Goal: Task Accomplishment & Management: Use online tool/utility

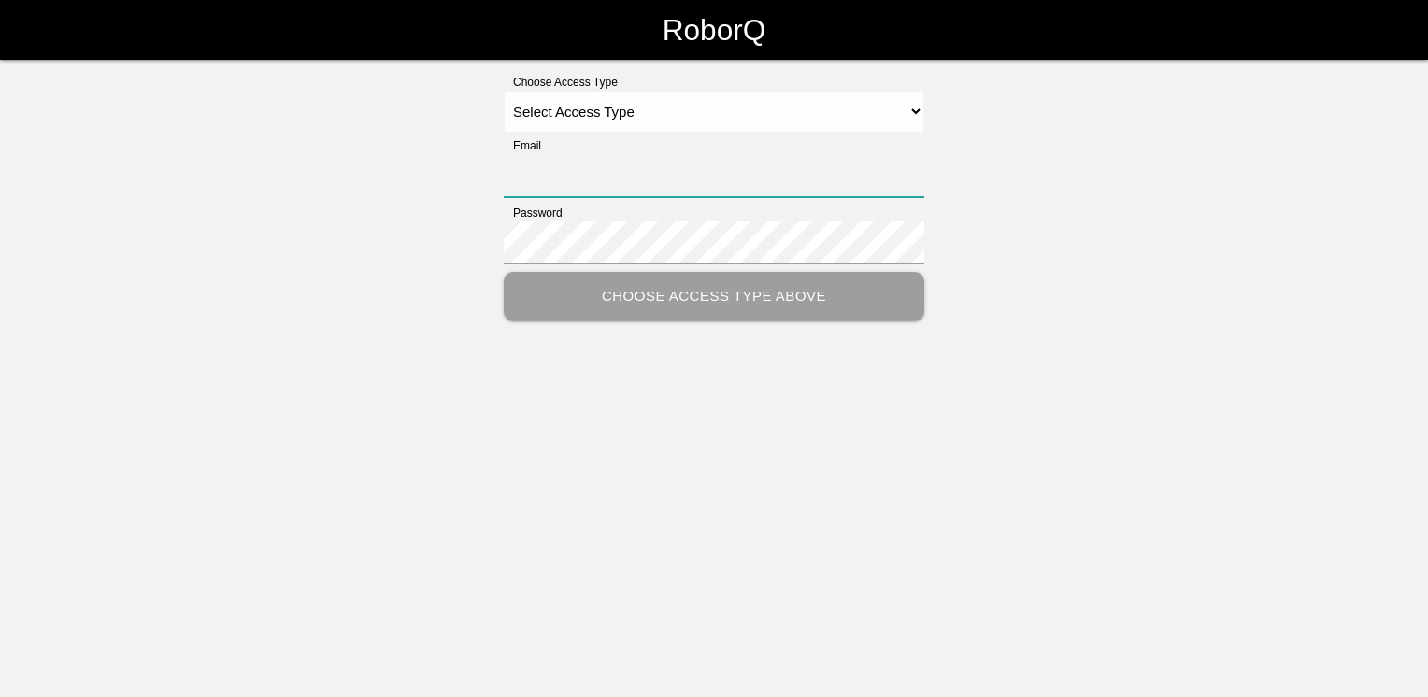
click at [609, 173] on input "Email" at bounding box center [714, 175] width 420 height 43
type input "dgardner@big3precision.com"
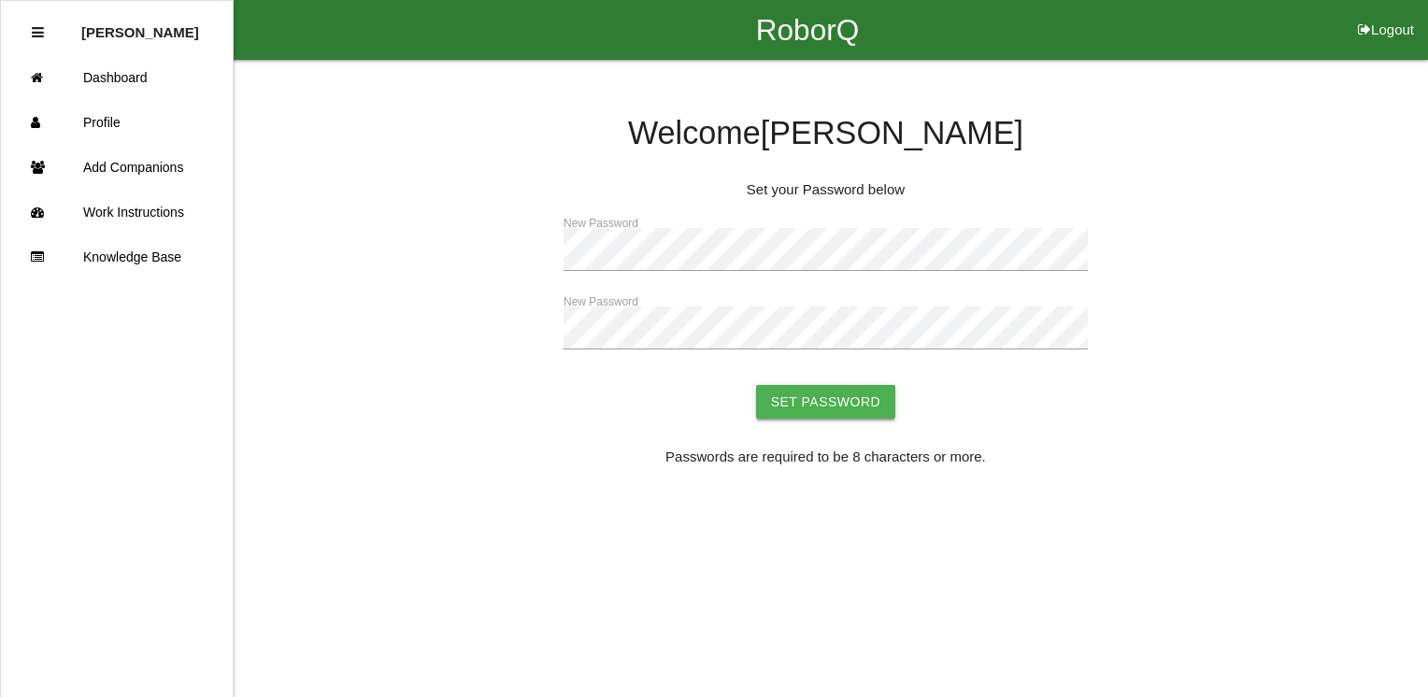
click at [875, 403] on button "Set Password" at bounding box center [826, 402] width 140 height 34
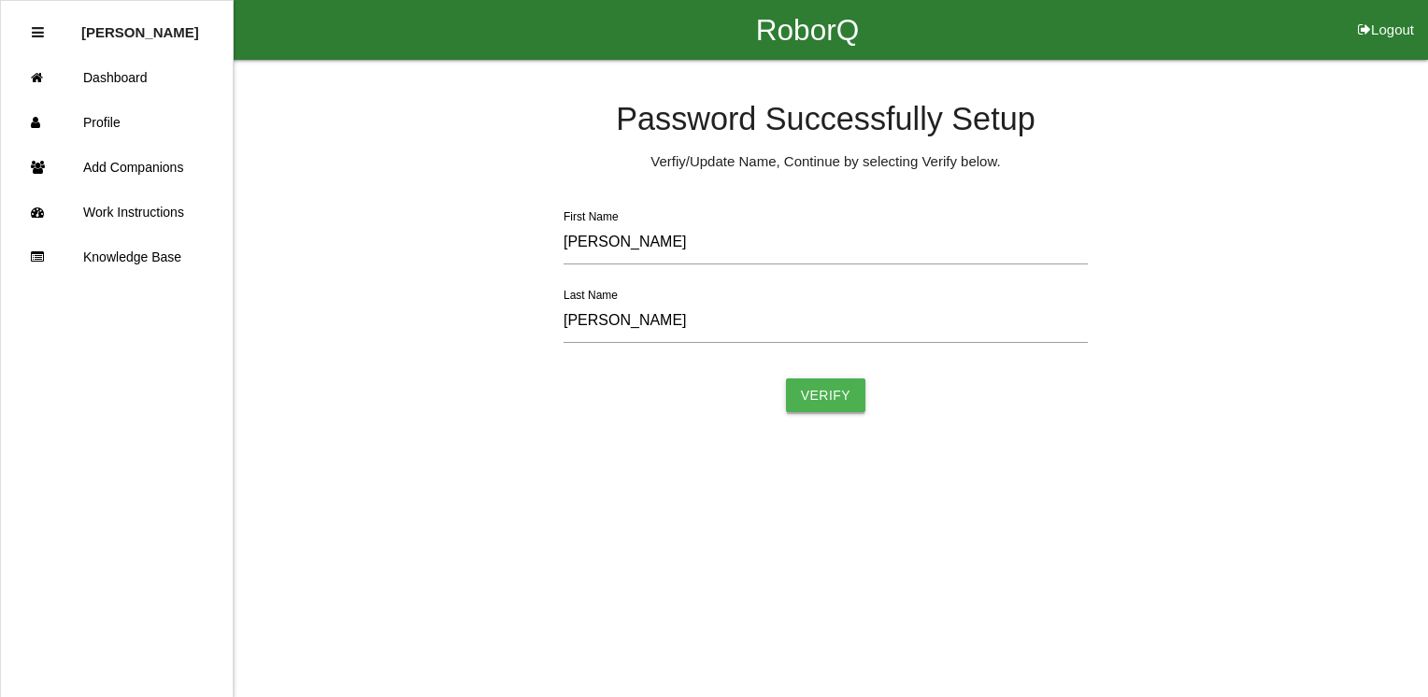
click at [818, 408] on button "Verify" at bounding box center [826, 395] width 80 height 34
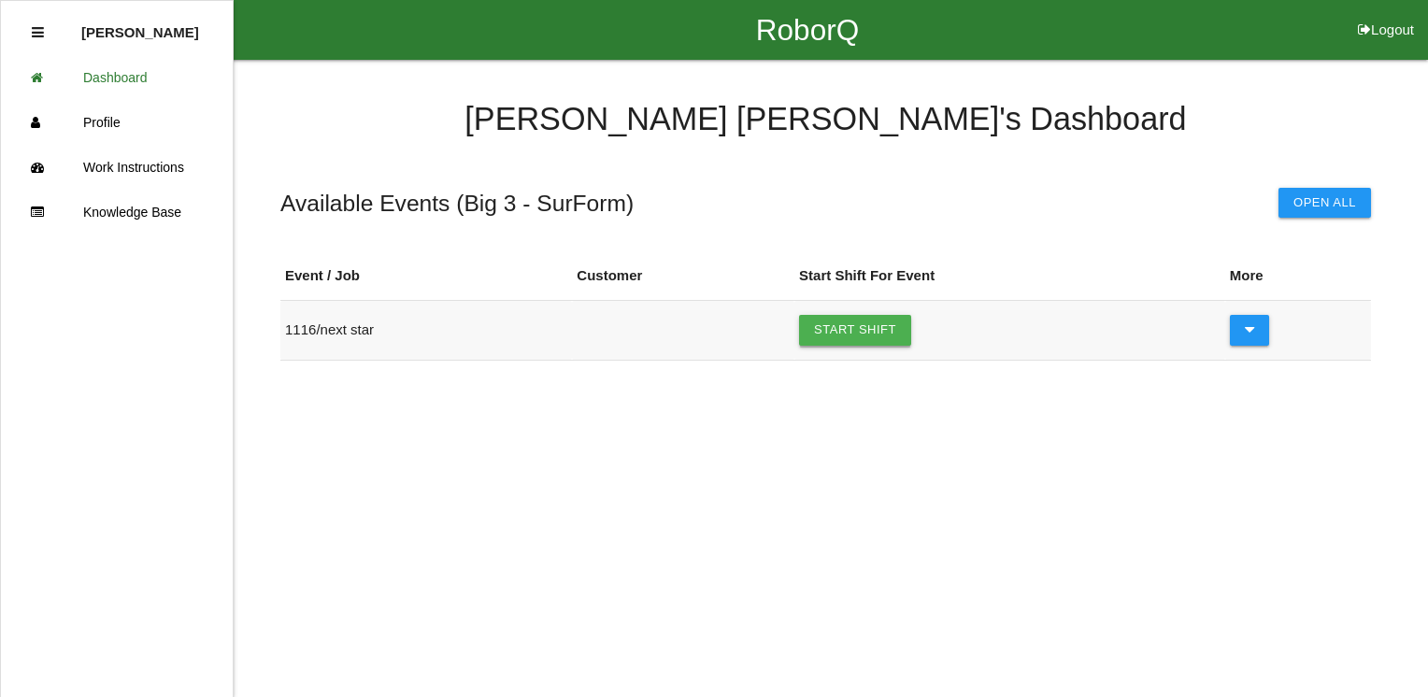
click at [855, 334] on link "Start Shift" at bounding box center [855, 330] width 112 height 30
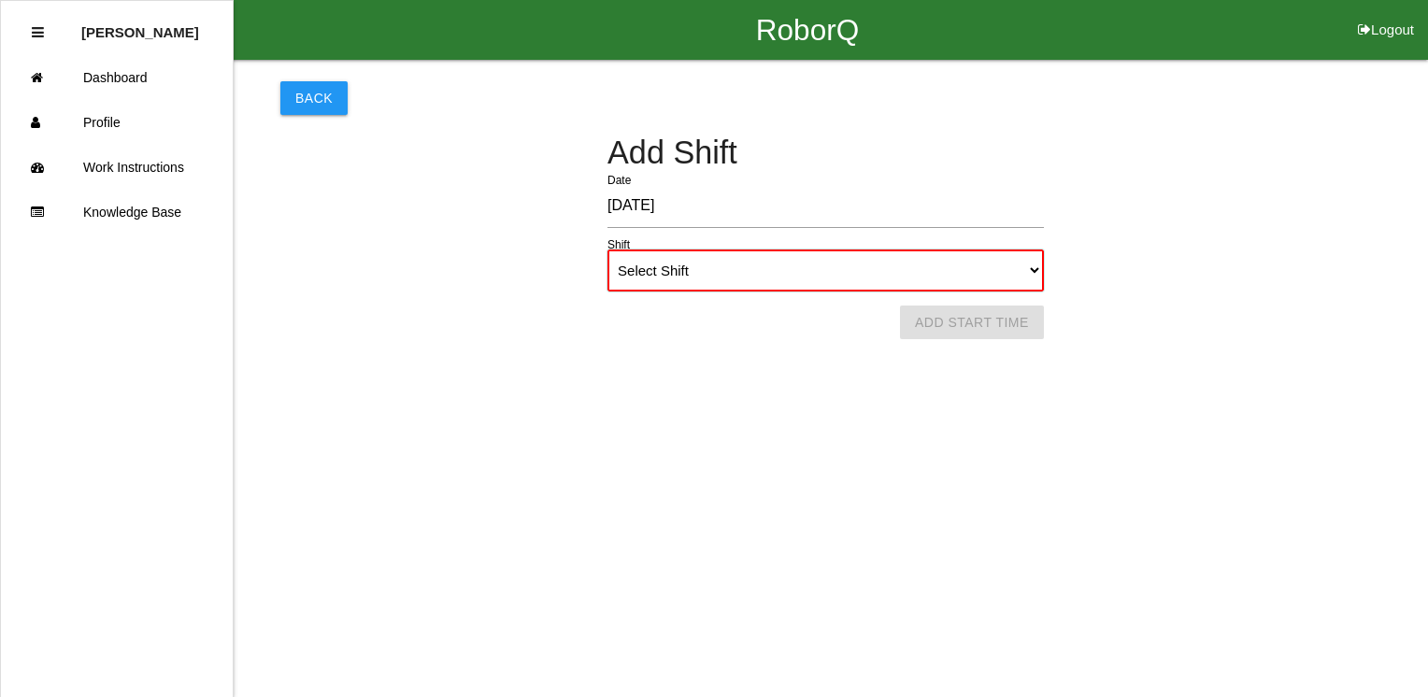
click at [1028, 278] on select "Select Shift 1st Shift 2nd Shift 3rd Shift 4th Shift" at bounding box center [825, 270] width 436 height 42
select select "1"
click at [607, 249] on select "Select Shift 1st Shift 2nd Shift 3rd Shift 4th Shift" at bounding box center [825, 270] width 436 height 42
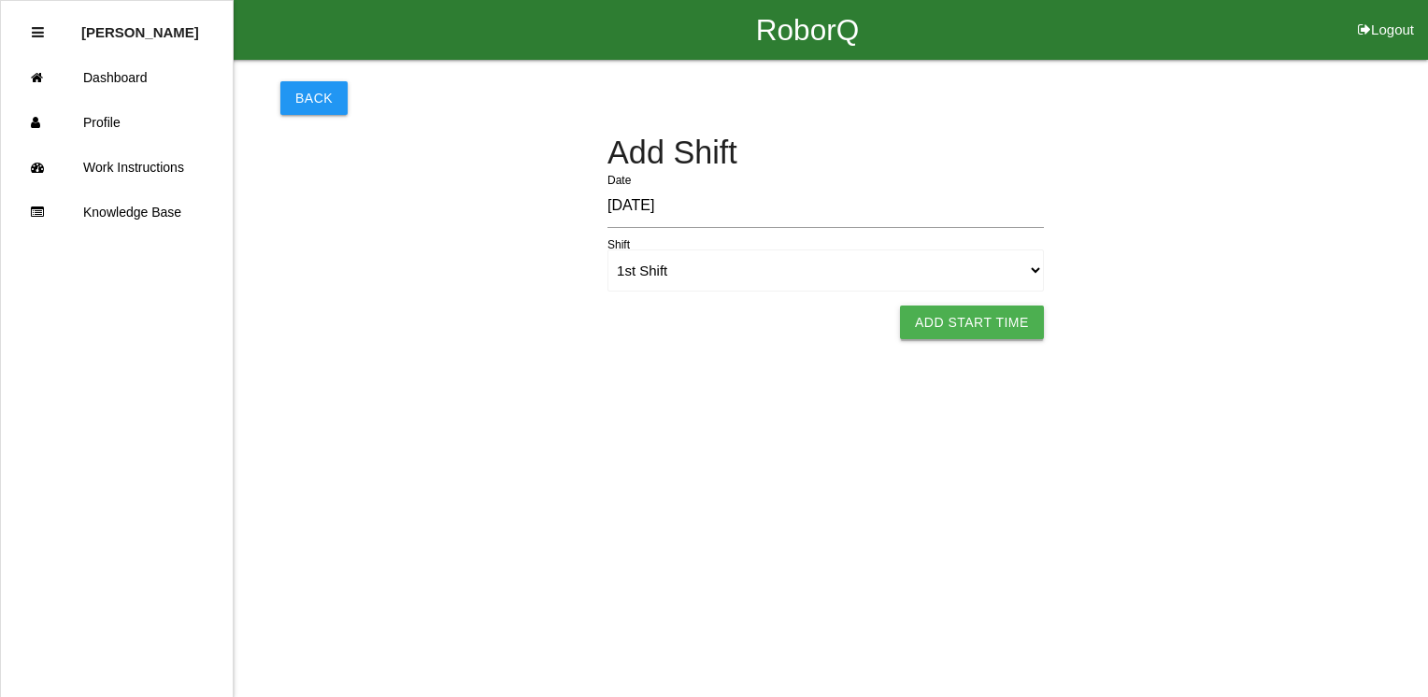
click at [1021, 308] on button "Add Start Time" at bounding box center [972, 323] width 144 height 34
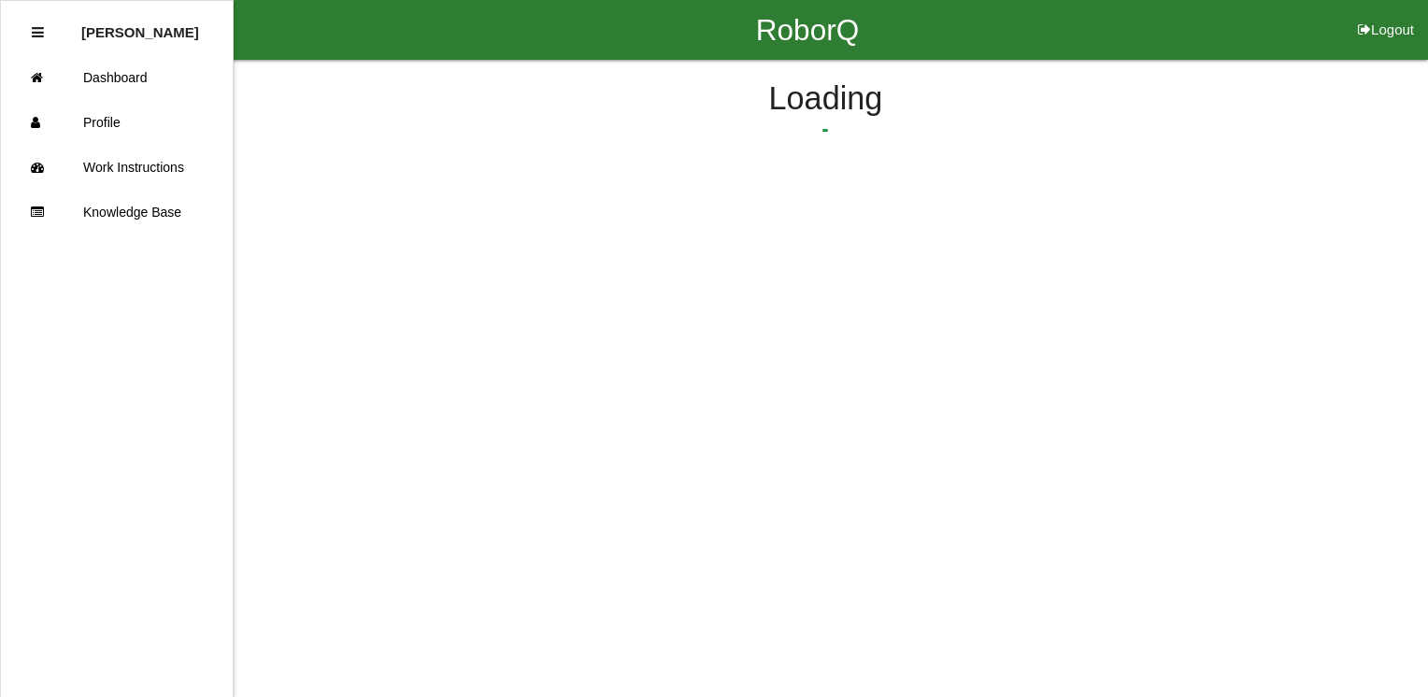
select select "9"
select select "19"
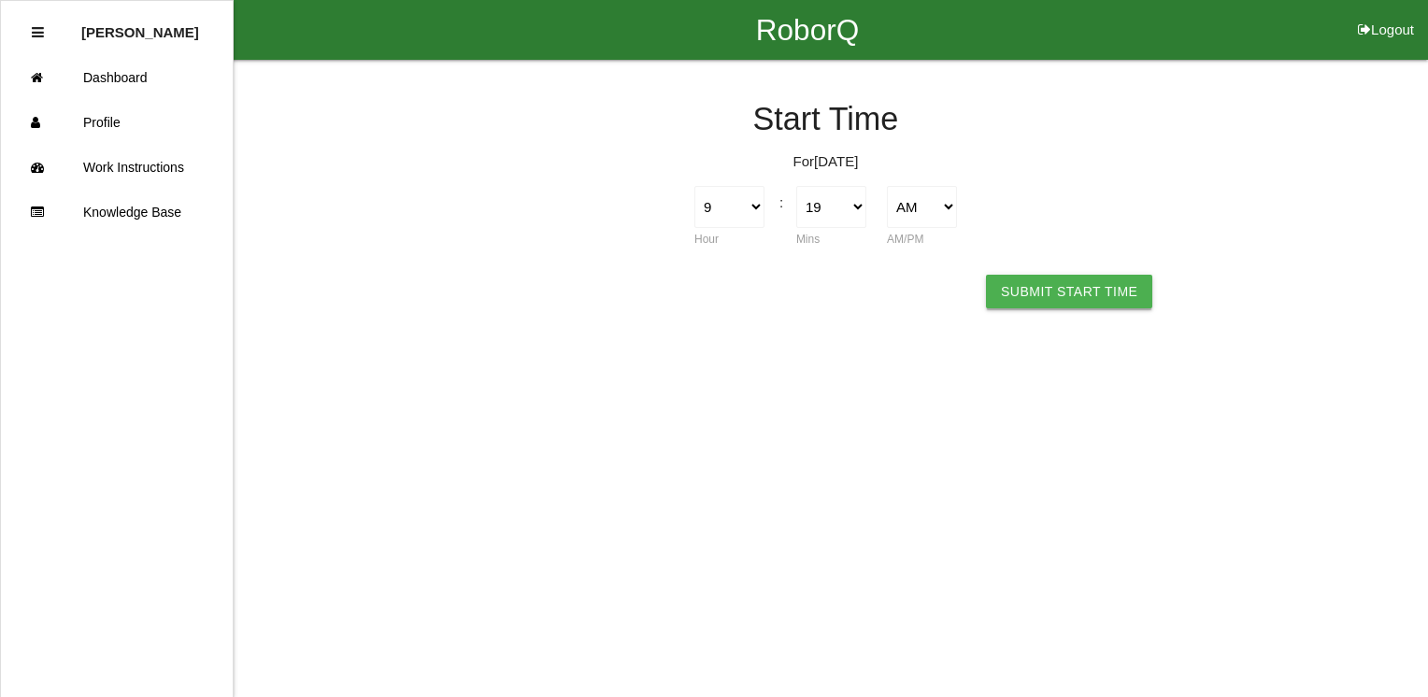
click at [1034, 300] on button "Submit Start Time" at bounding box center [1069, 292] width 166 height 34
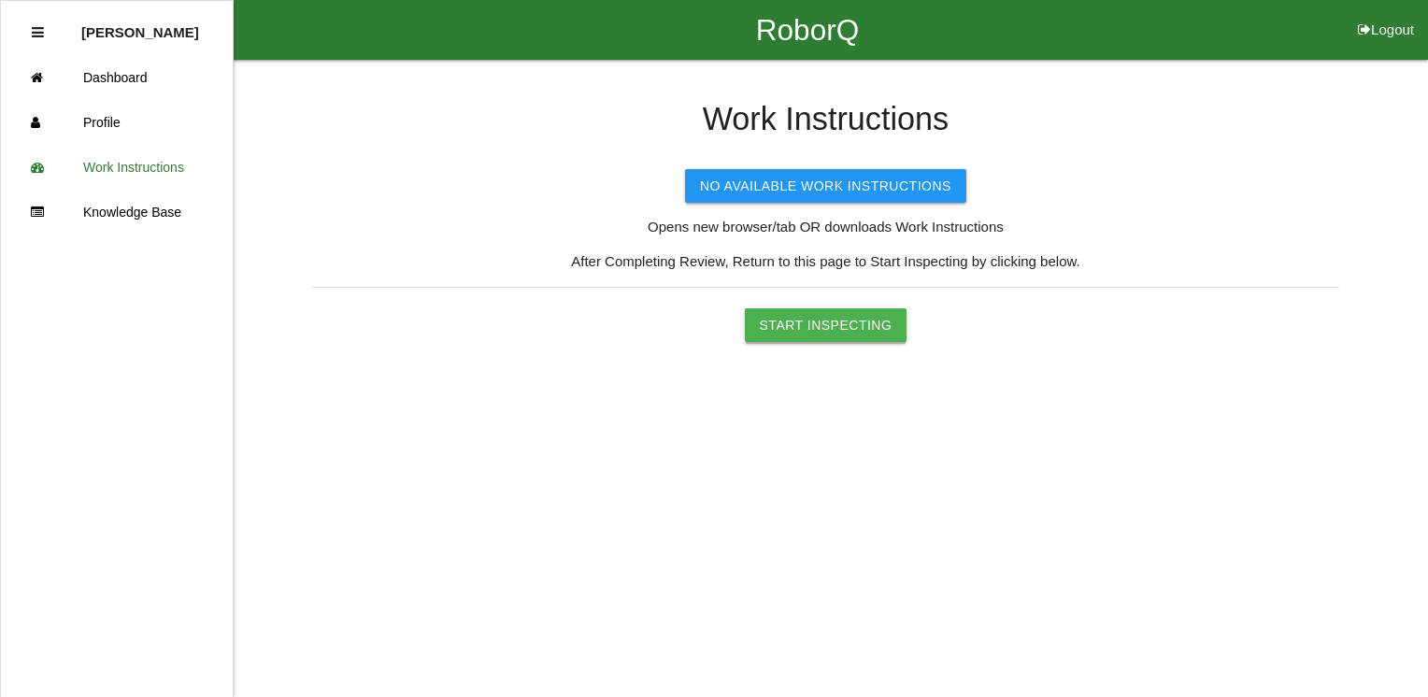
click at [852, 317] on button "Start Inspecting" at bounding box center [826, 325] width 163 height 34
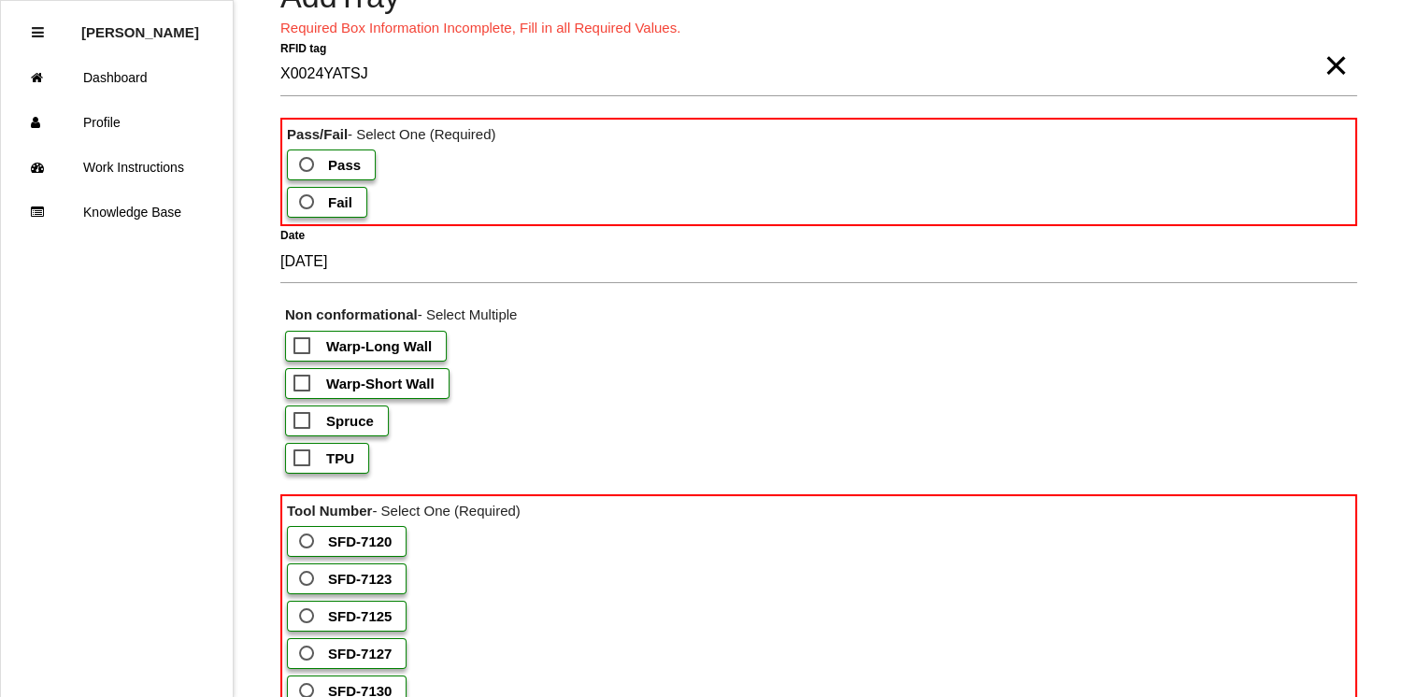
scroll to position [133, 0]
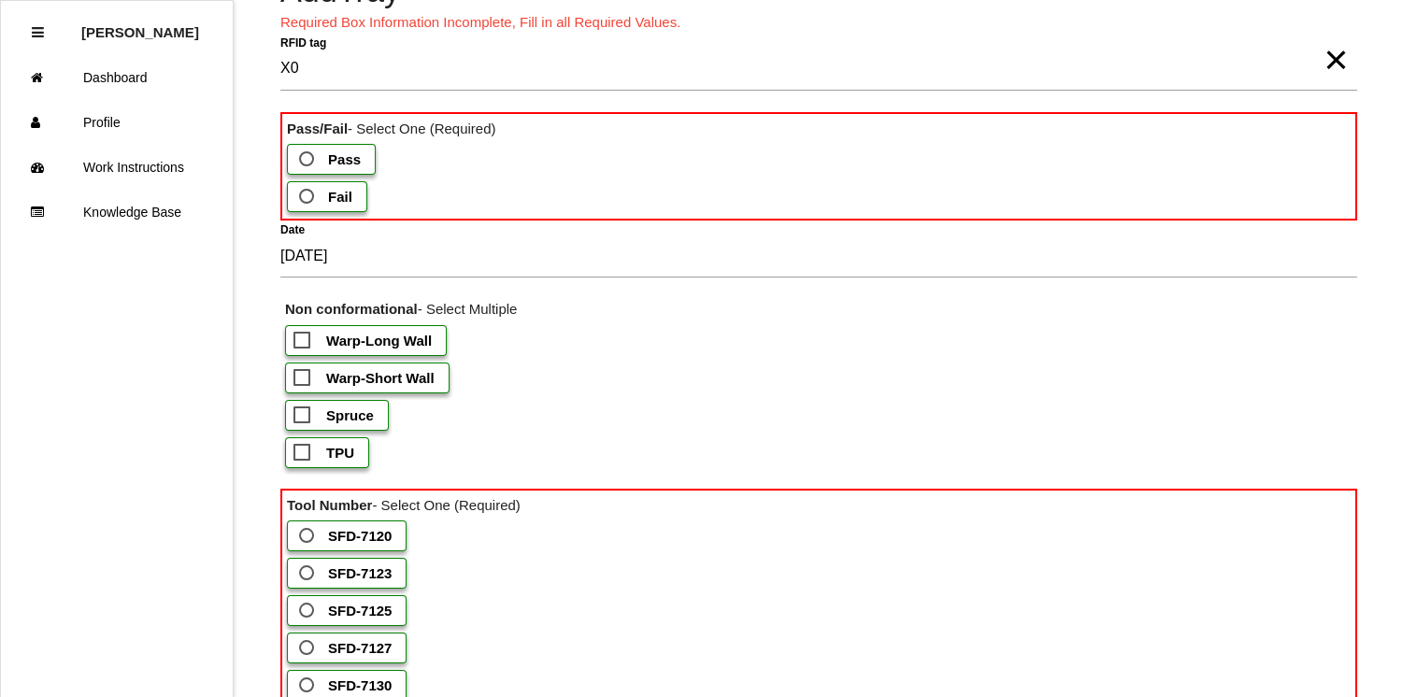
type tag "X"
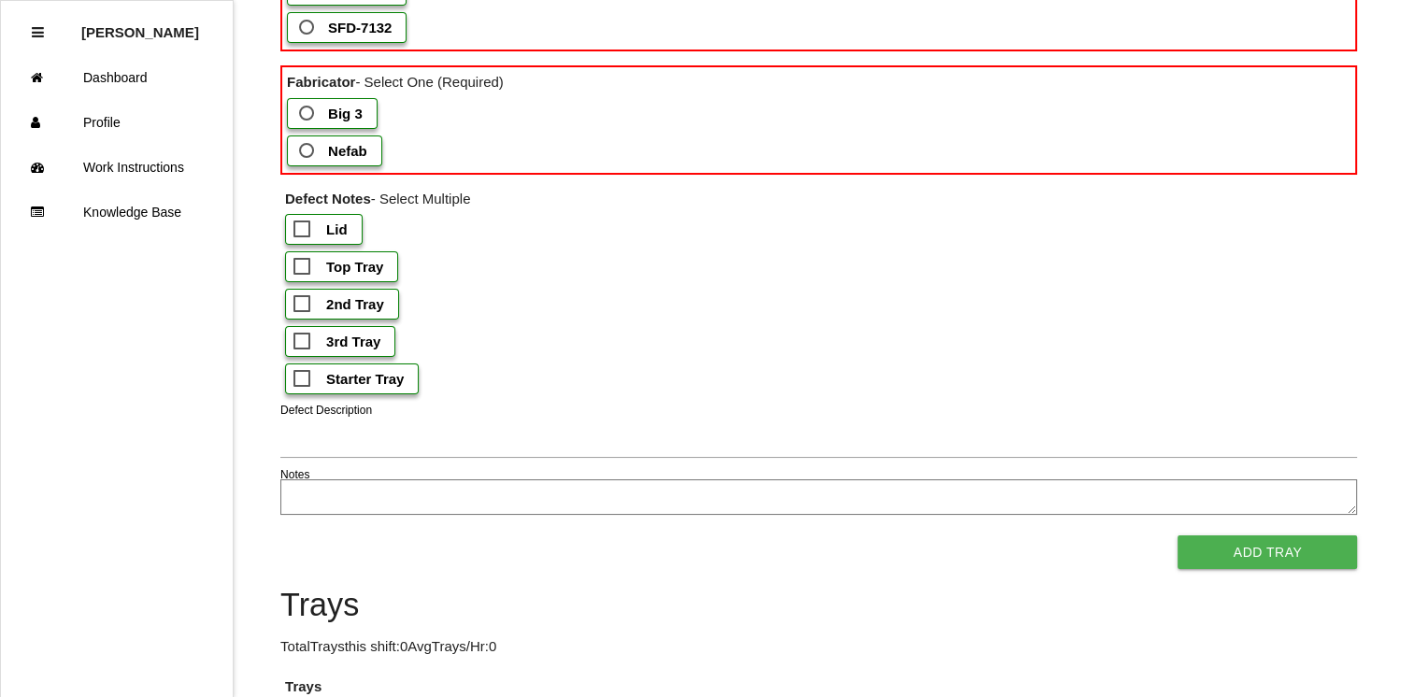
scroll to position [813, 0]
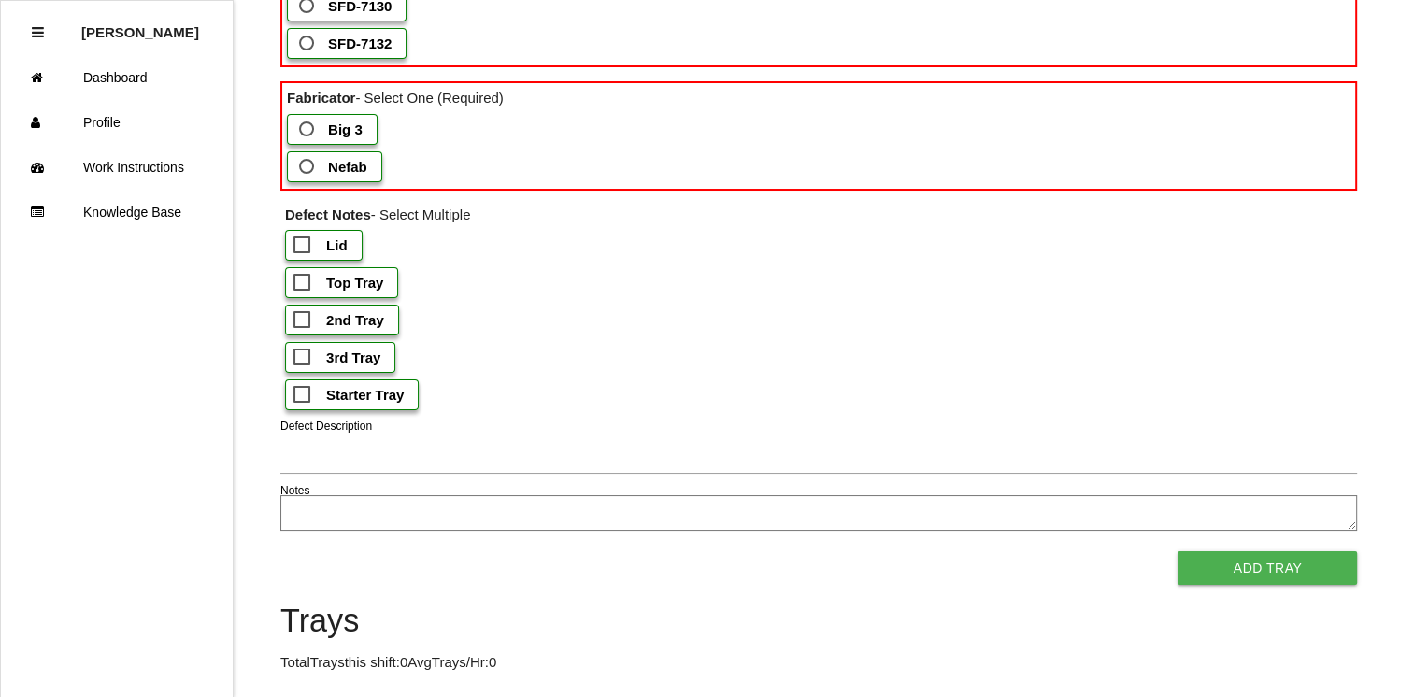
click at [1378, 365] on div "Event 1116 Add Tray Required Box Information Incomplete, Fill in all Required V…" at bounding box center [707, 12] width 1414 height 1531
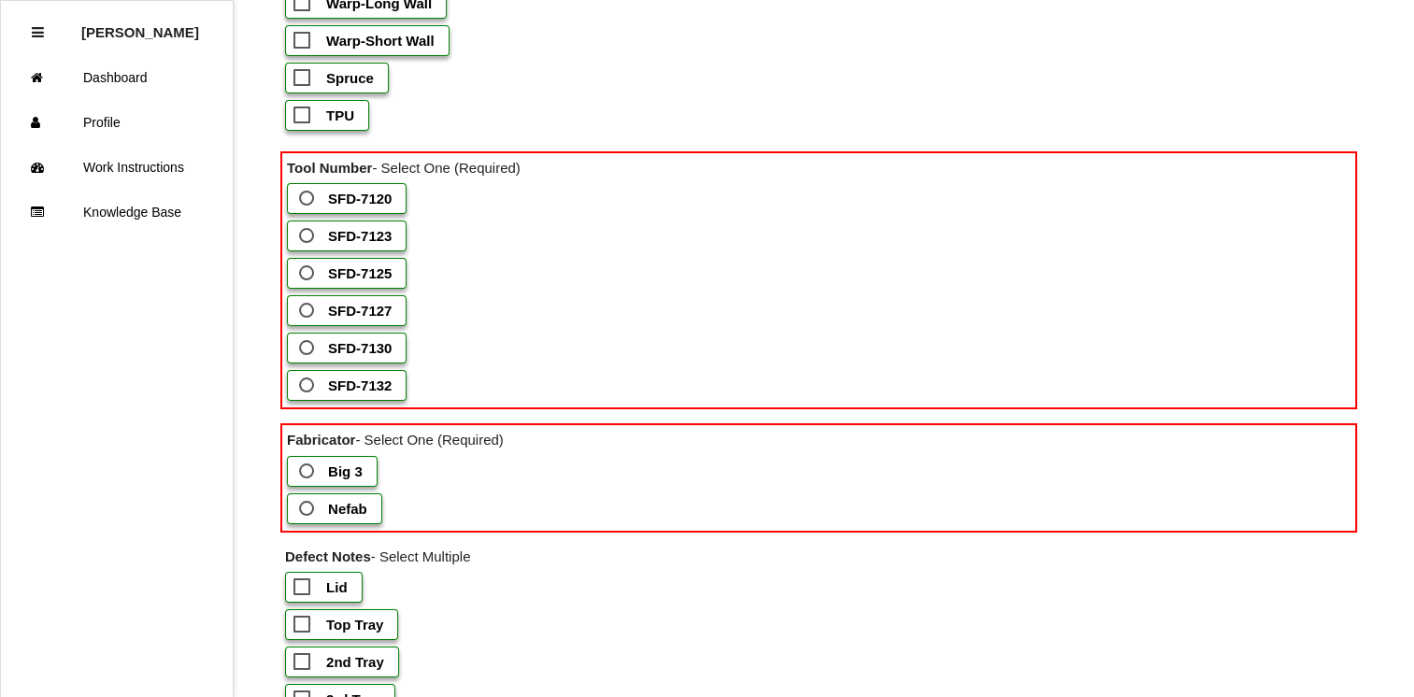
scroll to position [0, 0]
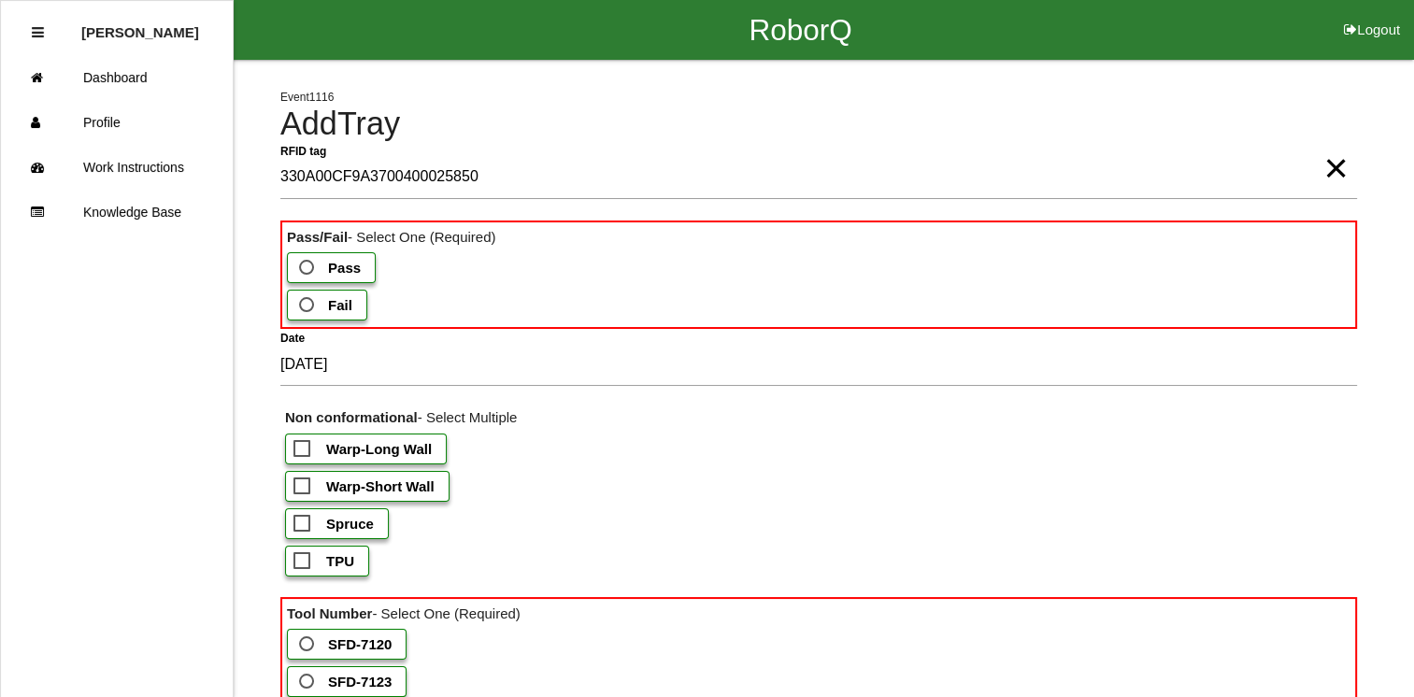
type tag "330A00CF9A37004000258507"
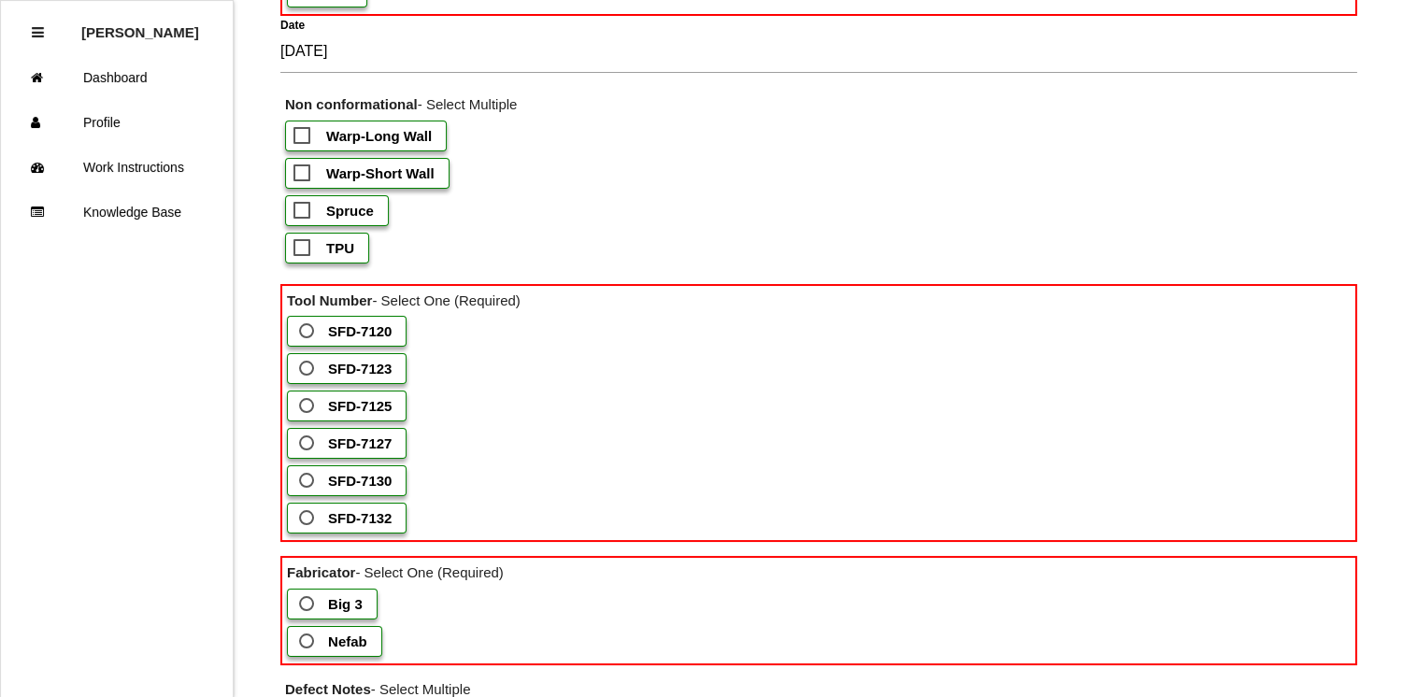
scroll to position [339, 0]
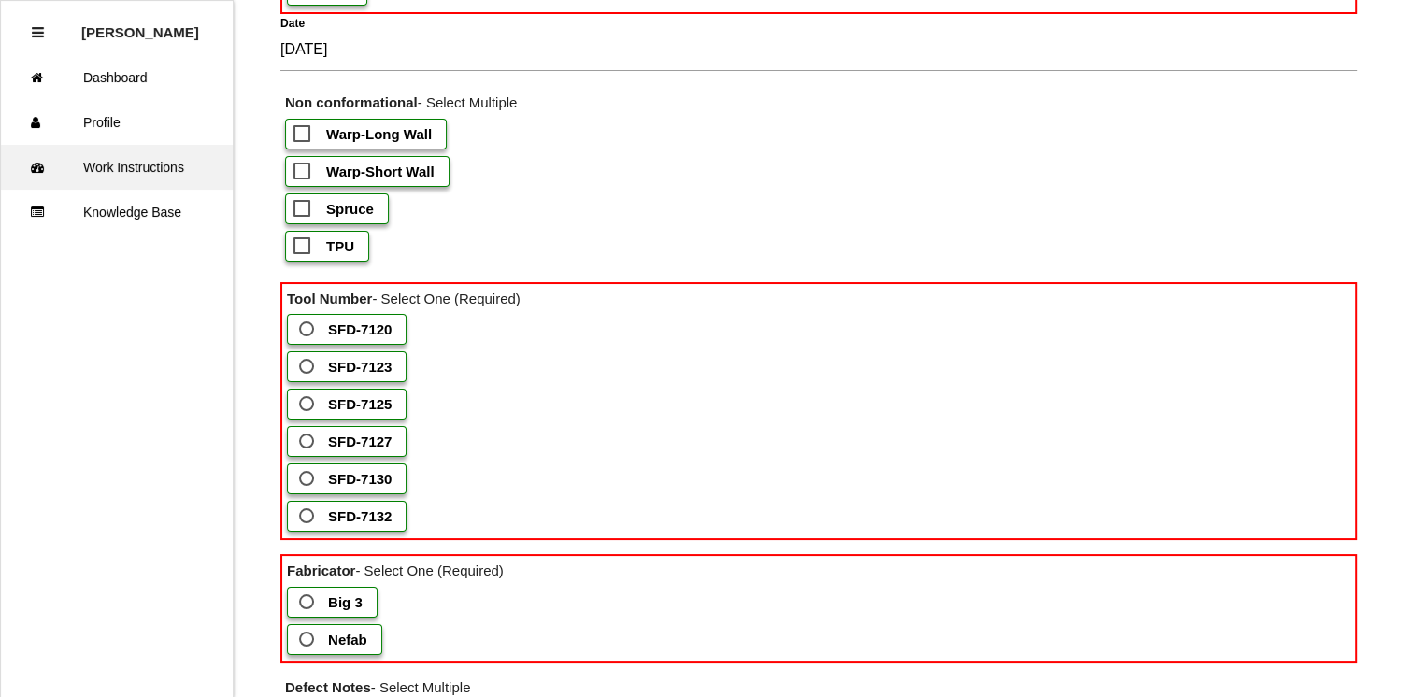
click at [97, 159] on link "Work Instructions" at bounding box center [117, 167] width 232 height 45
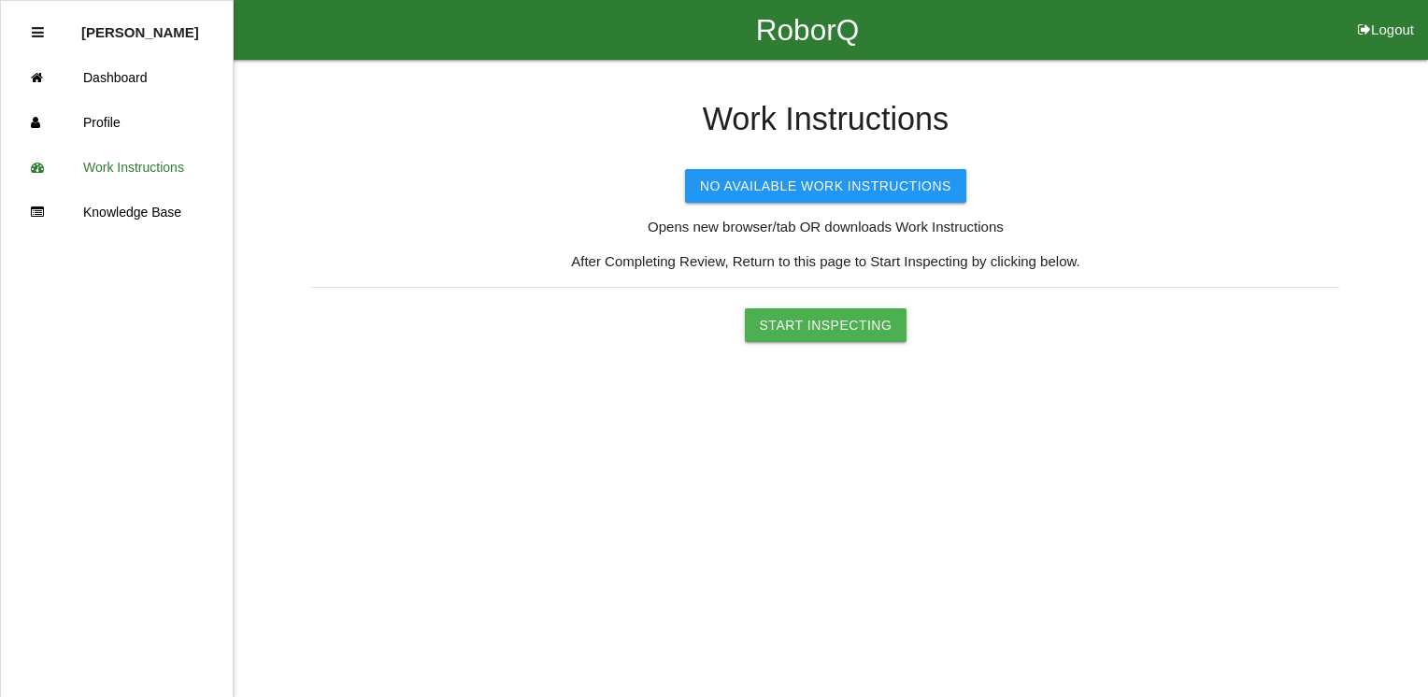
click at [972, 435] on html "RoborQ Logout Dawn Gardner Dashboard Profile Work Instructions Knowledge Base W…" at bounding box center [714, 217] width 1428 height 435
click at [792, 317] on button "Start Inspecting" at bounding box center [826, 325] width 163 height 34
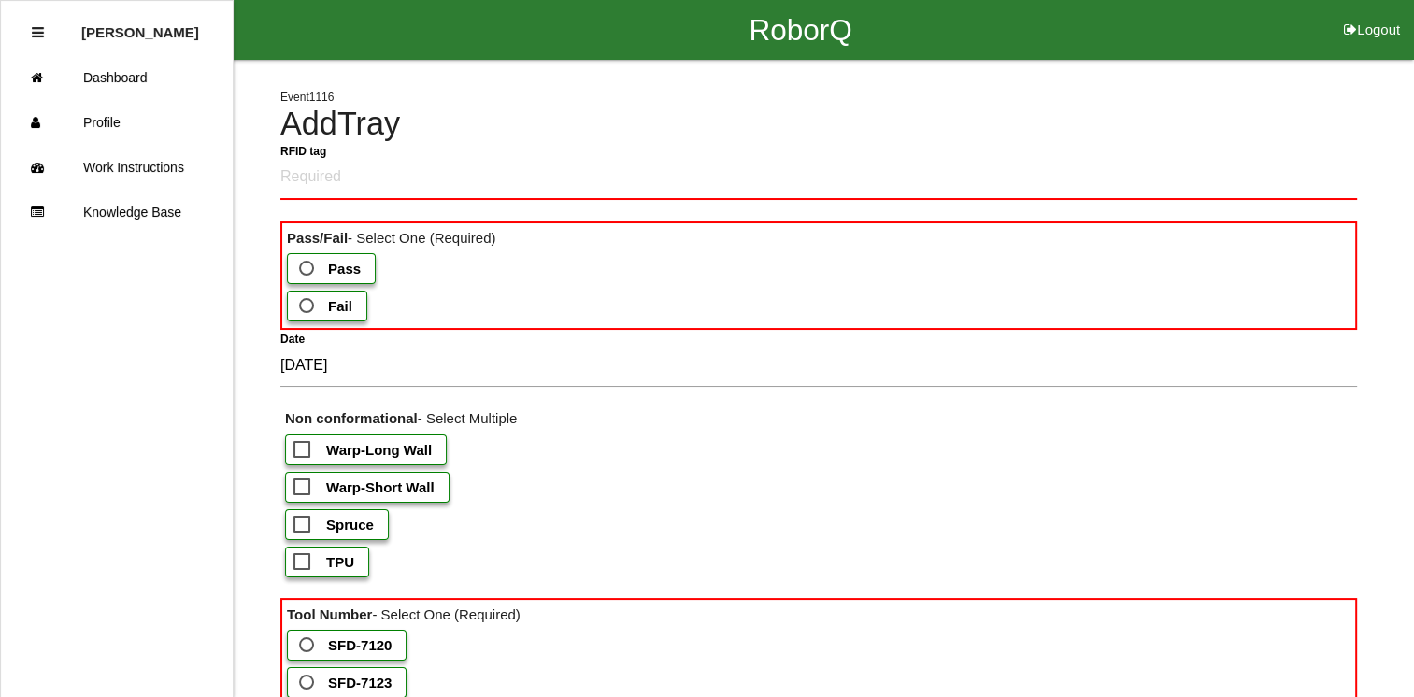
click at [1368, 14] on button "Logout" at bounding box center [1372, 7] width 84 height 14
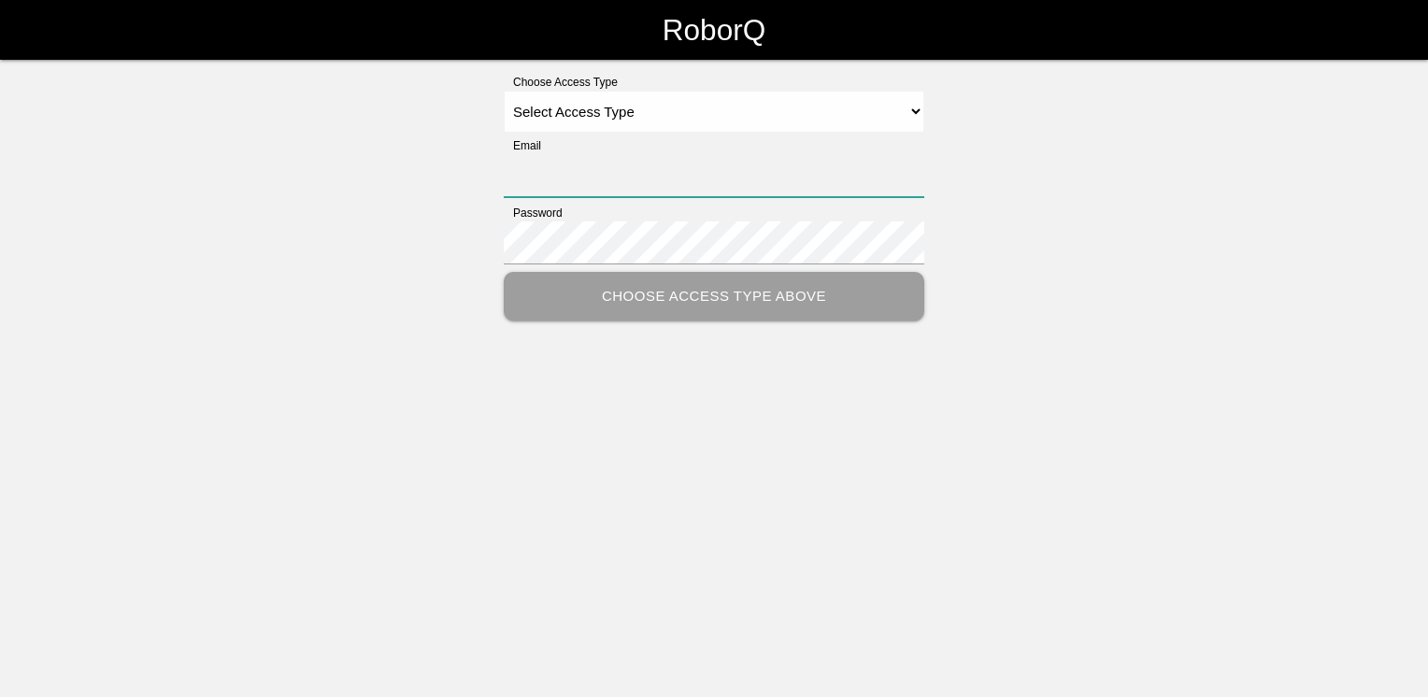
type input "dgardner@big3precision.com"
click at [684, 121] on select "Select Access Type Admin Customer Supervisor Worker" at bounding box center [714, 112] width 420 height 42
select select "Worker"
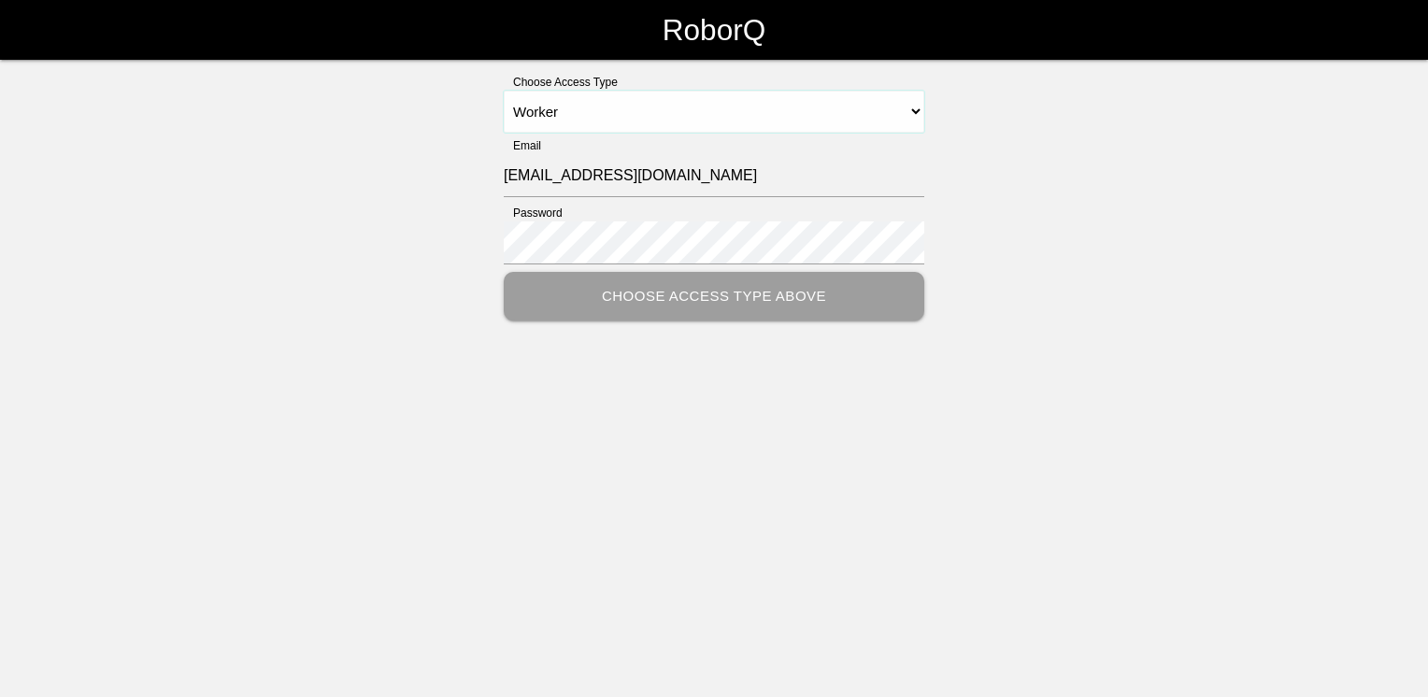
click at [504, 91] on select "Select Access Type Admin Customer Supervisor Worker" at bounding box center [714, 112] width 420 height 42
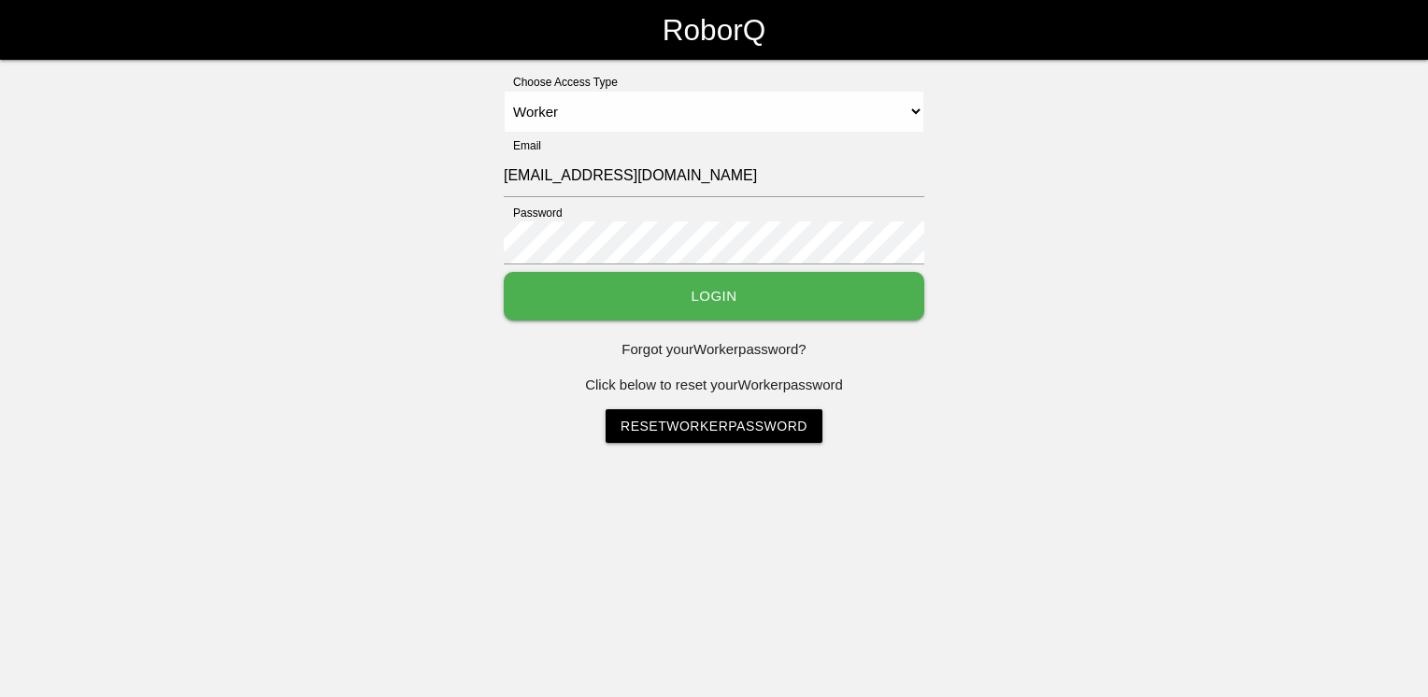
click at [703, 289] on button "Login" at bounding box center [714, 297] width 420 height 50
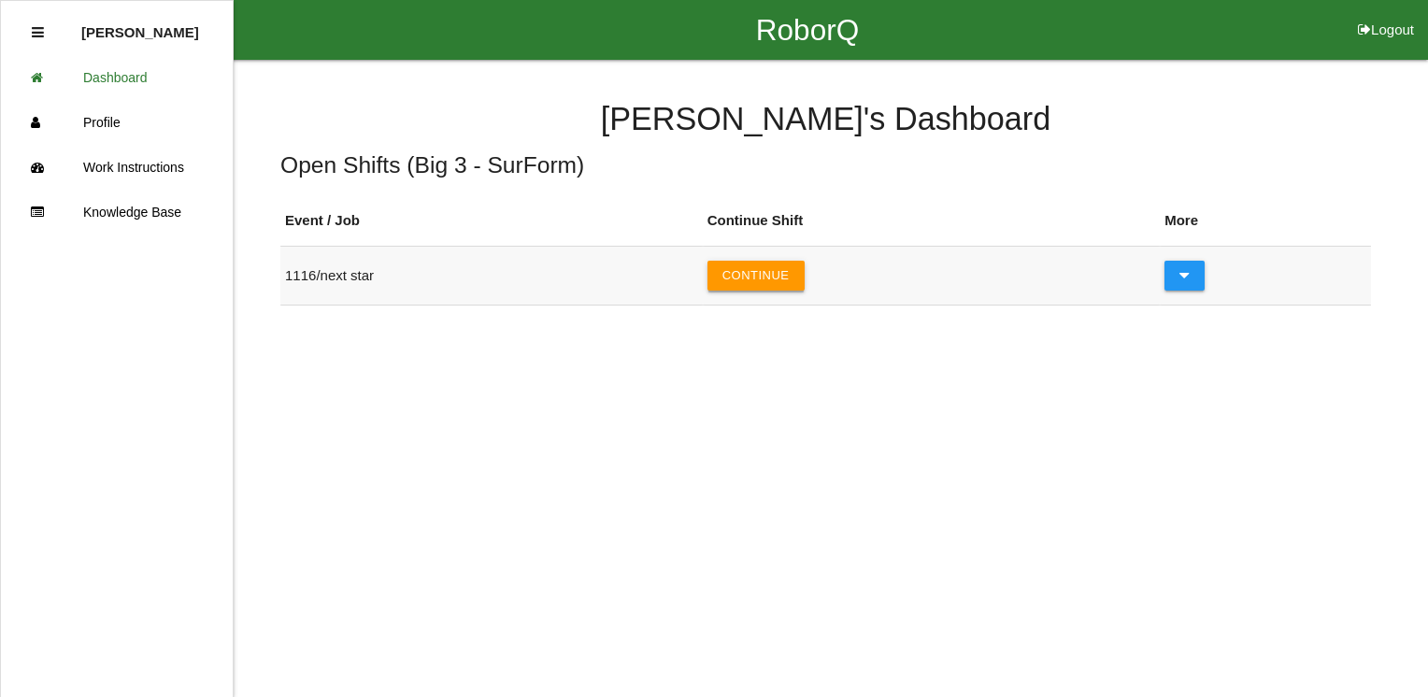
click at [761, 263] on button "Continue" at bounding box center [755, 276] width 97 height 30
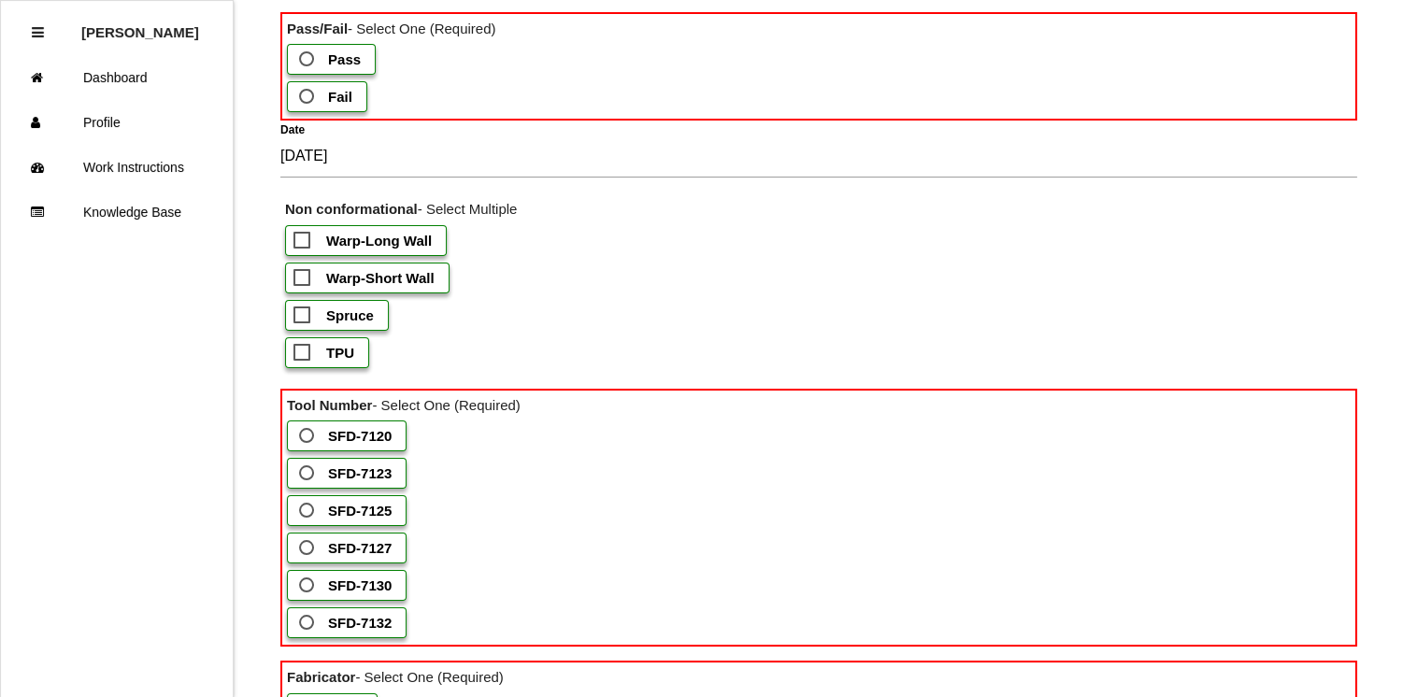
scroll to position [209, 0]
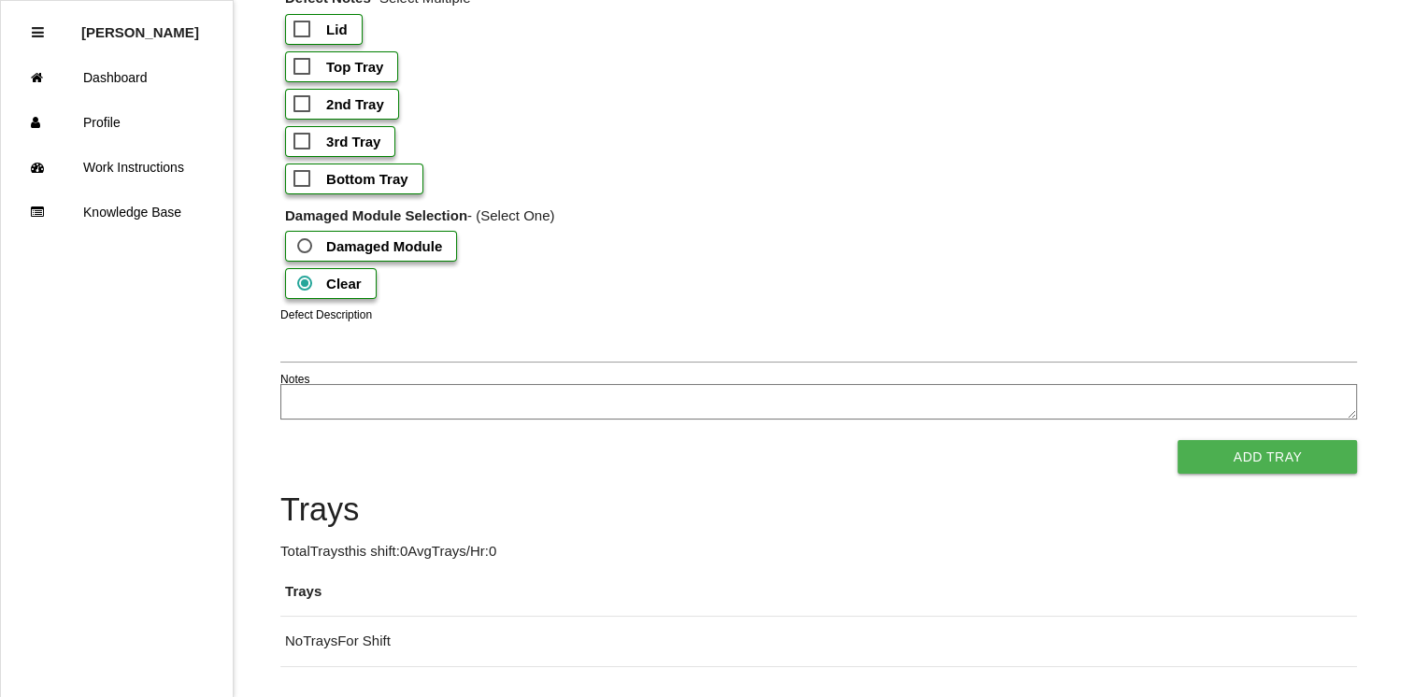
scroll to position [1767, 0]
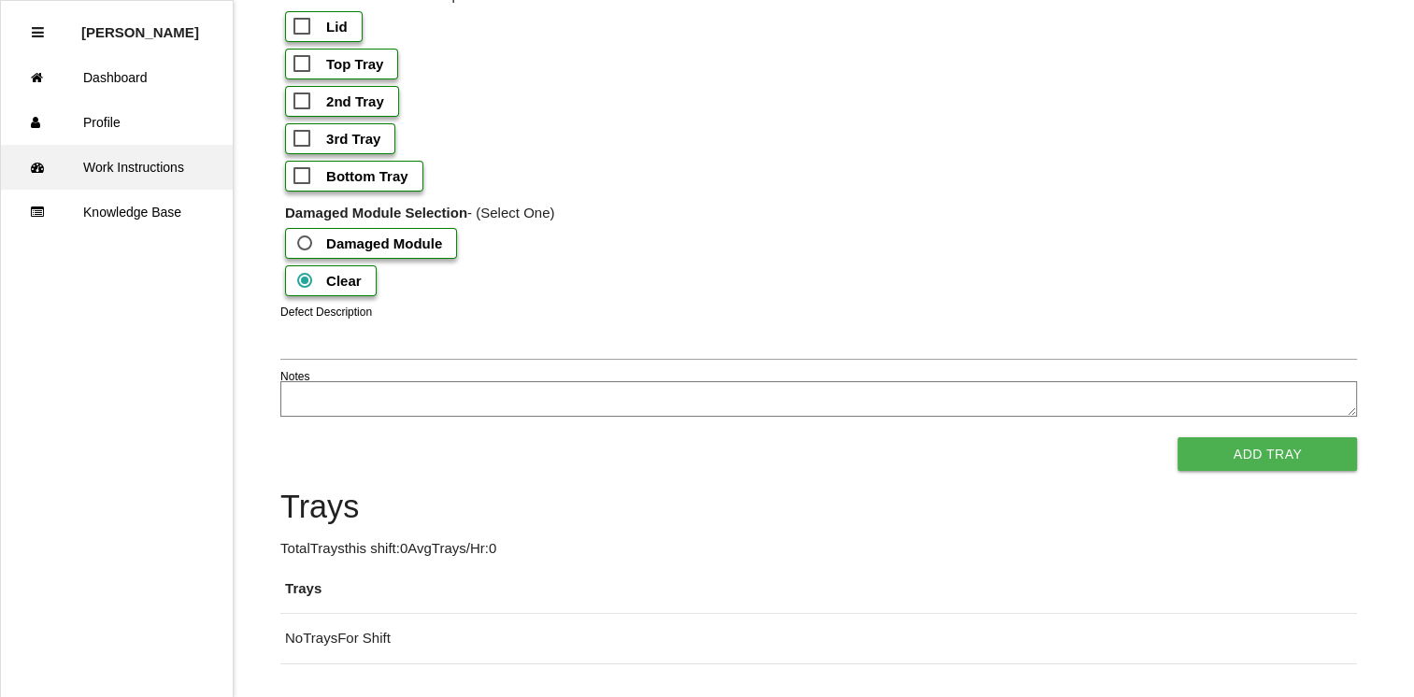
click at [113, 174] on link "Work Instructions" at bounding box center [117, 167] width 232 height 45
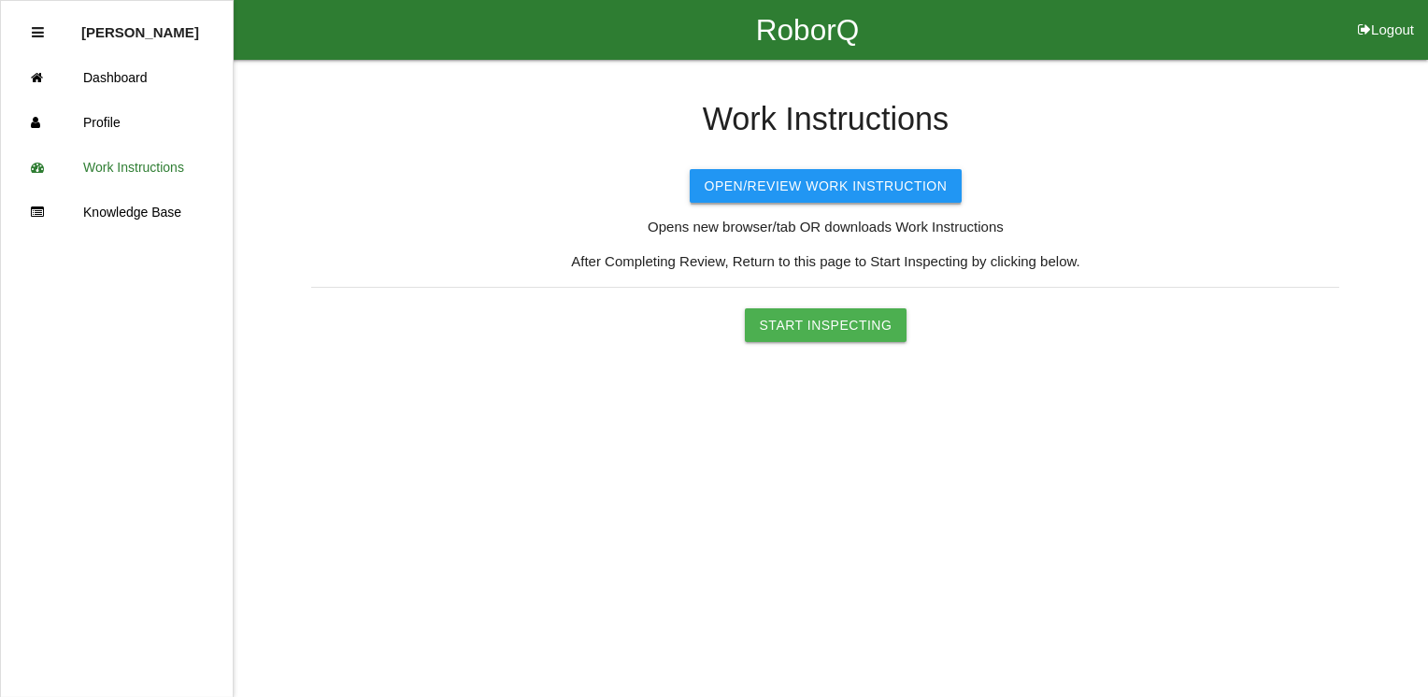
click at [745, 181] on button "Open/Review Work Instruction" at bounding box center [826, 186] width 273 height 34
click at [793, 330] on button "Start Inspecting" at bounding box center [826, 325] width 163 height 34
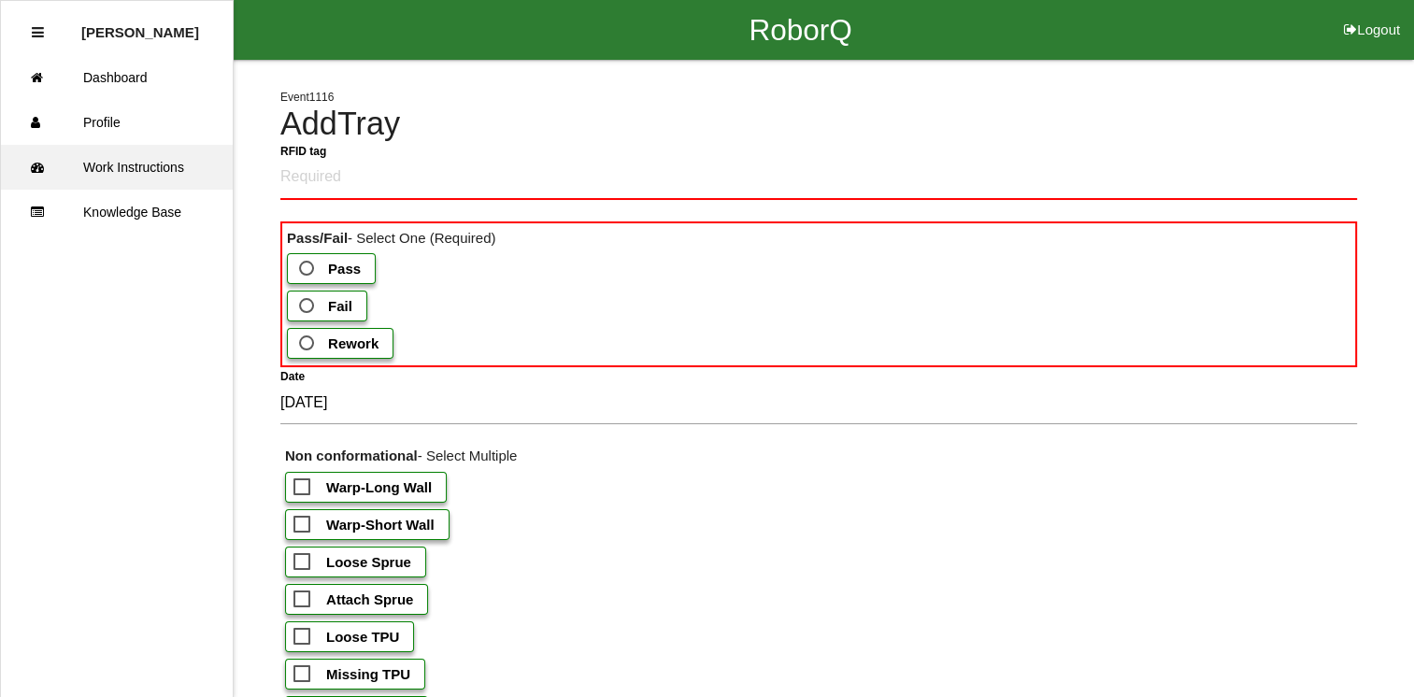
click at [138, 177] on link "Work Instructions" at bounding box center [117, 167] width 232 height 45
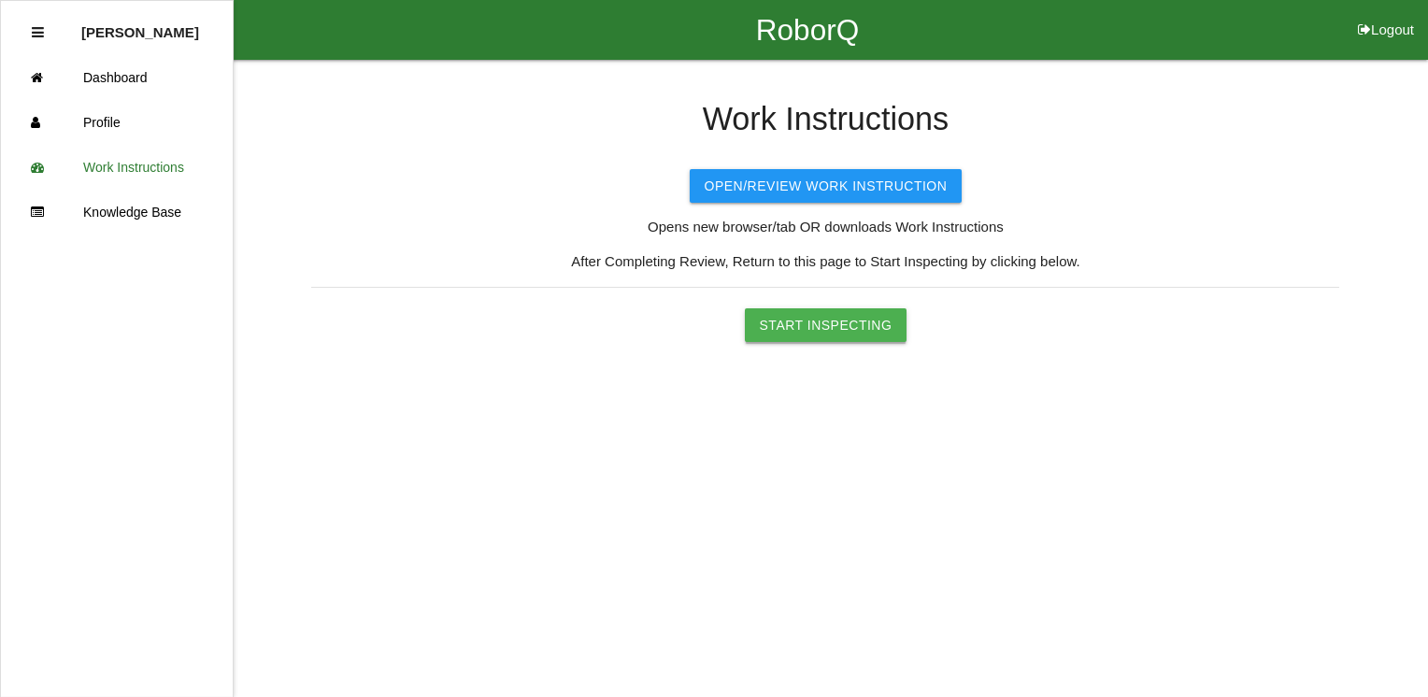
click at [798, 327] on button "Start Inspecting" at bounding box center [826, 325] width 163 height 34
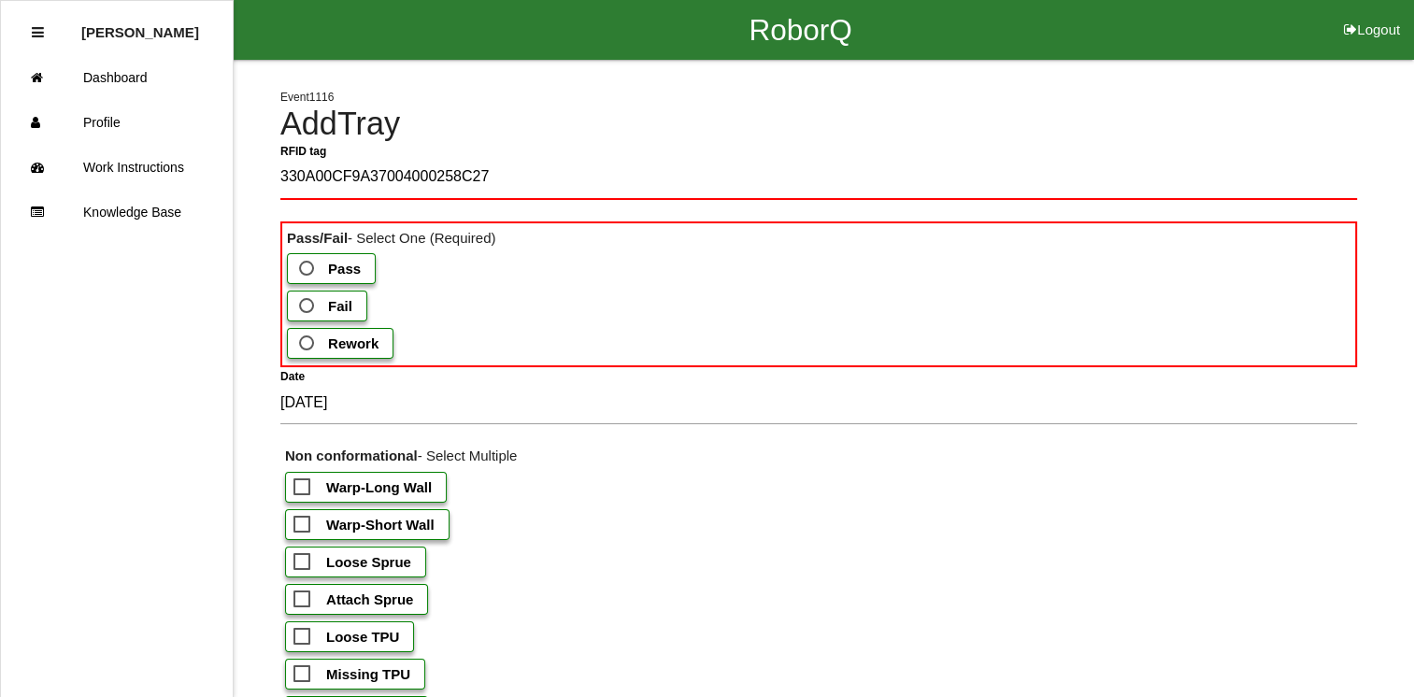
type tag "330A00CF9A37004000258C27"
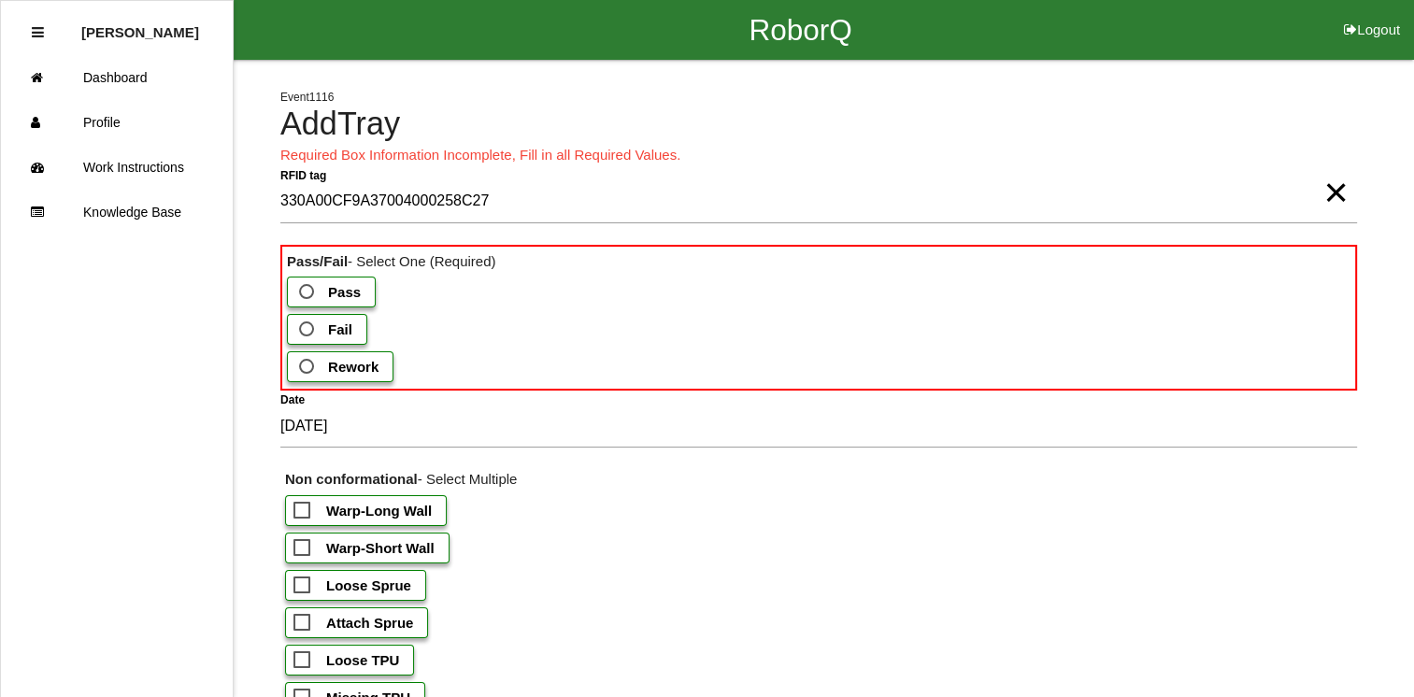
click at [304, 327] on span "Fail" at bounding box center [323, 329] width 57 height 23
click at [304, 327] on input "Fail" at bounding box center [301, 324] width 12 height 12
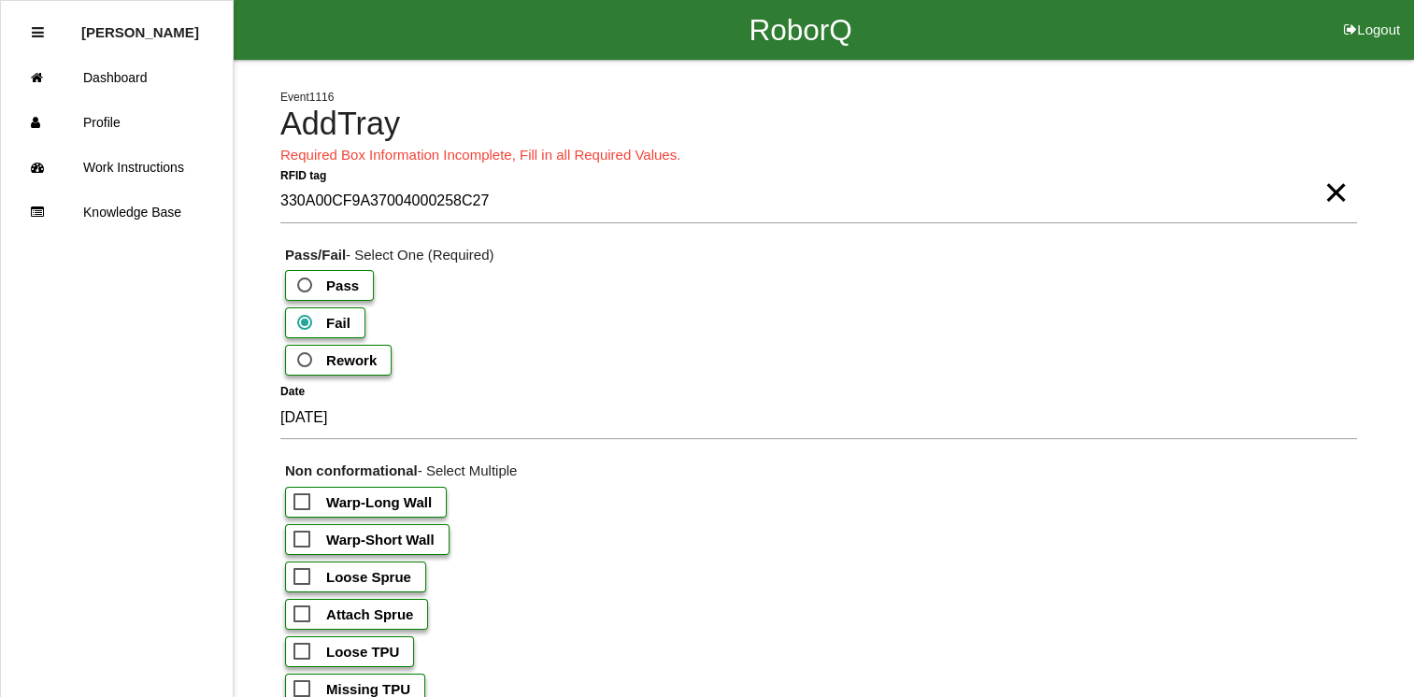
click at [300, 529] on span "Warp-Short Wall" at bounding box center [363, 539] width 141 height 23
click at [300, 529] on input "Warp-Short Wall" at bounding box center [299, 534] width 12 height 12
checkbox input "true"
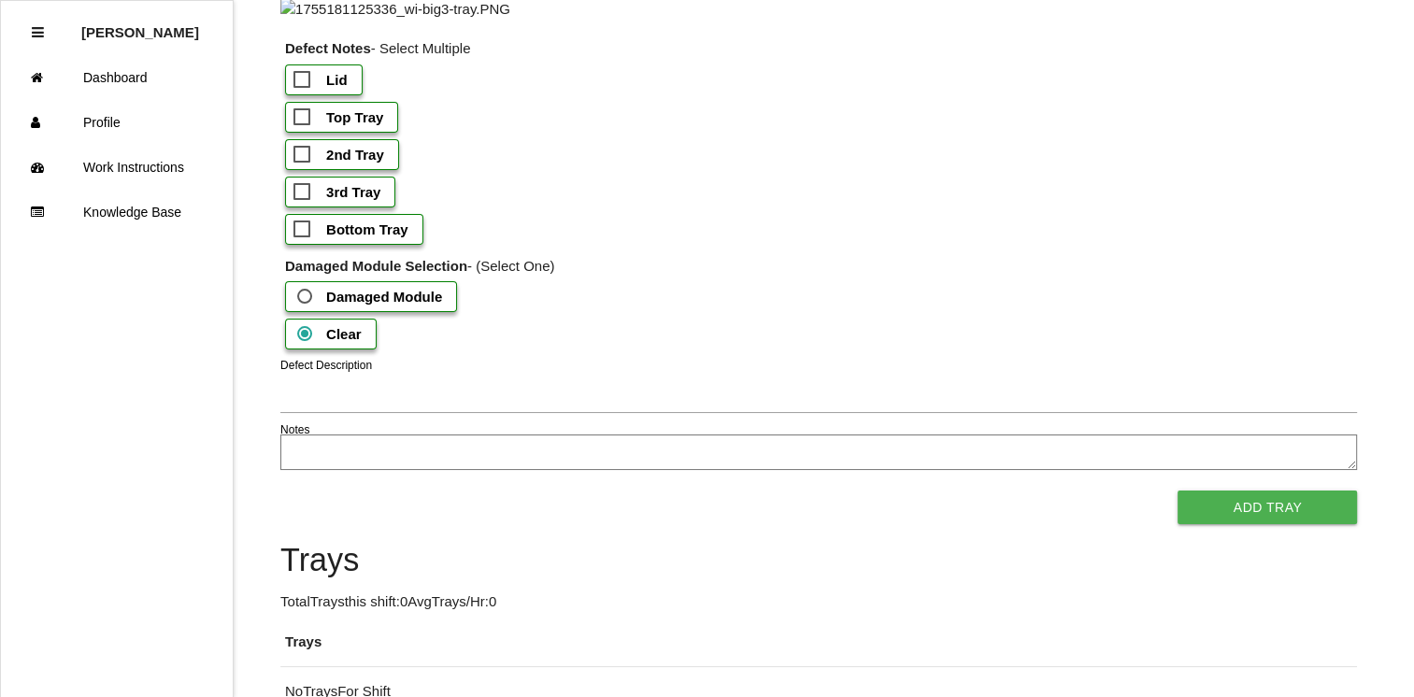
scroll to position [1734, 0]
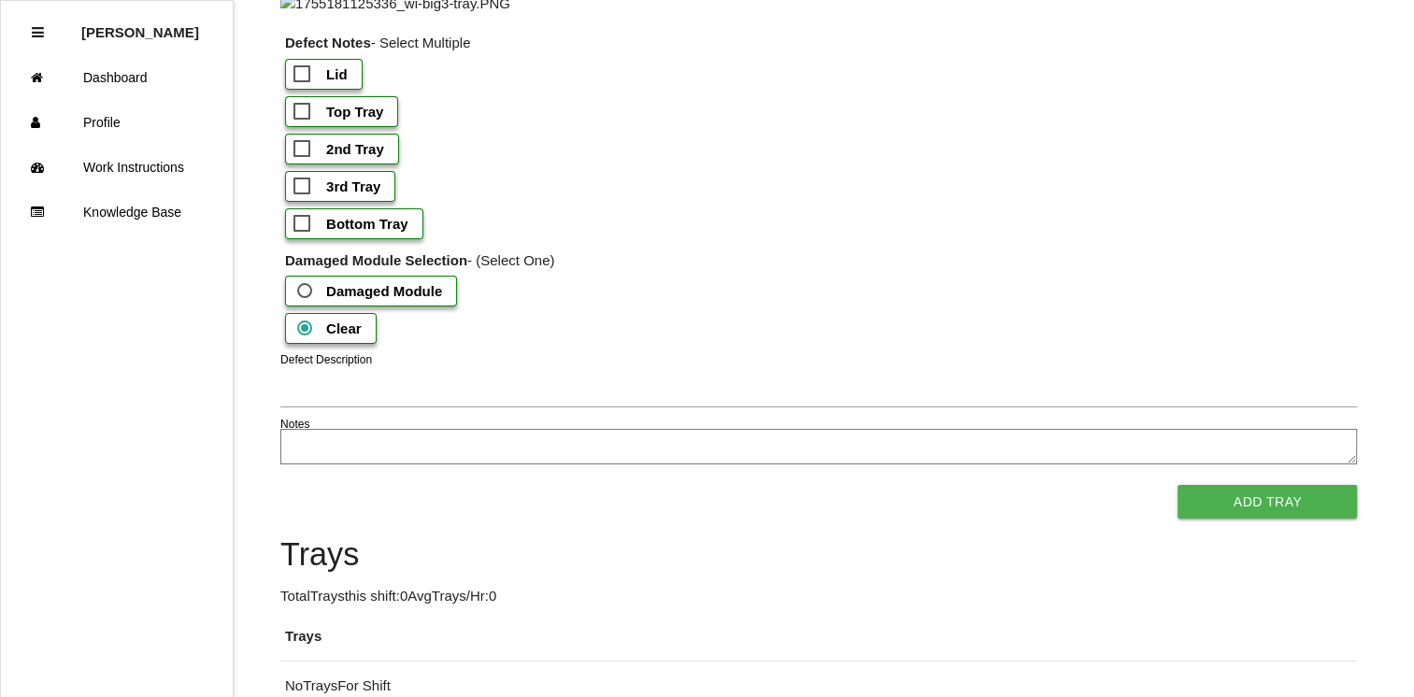
click at [299, 235] on span "Bottom Tray" at bounding box center [350, 223] width 115 height 23
click at [299, 224] on input "Bottom Tray" at bounding box center [299, 218] width 12 height 12
checkbox input "true"
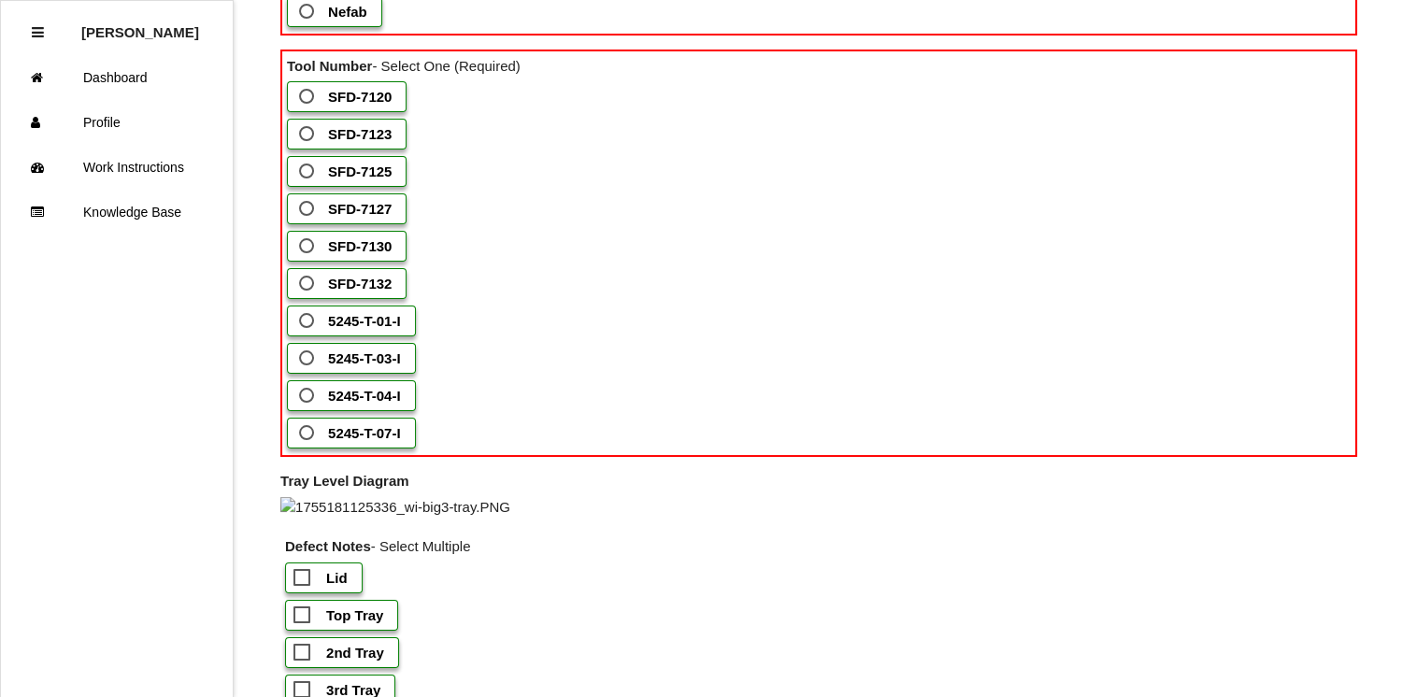
scroll to position [1241, 0]
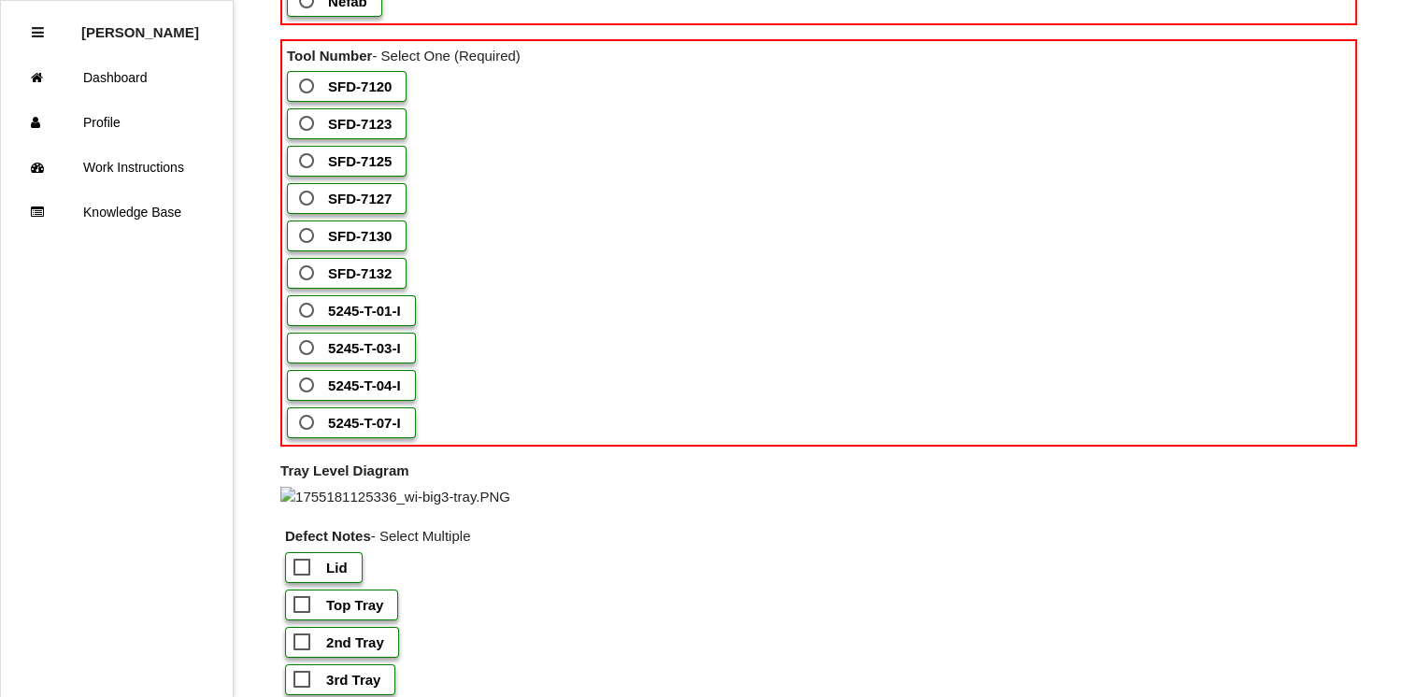
click at [313, 177] on label "SFD-7125" at bounding box center [347, 161] width 120 height 31
click at [307, 162] on input "SFD-7125" at bounding box center [301, 155] width 12 height 12
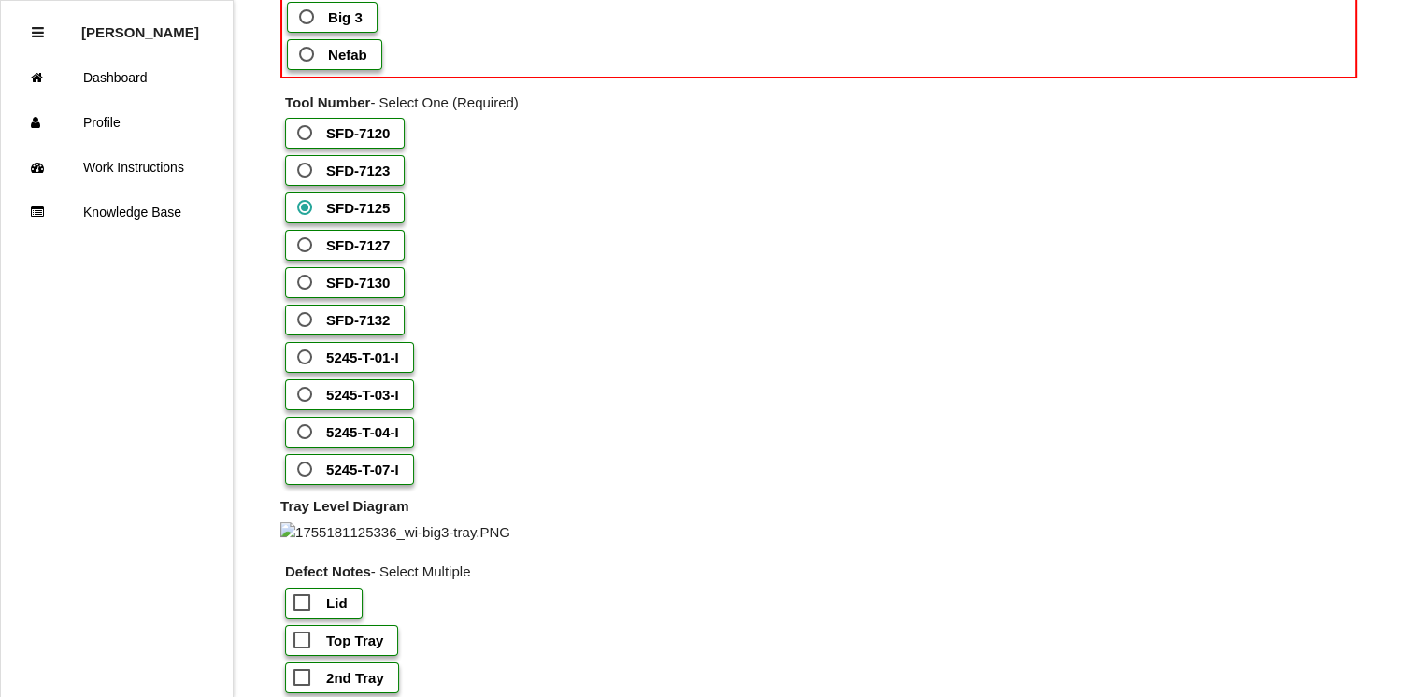
scroll to position [1217, 0]
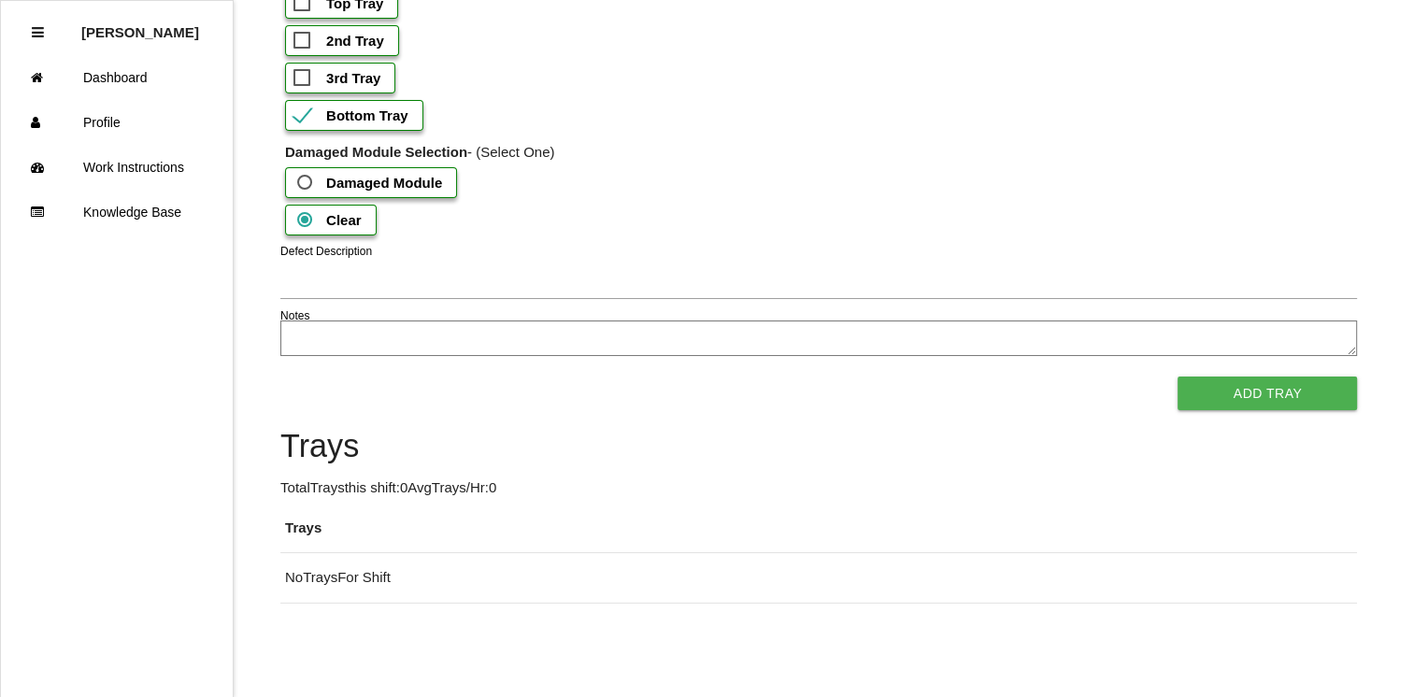
scroll to position [1988, 0]
click at [1299, 410] on button "Add Tray" at bounding box center [1266, 394] width 179 height 34
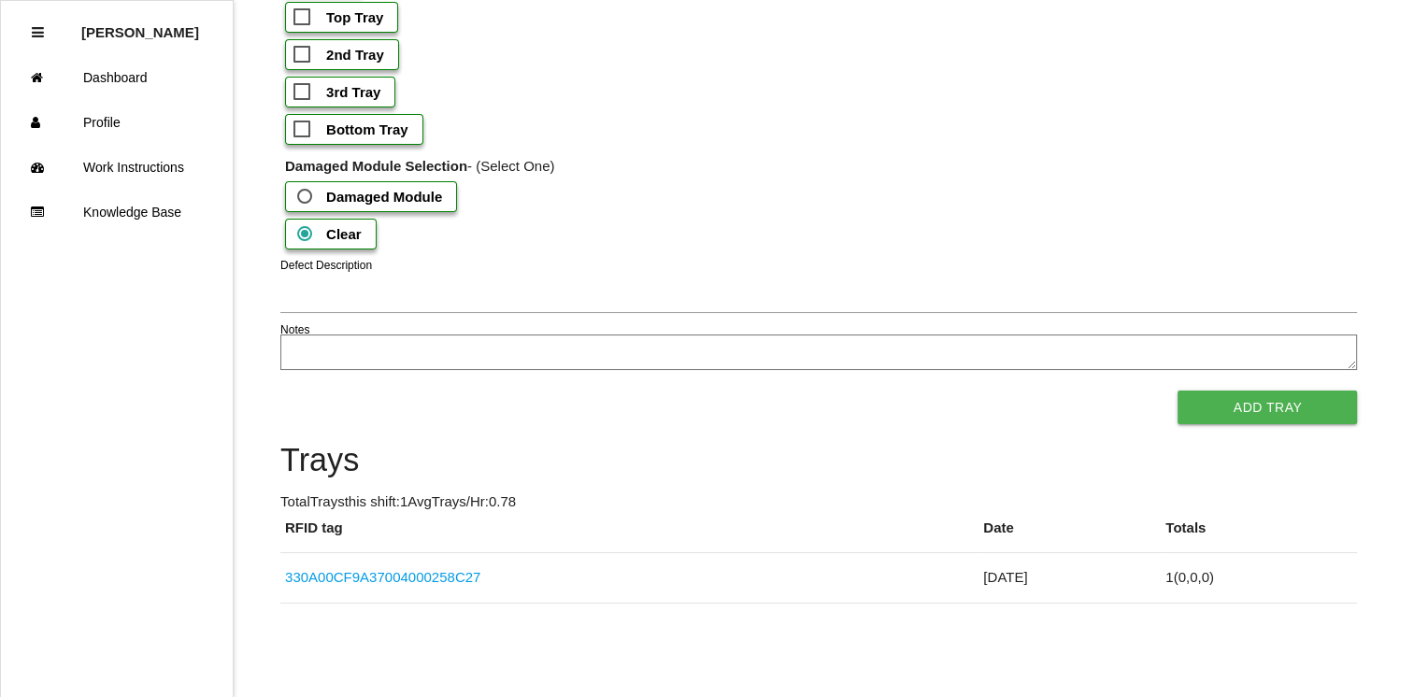
scroll to position [2091, 0]
click at [426, 581] on link "330A00CF9A37004000258C27" at bounding box center [382, 577] width 195 height 16
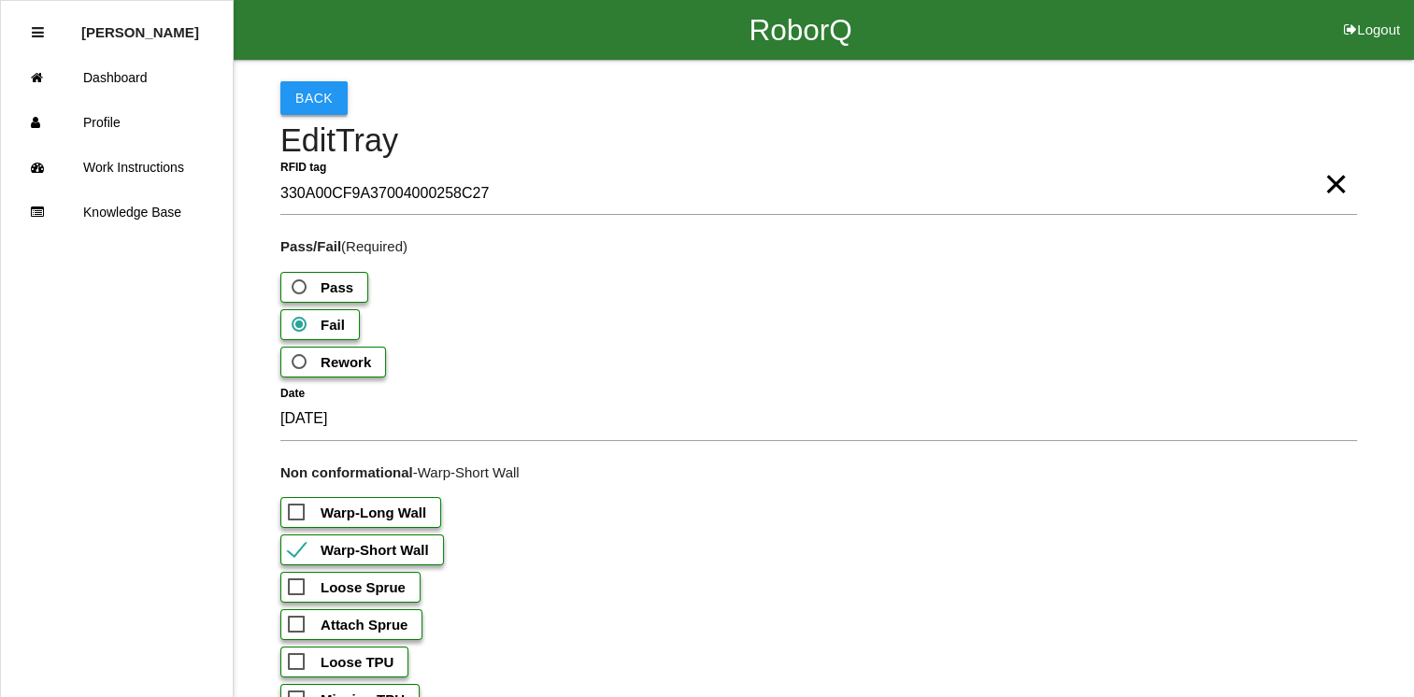
click at [291, 102] on button "Back" at bounding box center [313, 98] width 67 height 34
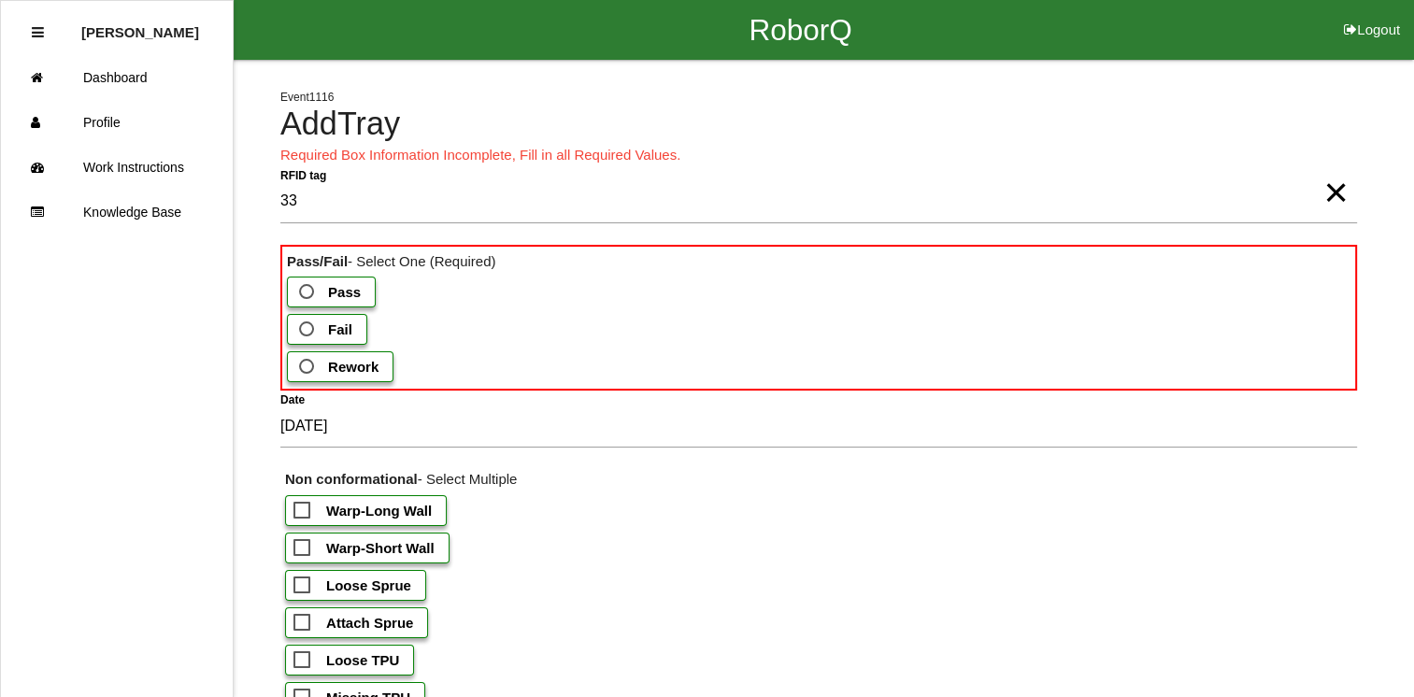
type tag "3"
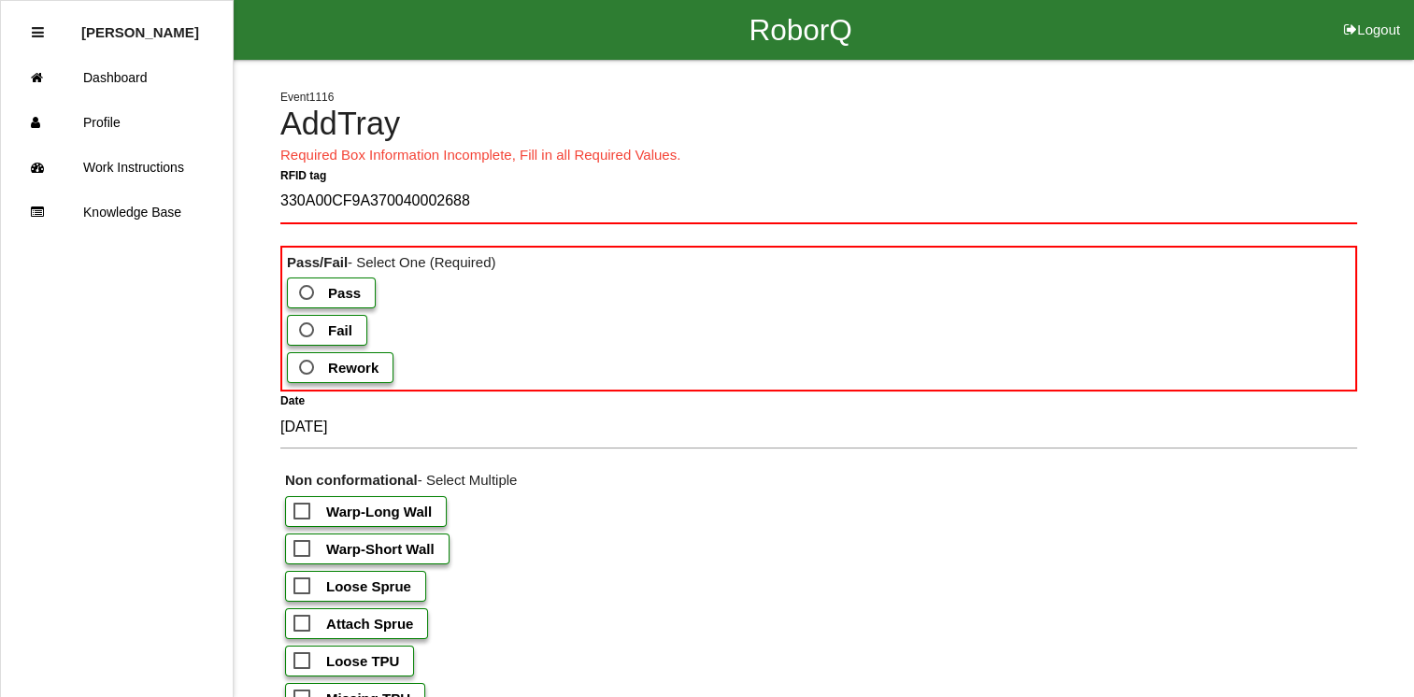
type tag "330A00CF9A37004000268809"
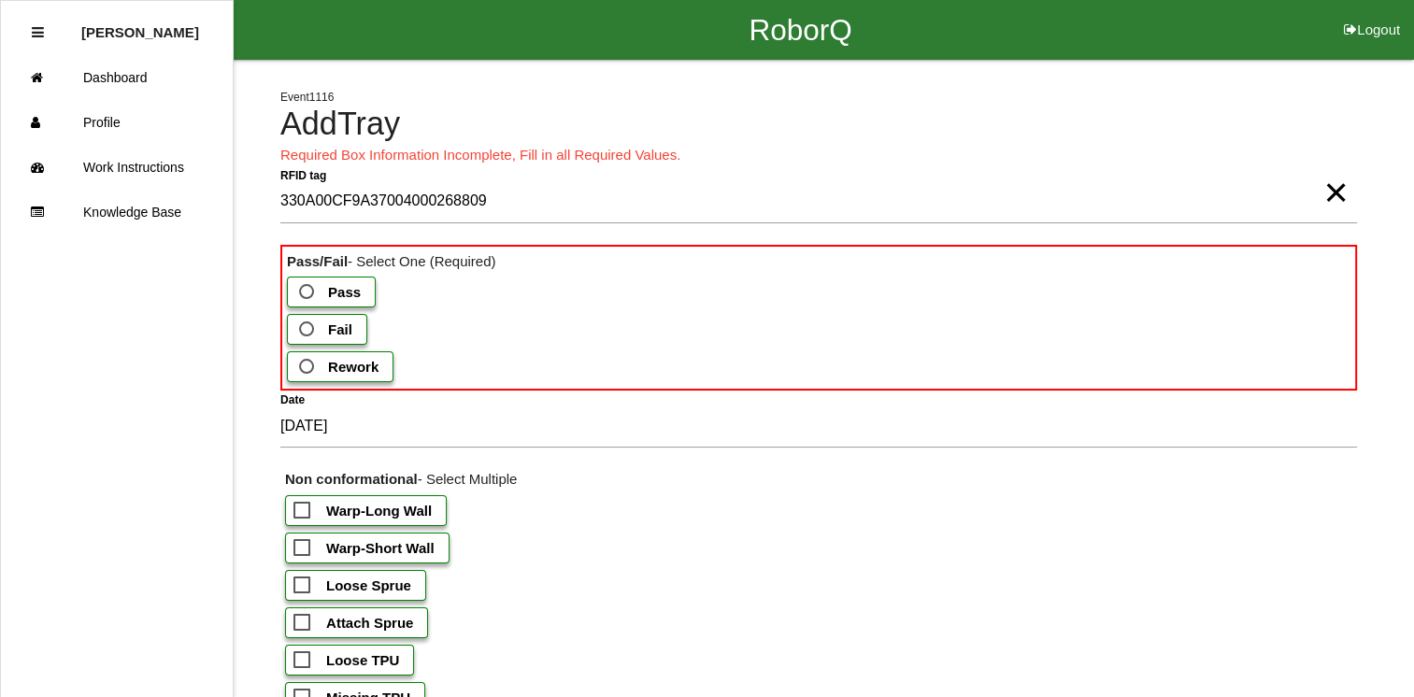
click at [310, 327] on span "Fail" at bounding box center [323, 329] width 57 height 23
click at [307, 327] on input "Fail" at bounding box center [301, 324] width 12 height 12
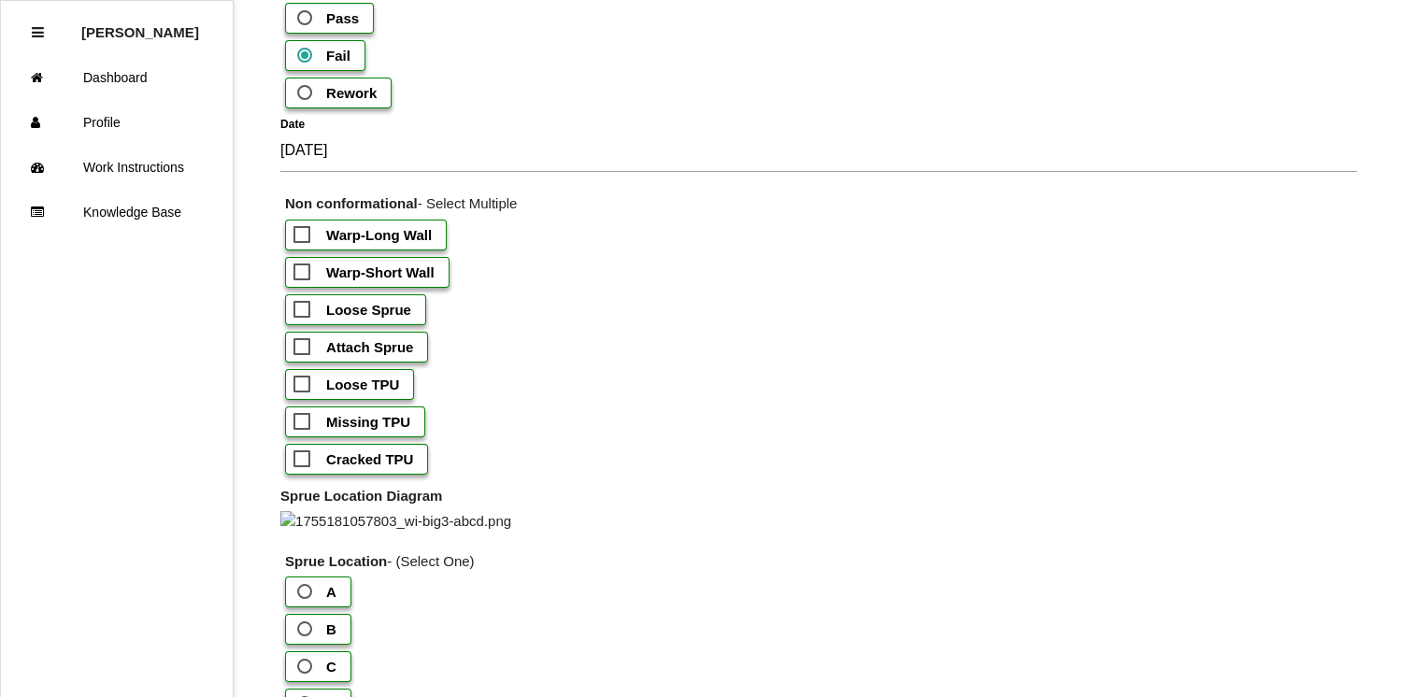
scroll to position [277, 0]
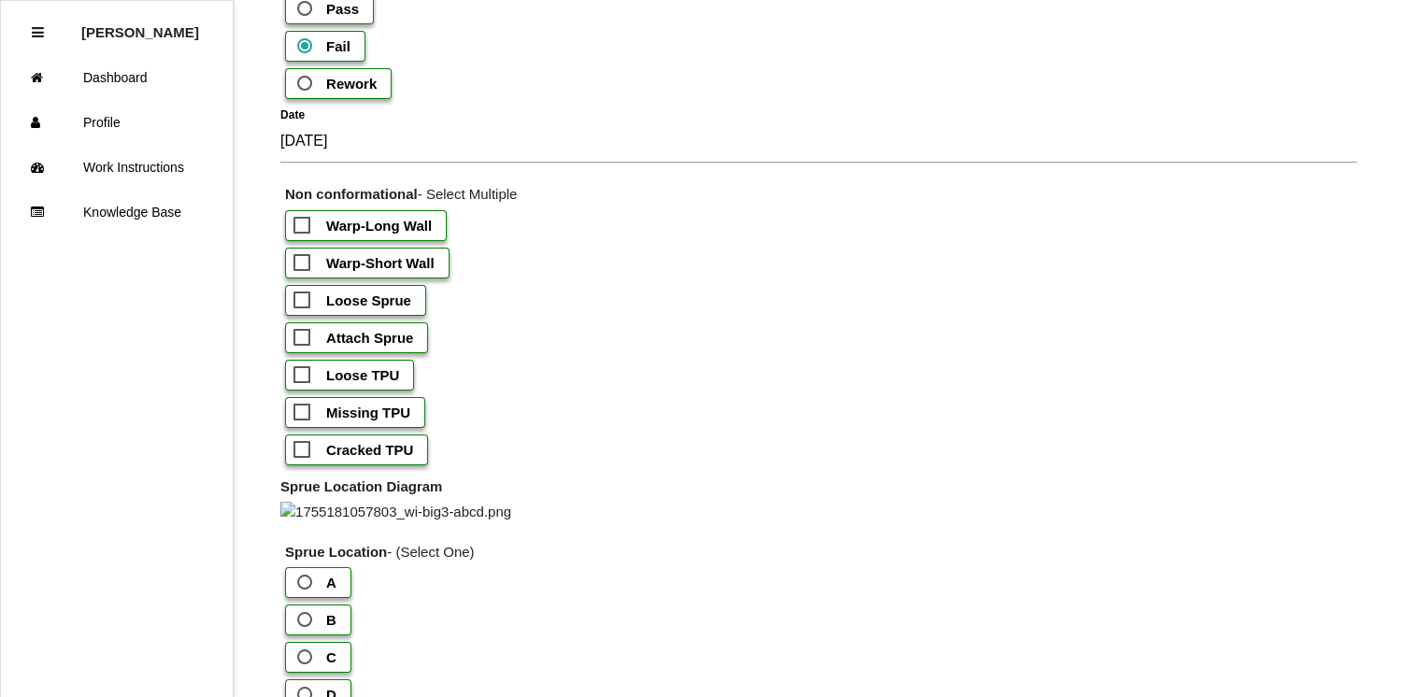
click at [295, 296] on span "Loose Sprue" at bounding box center [352, 300] width 118 height 23
click at [295, 296] on input "Loose Sprue" at bounding box center [299, 295] width 12 height 12
checkbox input "true"
click at [296, 413] on span "Missing TPU" at bounding box center [351, 412] width 117 height 23
click at [296, 413] on input "Missing TPU" at bounding box center [299, 407] width 12 height 12
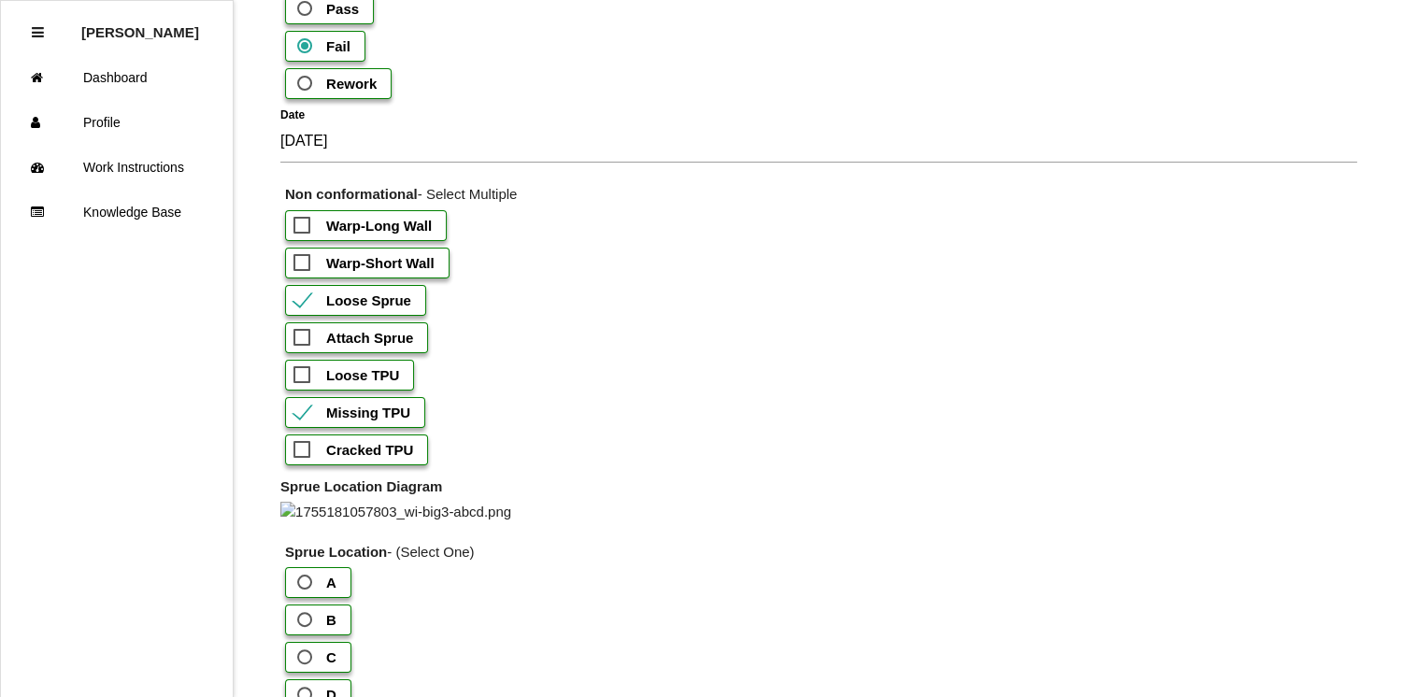
checkbox input "true"
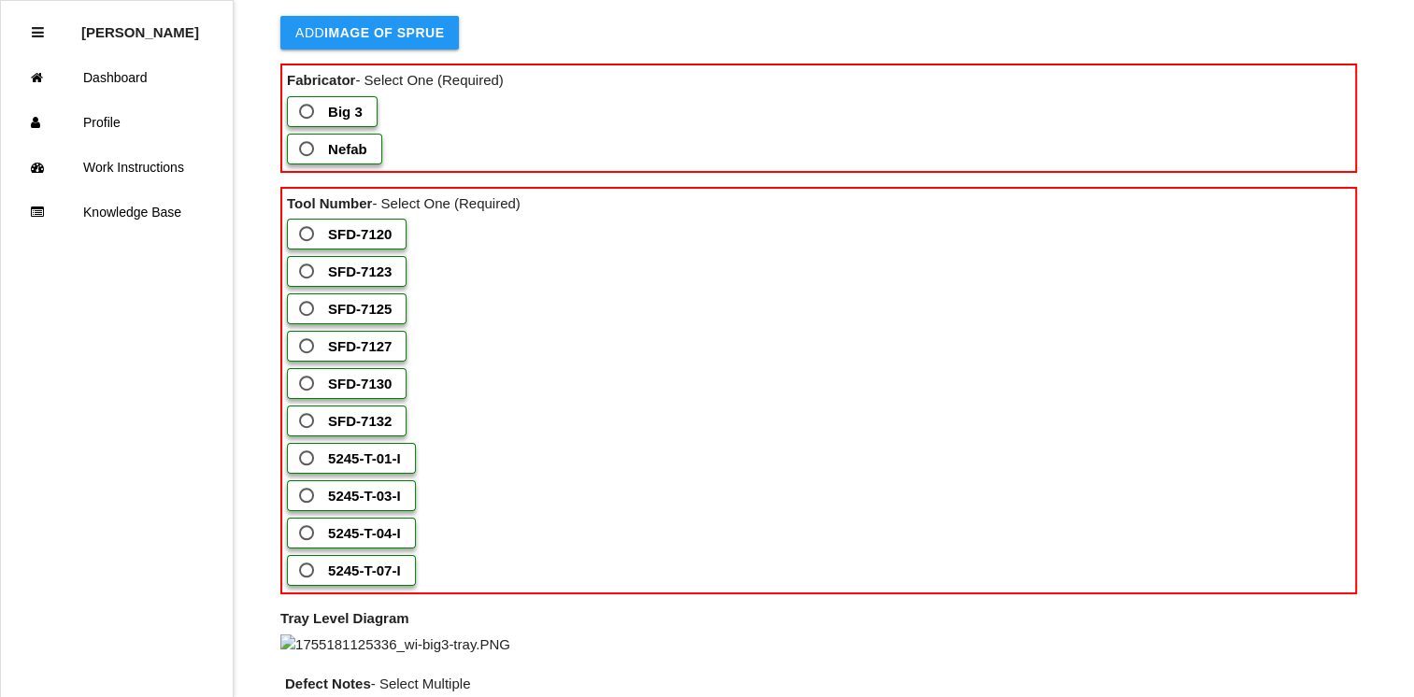
scroll to position [1106, 0]
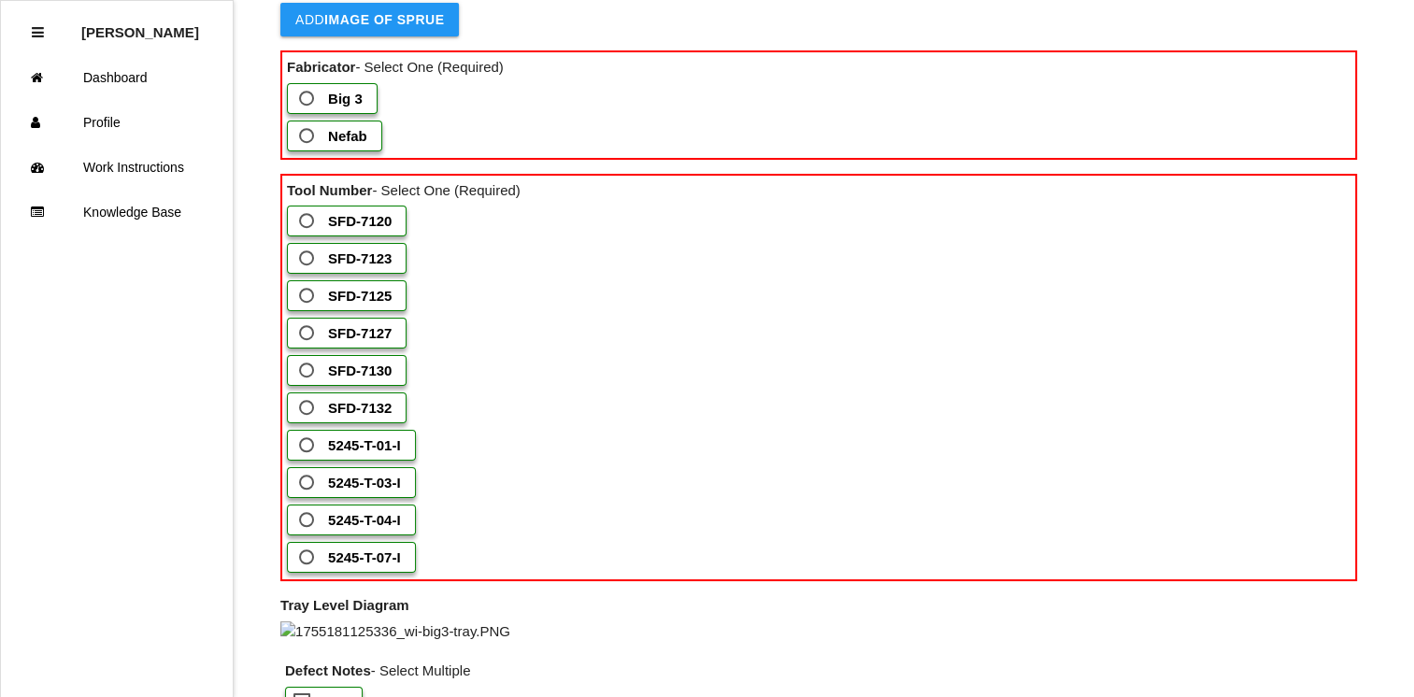
click at [310, 110] on span "Big 3" at bounding box center [328, 98] width 67 height 23
click at [307, 99] on 3 "Big 3" at bounding box center [301, 93] width 12 height 12
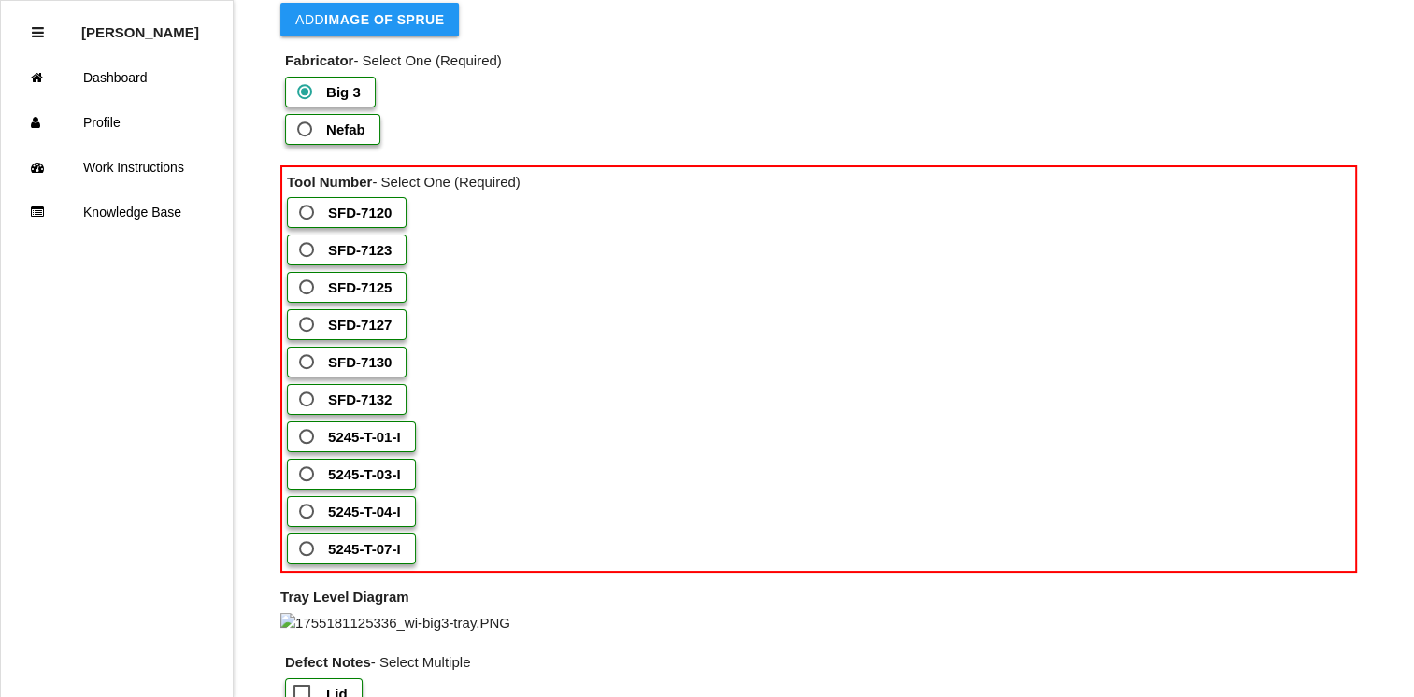
click at [308, 336] on span "SFD-7127" at bounding box center [343, 324] width 96 height 23
click at [307, 325] on input "SFD-7127" at bounding box center [301, 319] width 12 height 12
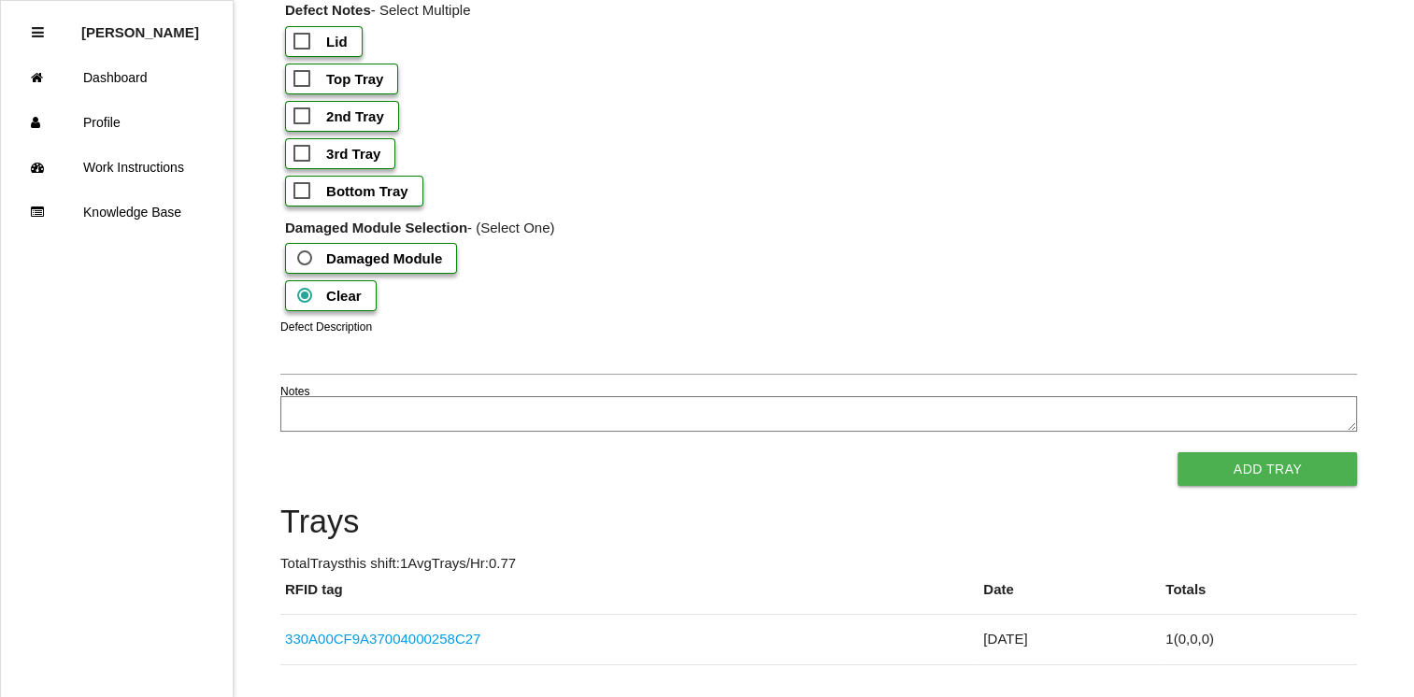
scroll to position [1741, 0]
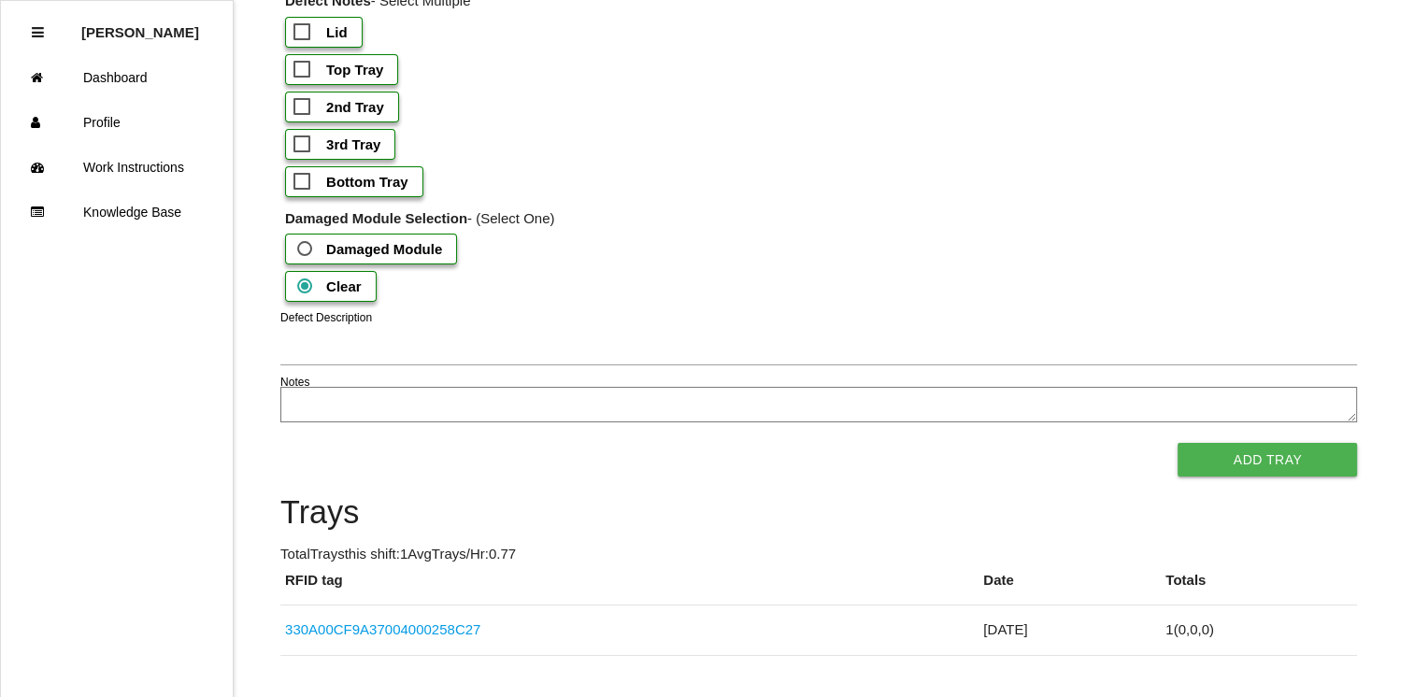
click at [299, 44] on span "Lid" at bounding box center [320, 32] width 54 height 23
click at [299, 33] on input "Lid" at bounding box center [299, 27] width 12 height 12
checkbox input "true"
click at [300, 156] on span "3rd Tray" at bounding box center [336, 144] width 87 height 23
click at [300, 145] on input "3rd Tray" at bounding box center [299, 139] width 12 height 12
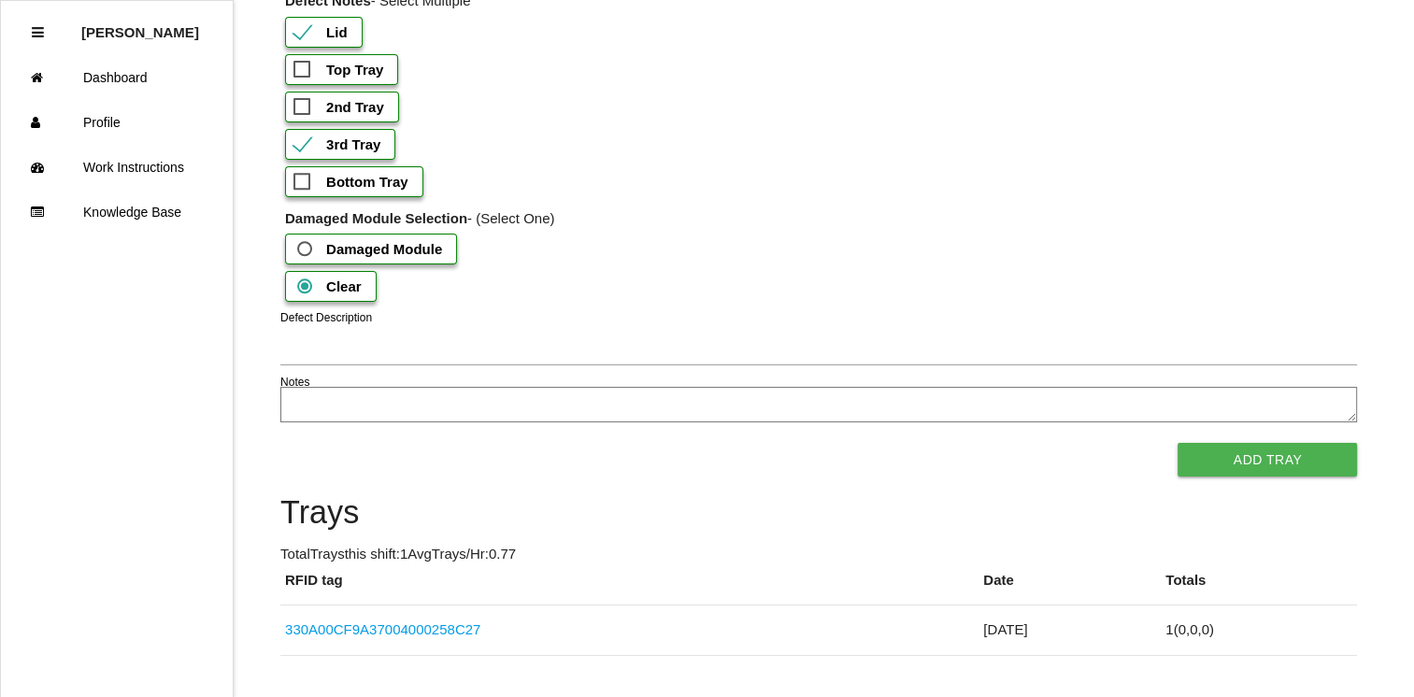
checkbox input "true"
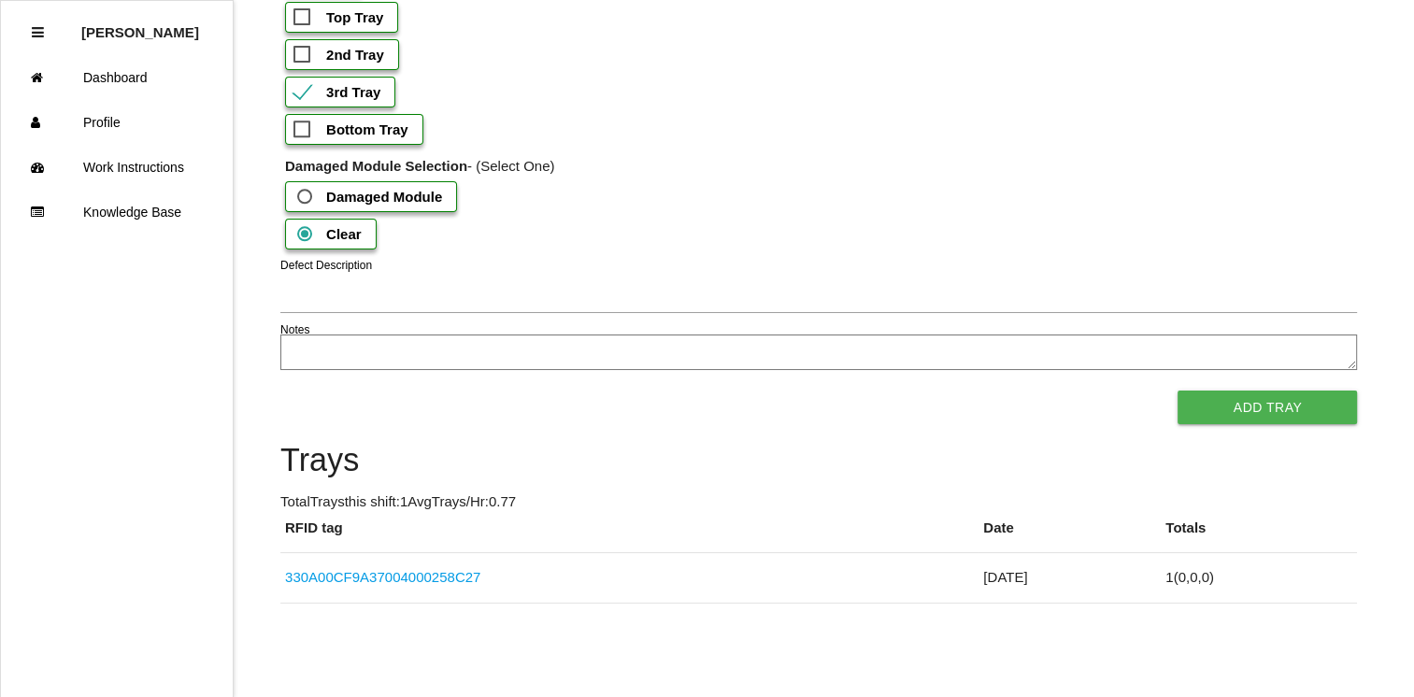
scroll to position [1882, 0]
click at [548, 370] on textarea "Notes" at bounding box center [818, 352] width 1076 height 36
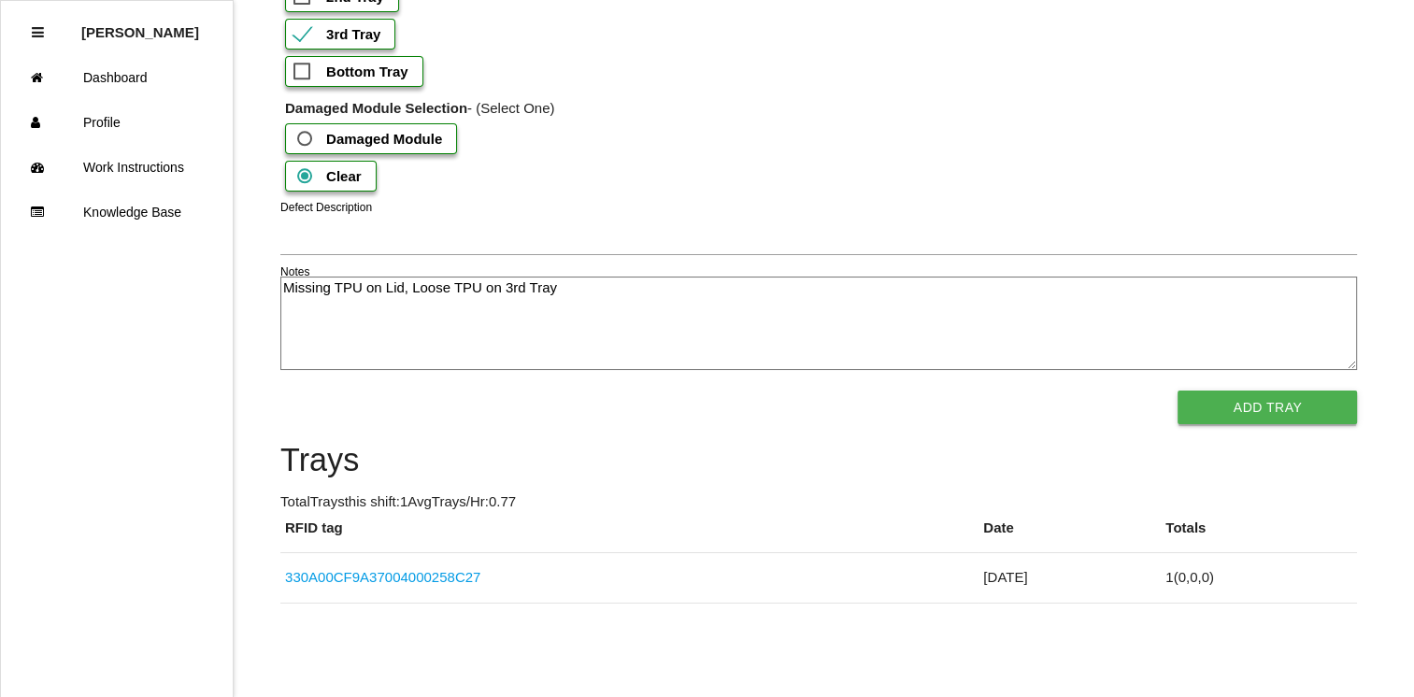
type textarea "Missing TPU on Lid, Loose TPU on 3rd Tray"
click at [1278, 424] on button "Add Tray" at bounding box center [1266, 408] width 179 height 34
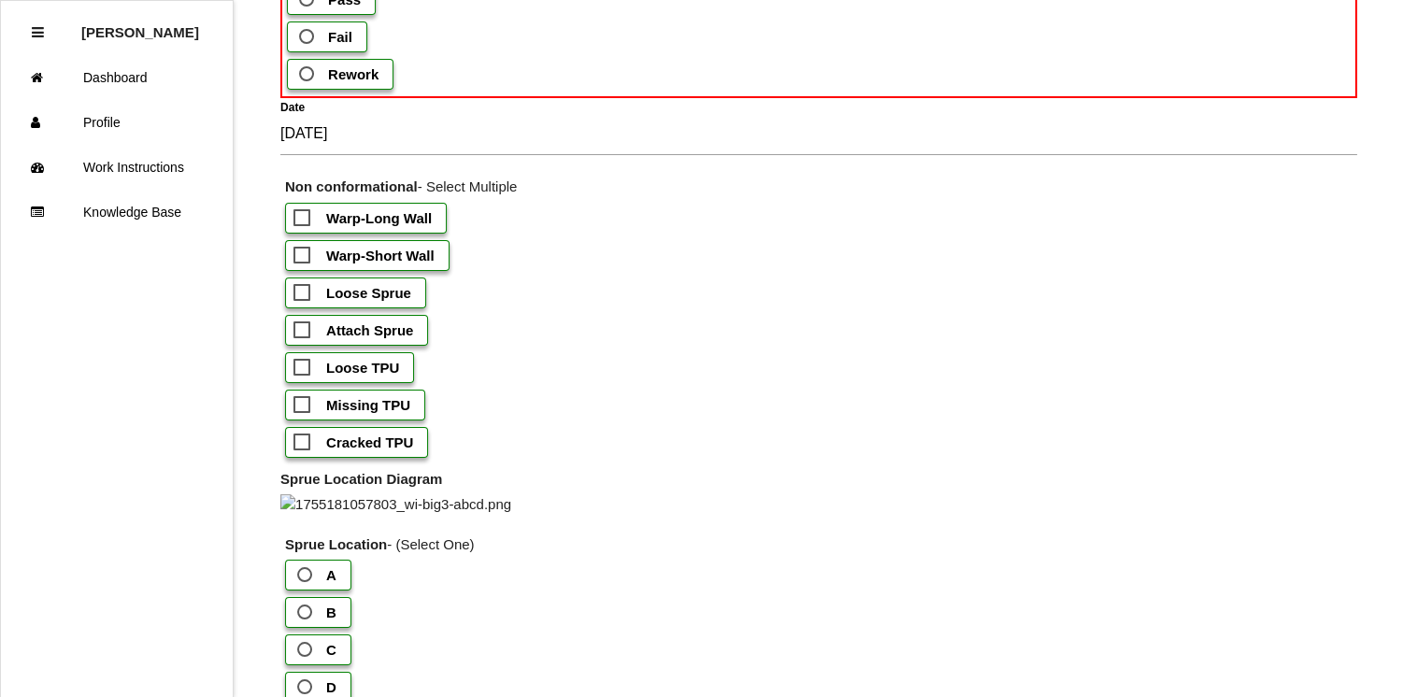
scroll to position [0, 0]
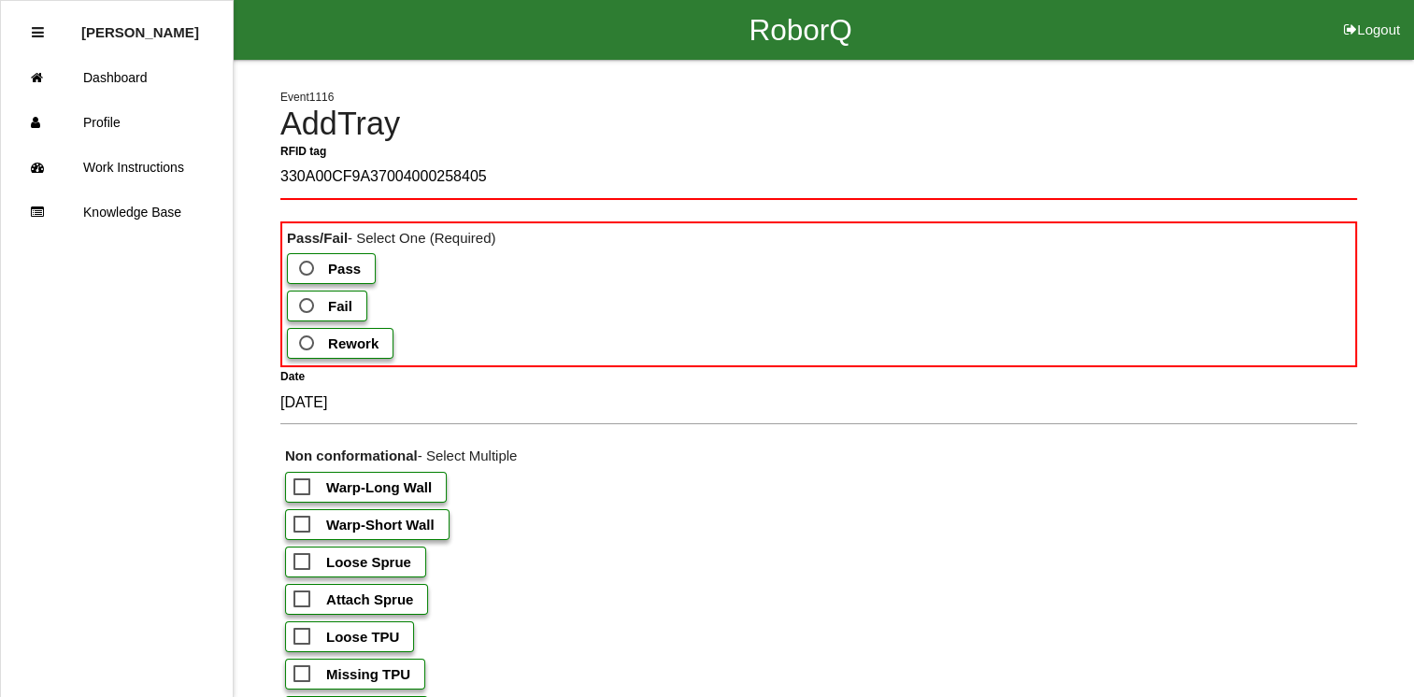
type tag "330A00CF9A37004000258405"
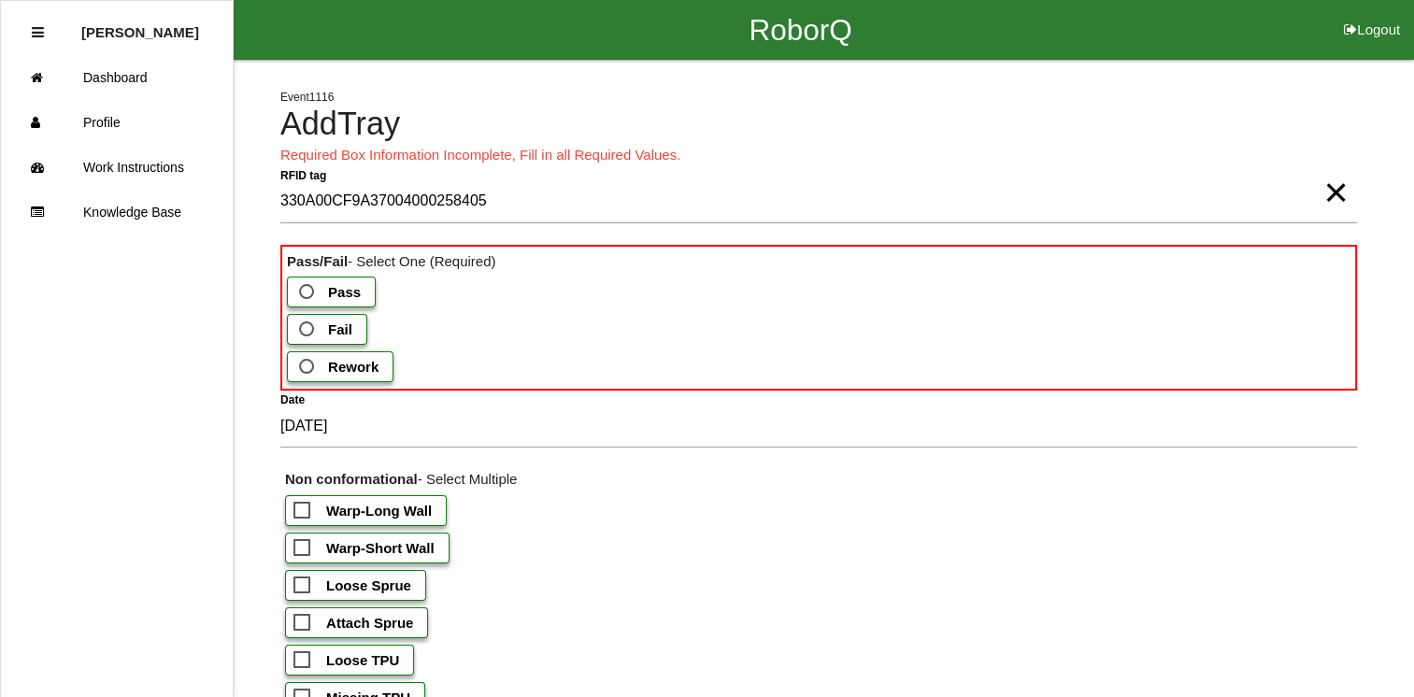
click at [333, 325] on b "Fail" at bounding box center [340, 329] width 24 height 16
click at [307, 325] on input "Fail" at bounding box center [301, 324] width 12 height 12
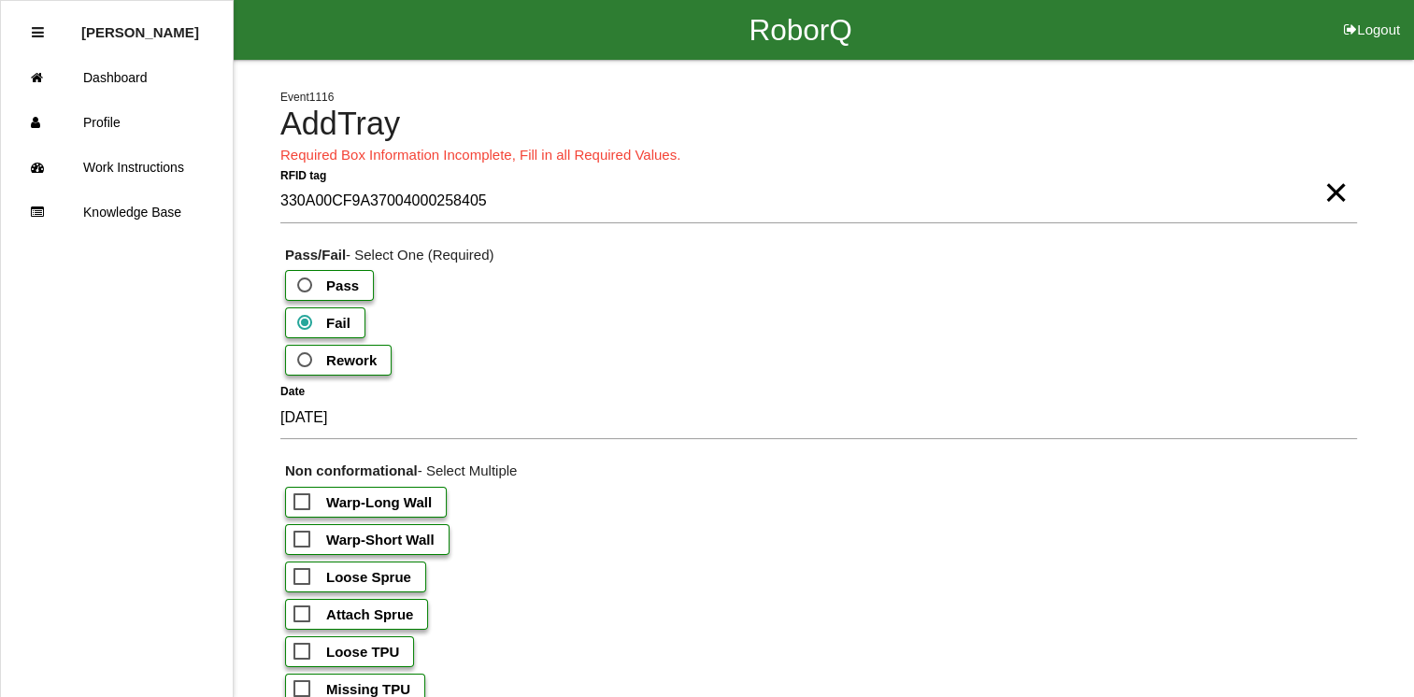
click at [333, 533] on b "Warp-Short Wall" at bounding box center [380, 540] width 108 height 16
click at [306, 533] on input "Warp-Short Wall" at bounding box center [299, 534] width 12 height 12
checkbox input "true"
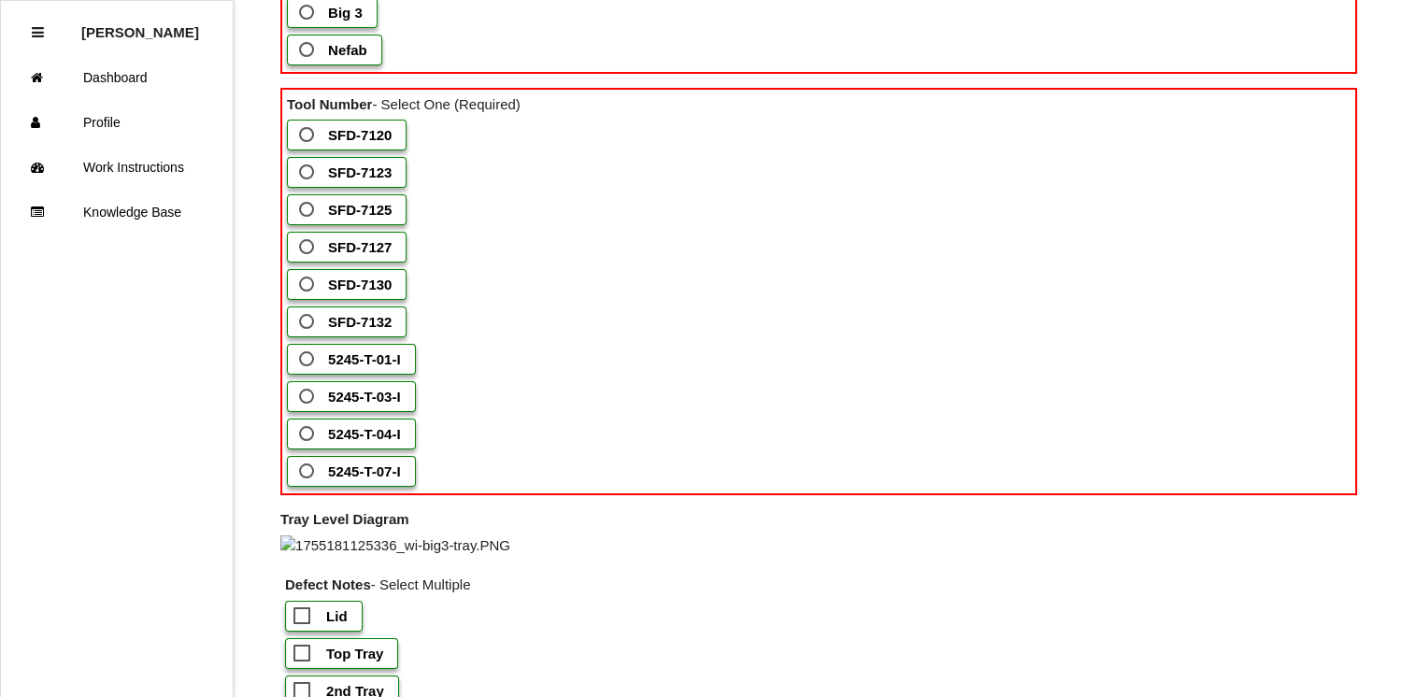
scroll to position [1203, 0]
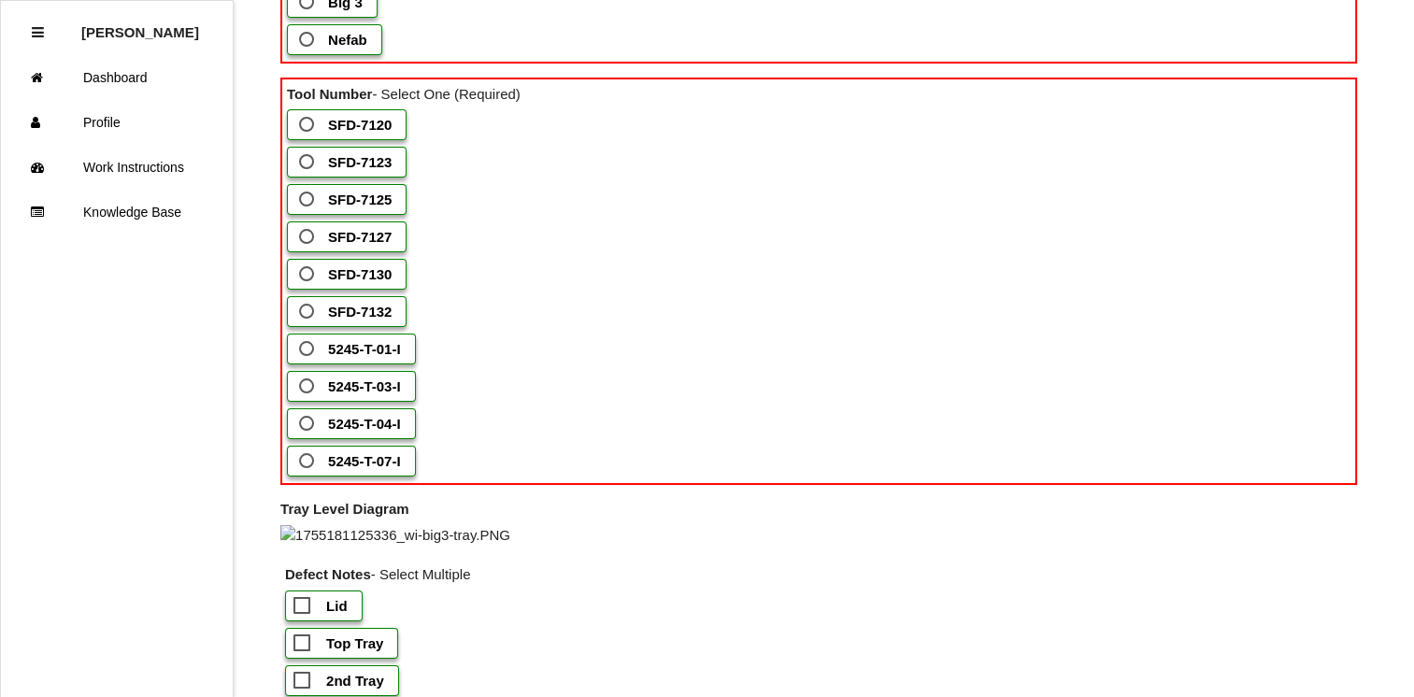
drag, startPoint x: 1402, startPoint y: 434, endPoint x: 1420, endPoint y: 423, distance: 21.8
click at [1414, 423] on html "RoborQ Logout Dawn Gardner Dashboard Profile Work Instructions Knowledge Base E…" at bounding box center [707, 84] width 1414 height 2575
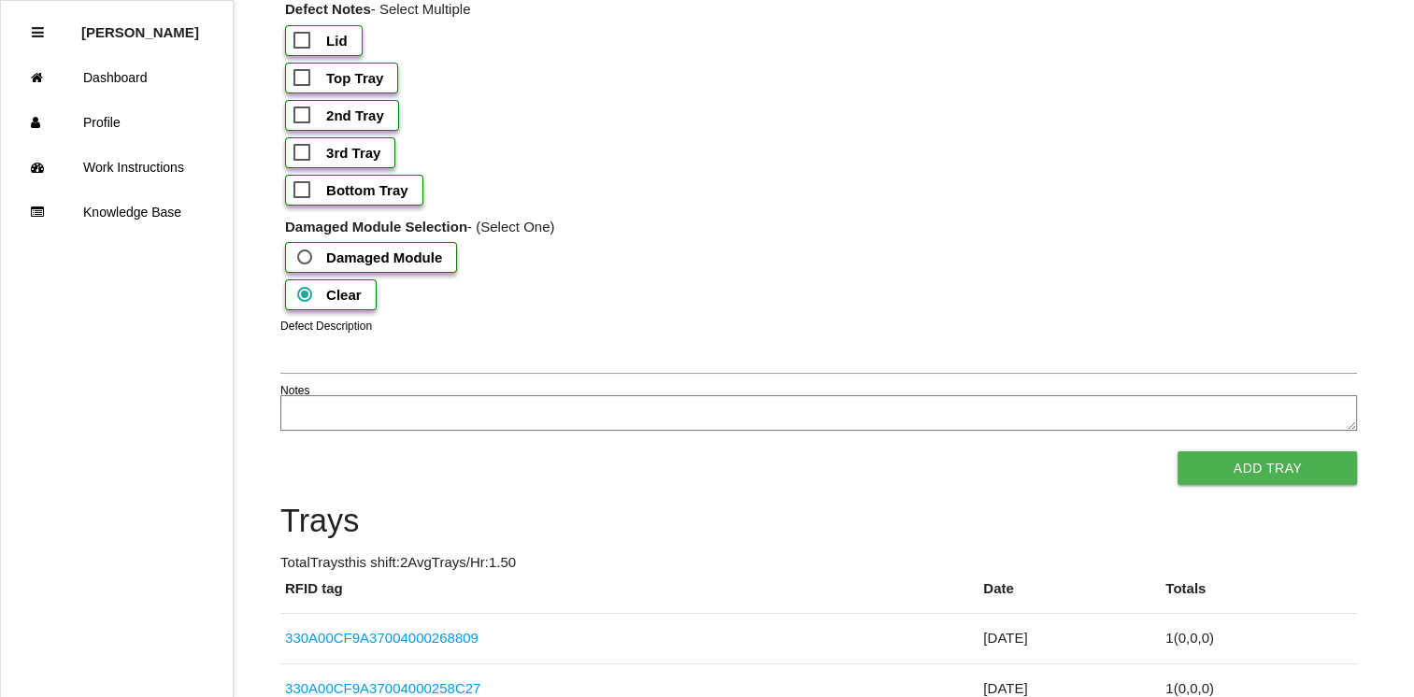
scroll to position [1788, 0]
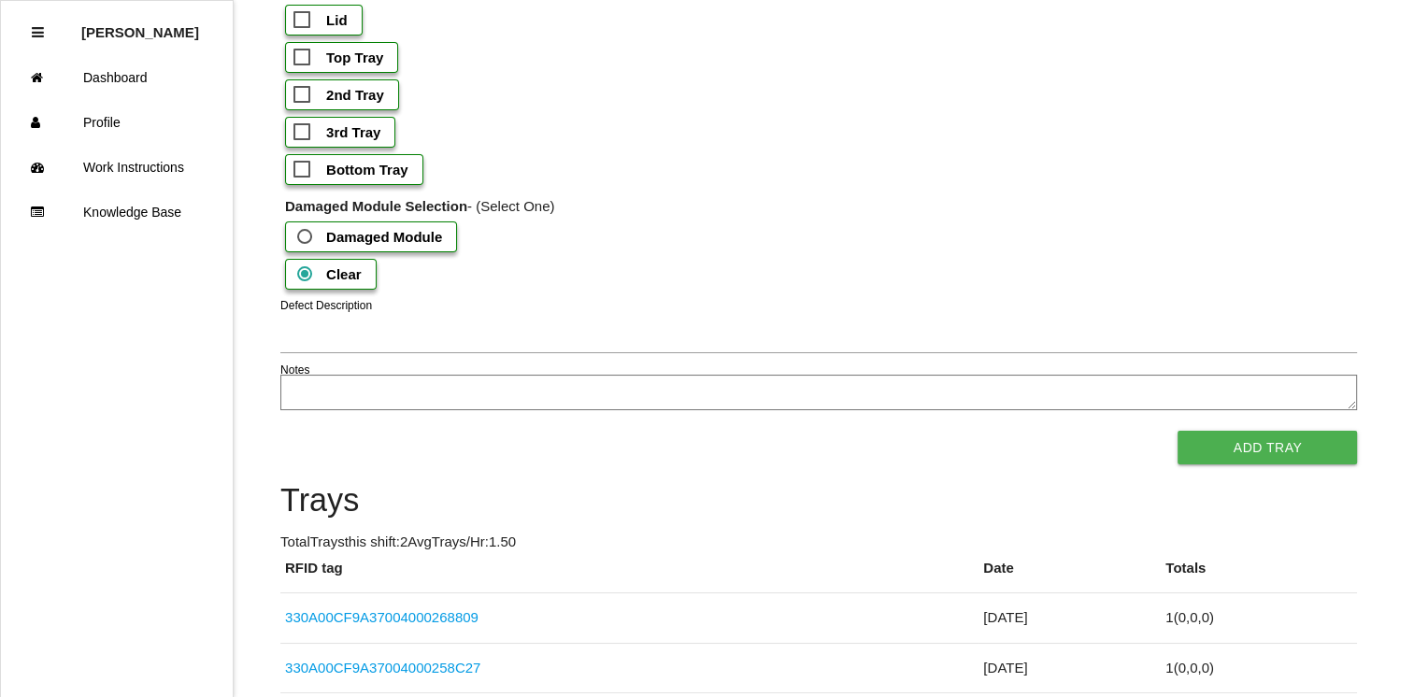
click at [337, 140] on b "3rd Tray" at bounding box center [353, 132] width 54 height 16
click at [306, 133] on input "3rd Tray" at bounding box center [299, 127] width 12 height 12
checkbox input "true"
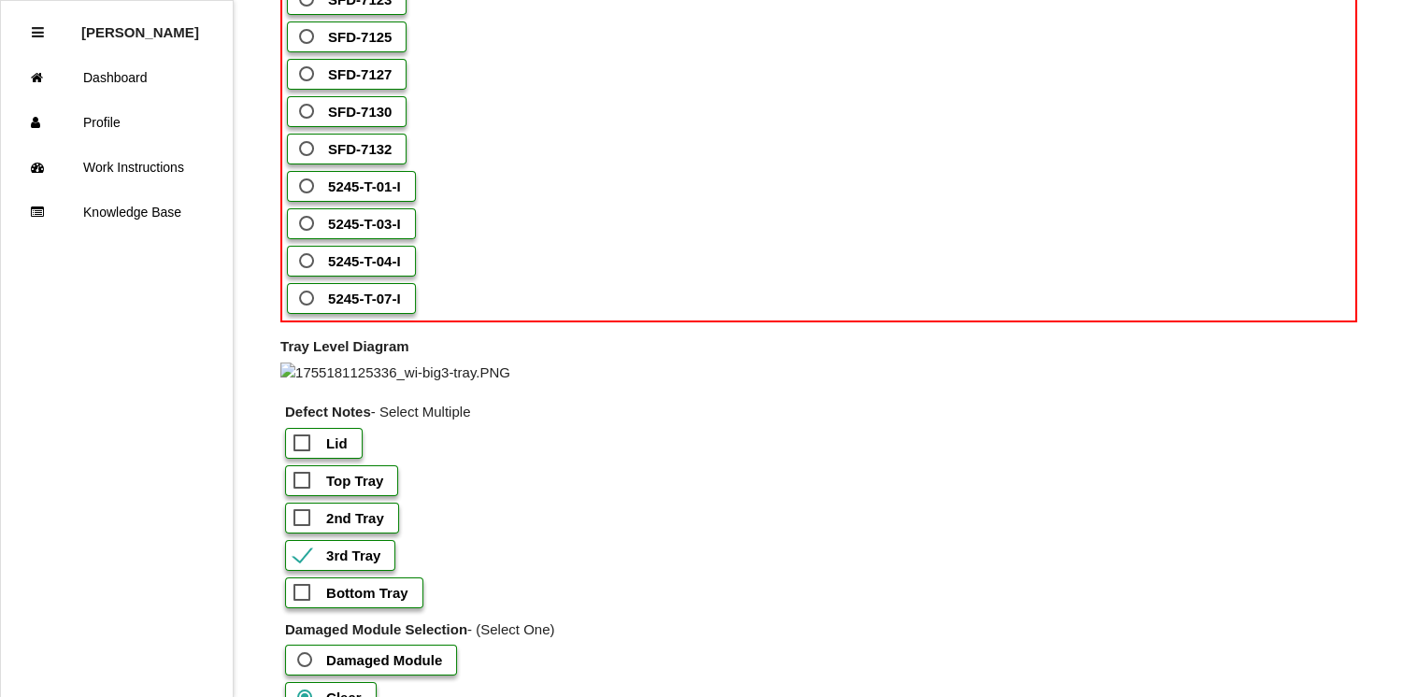
scroll to position [1362, 0]
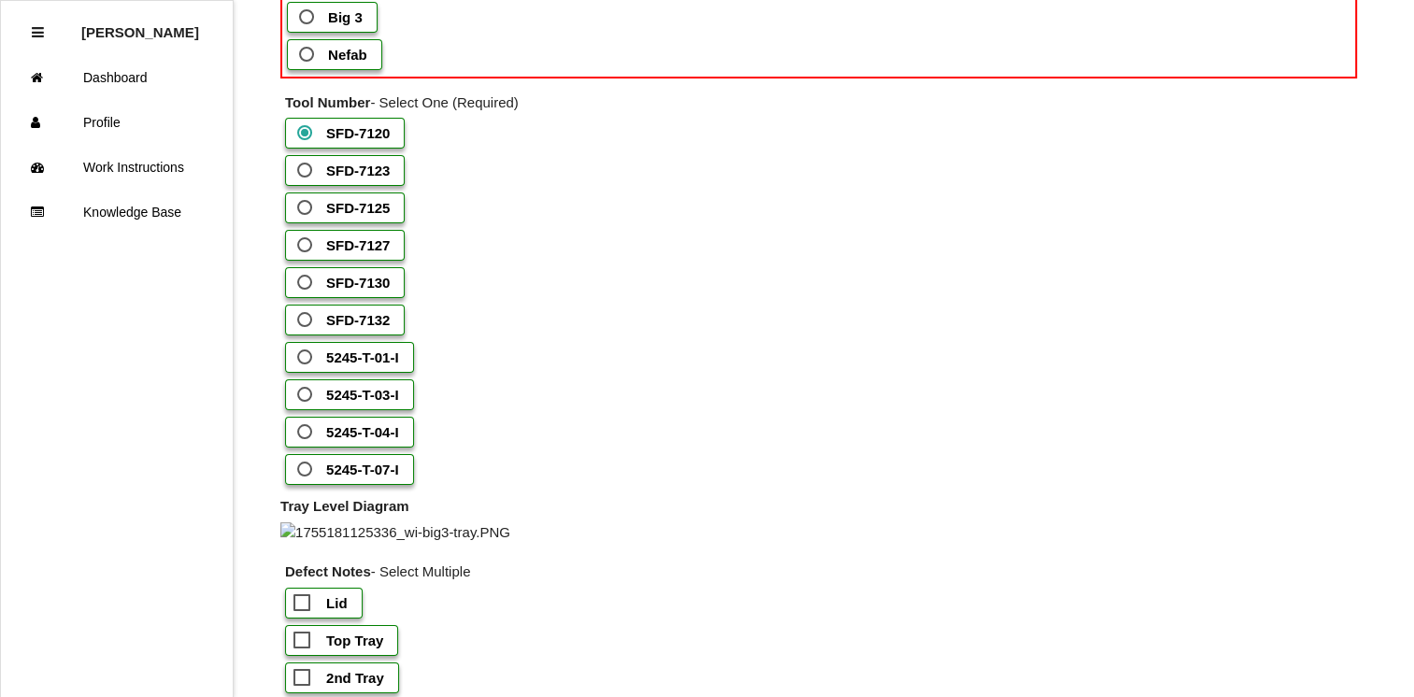
scroll to position [815, 0]
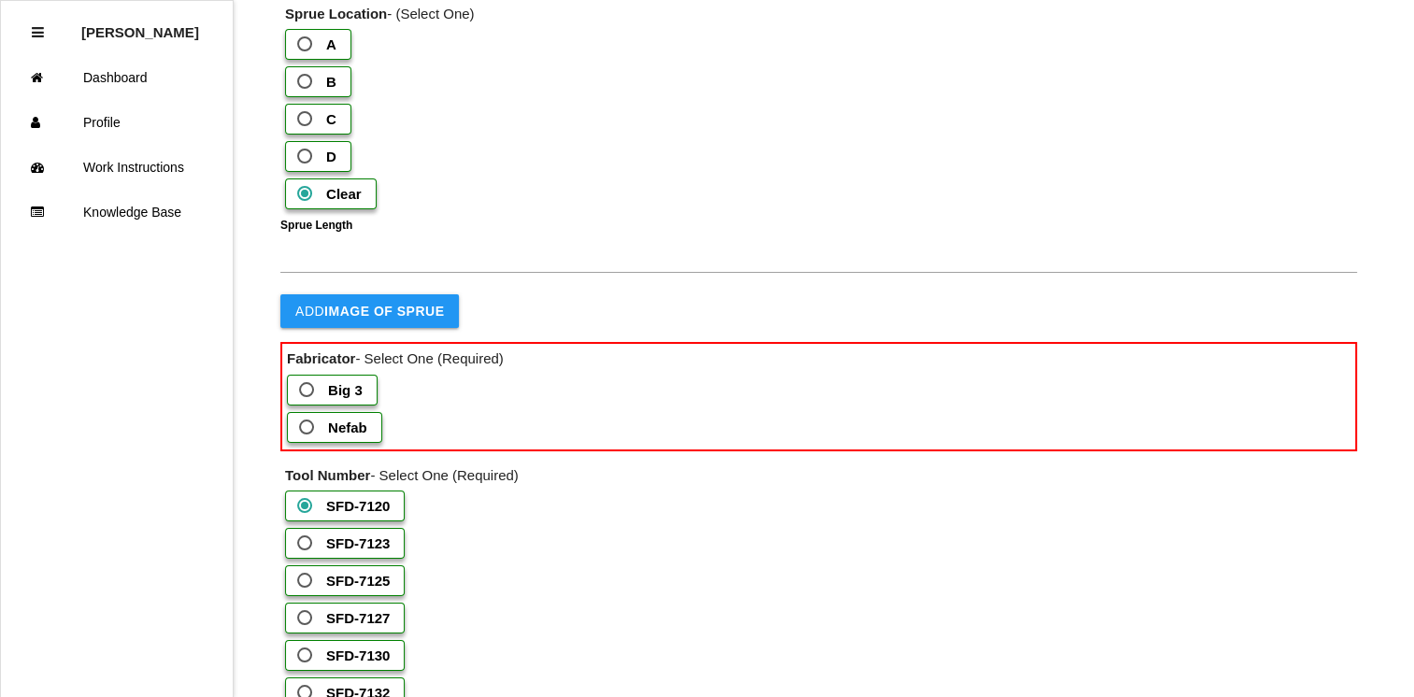
click at [328, 398] on b "Big 3" at bounding box center [345, 390] width 35 height 16
click at [307, 391] on 3 "Big 3" at bounding box center [301, 384] width 12 height 12
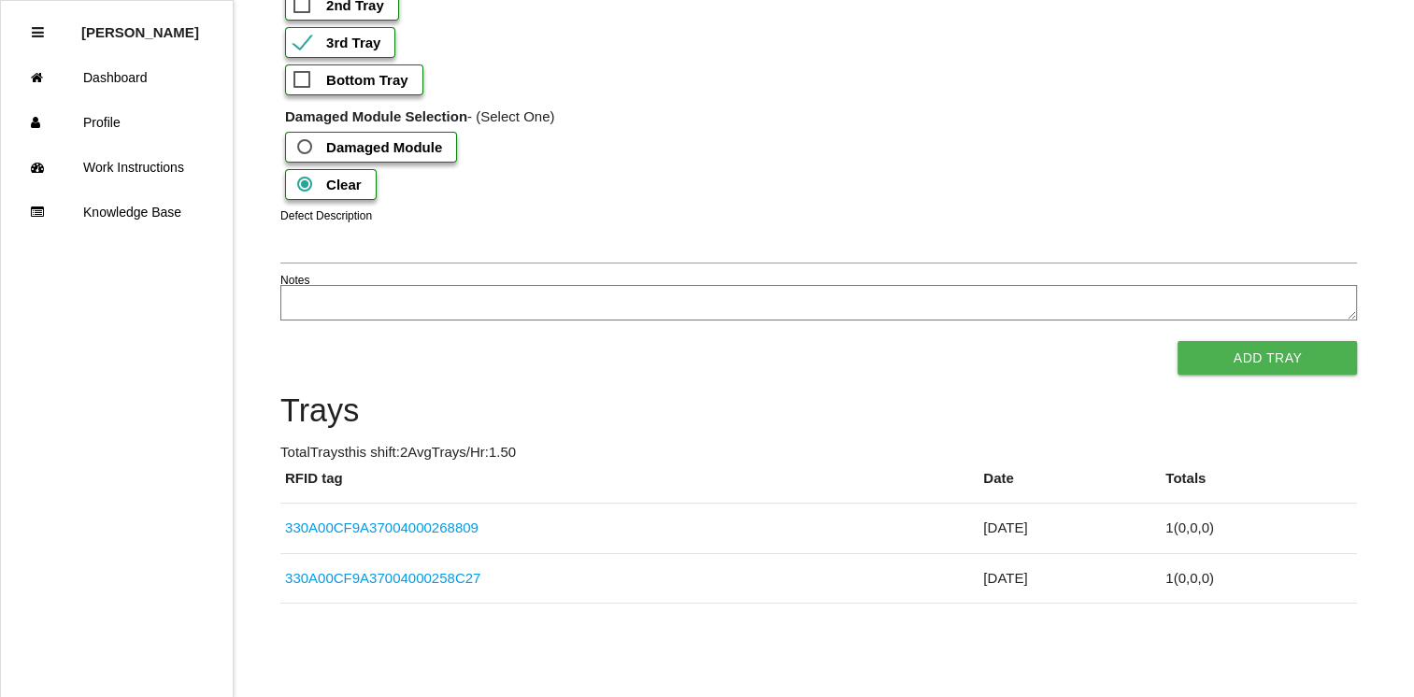
scroll to position [2123, 0]
click at [1247, 356] on button "Add Tray" at bounding box center [1266, 358] width 179 height 34
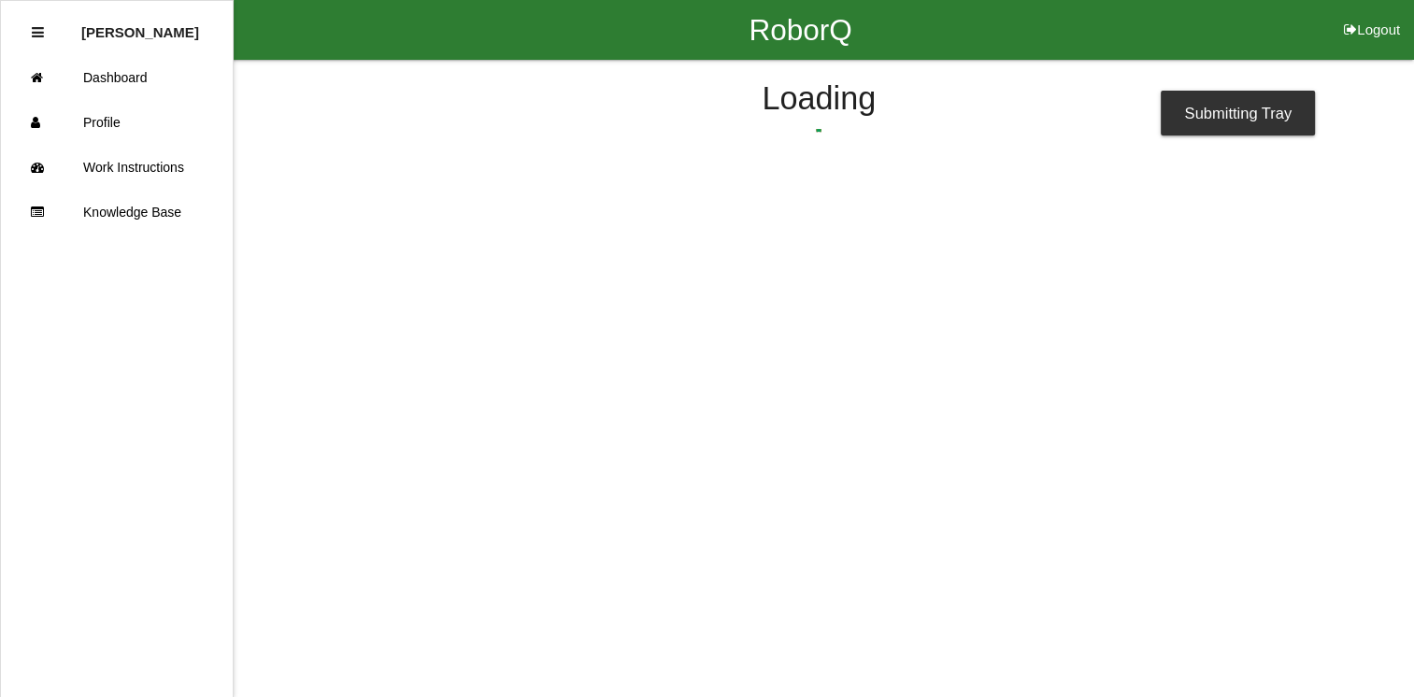
scroll to position [0, 0]
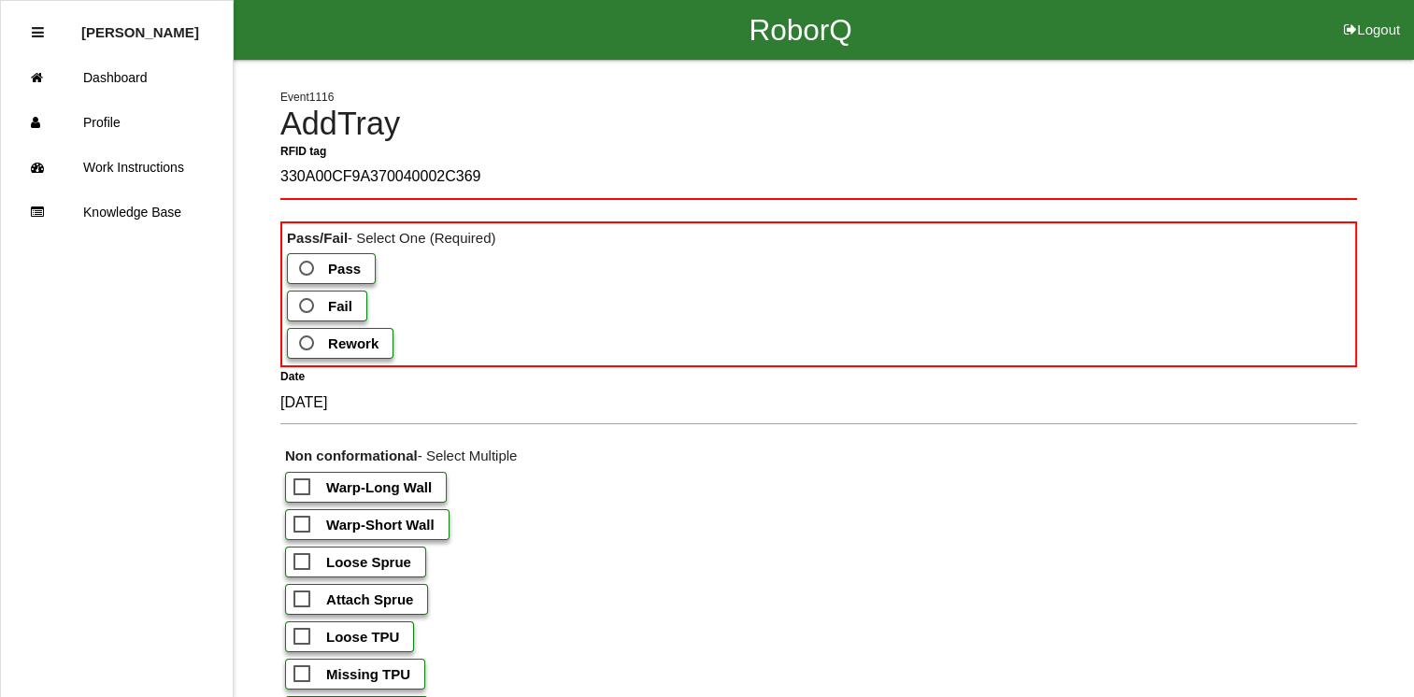
type tag "330A00CF9A370040002C369C"
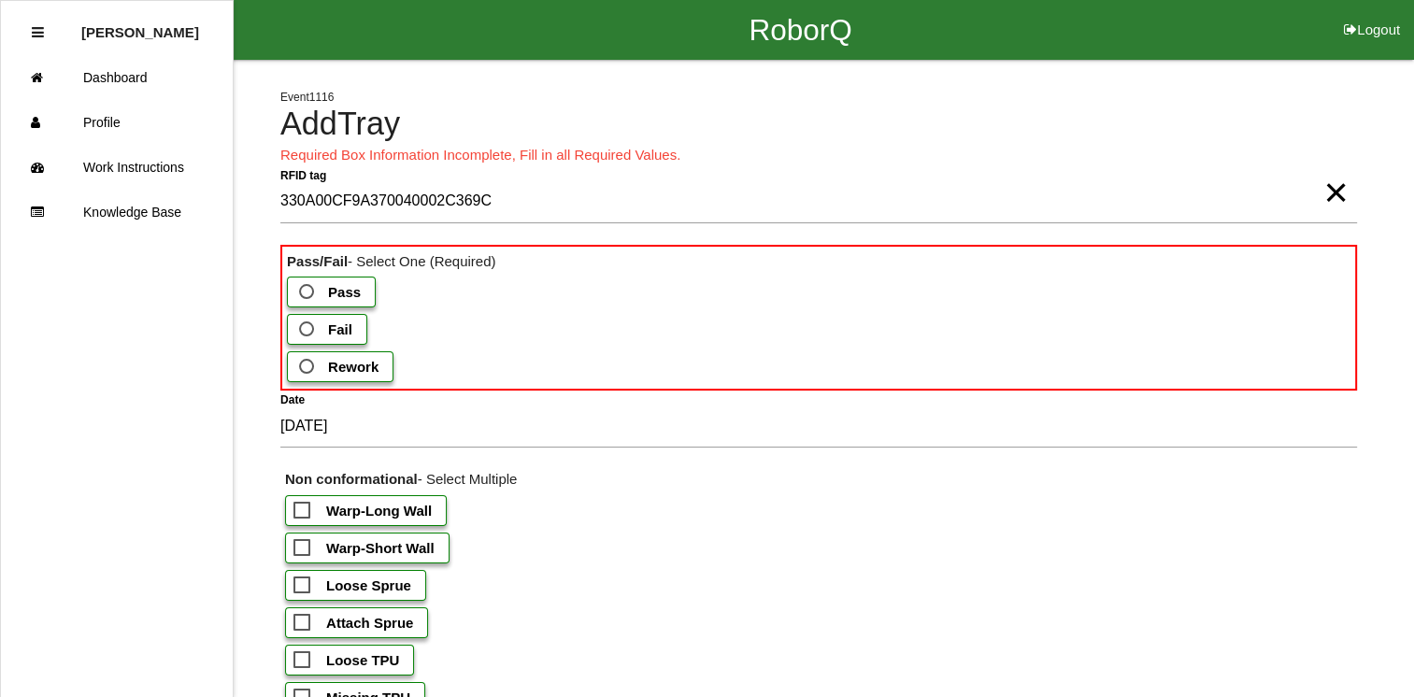
click at [307, 318] on span "Fail" at bounding box center [323, 329] width 57 height 23
click at [307, 318] on input "Fail" at bounding box center [301, 324] width 12 height 12
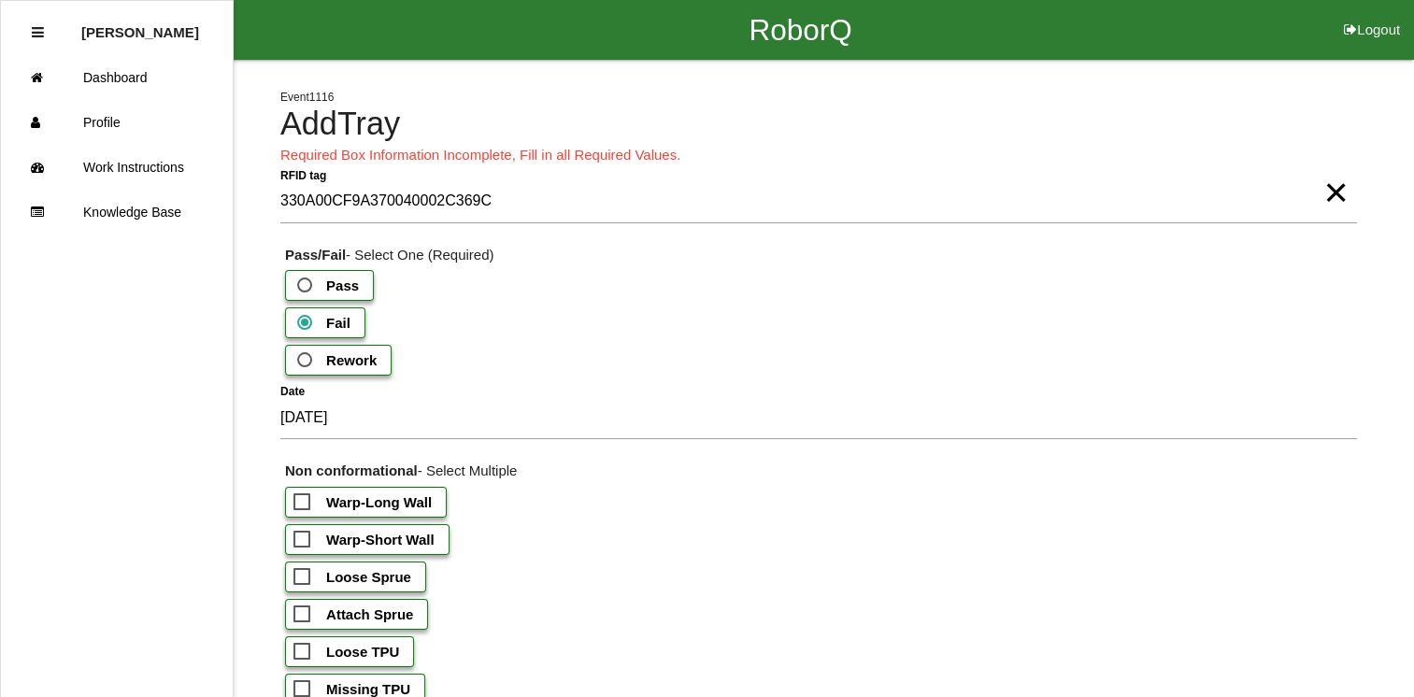
click at [306, 540] on span "Warp-Short Wall" at bounding box center [363, 539] width 141 height 23
click at [306, 540] on input "Warp-Short Wall" at bounding box center [299, 534] width 12 height 12
checkbox input "true"
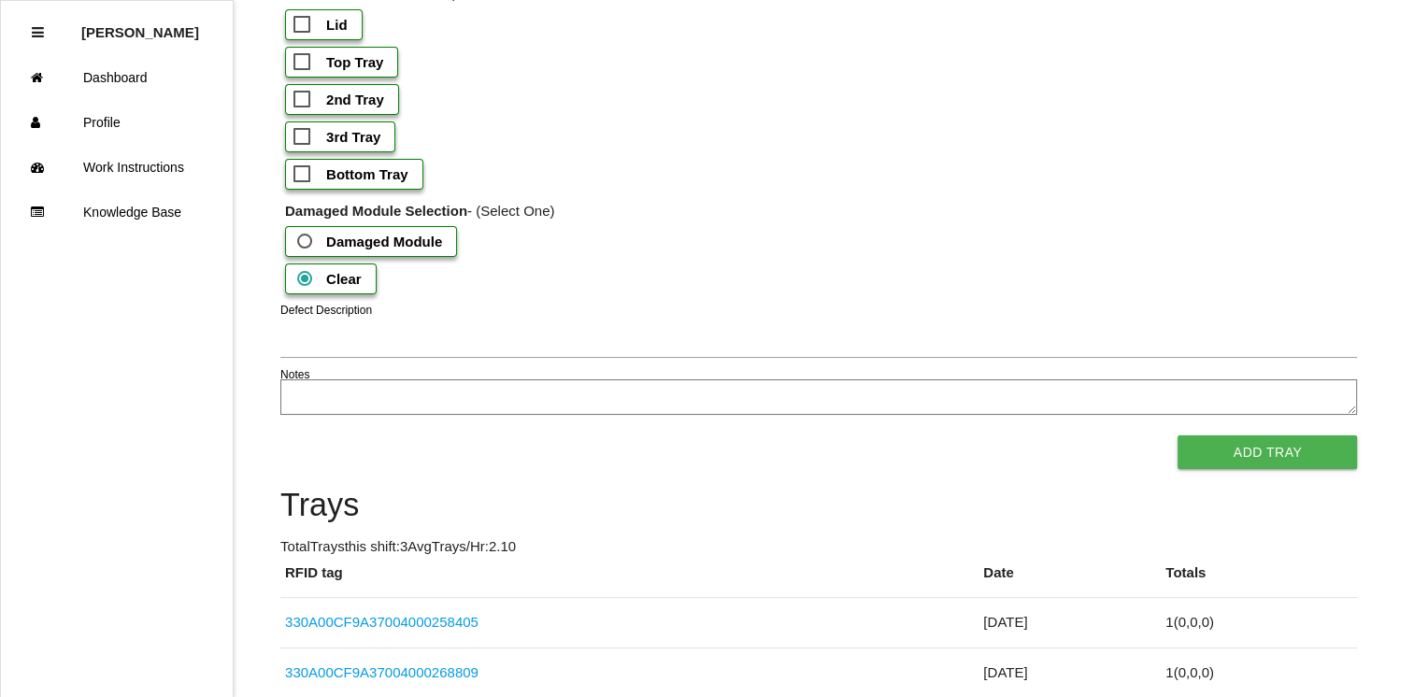
scroll to position [1786, 0]
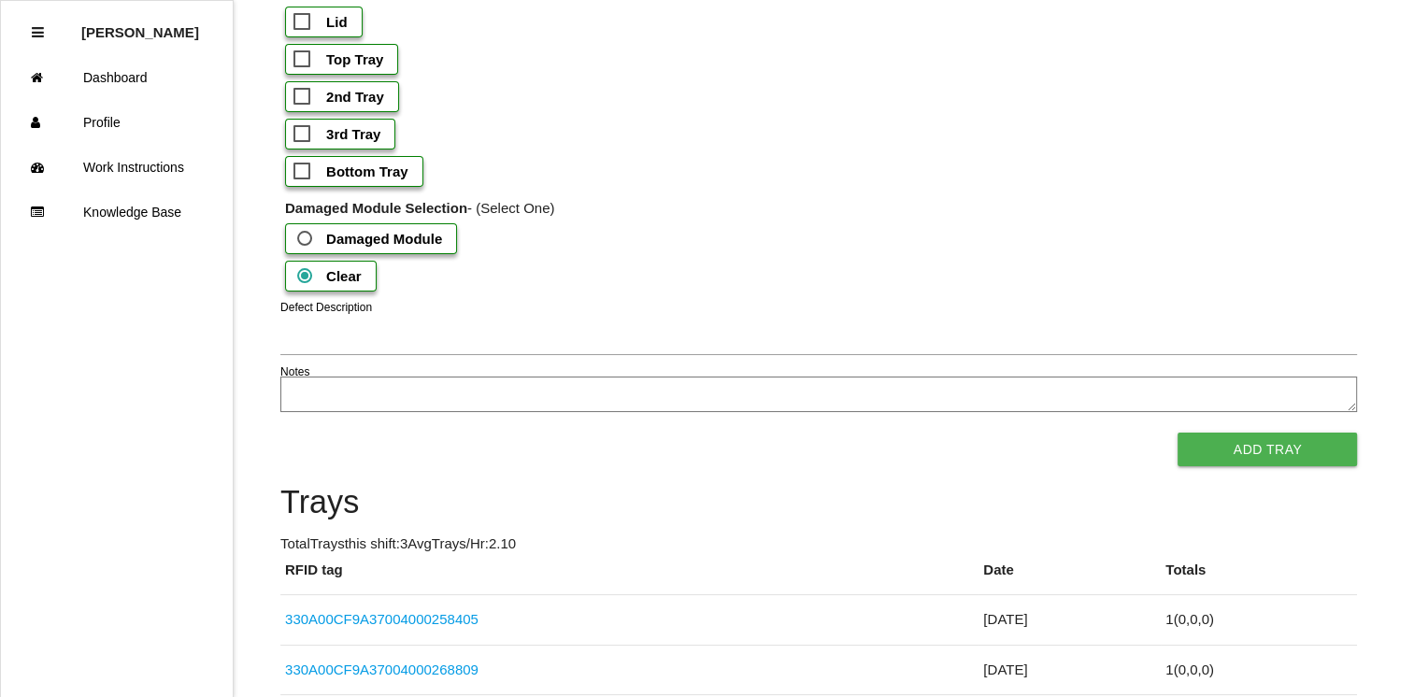
click at [306, 183] on span "Bottom Tray" at bounding box center [350, 171] width 115 height 23
click at [306, 172] on input "Bottom Tray" at bounding box center [299, 166] width 12 height 12
checkbox input "true"
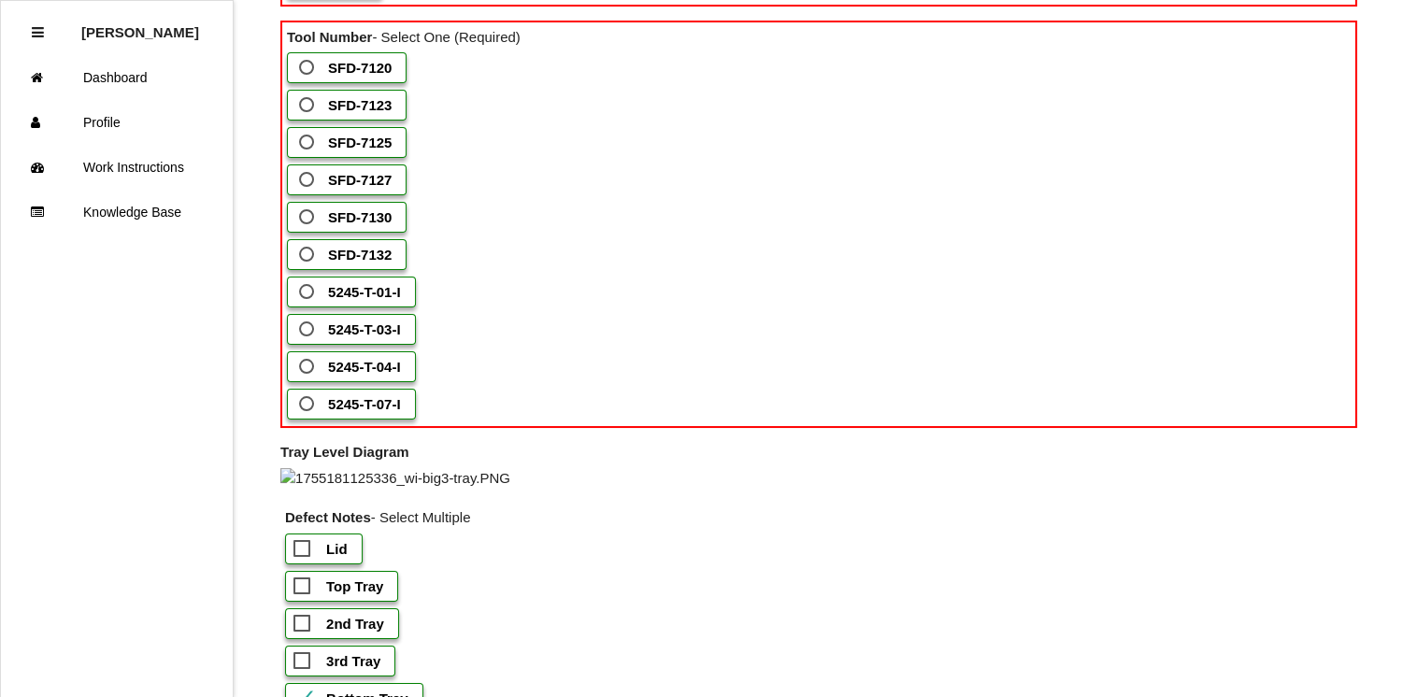
scroll to position [1286, 0]
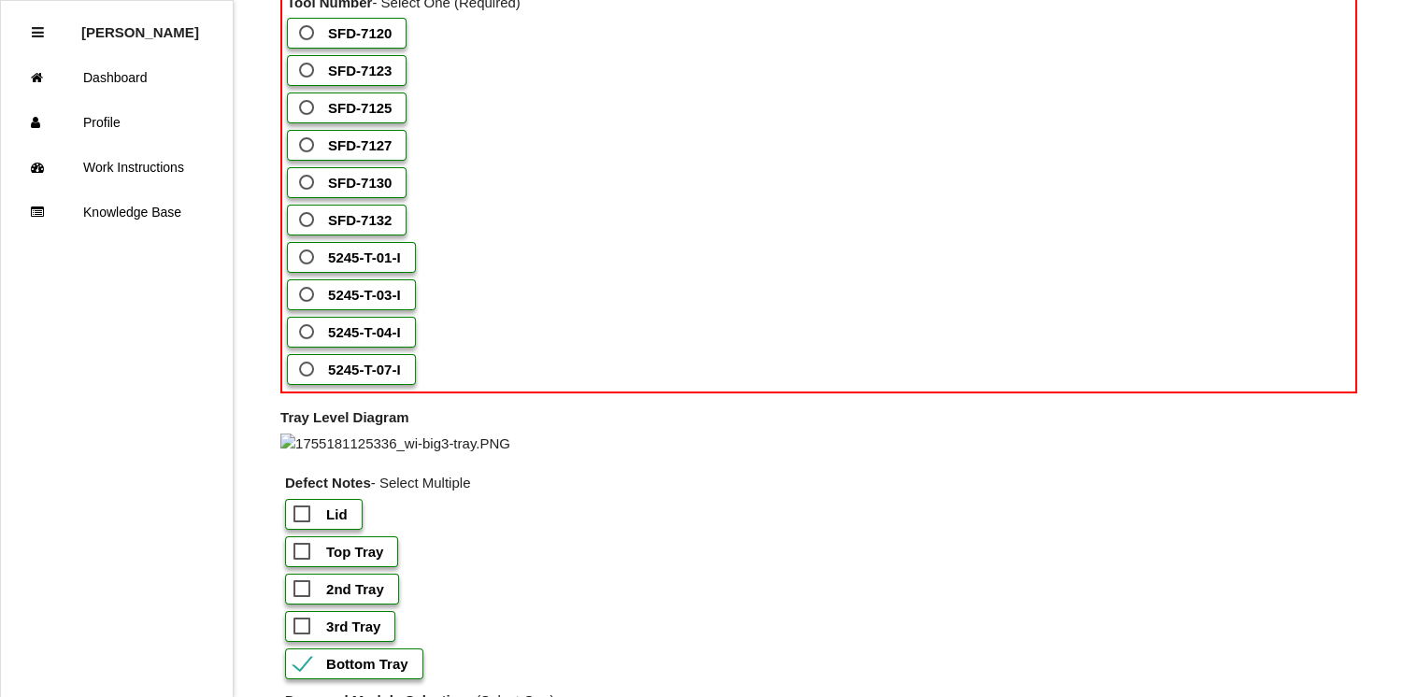
click at [297, 120] on span "SFD-7125" at bounding box center [343, 107] width 96 height 23
click at [297, 108] on input "SFD-7125" at bounding box center [301, 102] width 12 height 12
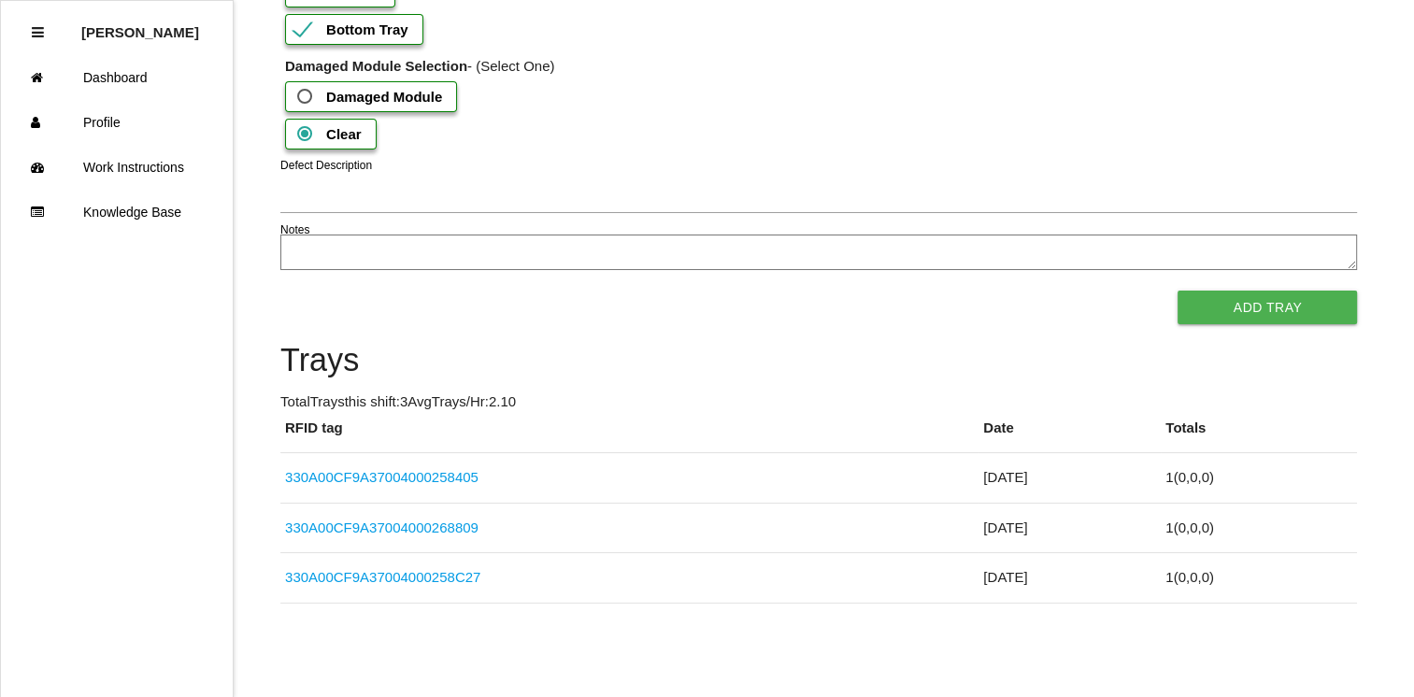
scroll to position [2172, 0]
click at [1207, 297] on button "Add Tray" at bounding box center [1266, 308] width 179 height 34
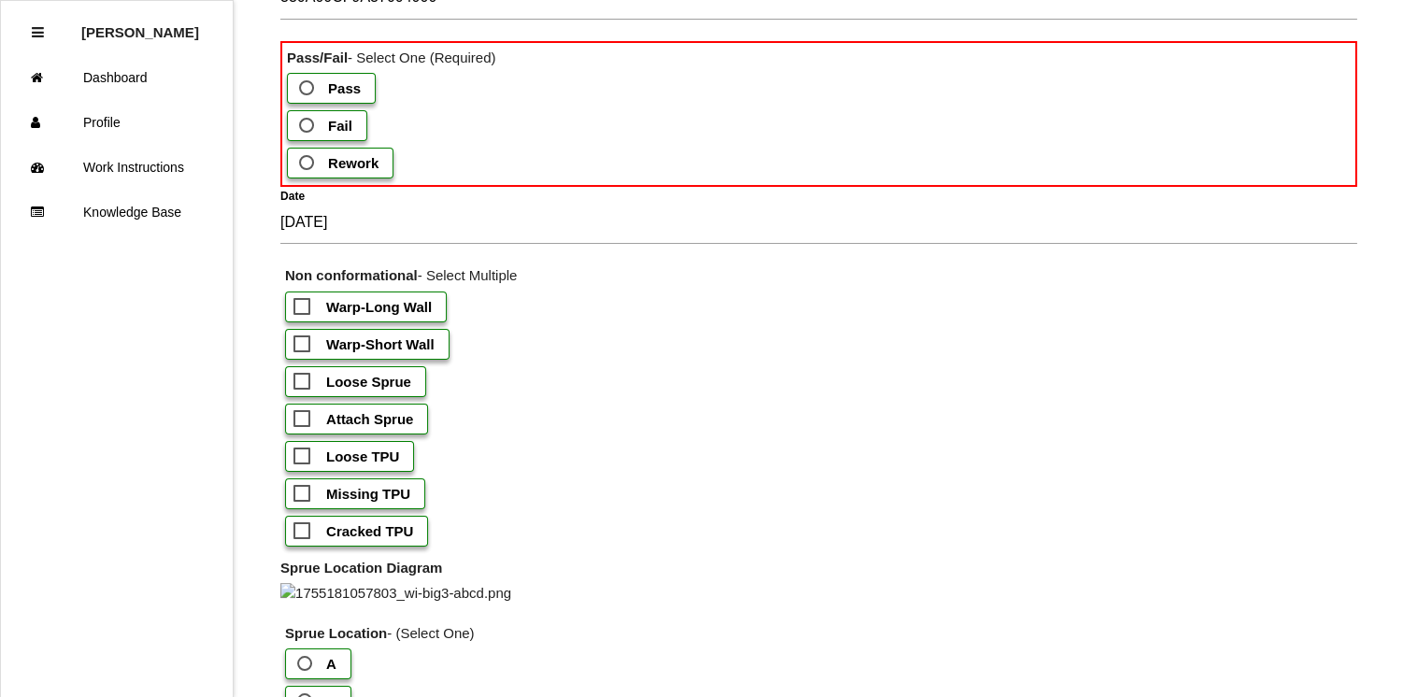
scroll to position [0, 0]
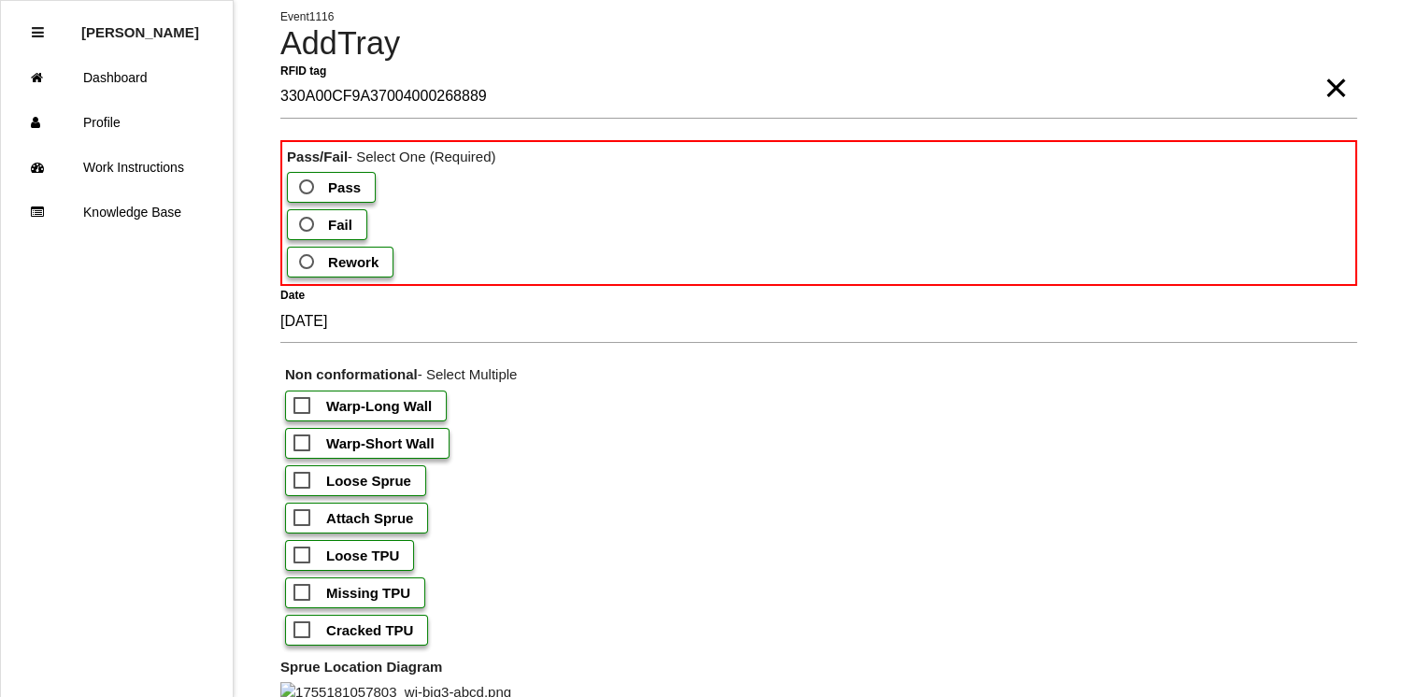
type tag "330A00CF9A37004000268889"
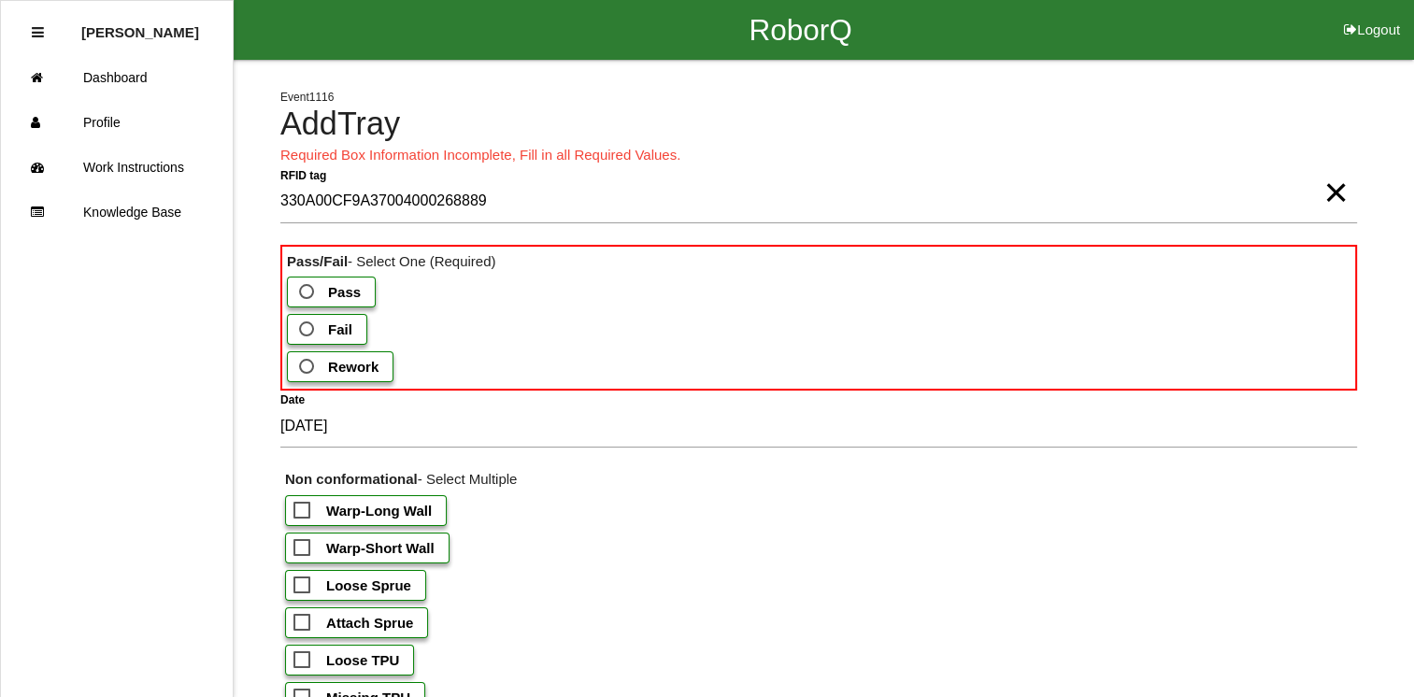
click at [302, 333] on span "Fail" at bounding box center [323, 329] width 57 height 23
click at [302, 330] on input "Fail" at bounding box center [301, 324] width 12 height 12
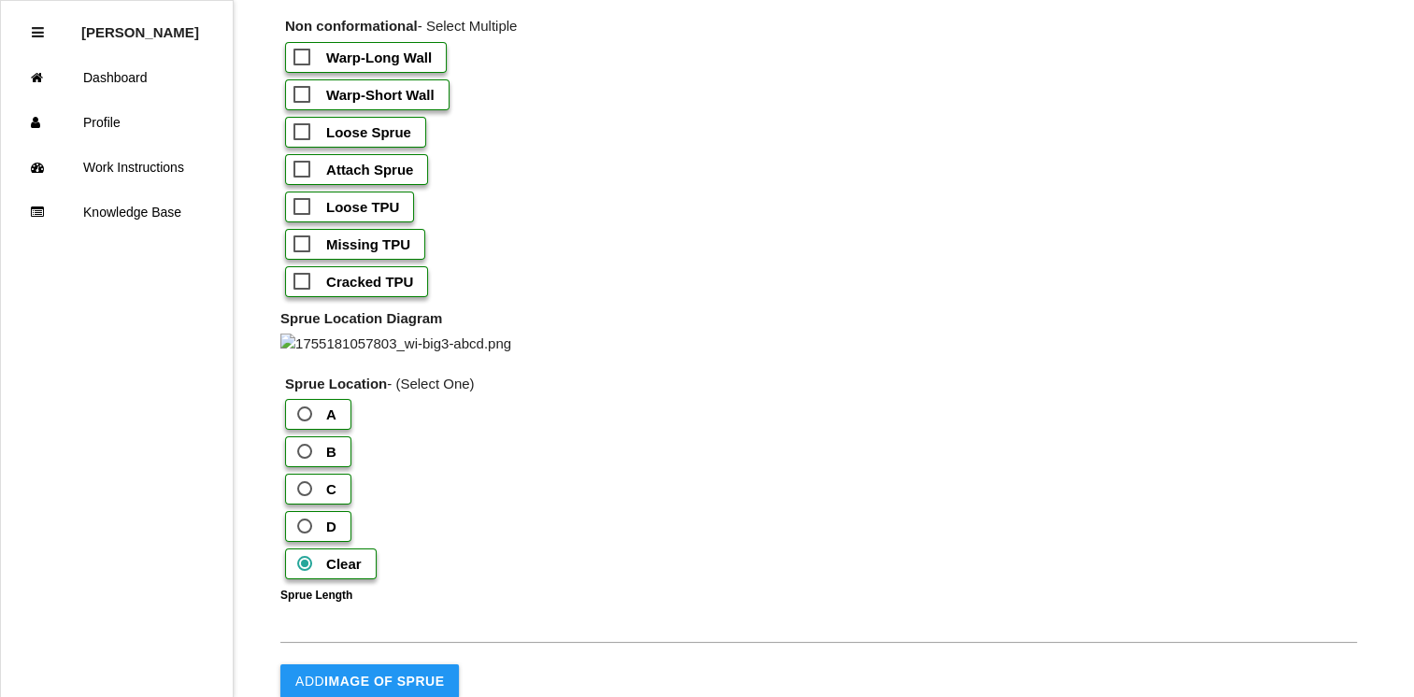
scroll to position [451, 0]
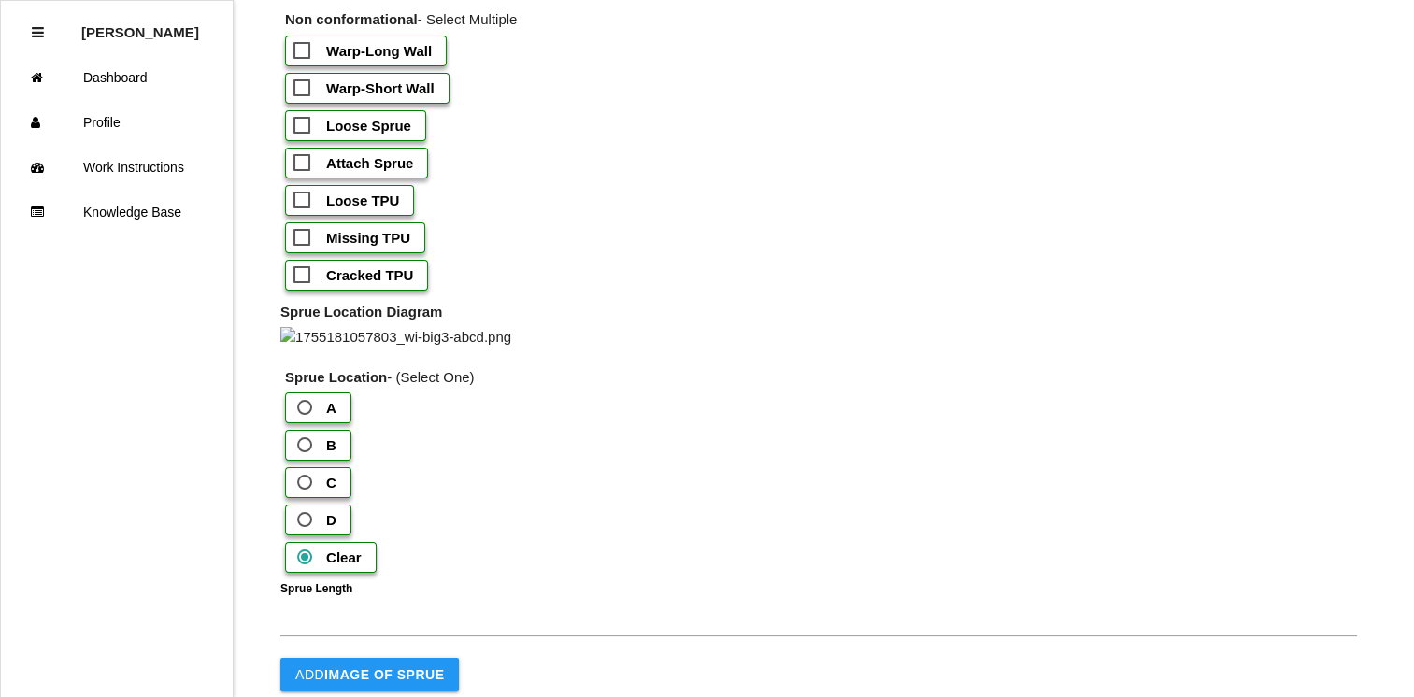
click at [307, 197] on span "Loose TPU" at bounding box center [346, 200] width 106 height 23
click at [306, 197] on input "Loose TPU" at bounding box center [299, 195] width 12 height 12
checkbox input "true"
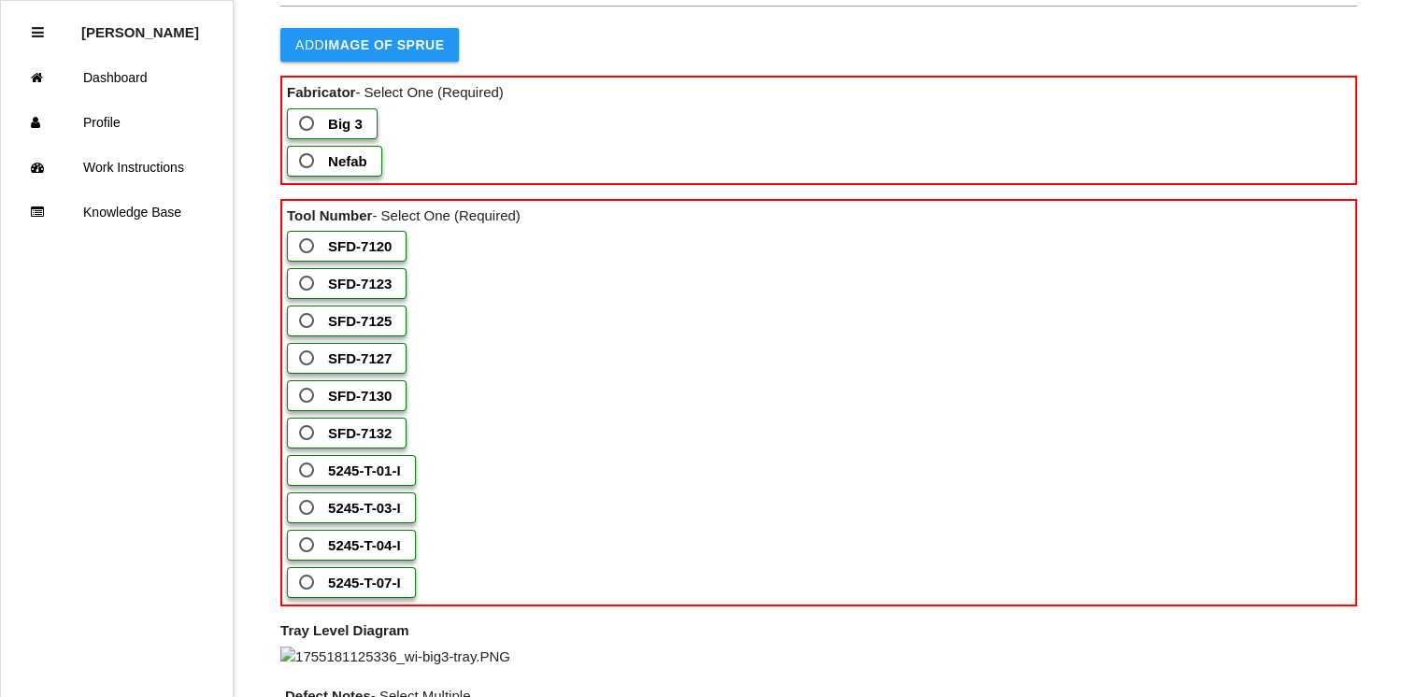
scroll to position [1121, 0]
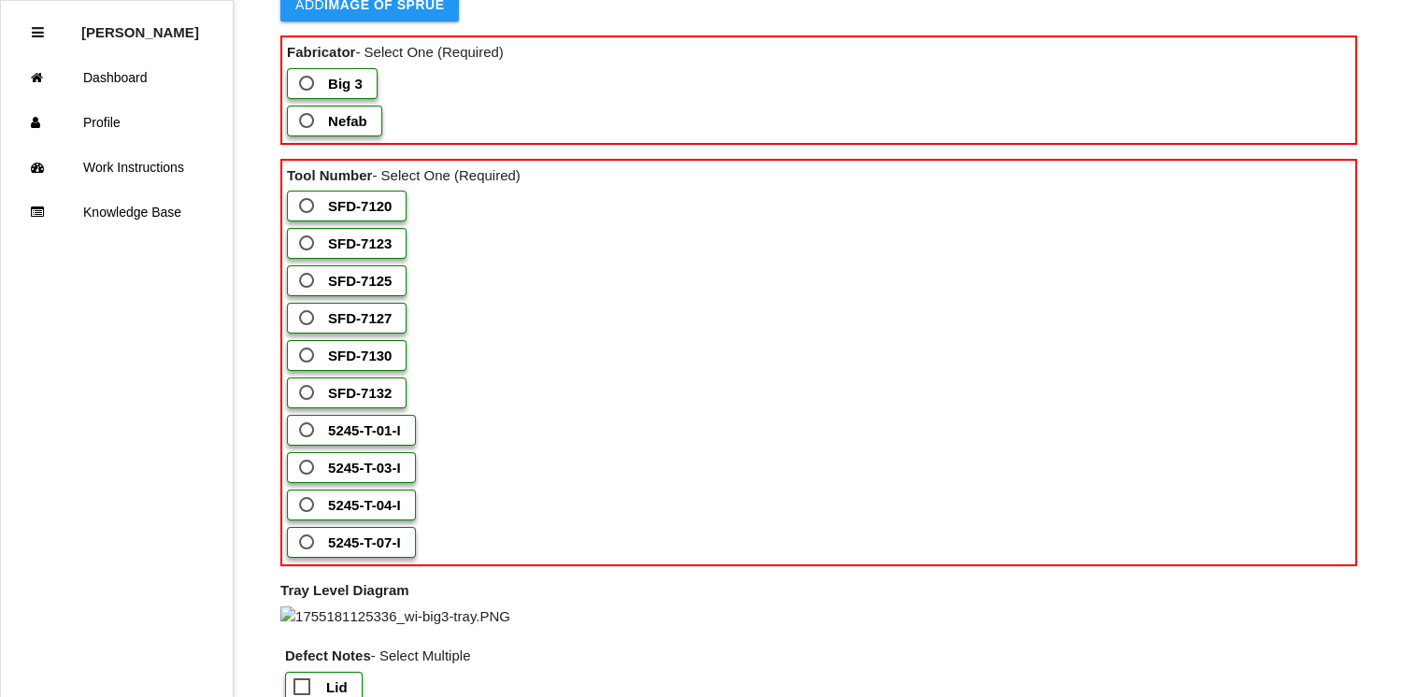
click at [306, 95] on span "Big 3" at bounding box center [328, 83] width 67 height 23
click at [306, 84] on 3 "Big 3" at bounding box center [301, 78] width 12 height 12
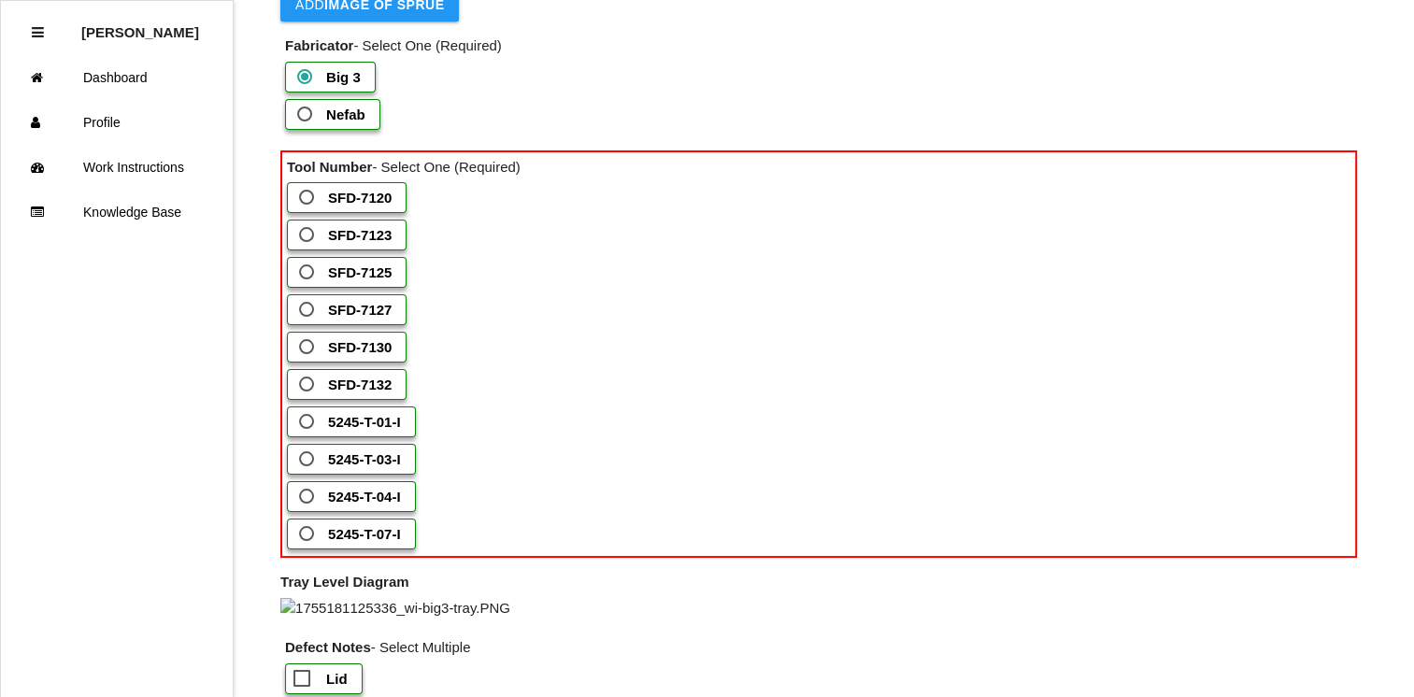
click at [298, 321] on span "SFD-7127" at bounding box center [343, 309] width 96 height 23
click at [298, 310] on input "SFD-7127" at bounding box center [301, 304] width 12 height 12
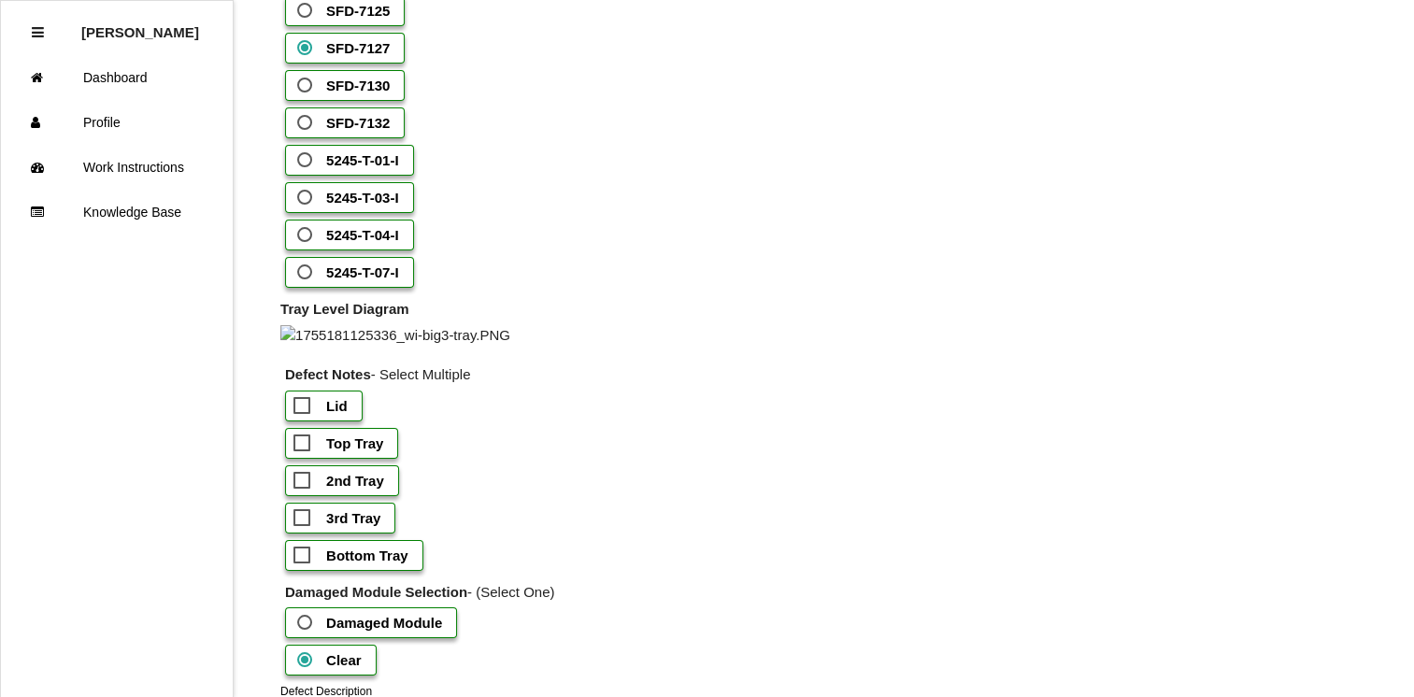
scroll to position [1377, 0]
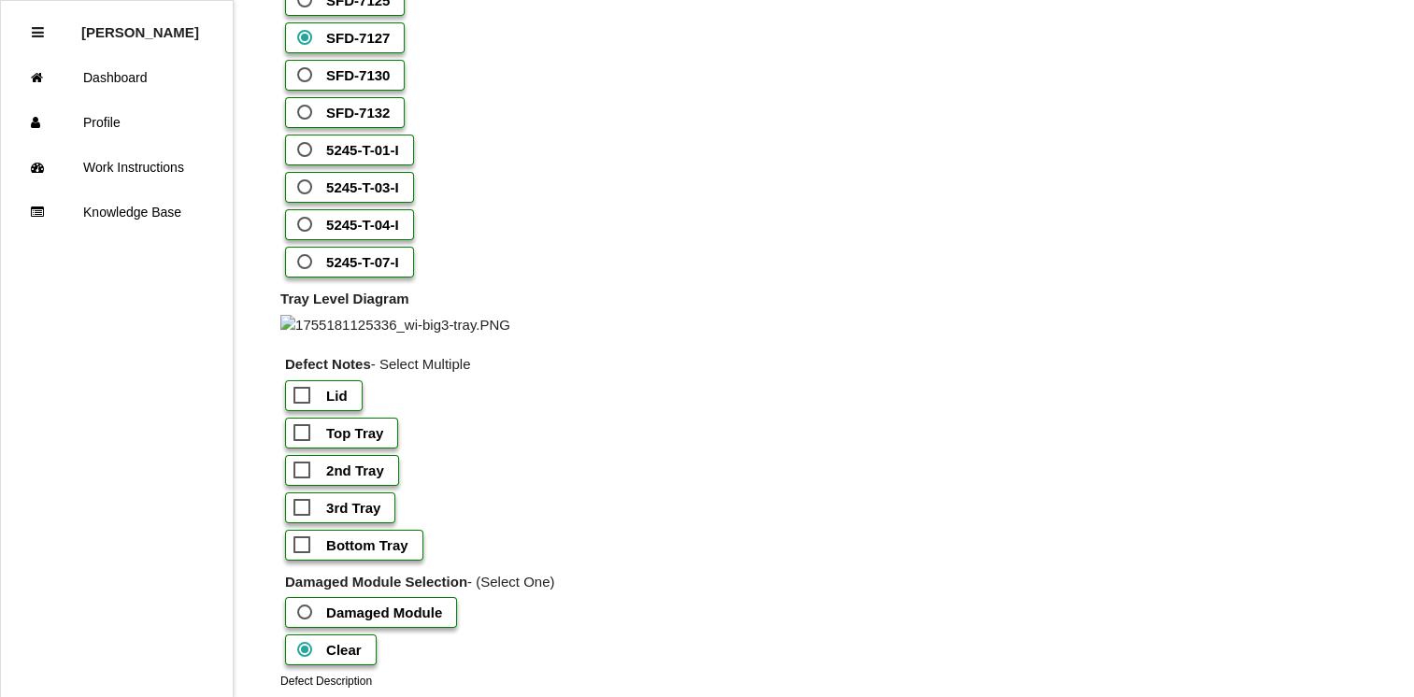
click at [303, 12] on span "SFD-7125" at bounding box center [341, 0] width 96 height 23
click at [303, 50] on span "SFD-7127" at bounding box center [341, 37] width 96 height 23
click at [303, 38] on input "SFD-7127" at bounding box center [299, 32] width 12 height 12
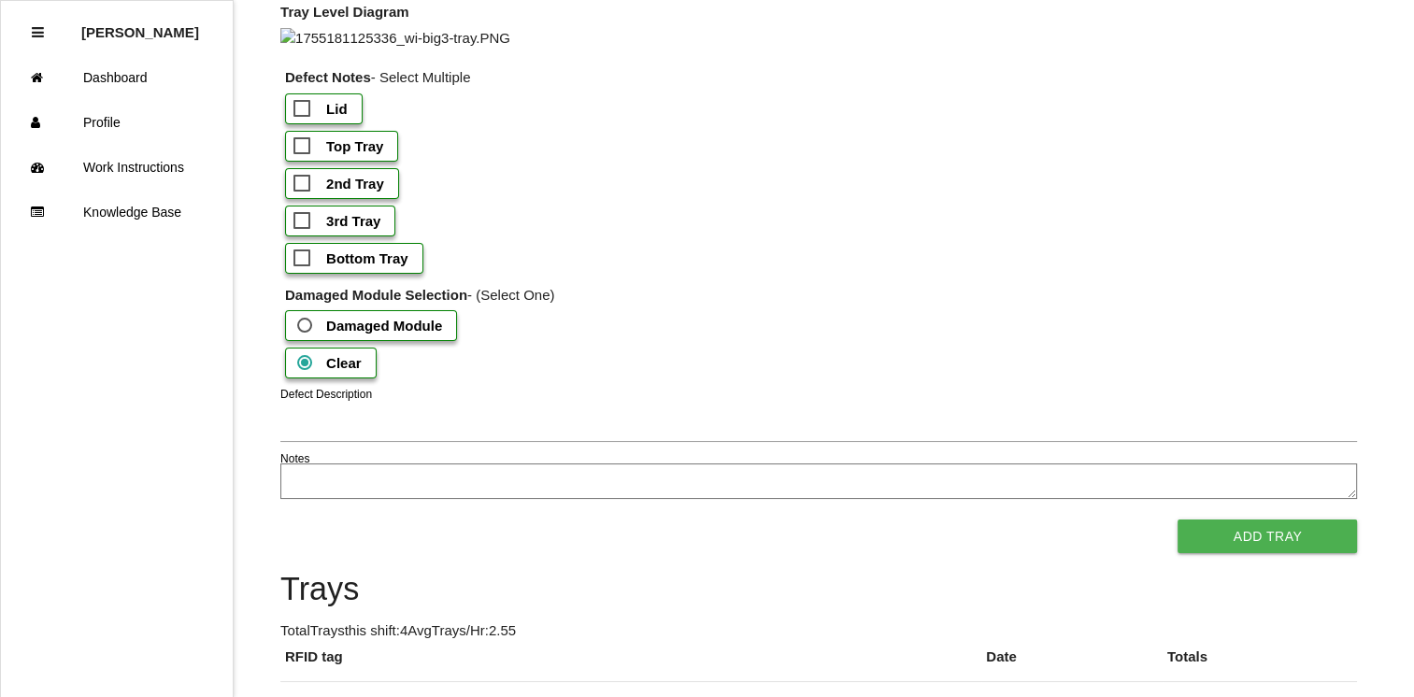
scroll to position [1727, 0]
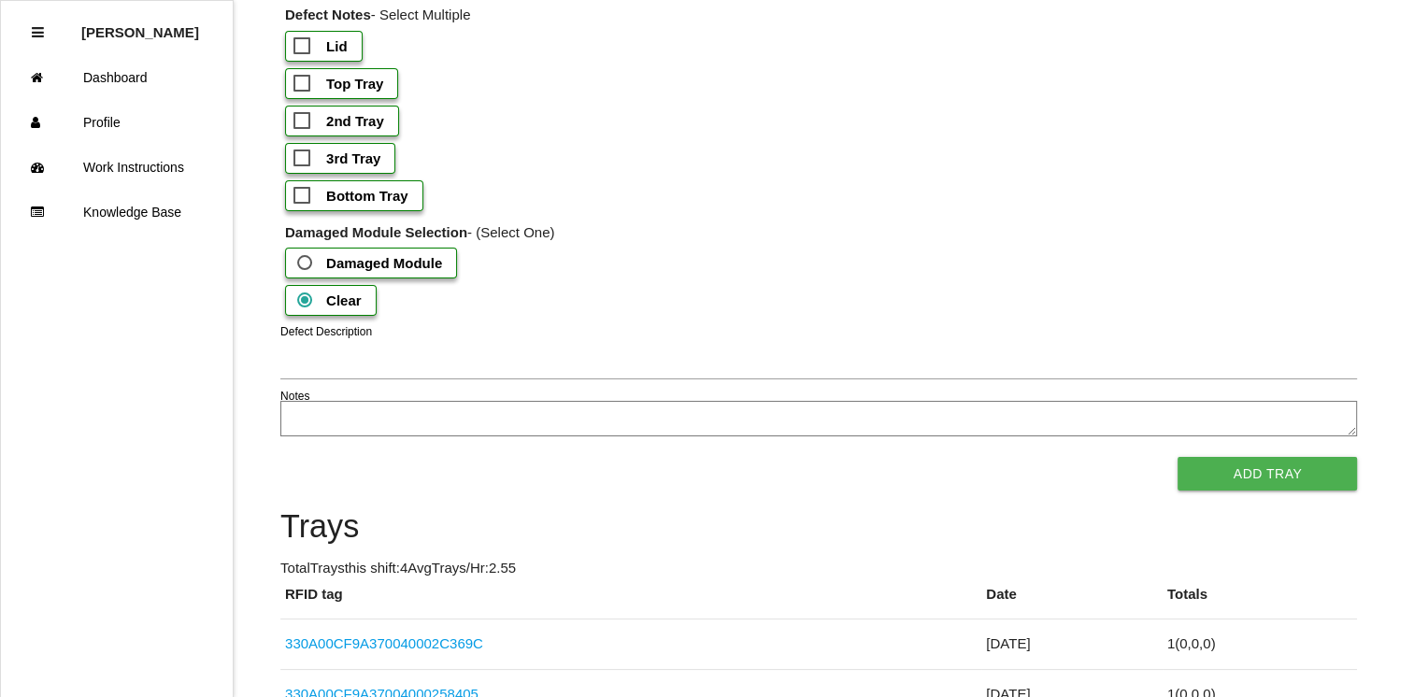
click at [299, 95] on span "Top Tray" at bounding box center [338, 83] width 90 height 23
click at [299, 84] on input "Top Tray" at bounding box center [299, 78] width 12 height 12
checkbox input "true"
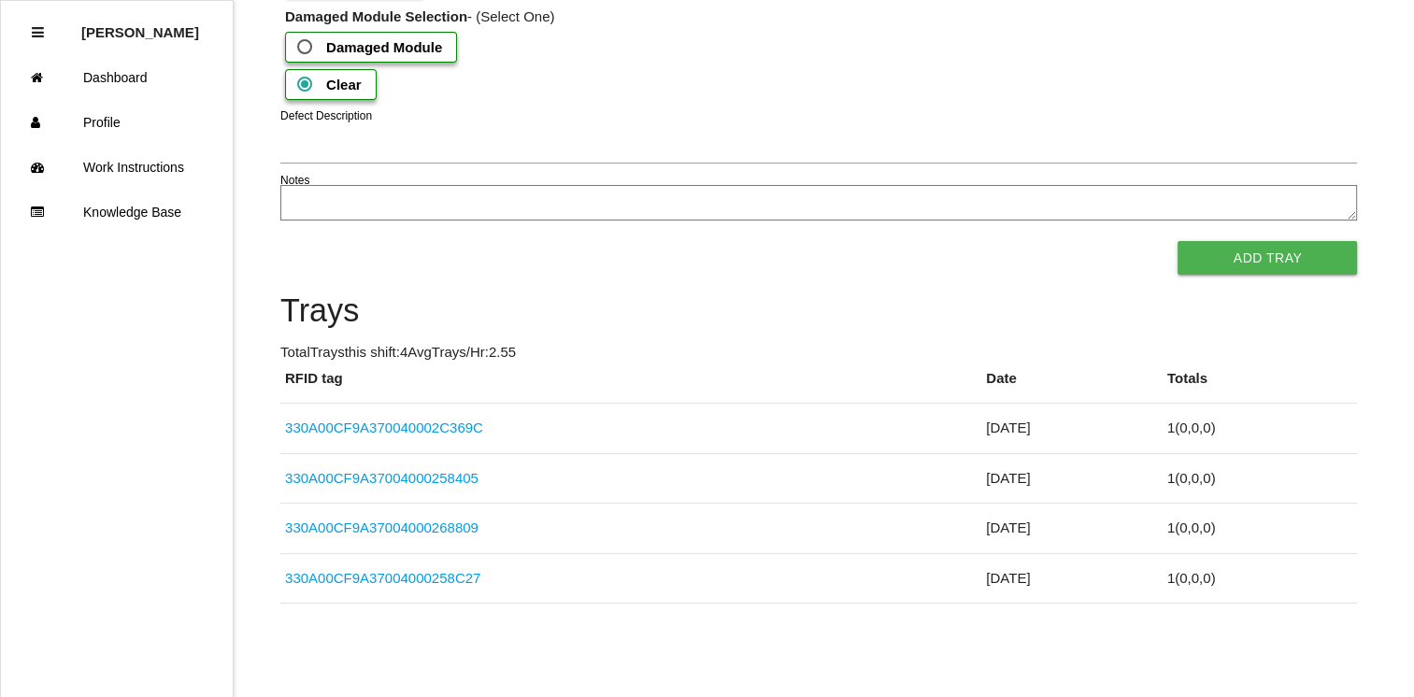
scroll to position [2033, 0]
click at [789, 221] on textarea "Notes" at bounding box center [818, 203] width 1076 height 36
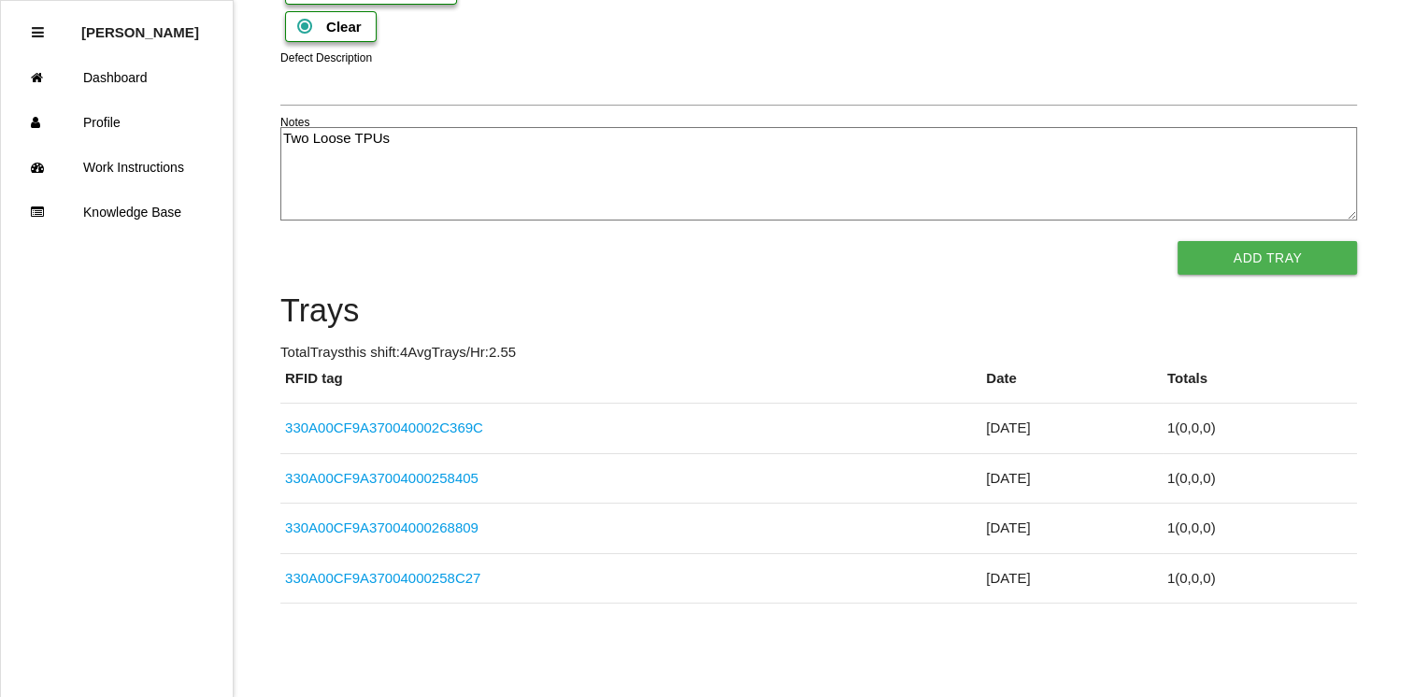
click at [310, 221] on textarea "Two Loose TPUs" at bounding box center [818, 173] width 1076 height 93
type textarea "2 Loose TPUs"
click at [1240, 275] on button "Add Tray" at bounding box center [1266, 258] width 179 height 34
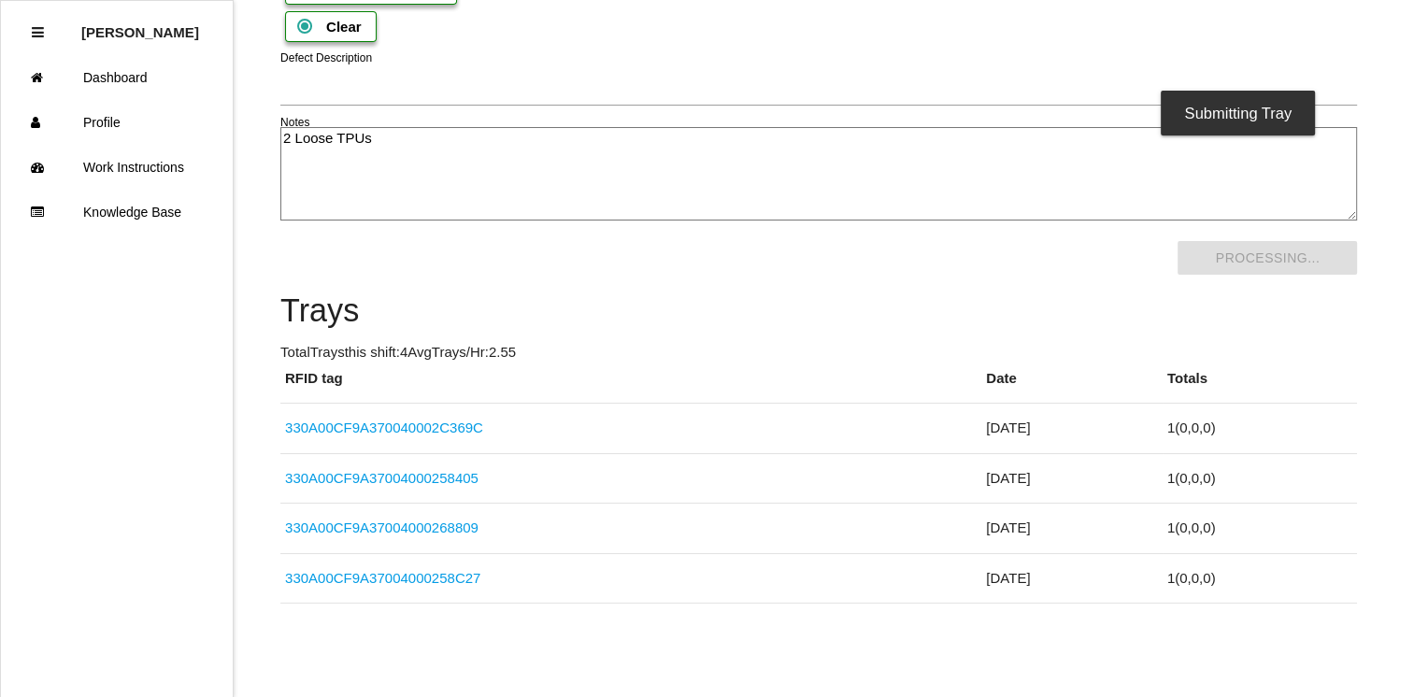
scroll to position [0, 0]
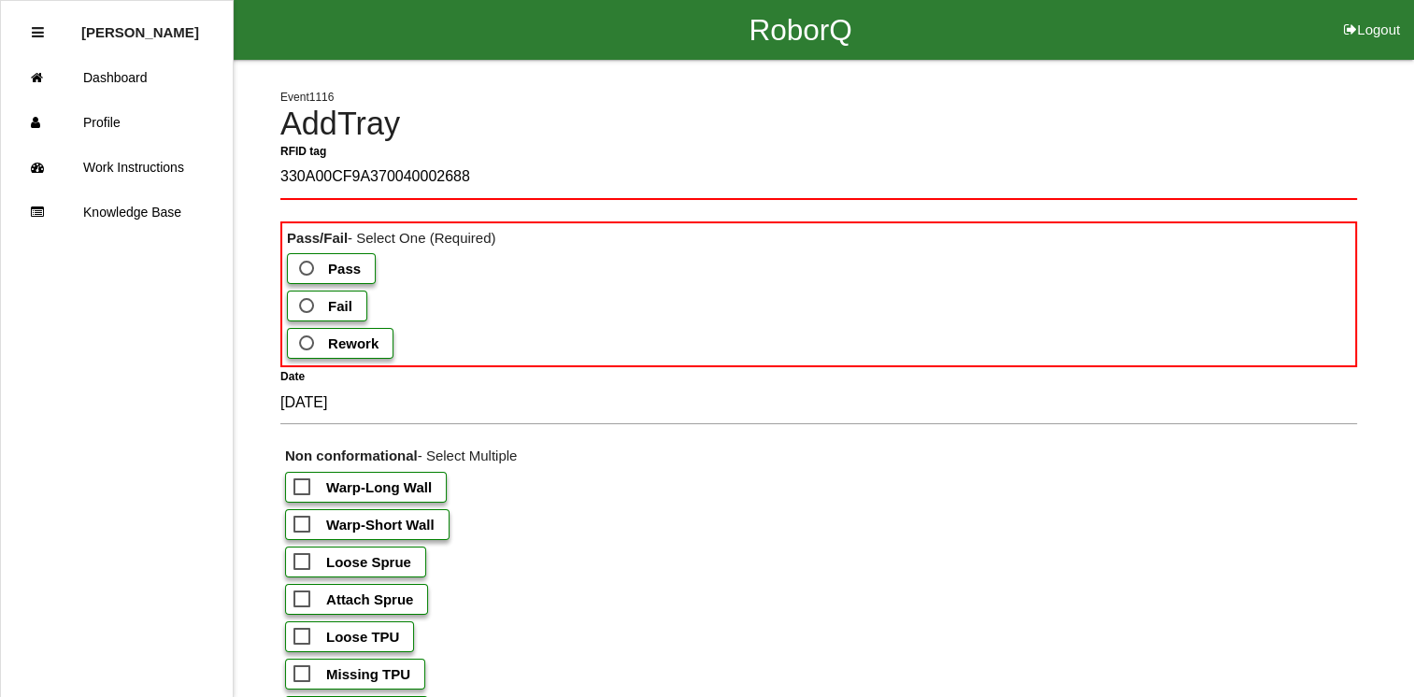
type tag "330A00CF9A37004000268888"
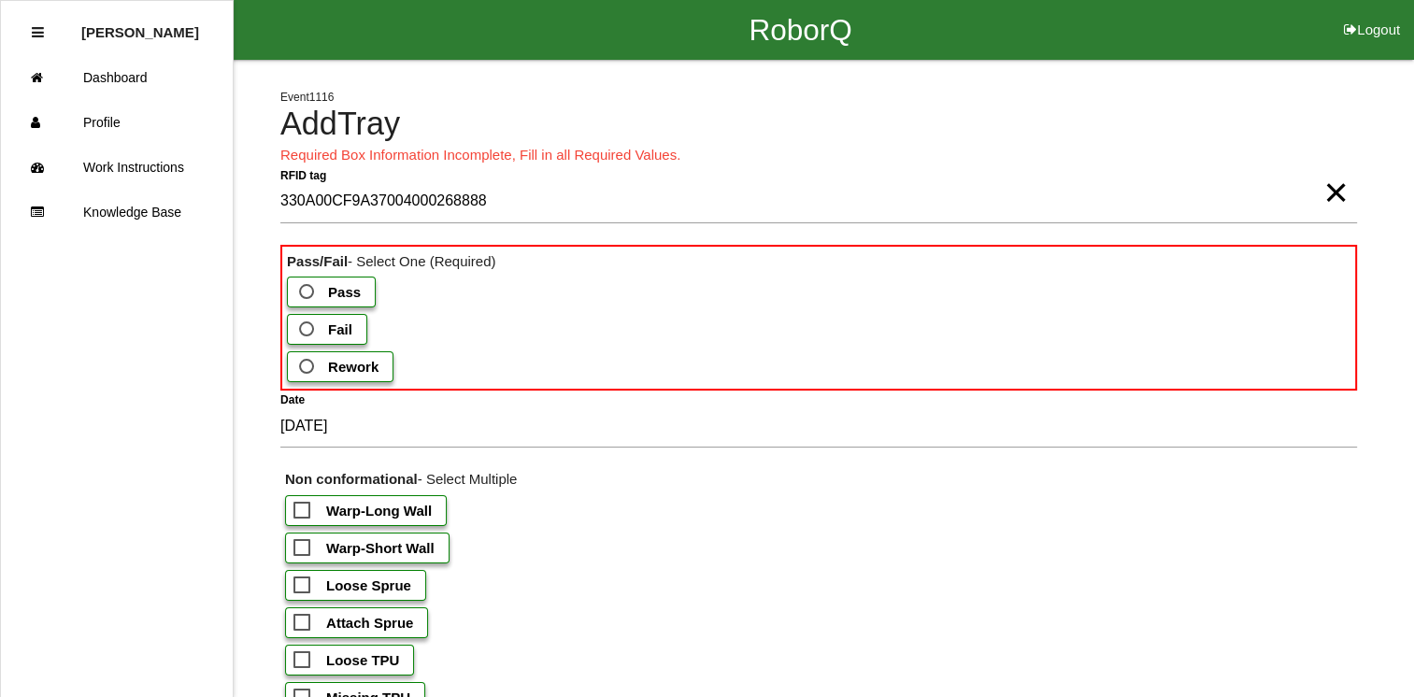
click at [323, 331] on span "Fail" at bounding box center [323, 329] width 57 height 23
click at [307, 330] on input "Fail" at bounding box center [301, 324] width 12 height 12
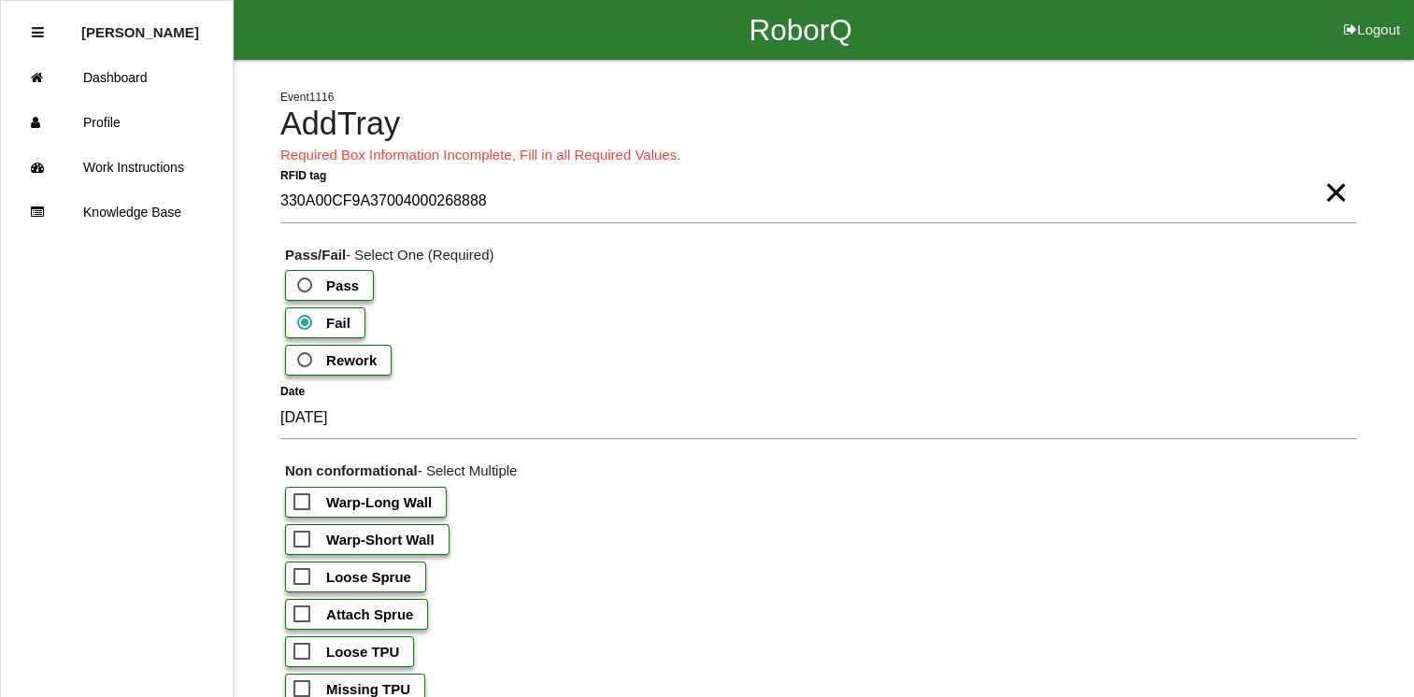
click at [303, 584] on span "Loose Sprue" at bounding box center [352, 576] width 118 height 23
click at [303, 577] on input "Loose Sprue" at bounding box center [299, 571] width 12 height 12
checkbox input "true"
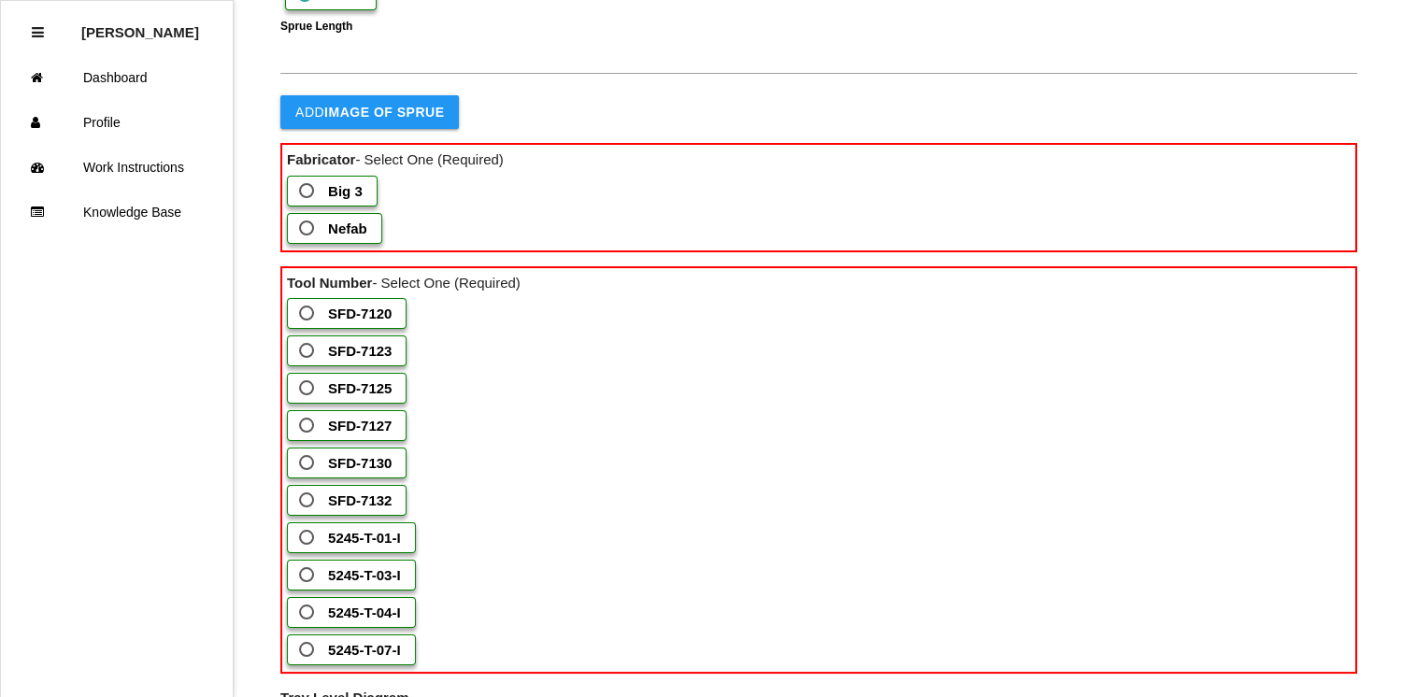
scroll to position [1048, 0]
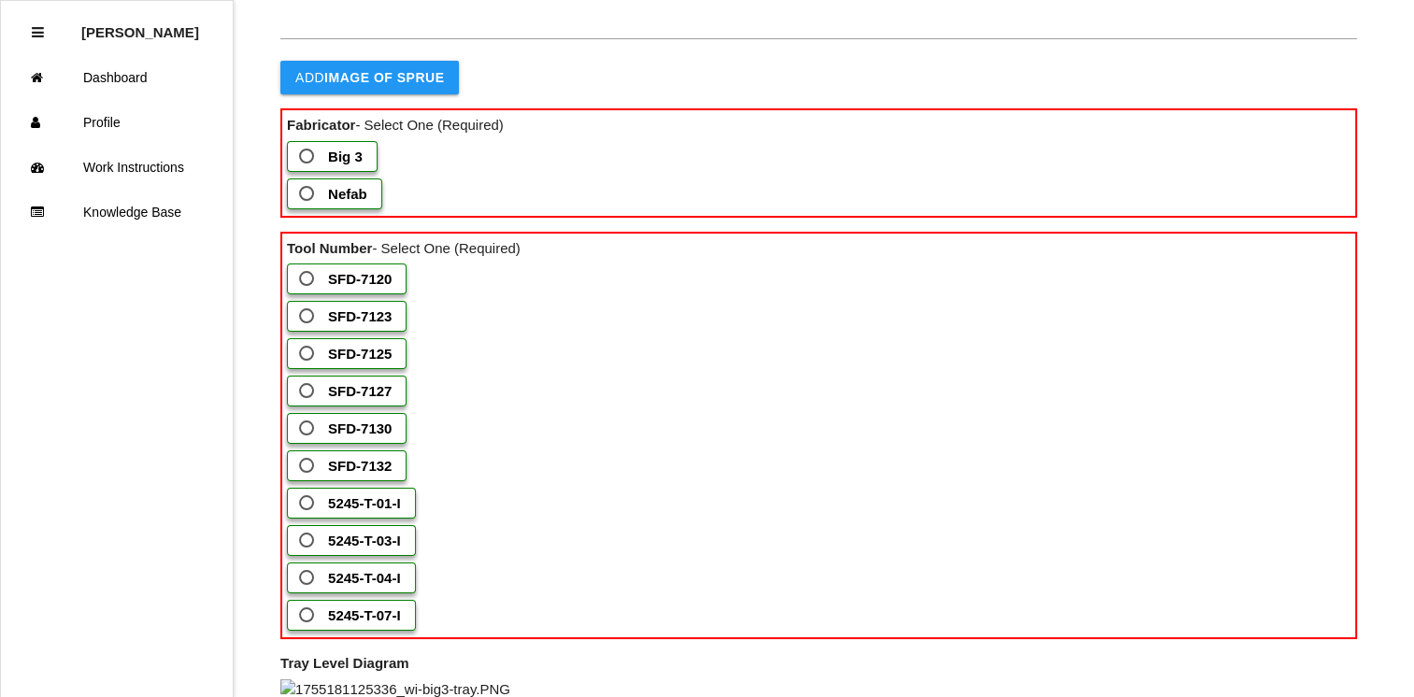
click at [364, 172] on label "Big 3" at bounding box center [332, 156] width 91 height 31
click at [307, 157] on 3 "Big 3" at bounding box center [301, 151] width 12 height 12
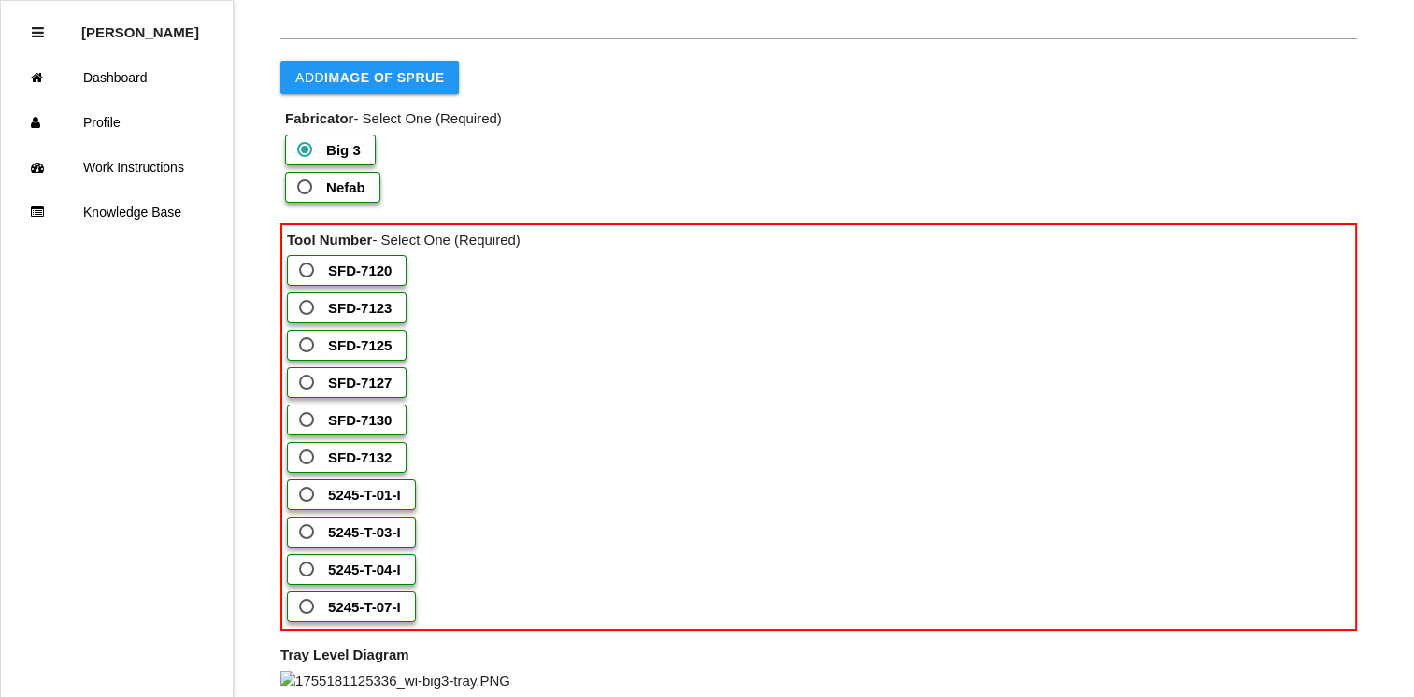
click at [305, 394] on span "SFD-7127" at bounding box center [343, 382] width 96 height 23
click at [305, 383] on input "SFD-7127" at bounding box center [301, 377] width 12 height 12
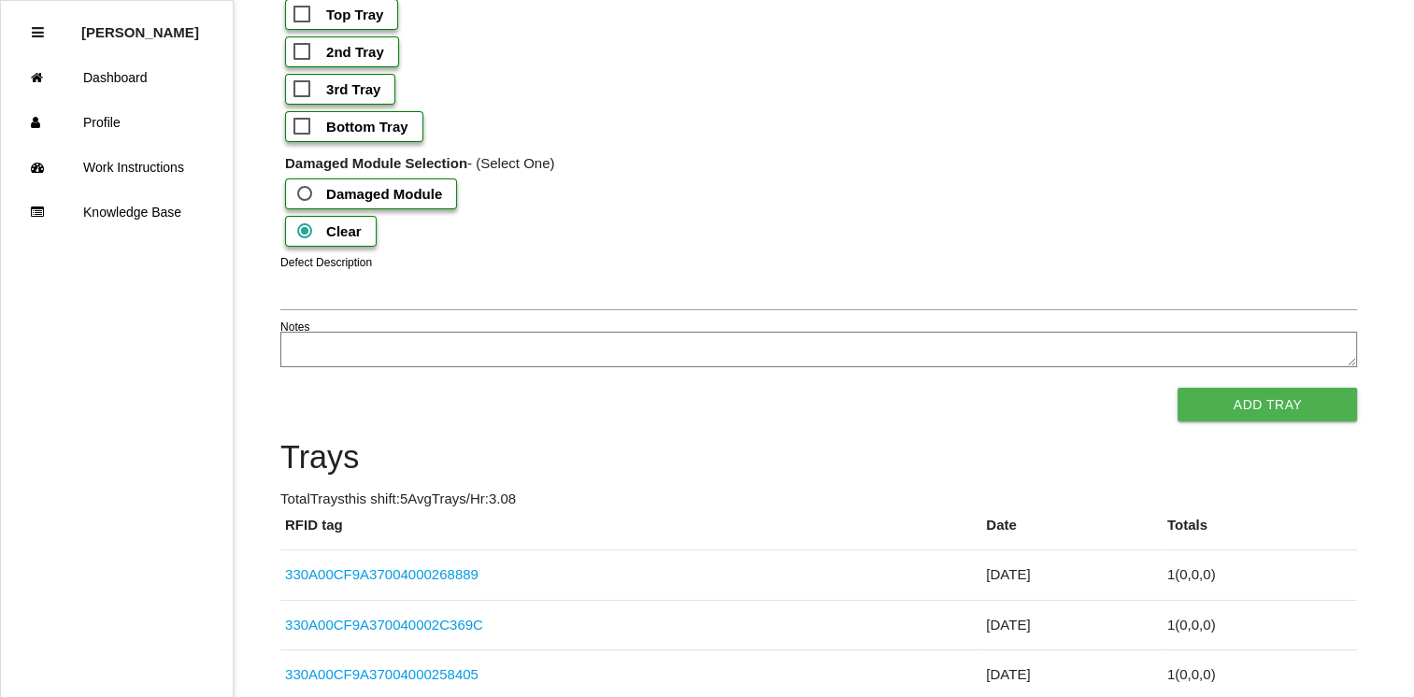
scroll to position [1802, 0]
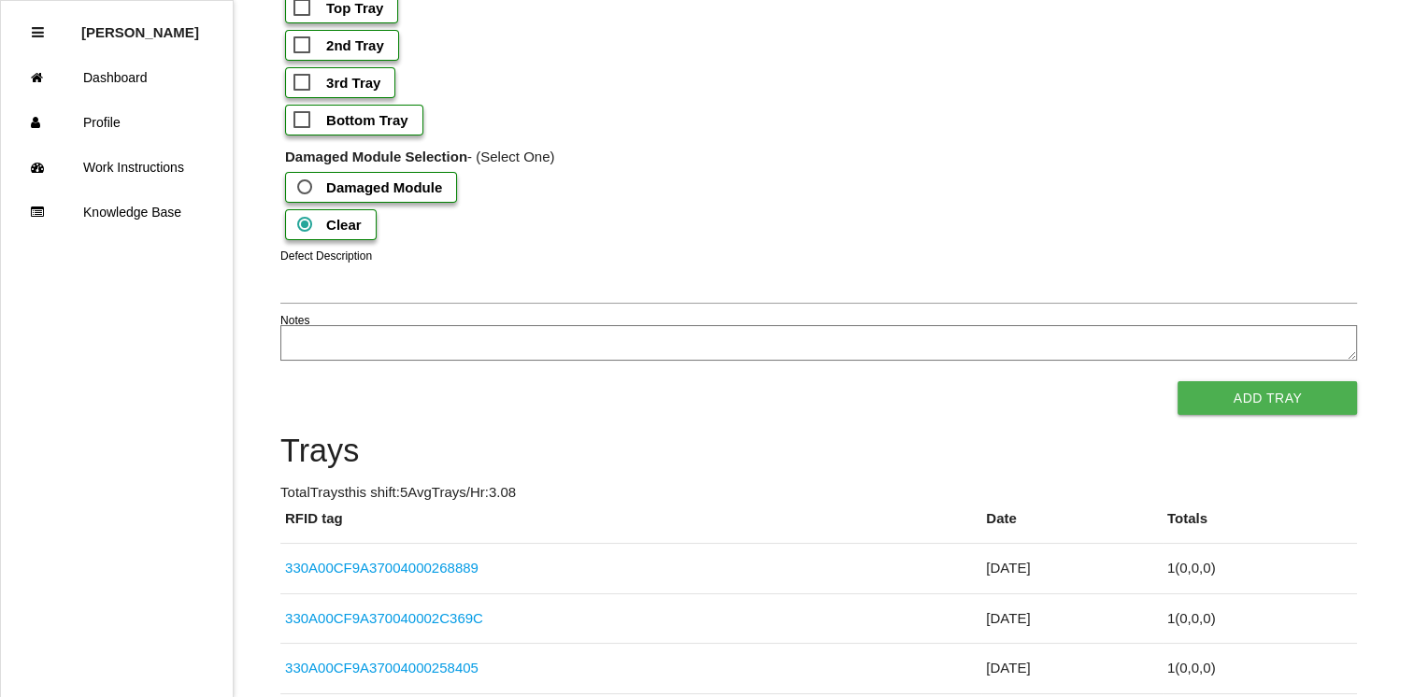
click at [338, 91] on b "3rd Tray" at bounding box center [353, 83] width 54 height 16
click at [306, 83] on input "3rd Tray" at bounding box center [299, 77] width 12 height 12
checkbox input "true"
click at [475, 361] on textarea "Notes" at bounding box center [818, 343] width 1076 height 36
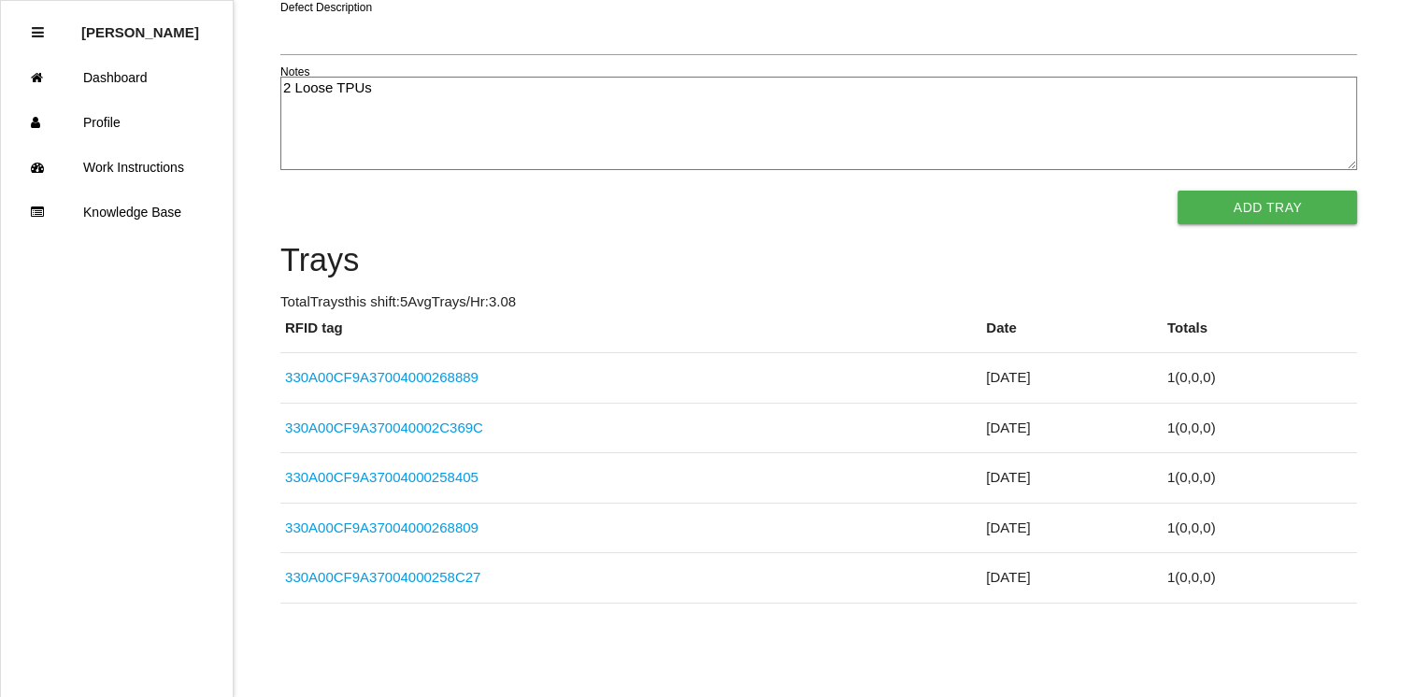
scroll to position [2123, 0]
type textarea "2 Loose TPUs"
click at [1256, 224] on button "Add Tray" at bounding box center [1266, 208] width 179 height 34
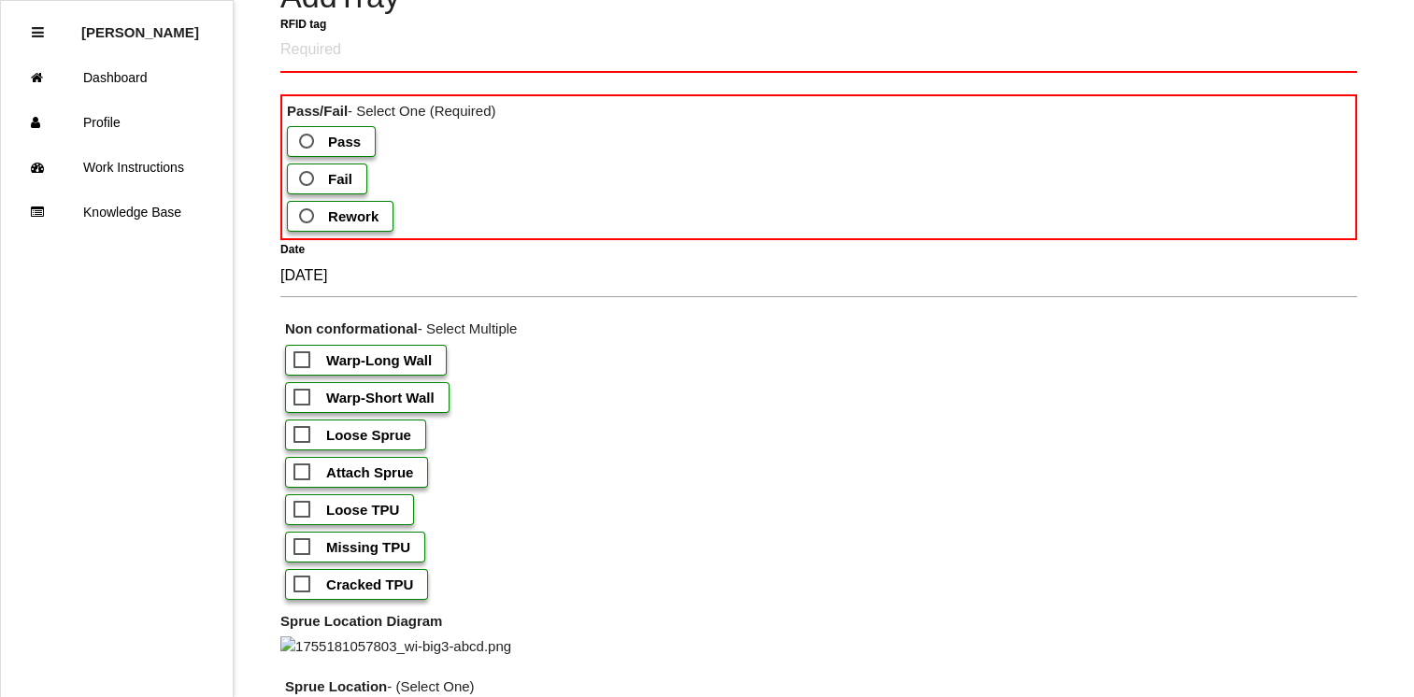
scroll to position [126, 0]
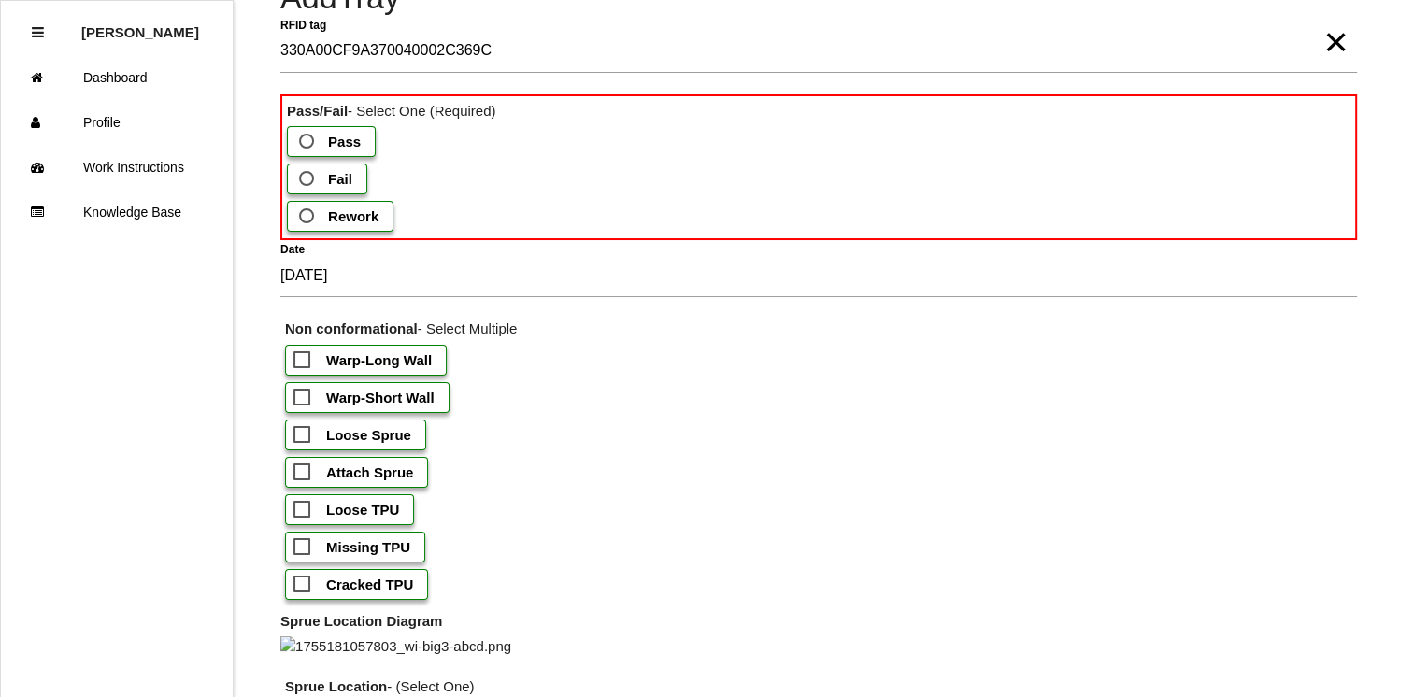
type tag "330A00CF9A370040002C369C"
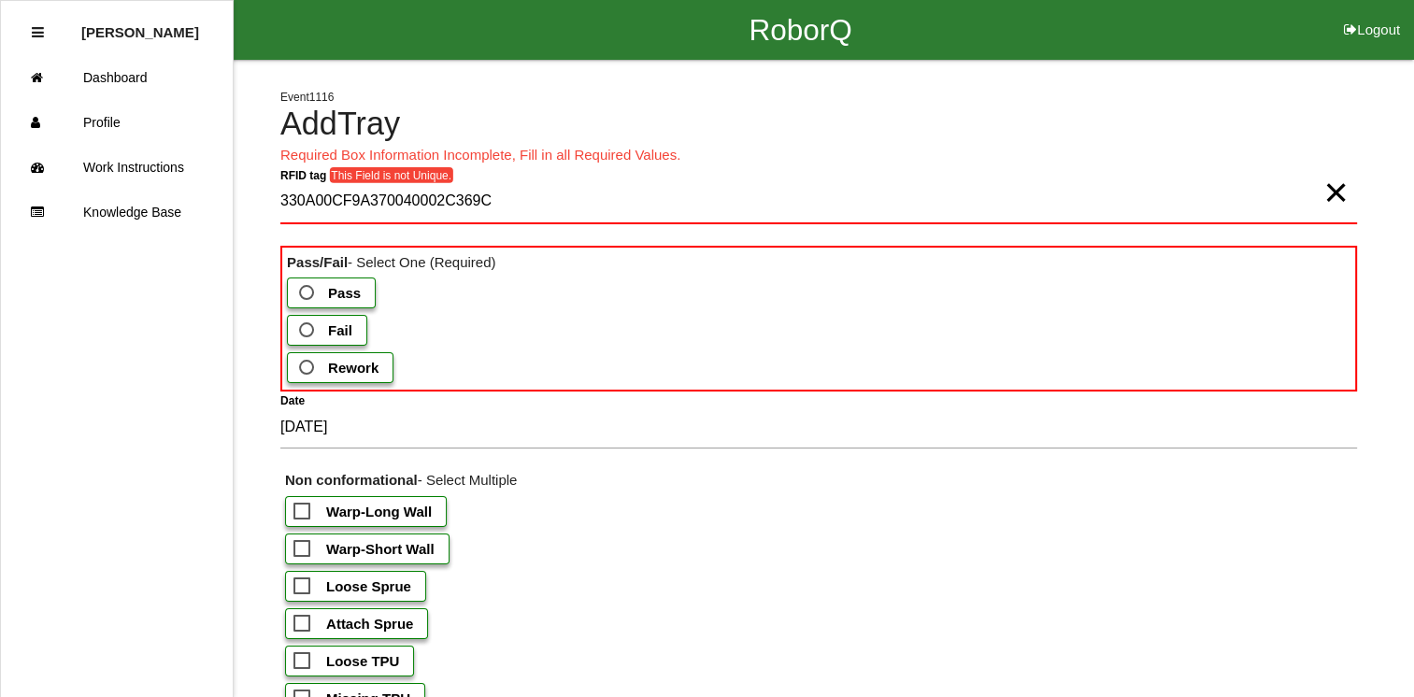
click at [303, 324] on span "Fail" at bounding box center [323, 330] width 57 height 23
click at [303, 324] on input "Fail" at bounding box center [301, 325] width 12 height 12
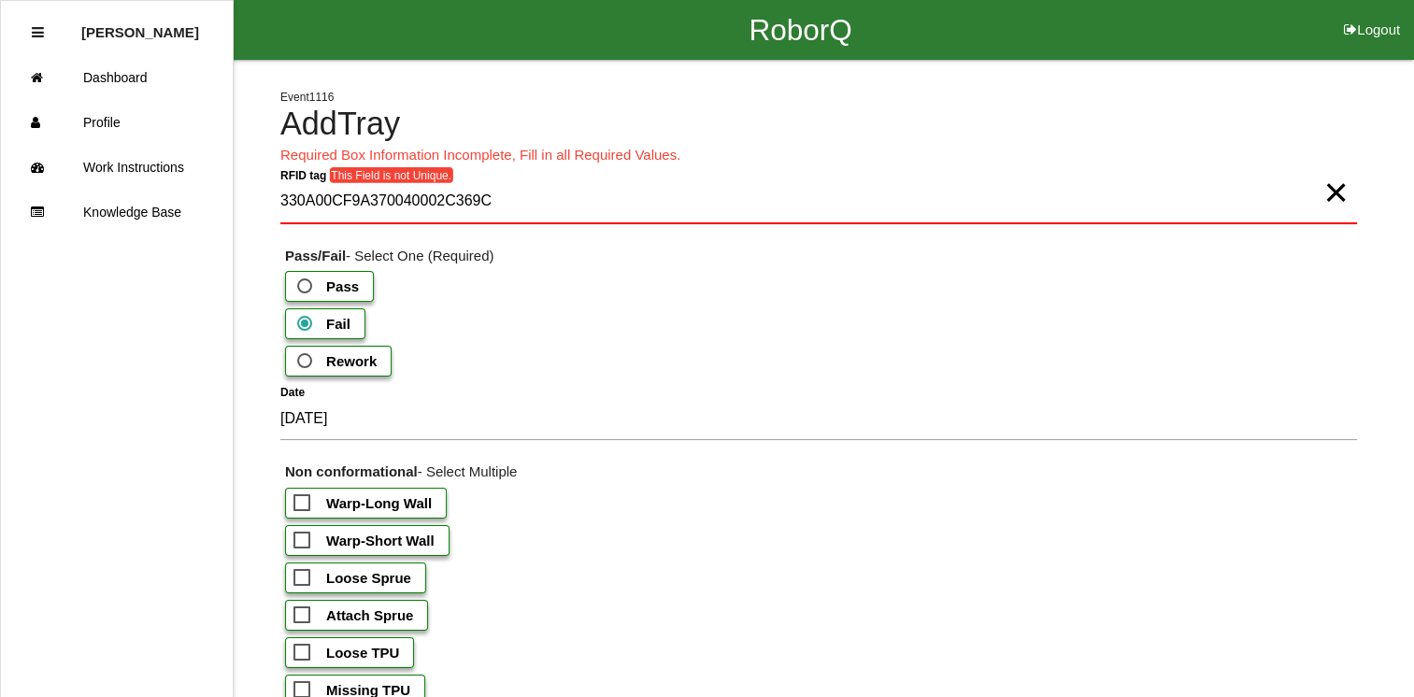
click at [299, 551] on label "Warp-Short Wall" at bounding box center [367, 540] width 164 height 31
click at [299, 541] on input "Warp-Short Wall" at bounding box center [299, 535] width 12 height 12
checkbox input "true"
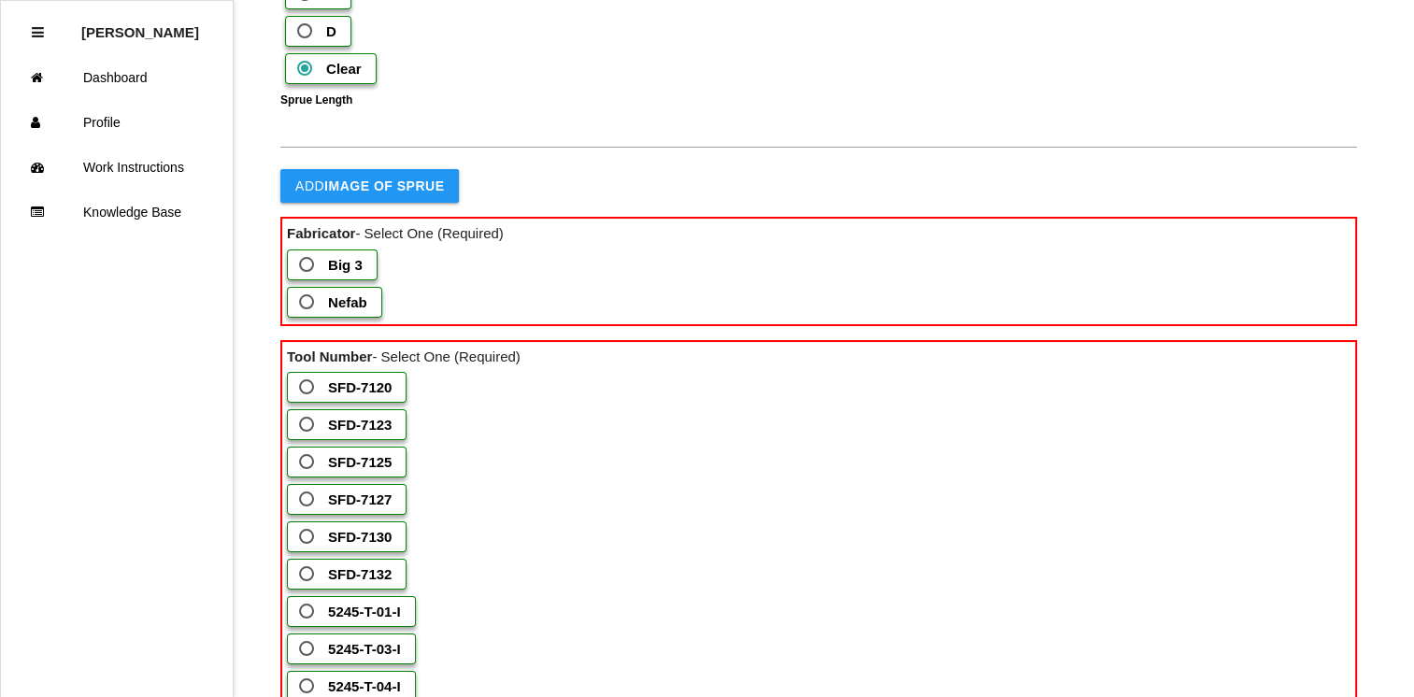
scroll to position [961, 0]
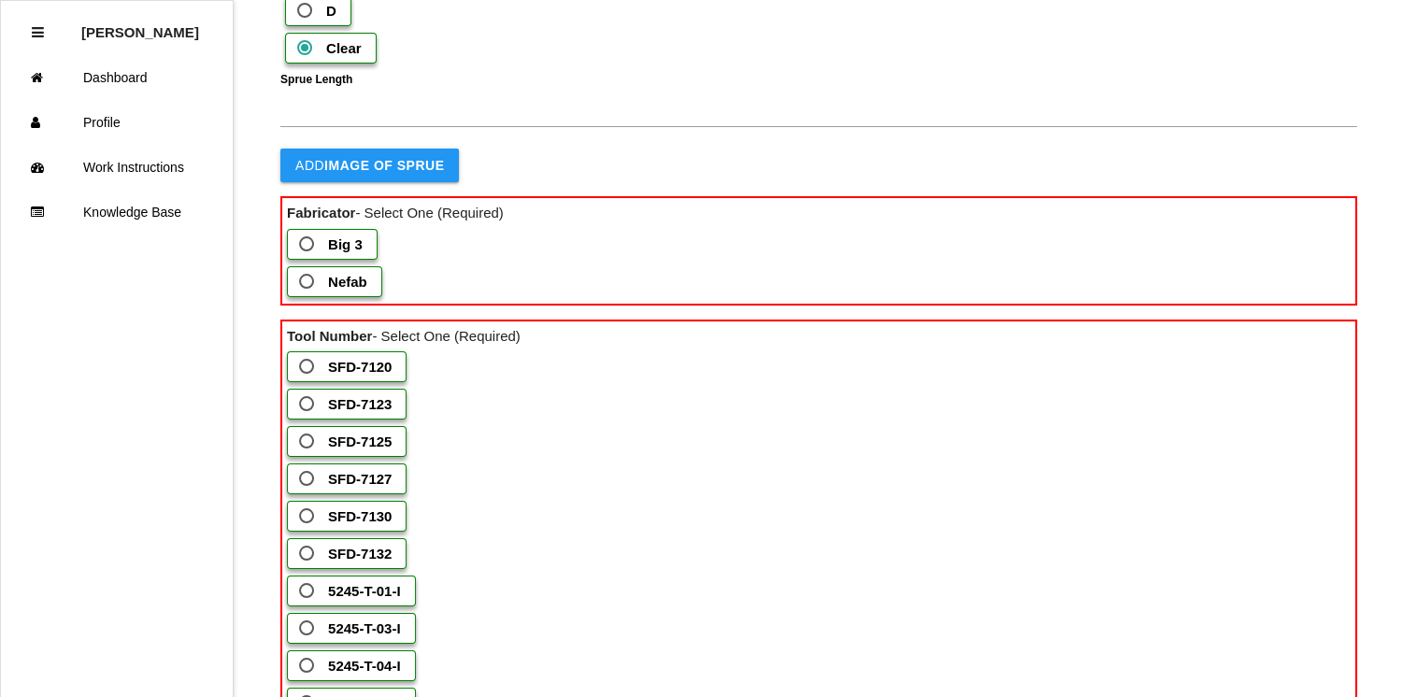
click at [307, 293] on span "Nefab" at bounding box center [331, 281] width 72 height 23
click at [307, 282] on input "Nefab" at bounding box center [301, 276] width 12 height 12
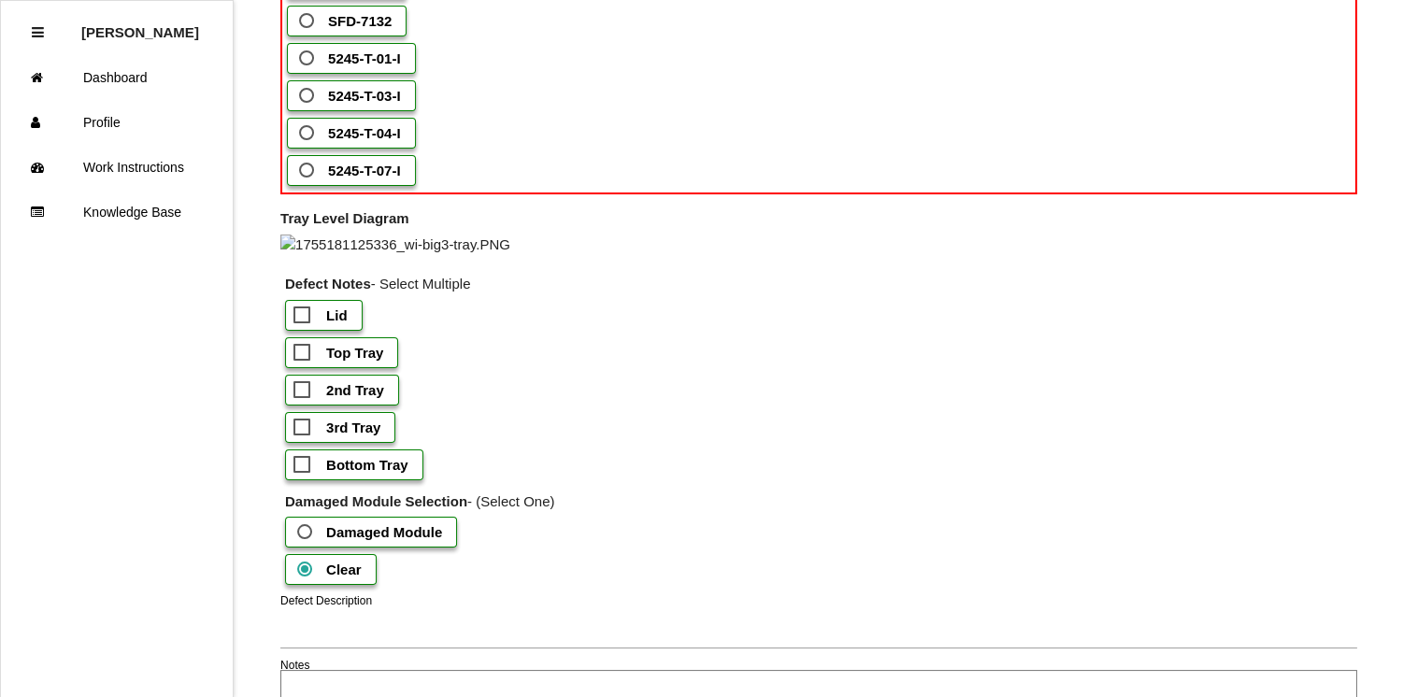
scroll to position [1468, 0]
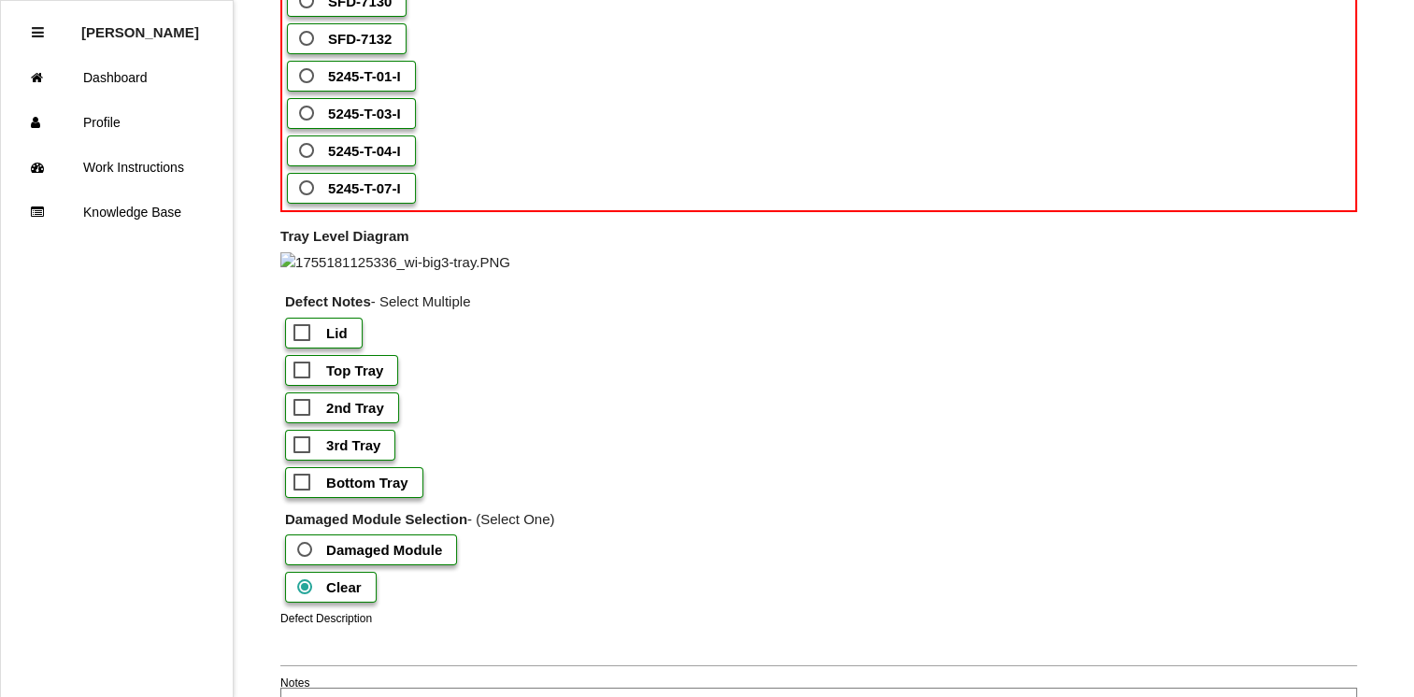
click at [316, 125] on span "5245-T-03-I" at bounding box center [348, 113] width 106 height 23
click at [307, 114] on input "5245-T-03-I" at bounding box center [301, 108] width 12 height 12
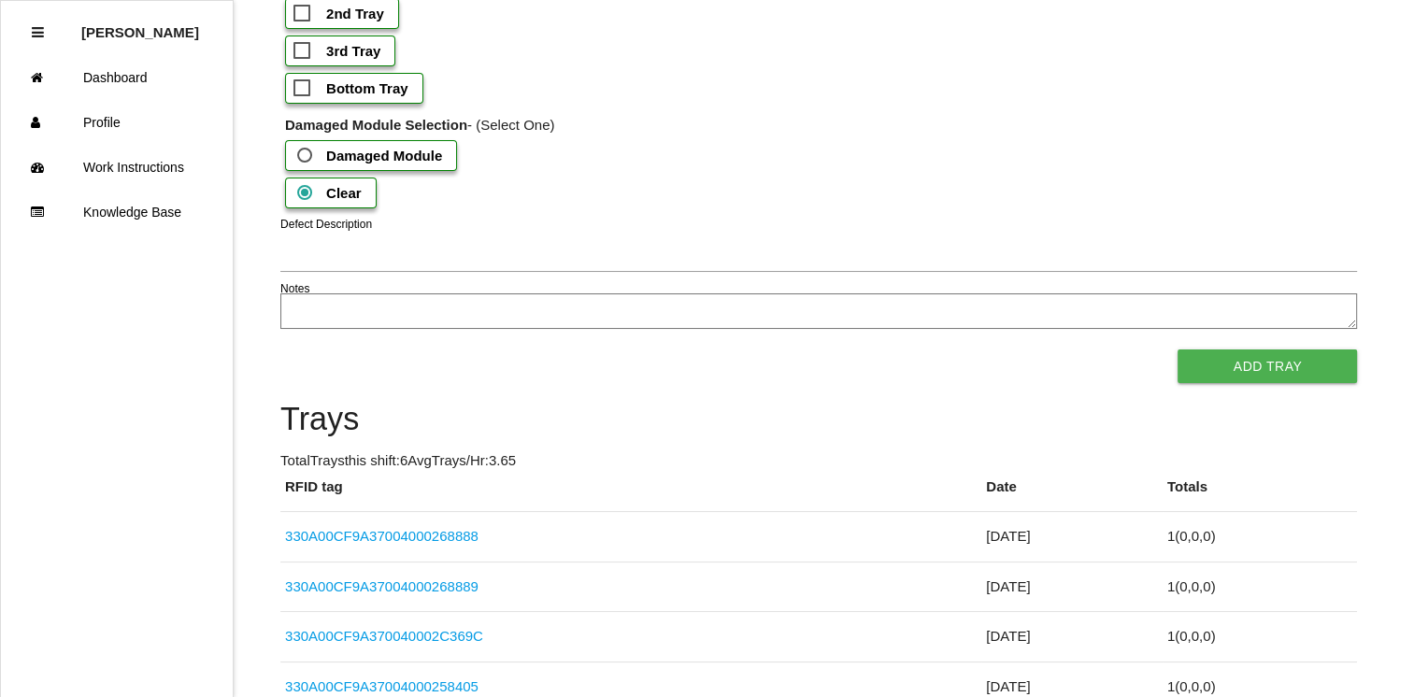
scroll to position [1860, 0]
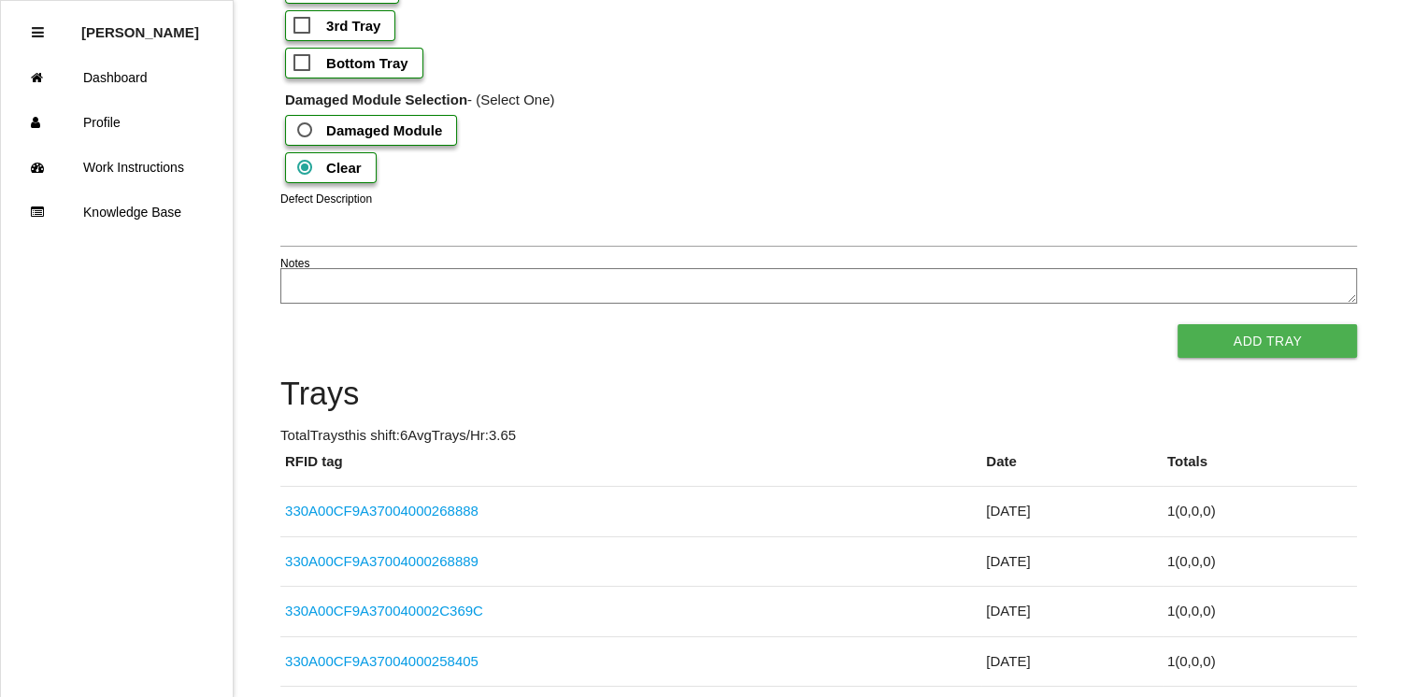
click at [327, 71] on b "Bottom Tray" at bounding box center [367, 63] width 82 height 16
click at [306, 64] on input "Bottom Tray" at bounding box center [299, 57] width 12 height 12
checkbox input "true"
click at [1331, 358] on button "Add Tray" at bounding box center [1266, 341] width 179 height 34
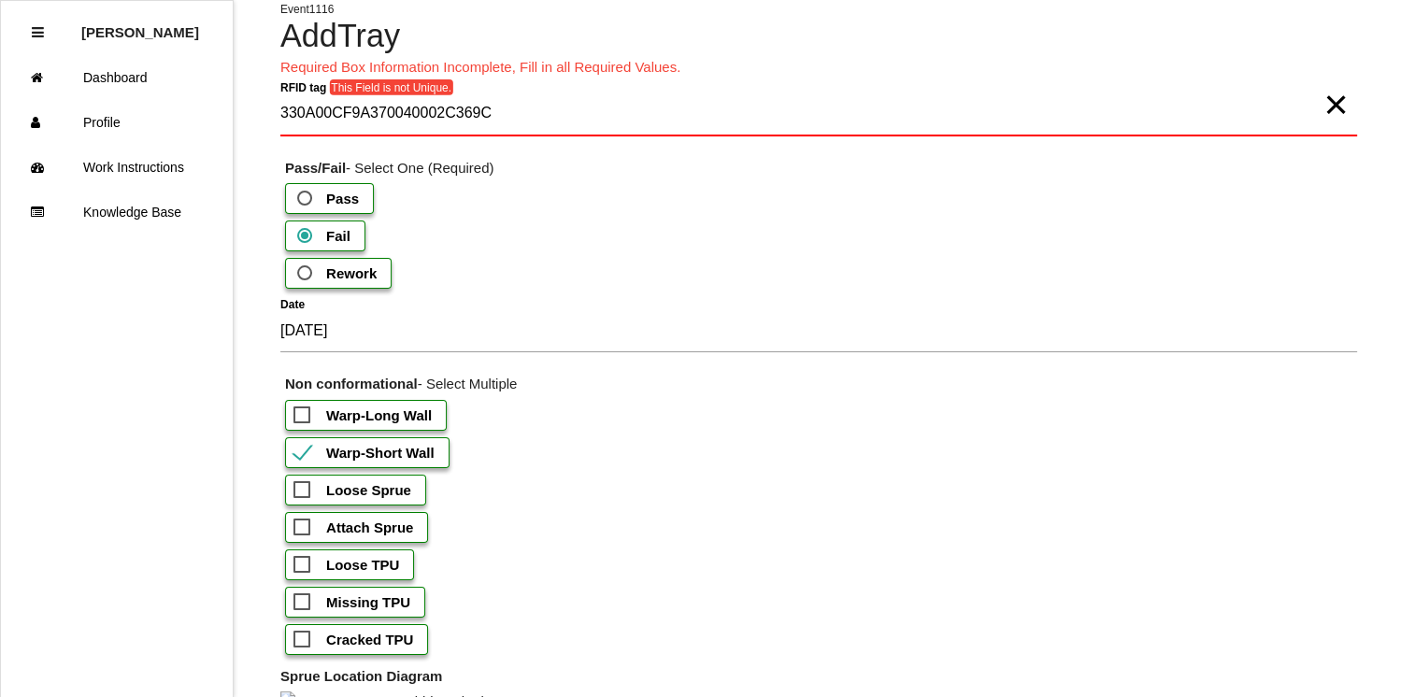
scroll to position [91, 0]
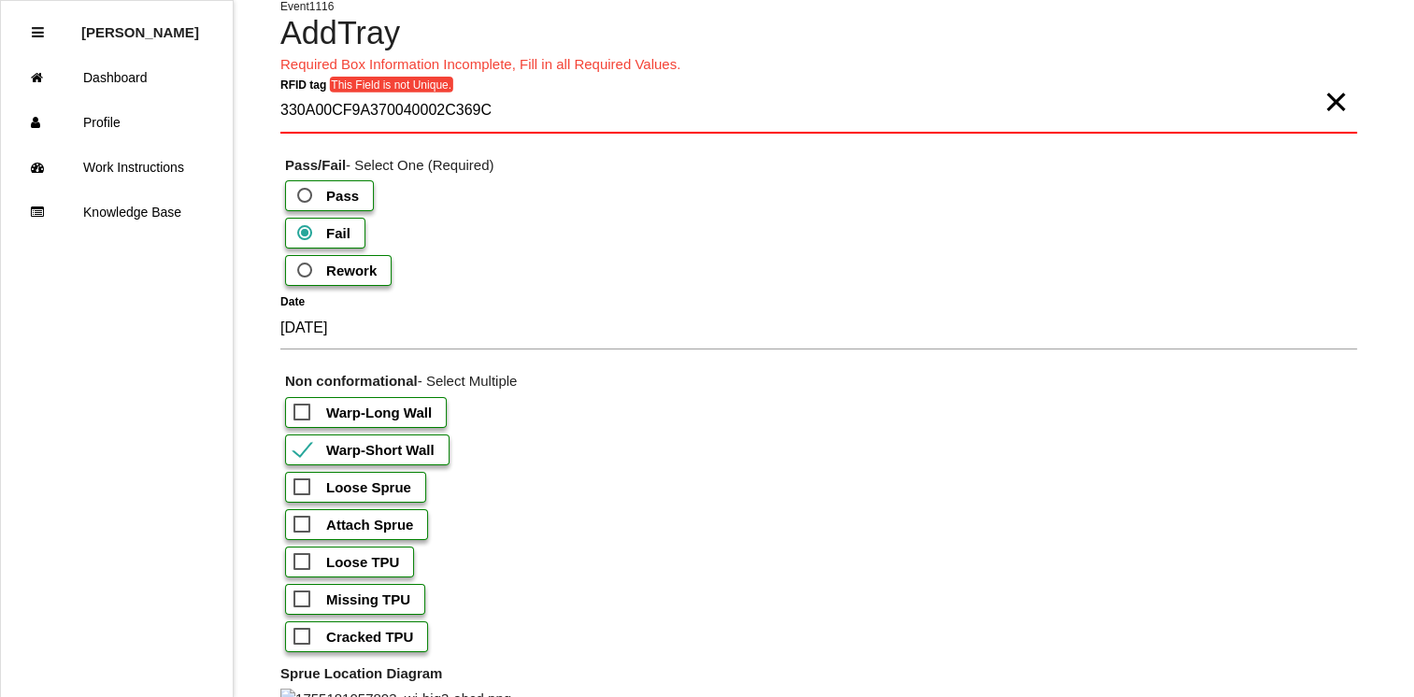
click at [1331, 102] on span "×" at bounding box center [1335, 82] width 24 height 37
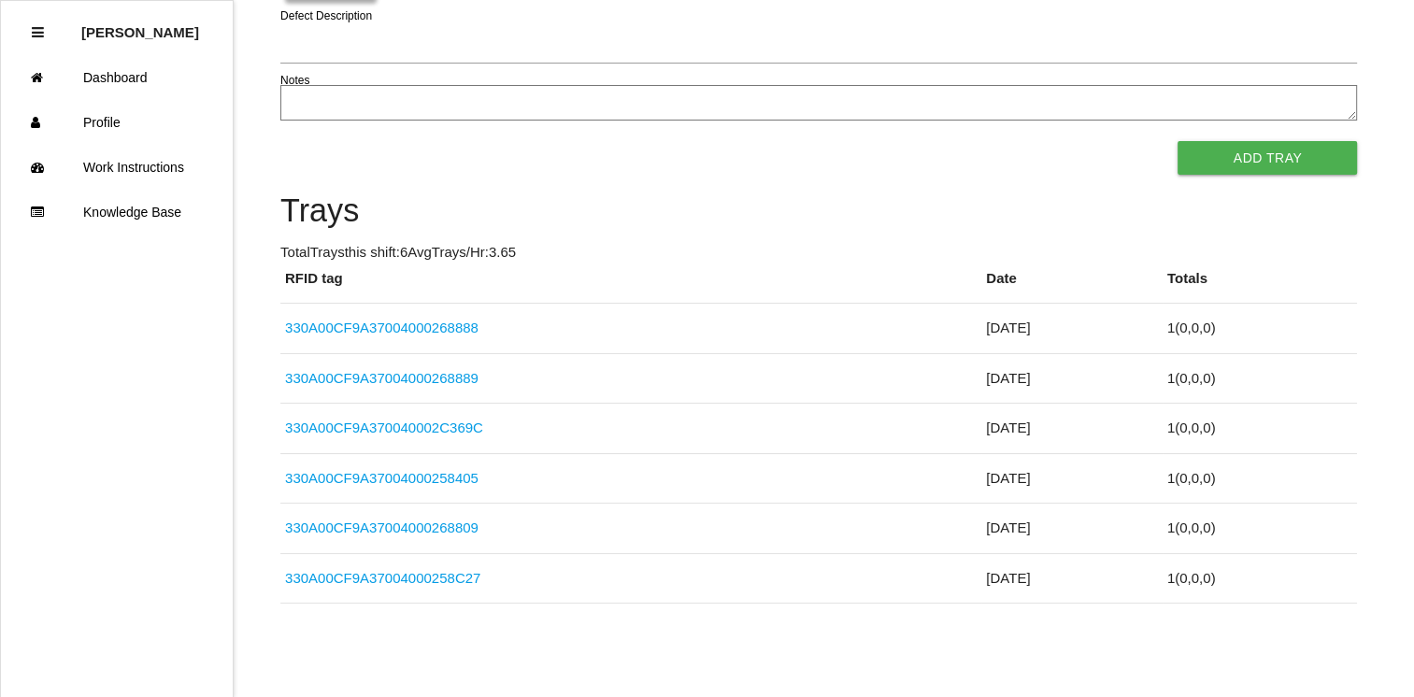
scroll to position [2323, 0]
click at [444, 421] on link "330A00CF9A370040002C369C" at bounding box center [384, 428] width 198 height 16
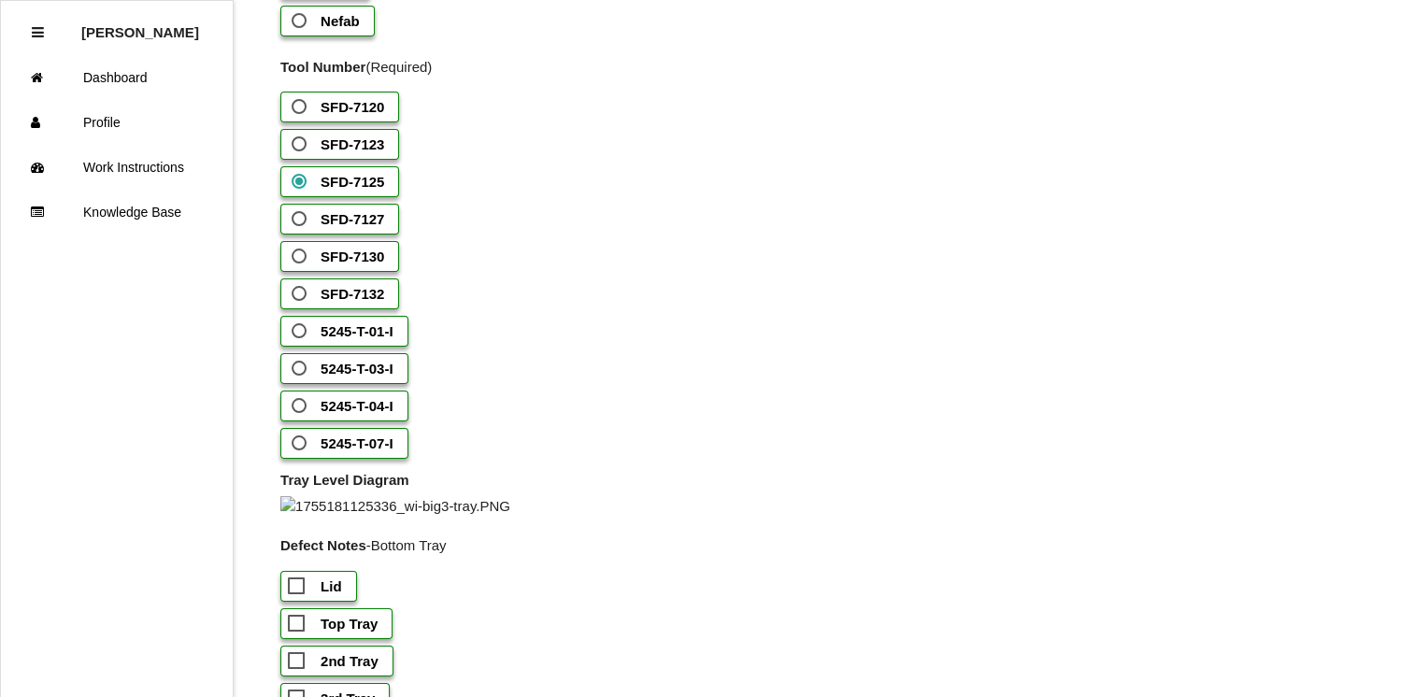
scroll to position [1300, 0]
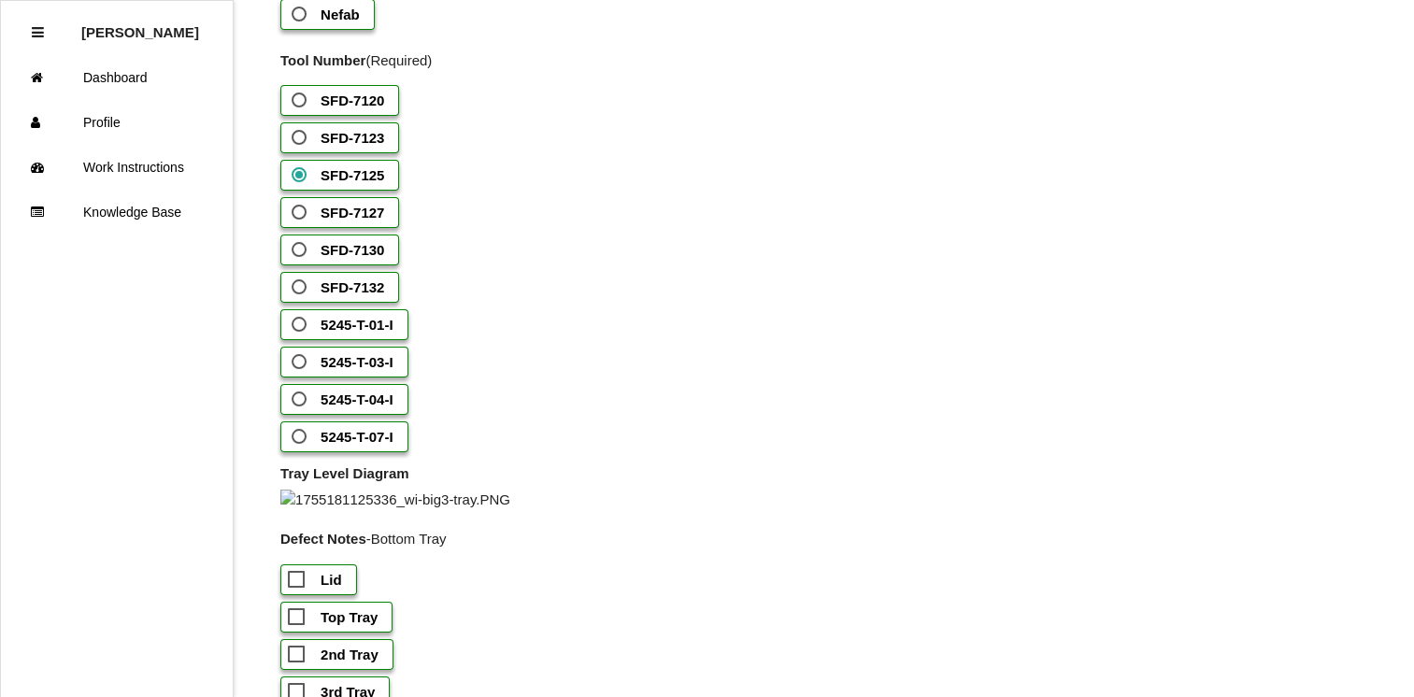
click at [349, 22] on b "Nefab" at bounding box center [339, 15] width 39 height 16
click at [300, 15] on input "Nefab" at bounding box center [294, 9] width 12 height 12
click at [333, 374] on span "5245-T-03-I" at bounding box center [341, 361] width 106 height 23
click at [300, 363] on input "5245-T-03-I" at bounding box center [294, 356] width 12 height 12
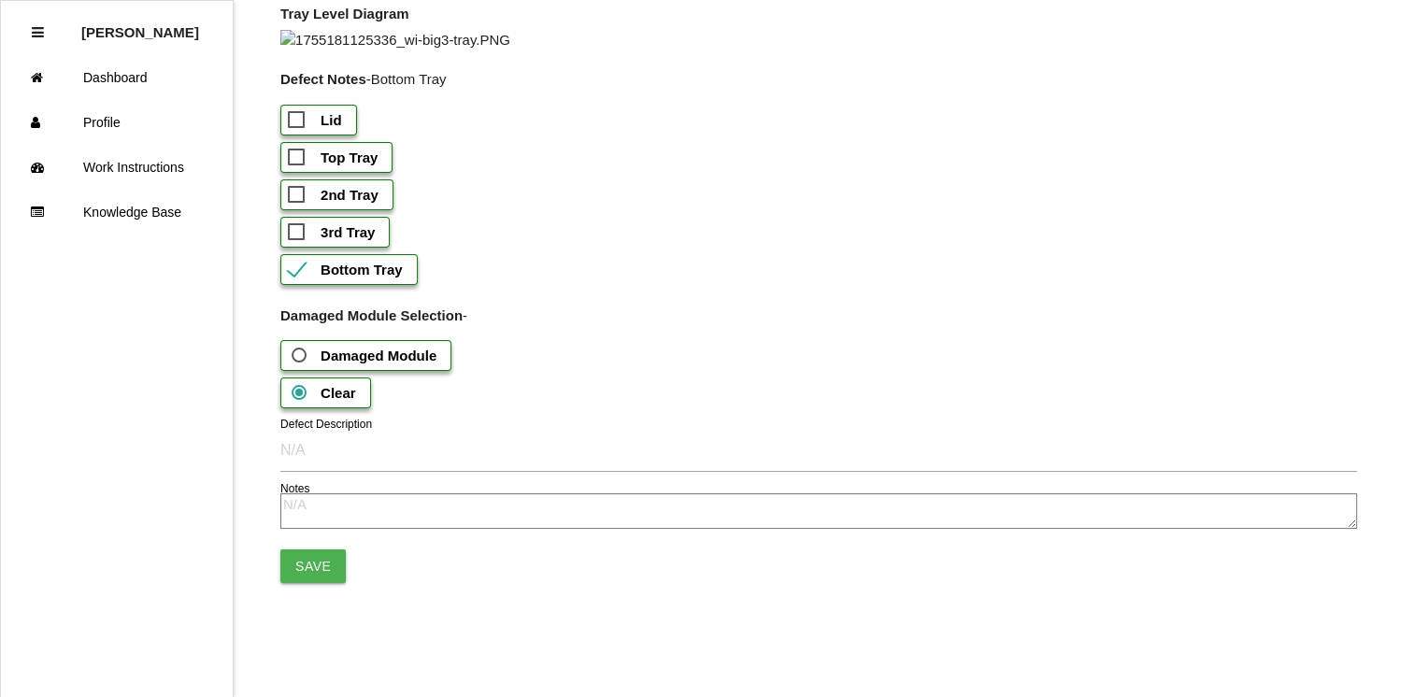
scroll to position [1980, 0]
click at [323, 583] on button "Save" at bounding box center [312, 566] width 65 height 34
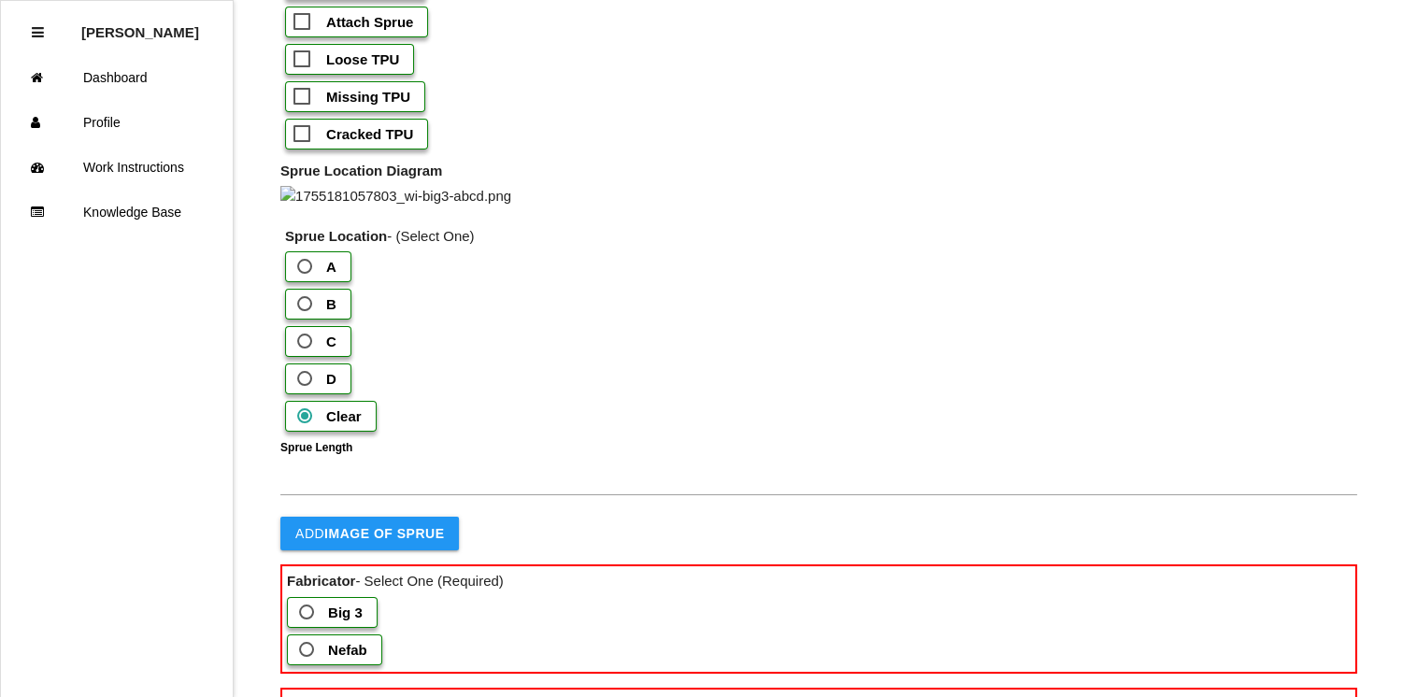
scroll to position [591, 0]
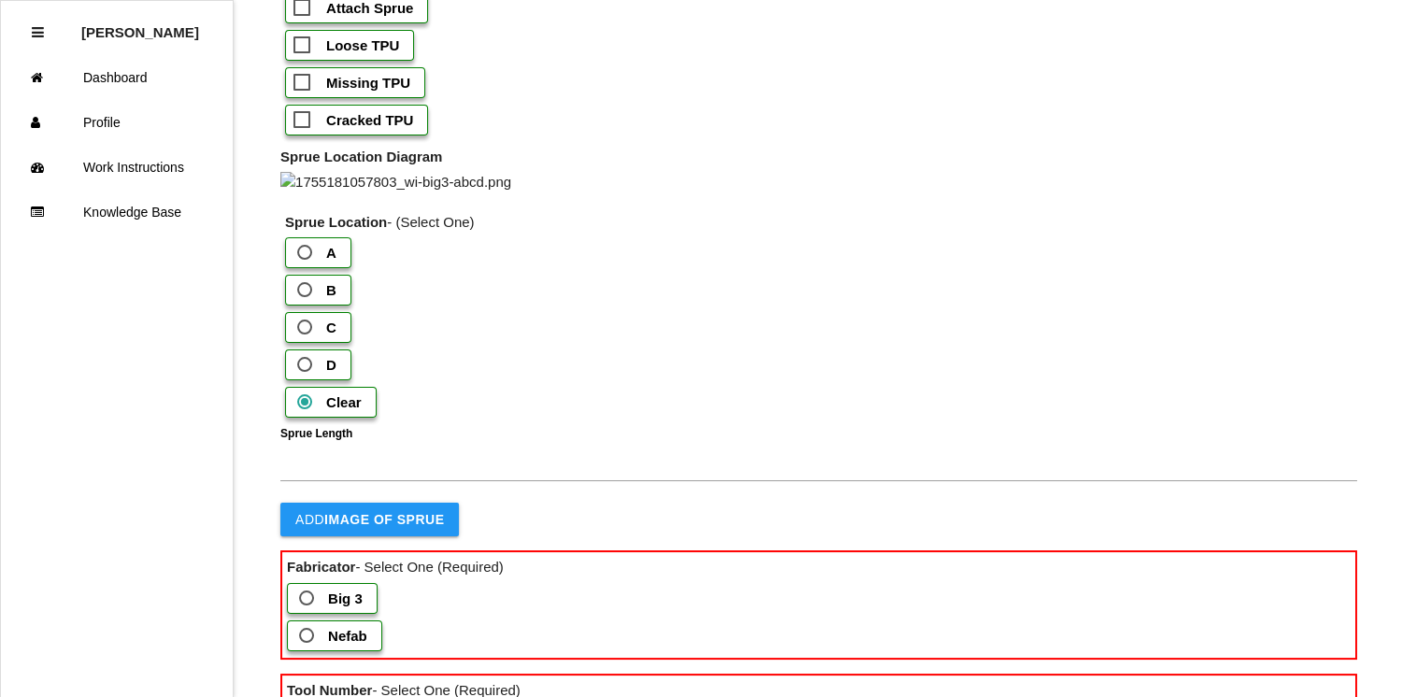
type tag "330A00CF9A37004000258CCB"
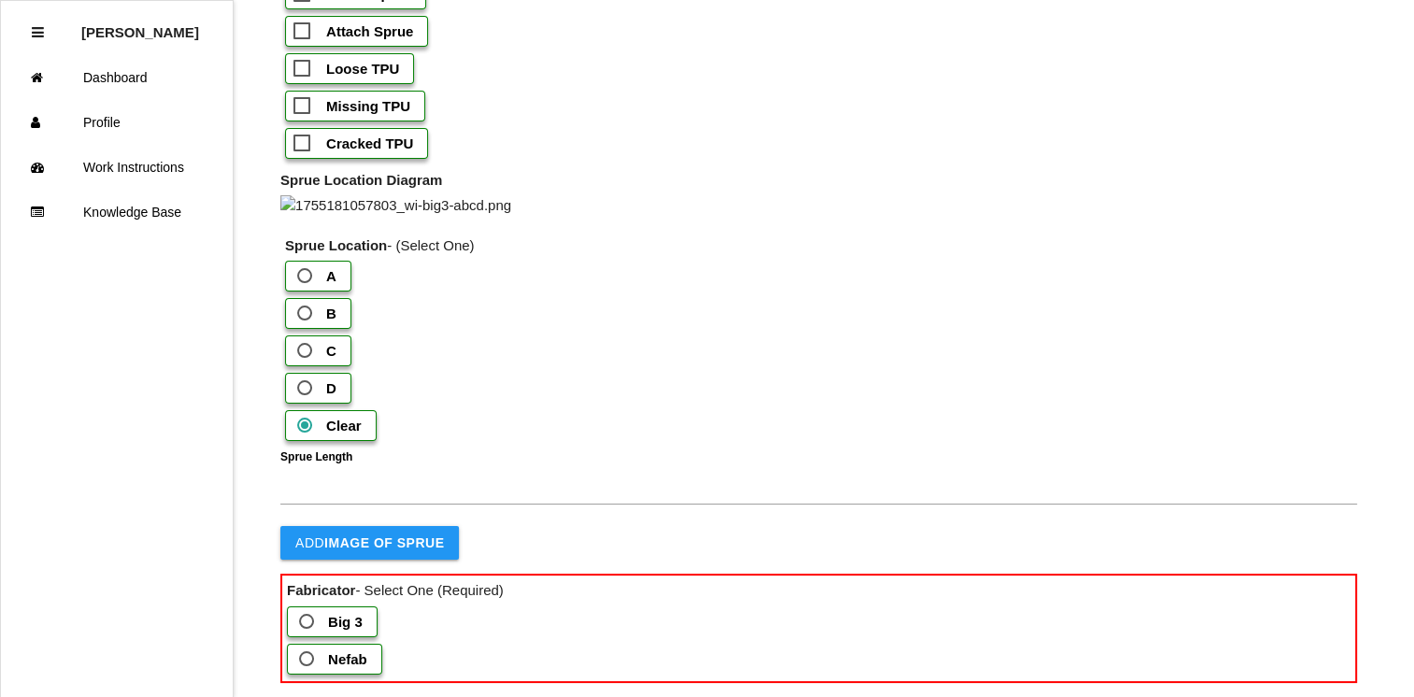
scroll to position [0, 0]
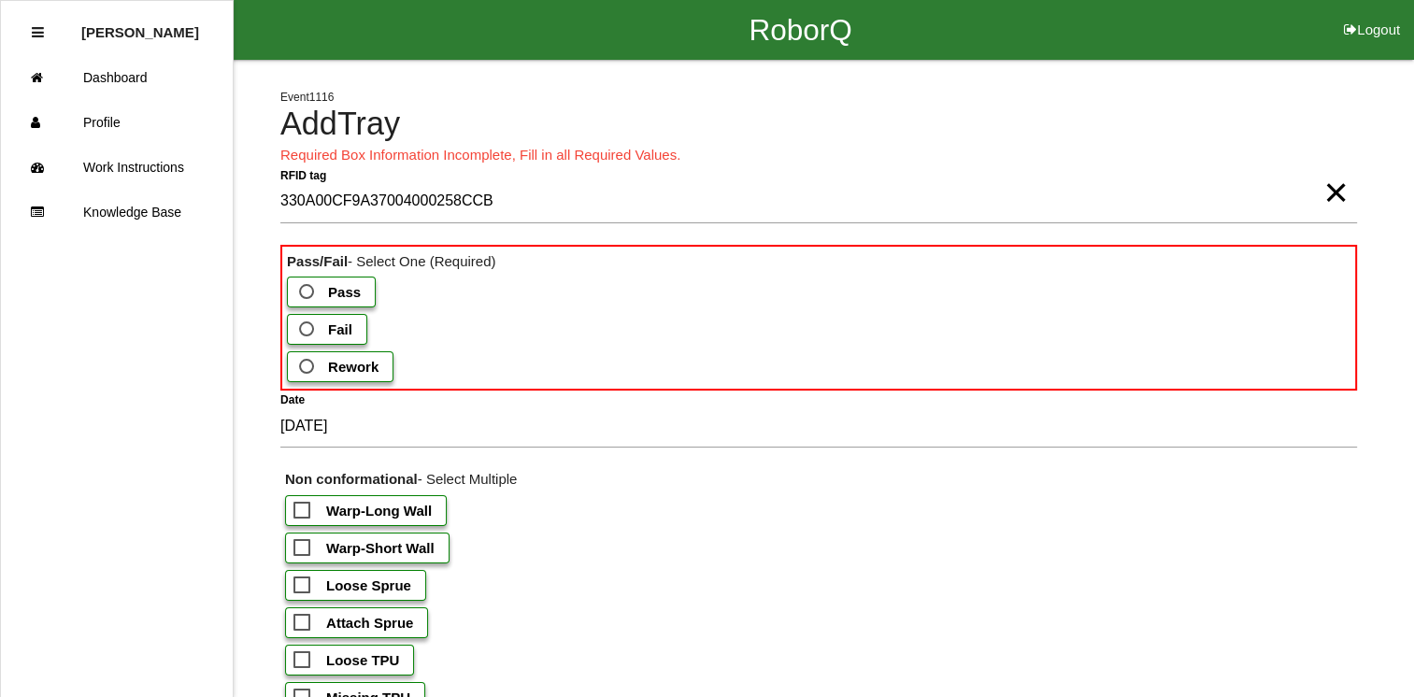
click at [320, 326] on span "Fail" at bounding box center [323, 329] width 57 height 23
click at [307, 326] on input "Fail" at bounding box center [301, 324] width 12 height 12
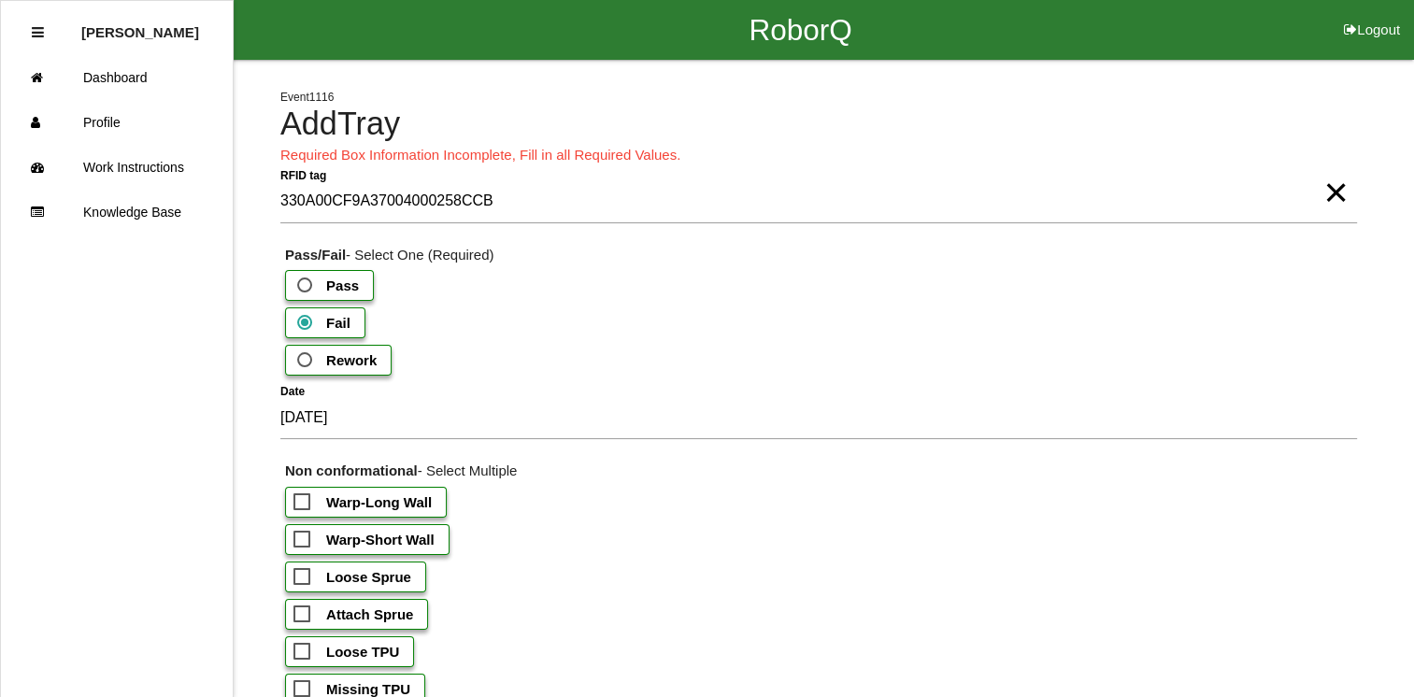
click at [308, 533] on span "Warp-Short Wall" at bounding box center [363, 539] width 141 height 23
click at [306, 533] on input "Warp-Short Wall" at bounding box center [299, 534] width 12 height 12
checkbox input "true"
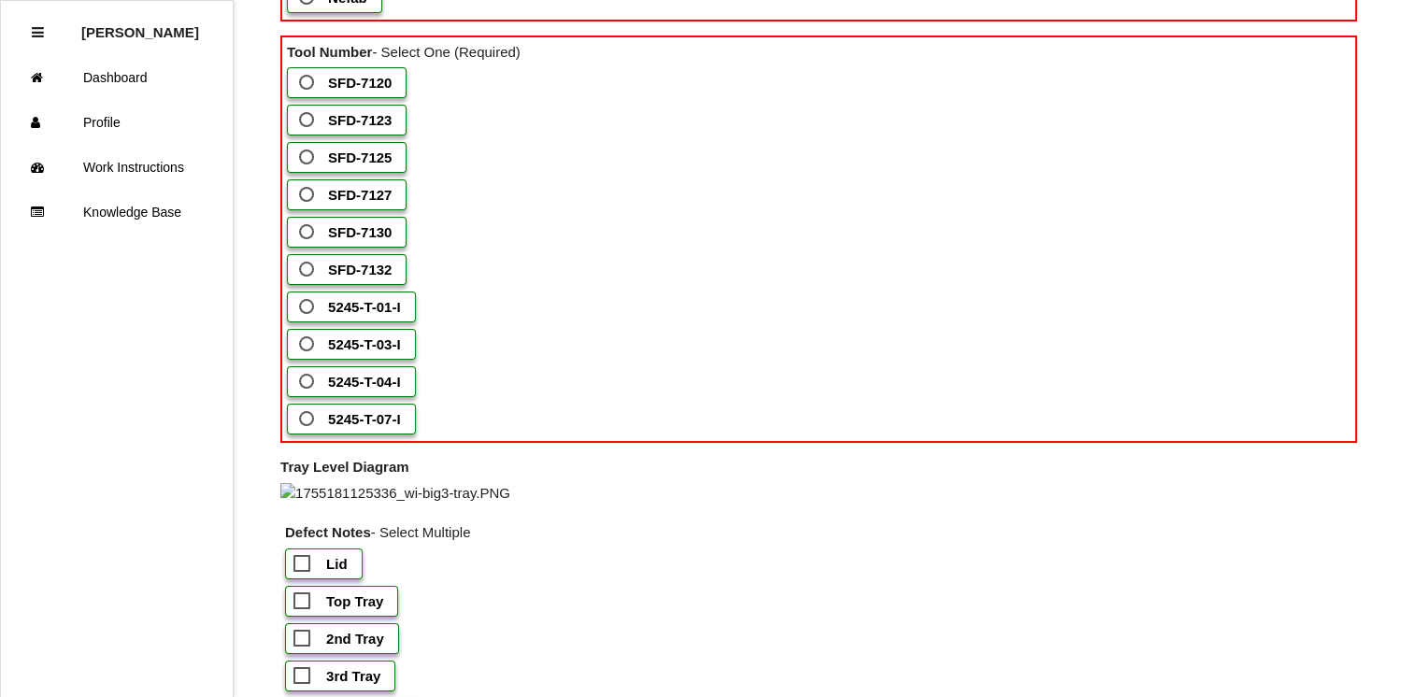
scroll to position [1251, 0]
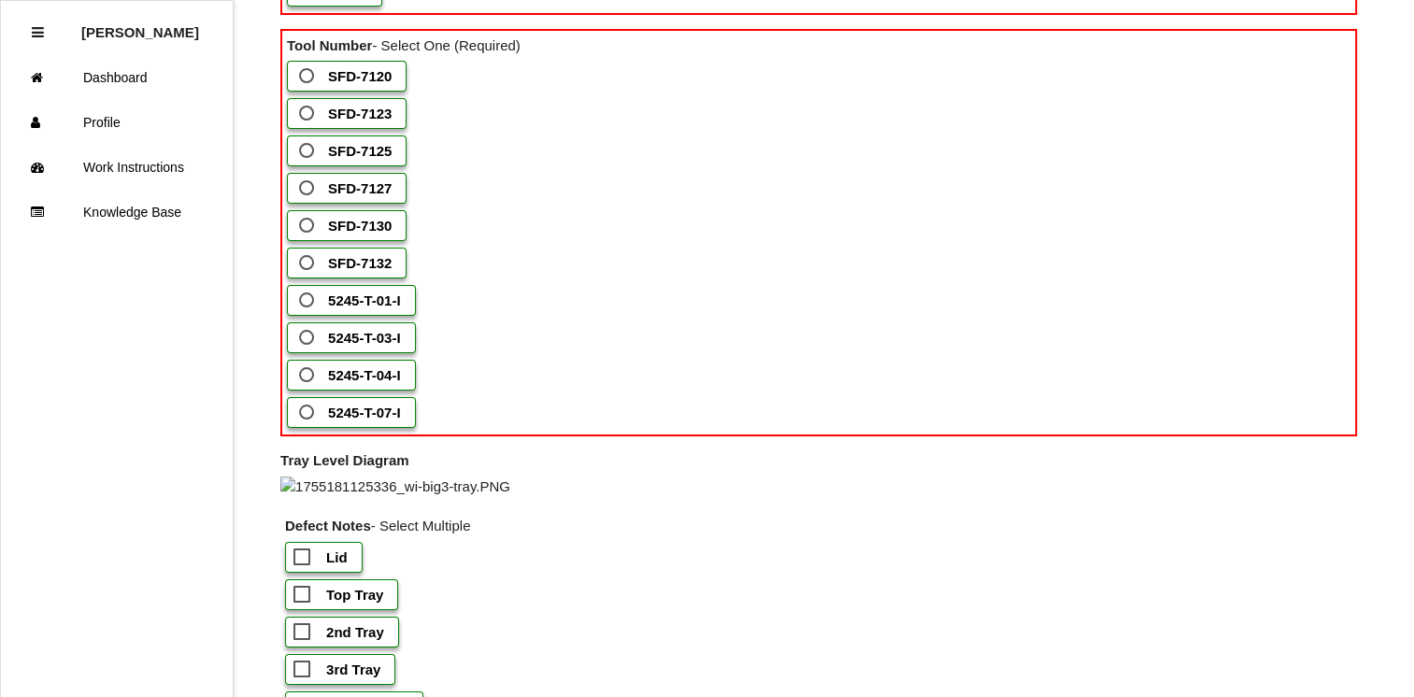
click at [301, 163] on span "SFD-7125" at bounding box center [343, 150] width 96 height 23
click at [301, 151] on input "SFD-7125" at bounding box center [301, 145] width 12 height 12
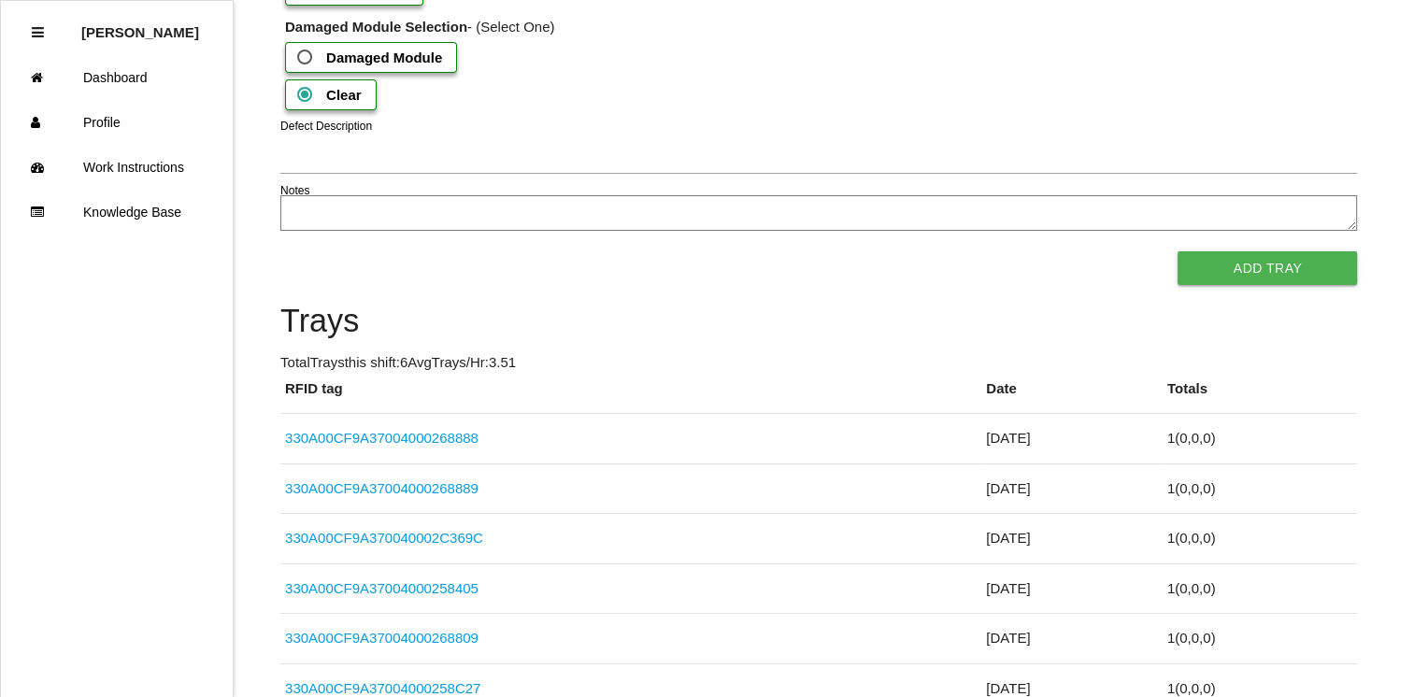
scroll to position [1936, 0]
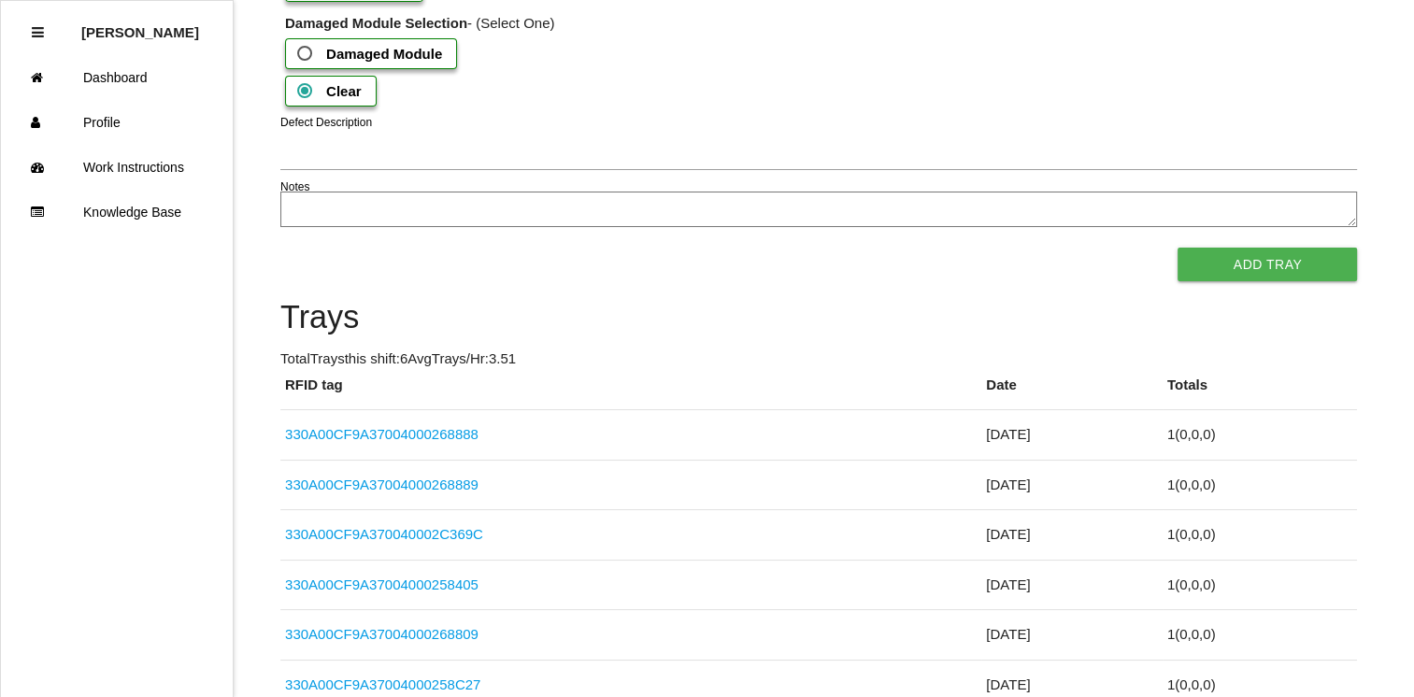
checkbox input "true"
click at [1292, 281] on button "Add Tray" at bounding box center [1266, 265] width 179 height 34
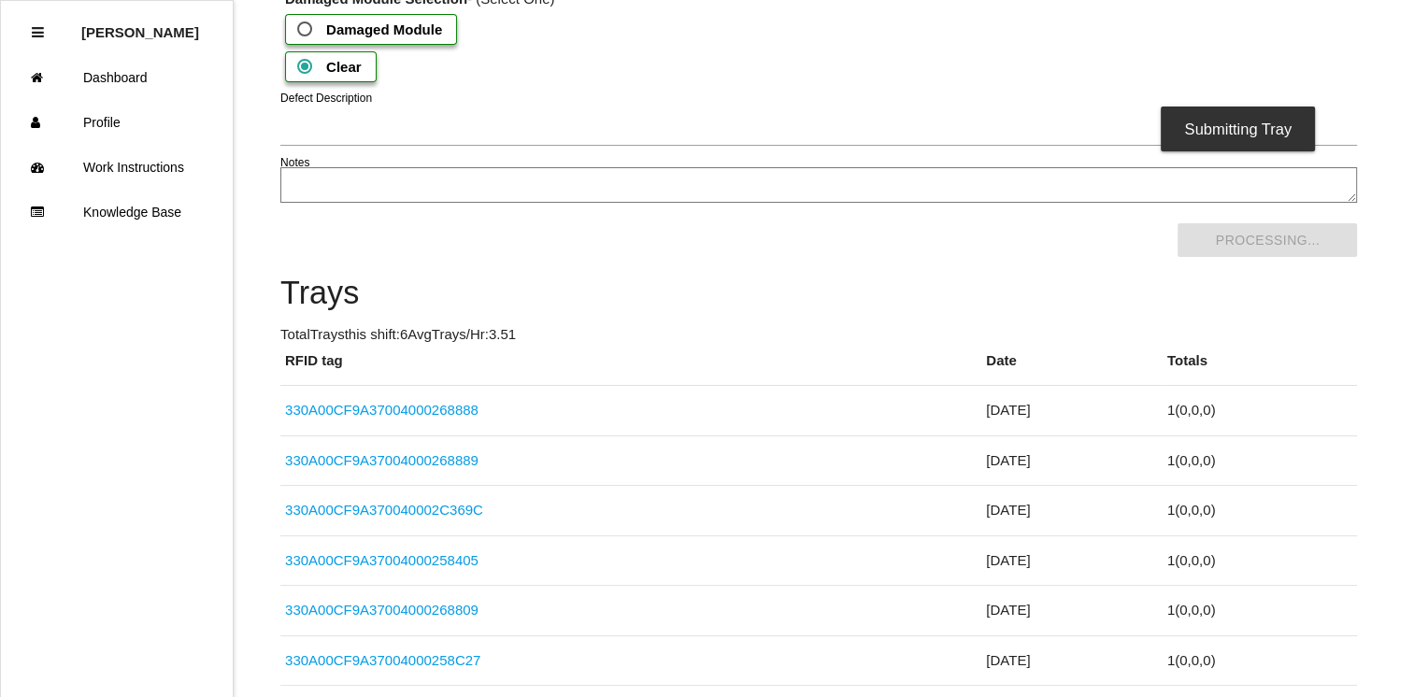
scroll to position [0, 0]
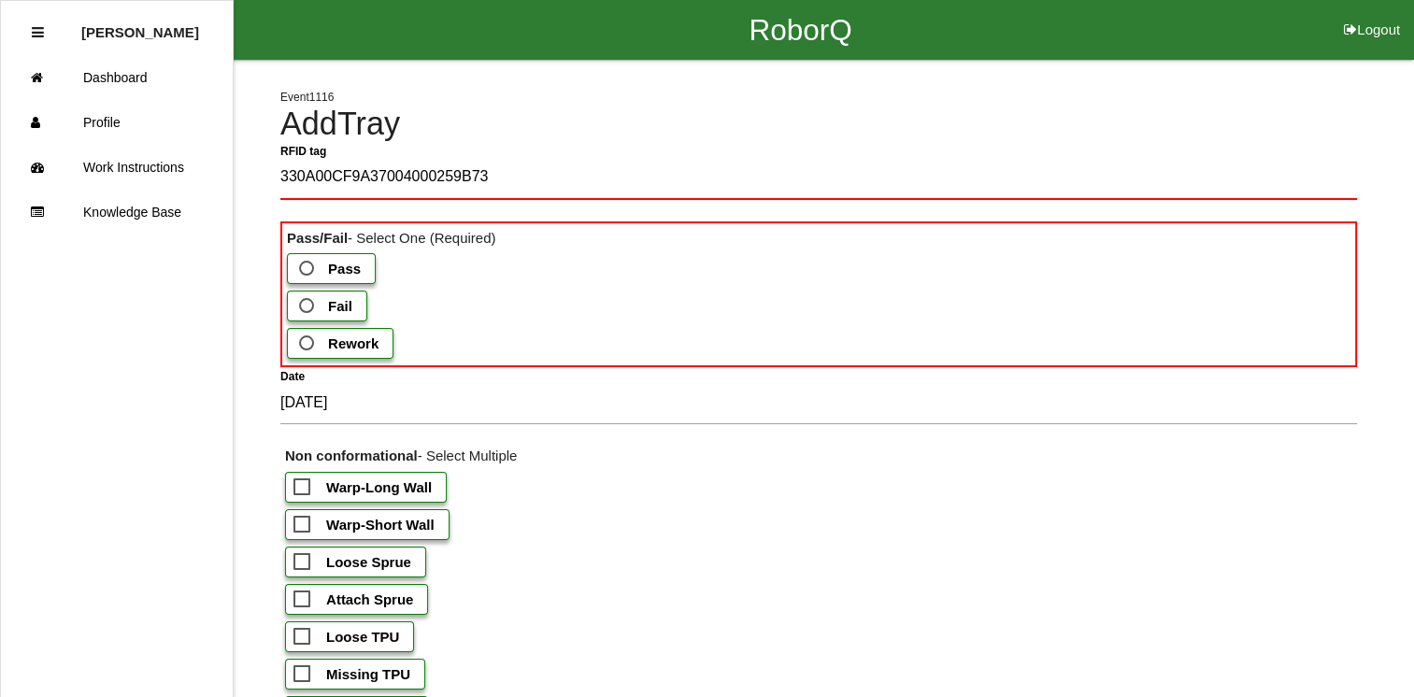
type tag "330A00CF9A37004000259B73"
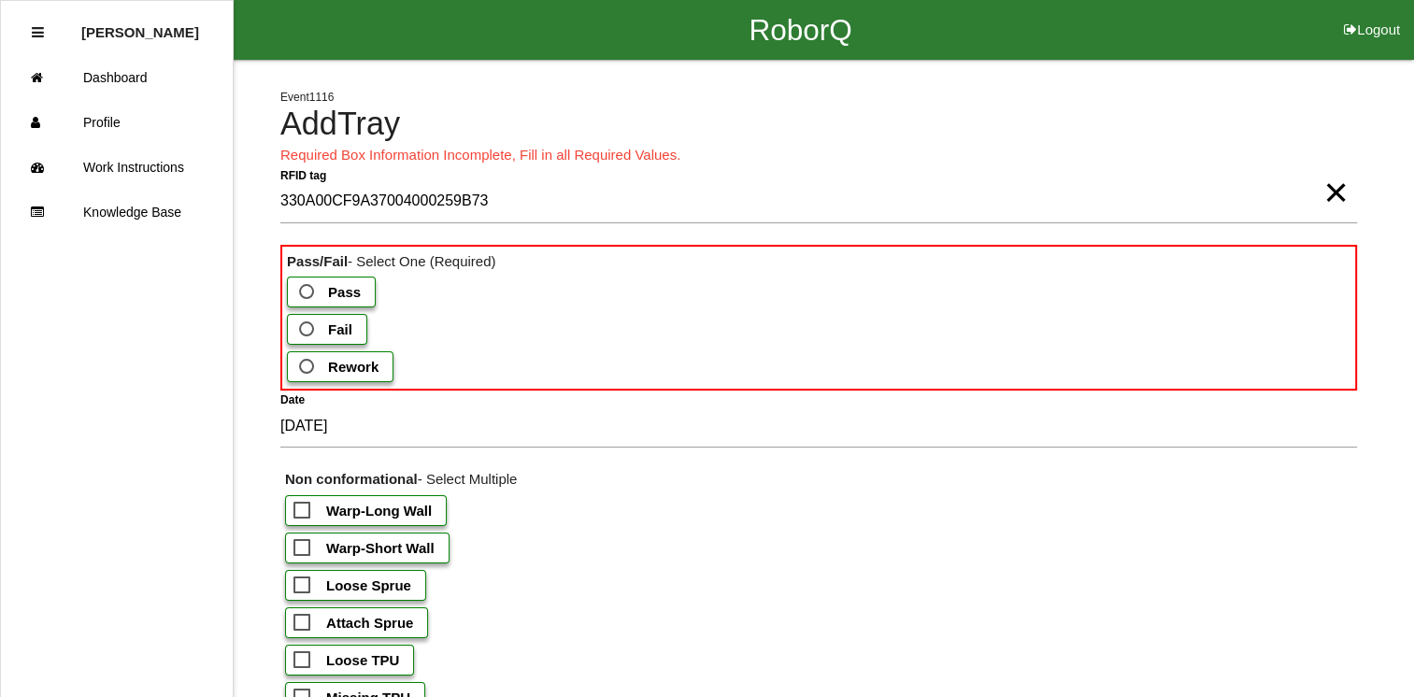
drag, startPoint x: 285, startPoint y: 327, endPoint x: 312, endPoint y: 327, distance: 27.1
click at [312, 327] on div "Pass Fail Rework" at bounding box center [818, 333] width 1073 height 112
click at [312, 327] on span "Fail" at bounding box center [323, 329] width 57 height 23
click at [307, 327] on input "Fail" at bounding box center [301, 324] width 12 height 12
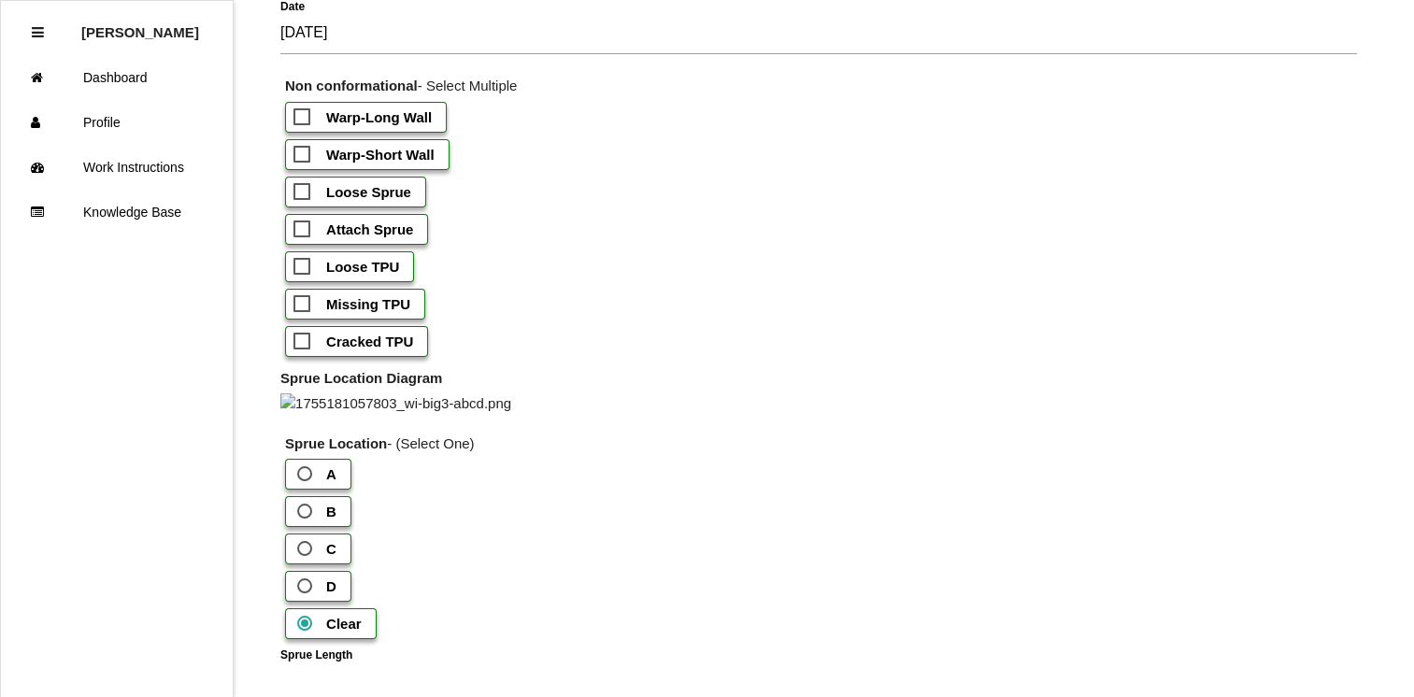
scroll to position [381, 0]
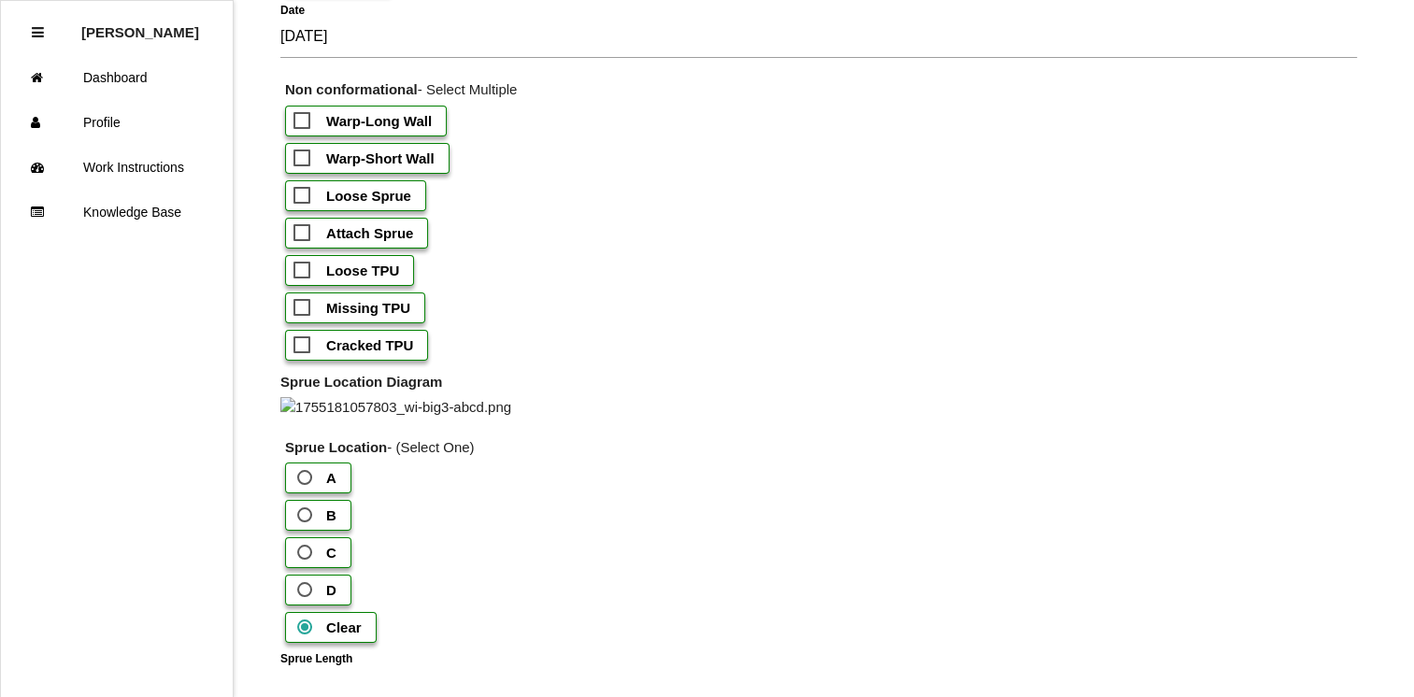
click at [310, 163] on span "Warp-Short Wall" at bounding box center [363, 158] width 141 height 23
click at [306, 159] on input "Warp-Short Wall" at bounding box center [299, 153] width 12 height 12
checkbox input "true"
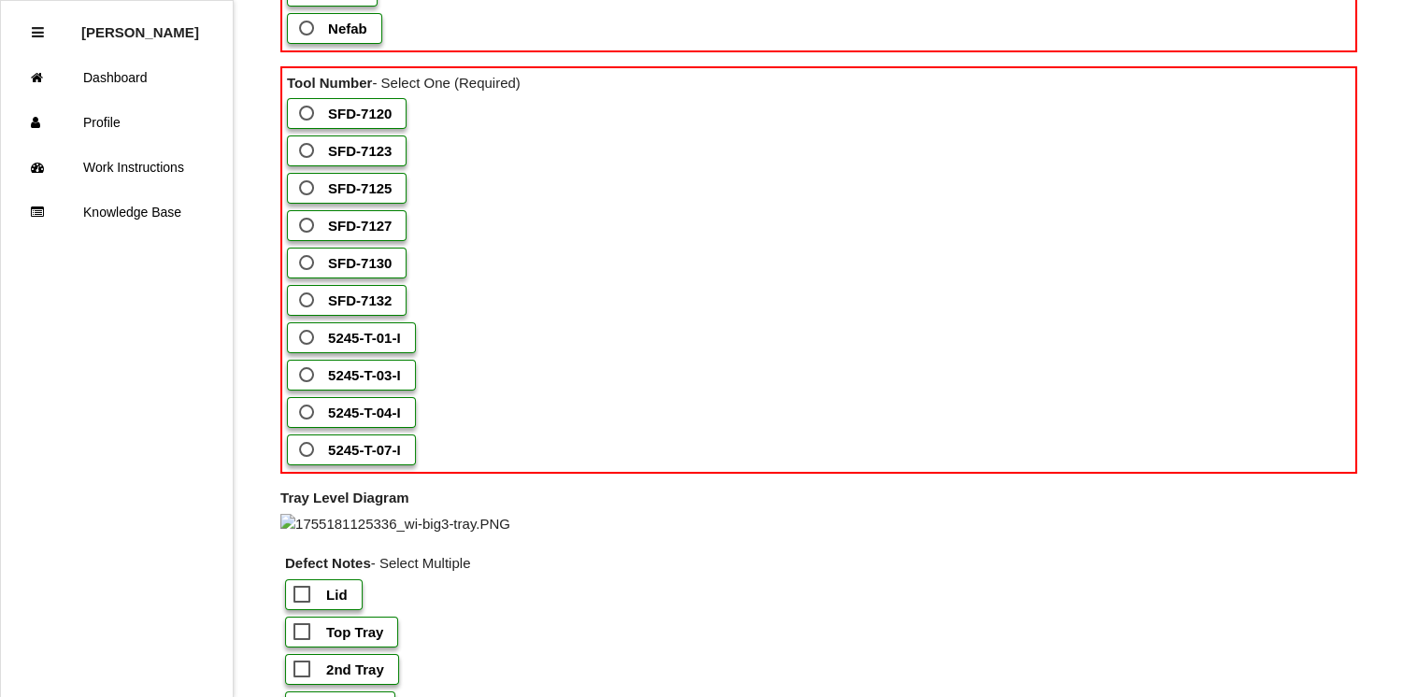
scroll to position [1217, 0]
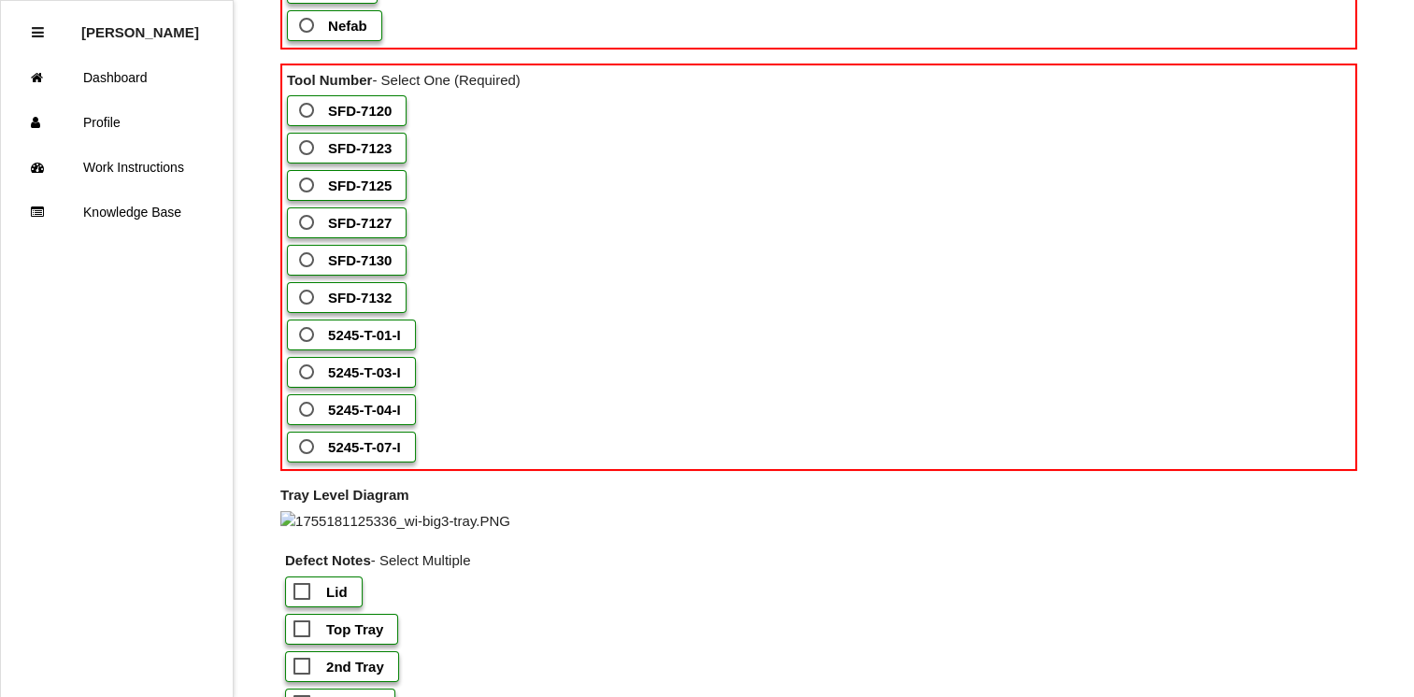
drag, startPoint x: 349, startPoint y: 143, endPoint x: 344, endPoint y: 380, distance: 237.4
click at [344, 380] on form "RFID tag 330A00CF9A37004000259B73 × Pass/Fail - Select One (Required) Pass Fail…" at bounding box center [818, 0] width 1076 height 2072
click at [344, 235] on span "SFD-7127" at bounding box center [343, 222] width 96 height 23
click at [307, 223] on input "SFD-7127" at bounding box center [301, 217] width 12 height 12
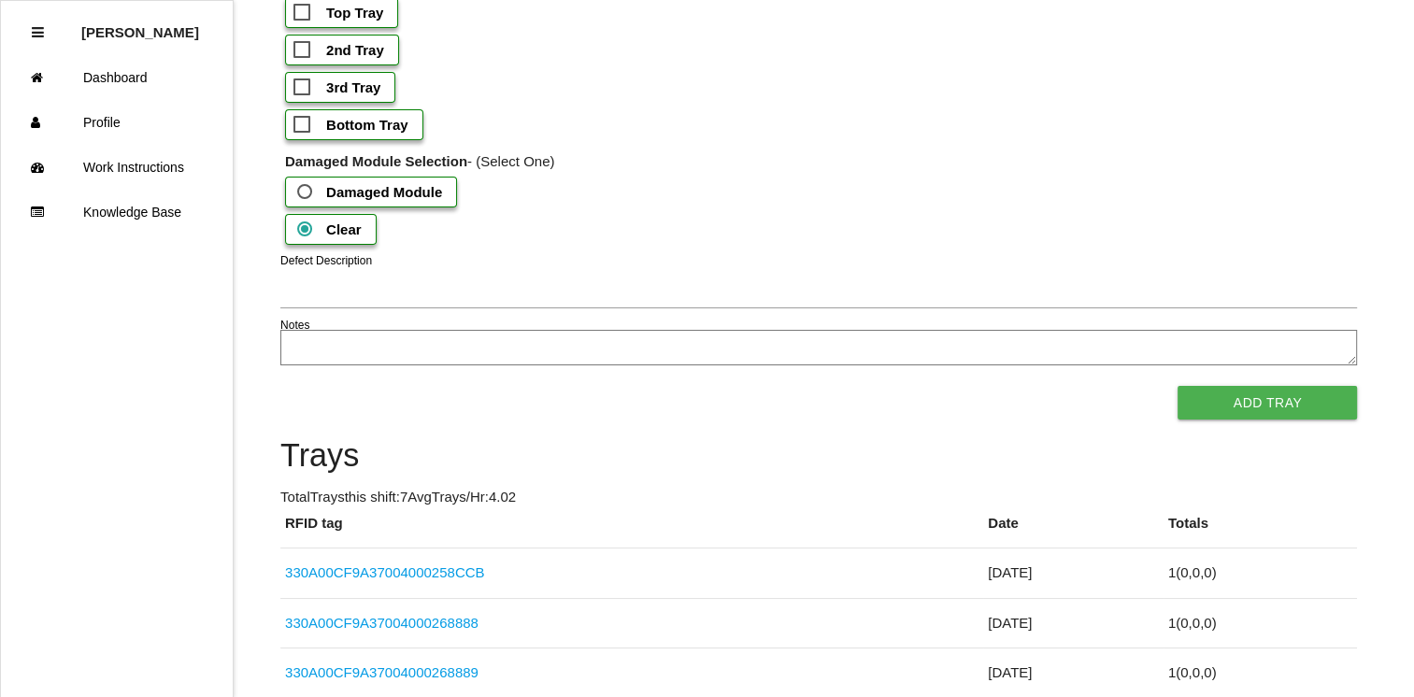
scroll to position [1801, 0]
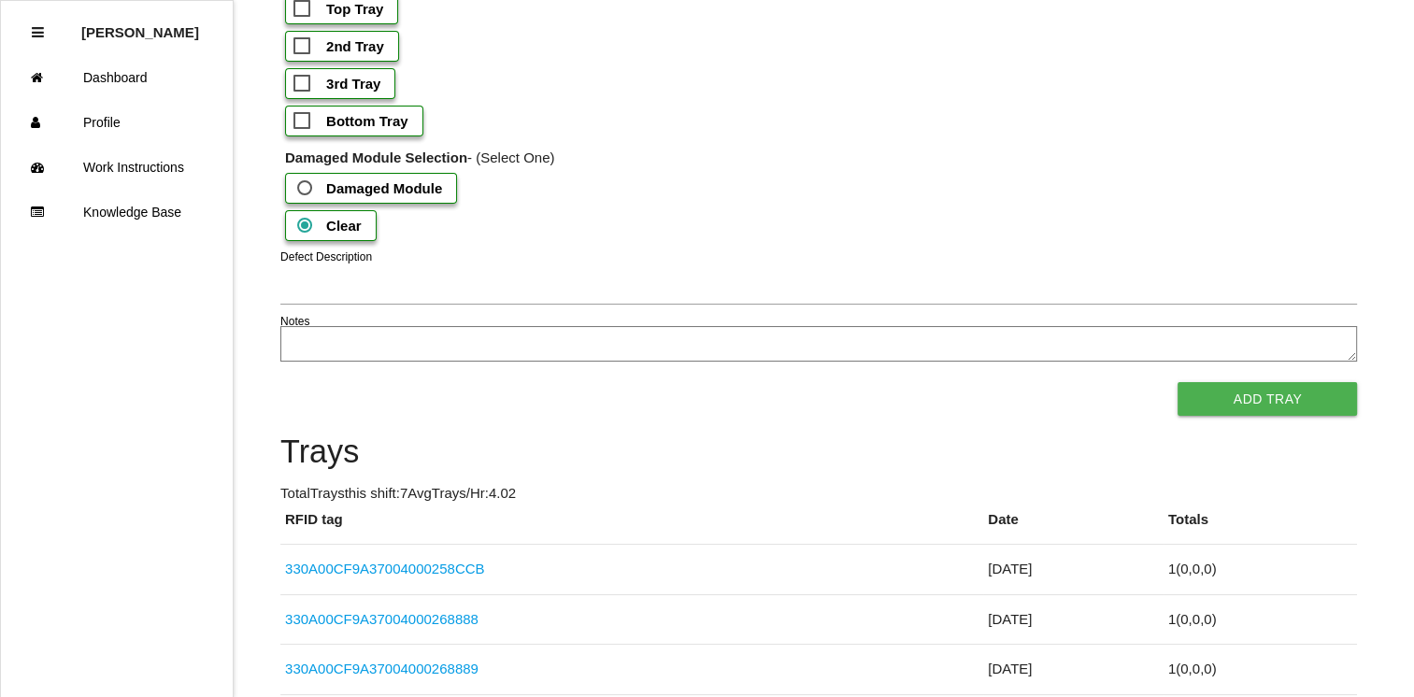
click at [358, 92] on b "3rd Tray" at bounding box center [353, 84] width 54 height 16
click at [306, 84] on input "3rd Tray" at bounding box center [299, 78] width 12 height 12
checkbox input "true"
click at [1216, 416] on button "Add Tray" at bounding box center [1266, 399] width 179 height 34
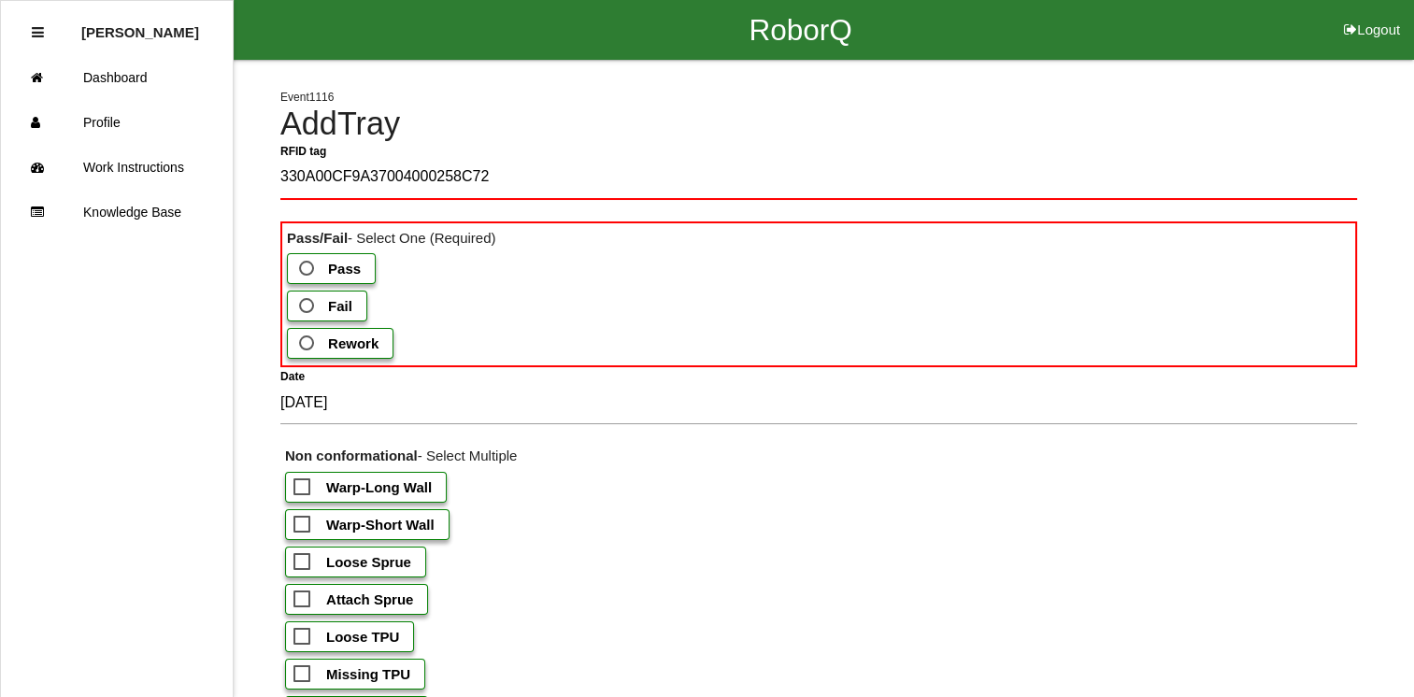
type tag "330A00CF9A37004000258C72"
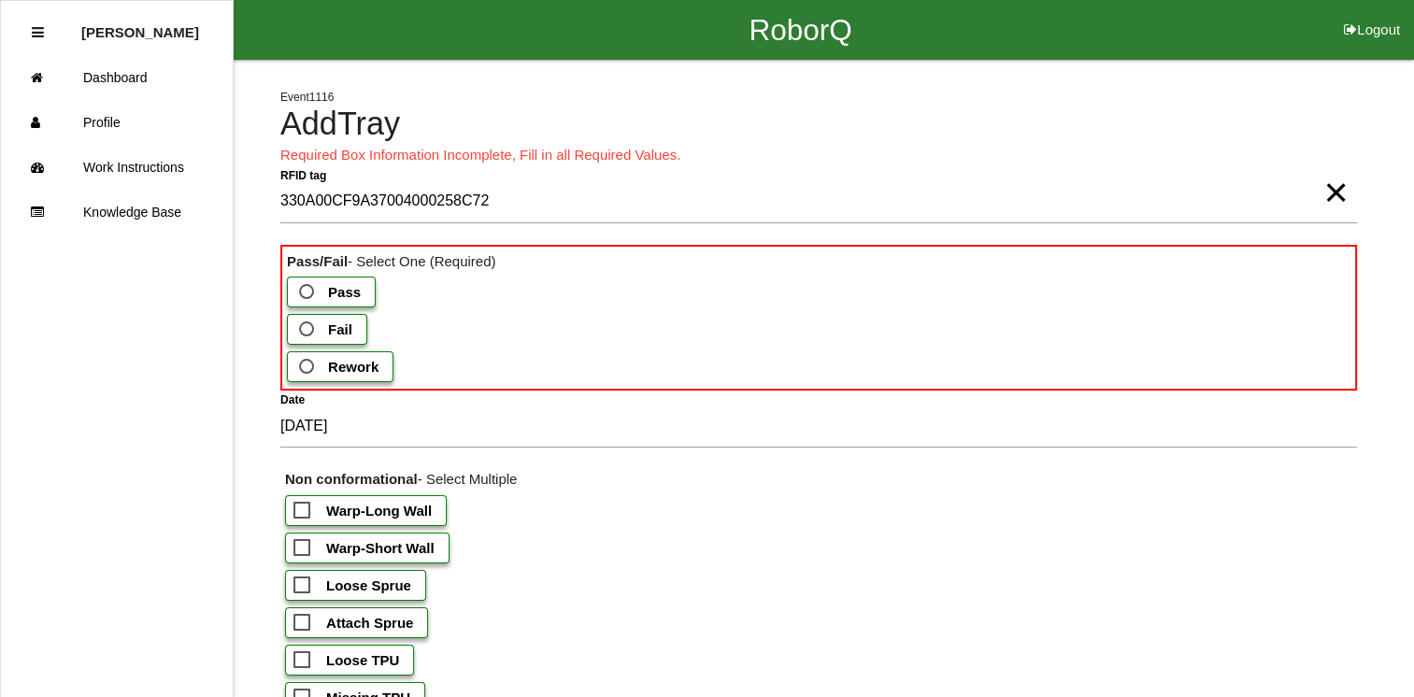
click at [297, 331] on span "Fail" at bounding box center [323, 329] width 57 height 23
click at [297, 330] on input "Fail" at bounding box center [301, 324] width 12 height 12
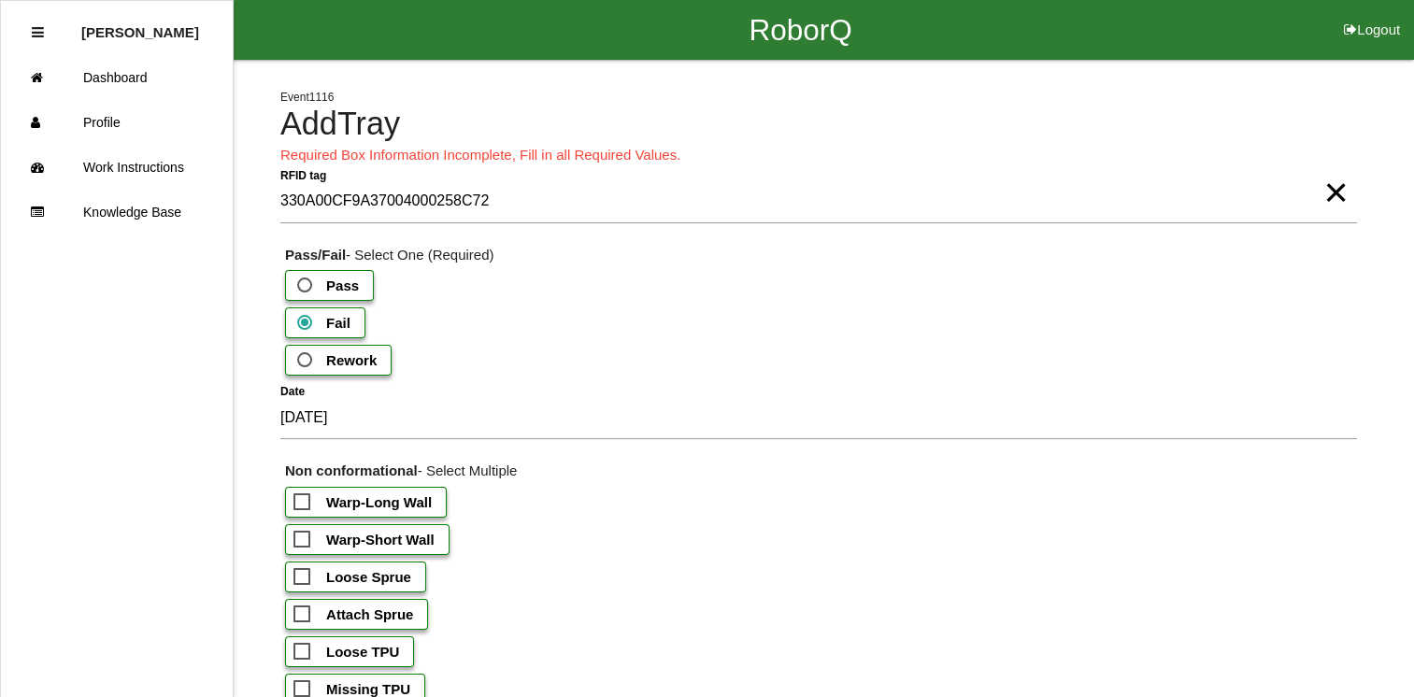
click at [380, 537] on b "Warp-Short Wall" at bounding box center [380, 540] width 108 height 16
click at [306, 537] on input "Warp-Short Wall" at bounding box center [299, 534] width 12 height 12
checkbox input "true"
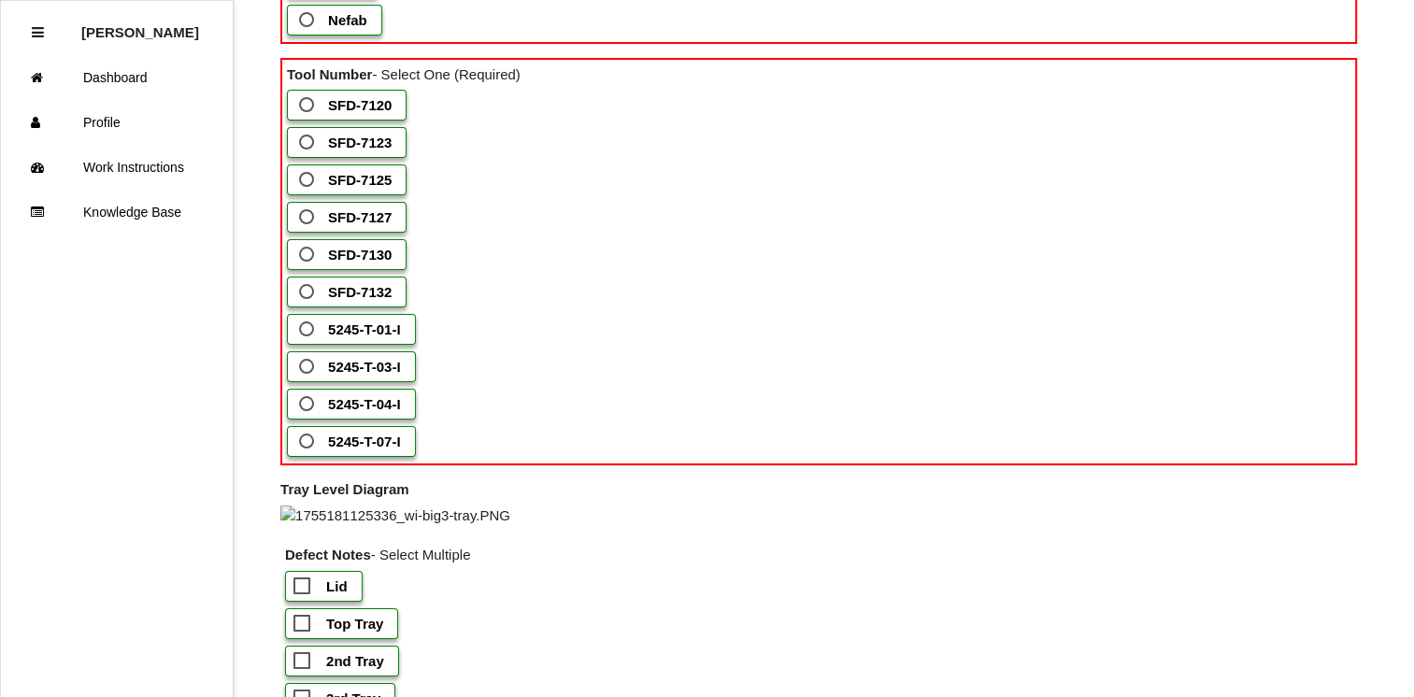
scroll to position [1248, 0]
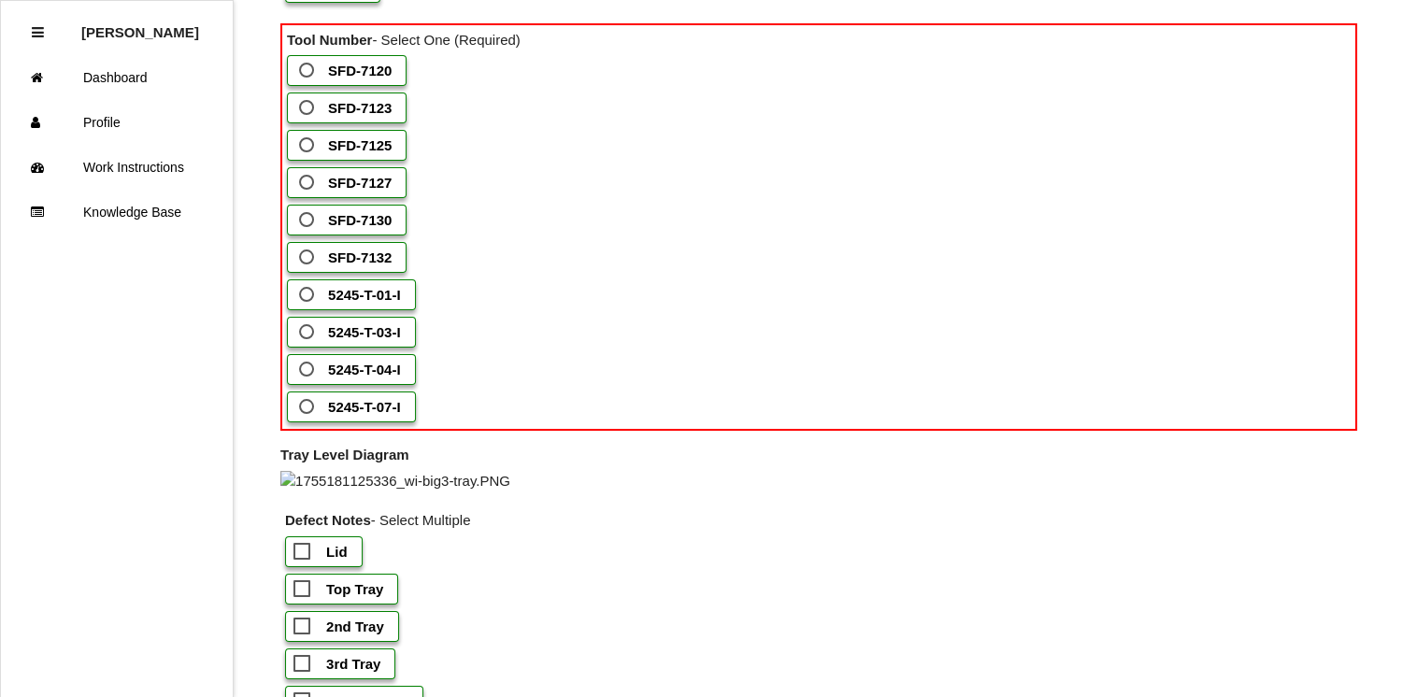
click at [305, 157] on span "SFD-7125" at bounding box center [343, 145] width 96 height 23
click at [305, 146] on input "SFD-7125" at bounding box center [301, 140] width 12 height 12
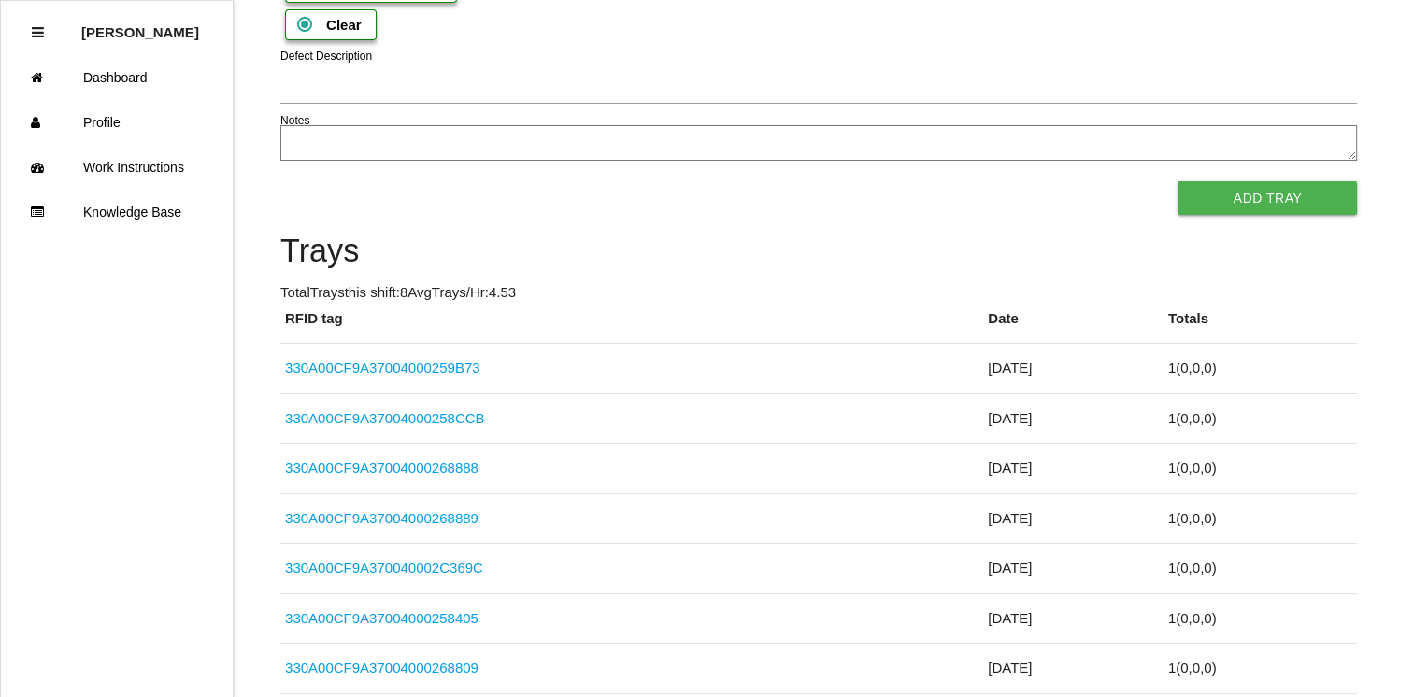
scroll to position [2044, 0]
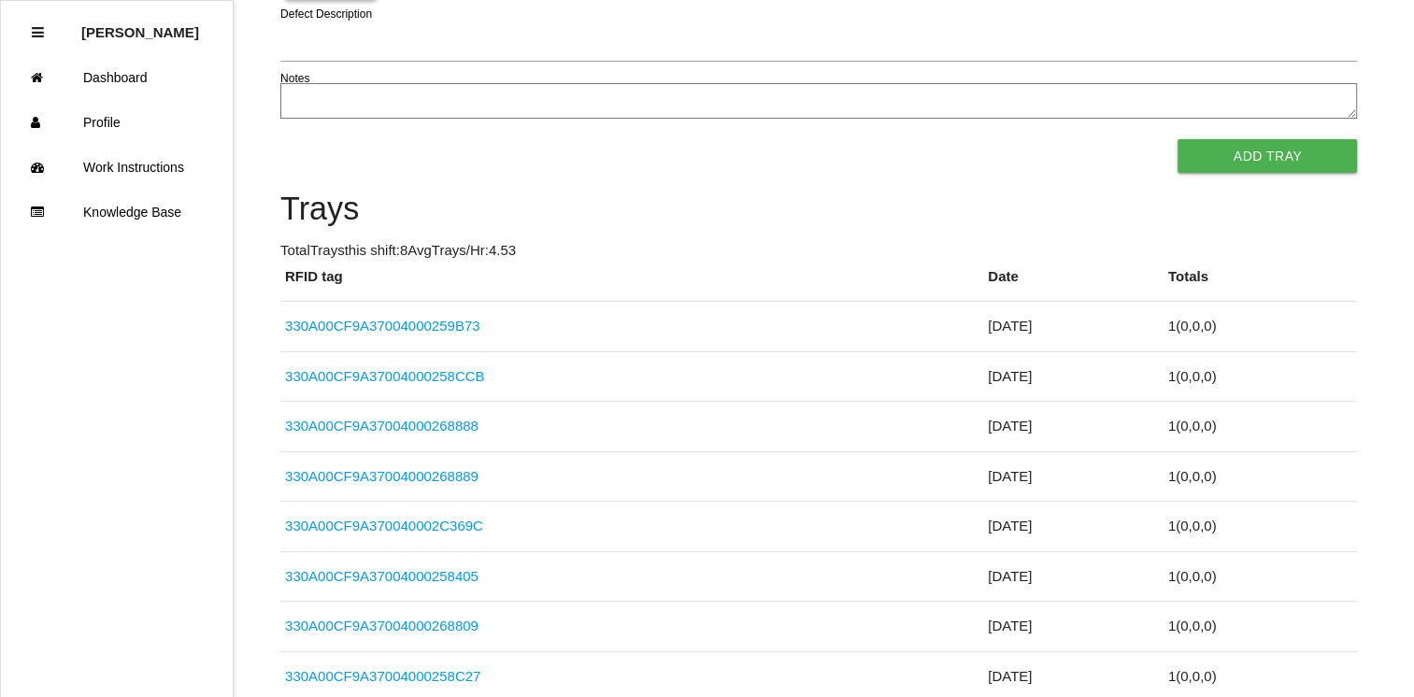
checkbox input "true"
click at [1284, 173] on button "Add Tray" at bounding box center [1266, 156] width 179 height 34
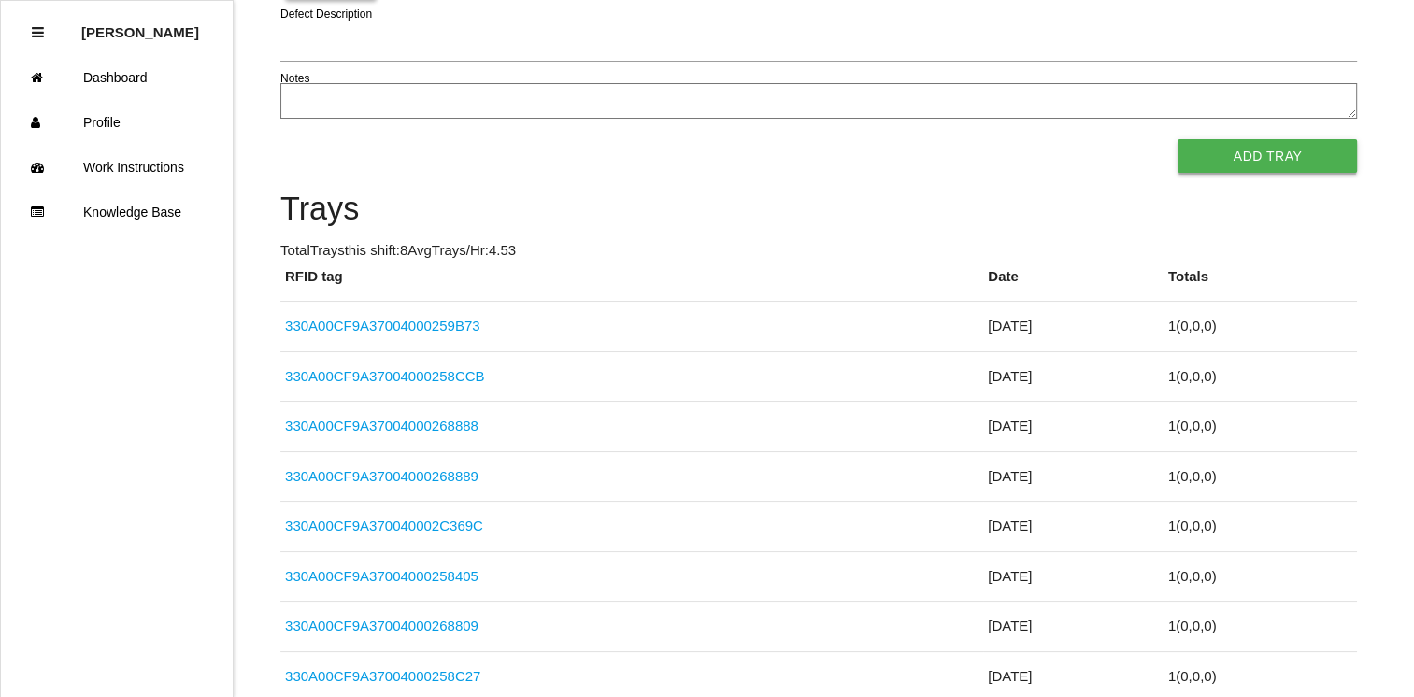
scroll to position [0, 0]
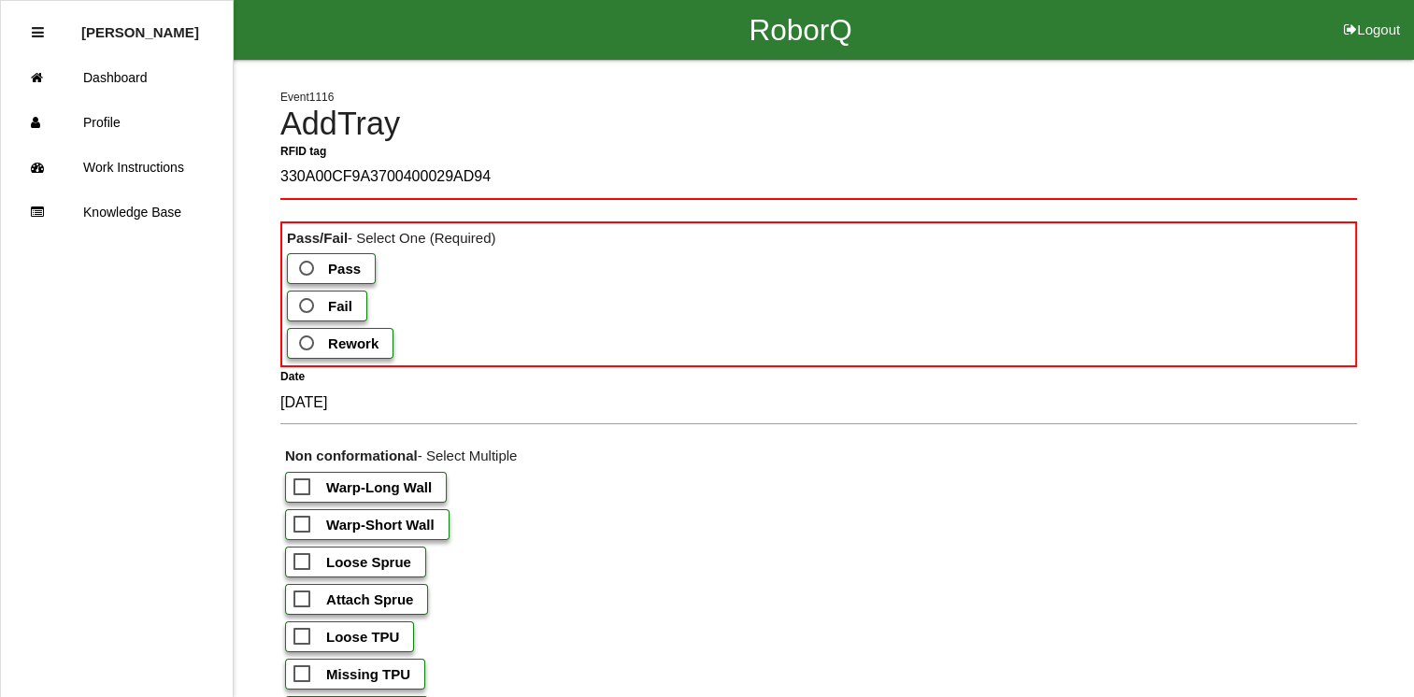
type tag "330A00CF9A3700400029AD94"
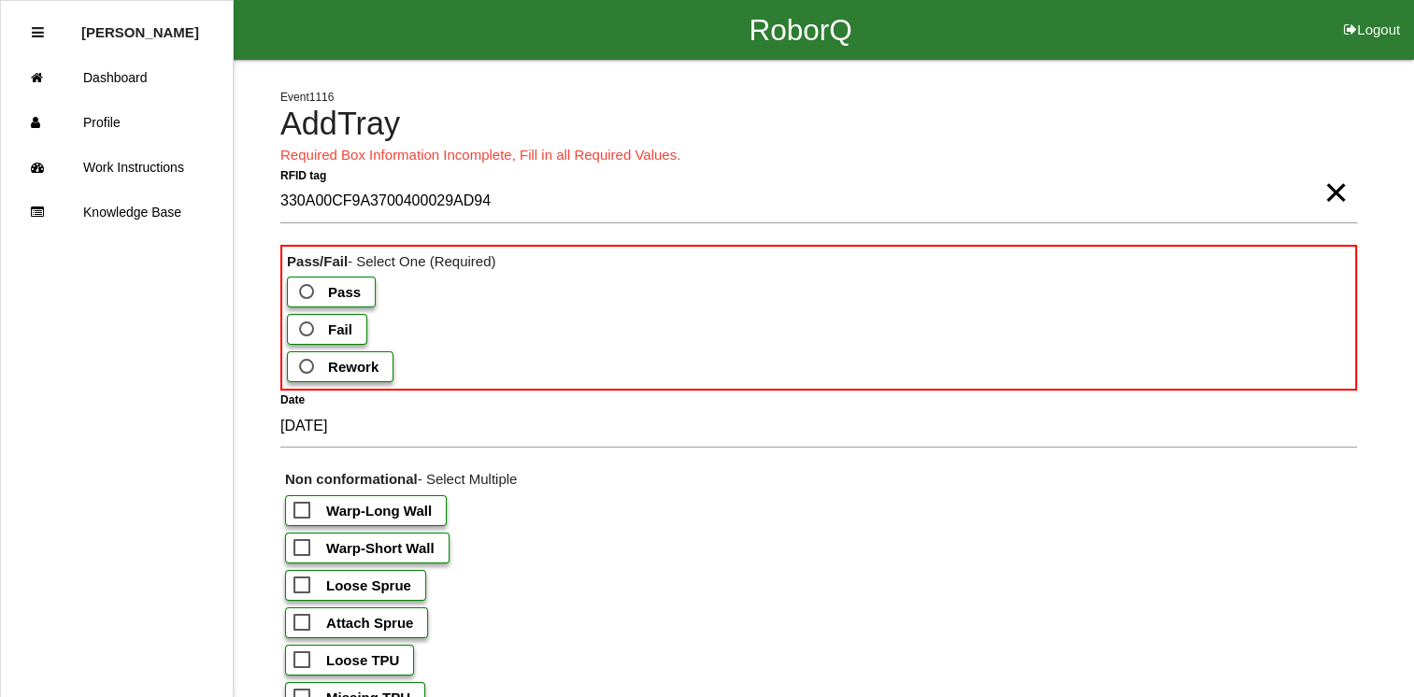
click at [305, 331] on span "Fail" at bounding box center [323, 329] width 57 height 23
click at [305, 330] on input "Fail" at bounding box center [301, 324] width 12 height 12
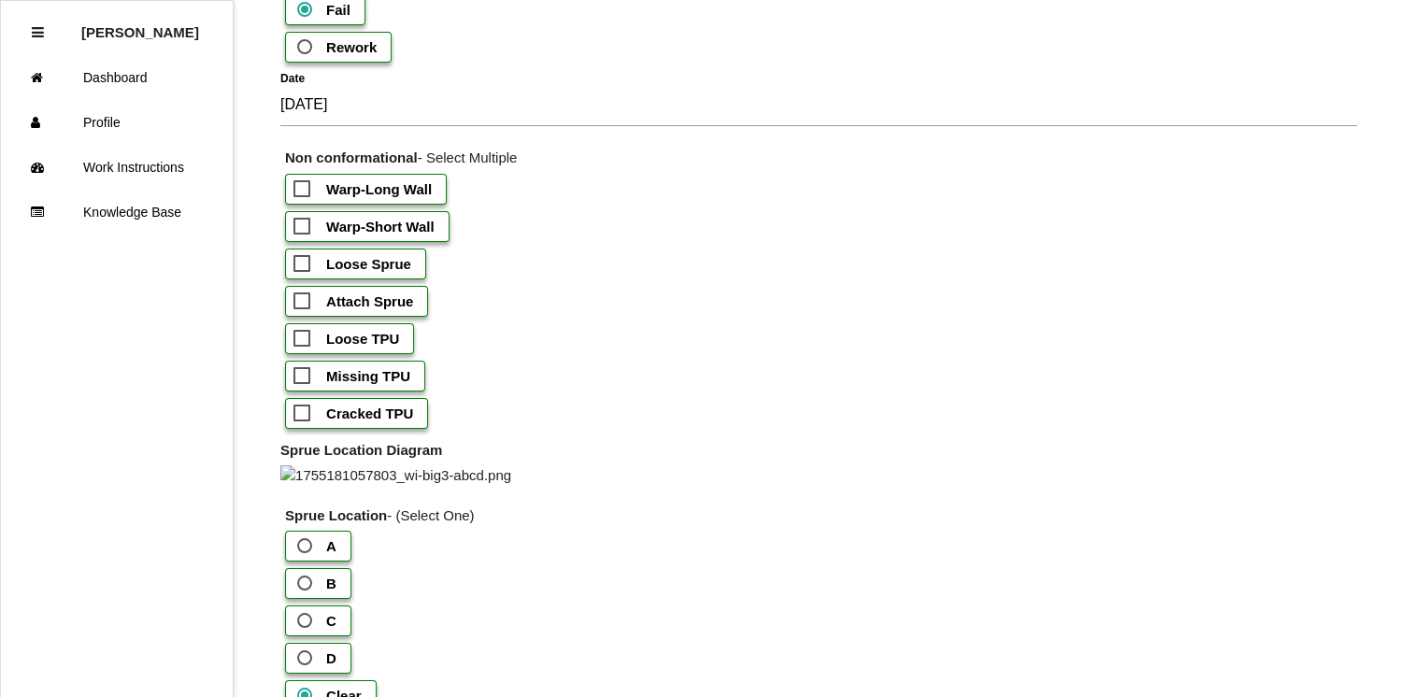
scroll to position [338, 0]
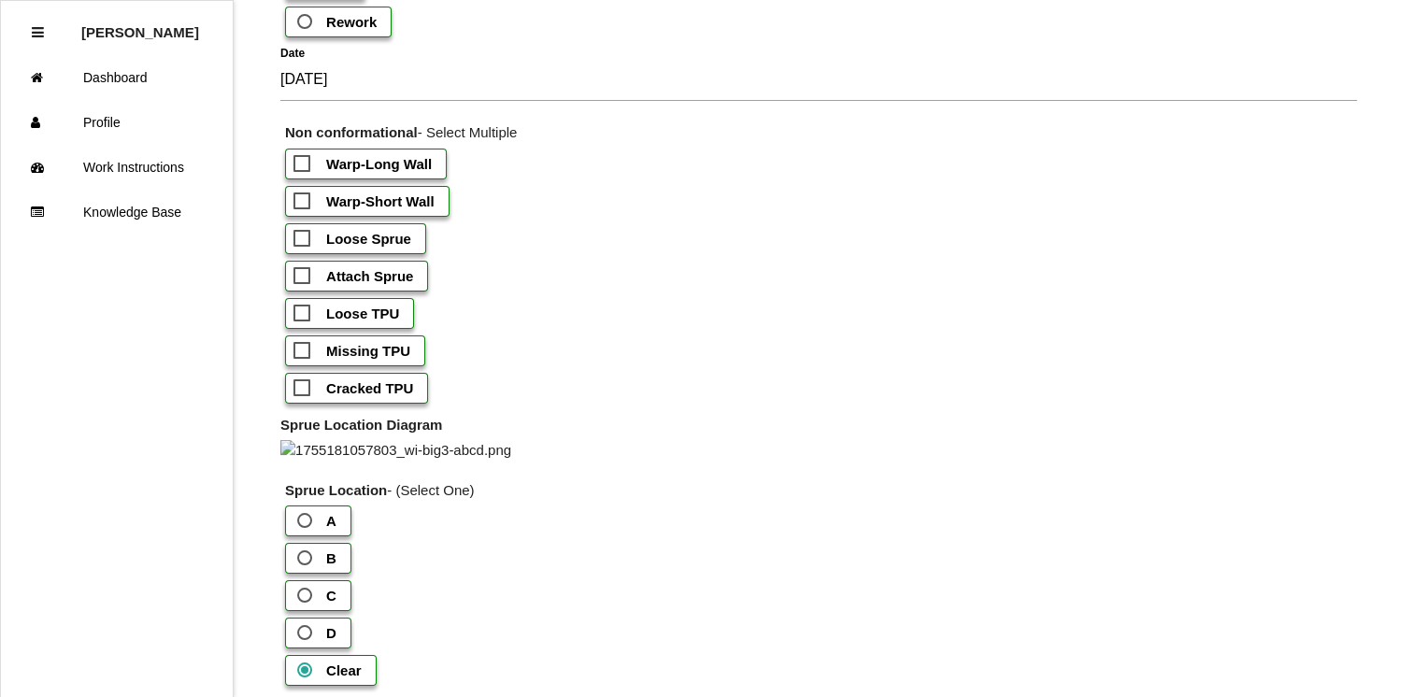
click at [332, 197] on b "Warp-Short Wall" at bounding box center [380, 201] width 108 height 16
click at [306, 197] on input "Warp-Short Wall" at bounding box center [299, 196] width 12 height 12
checkbox input "true"
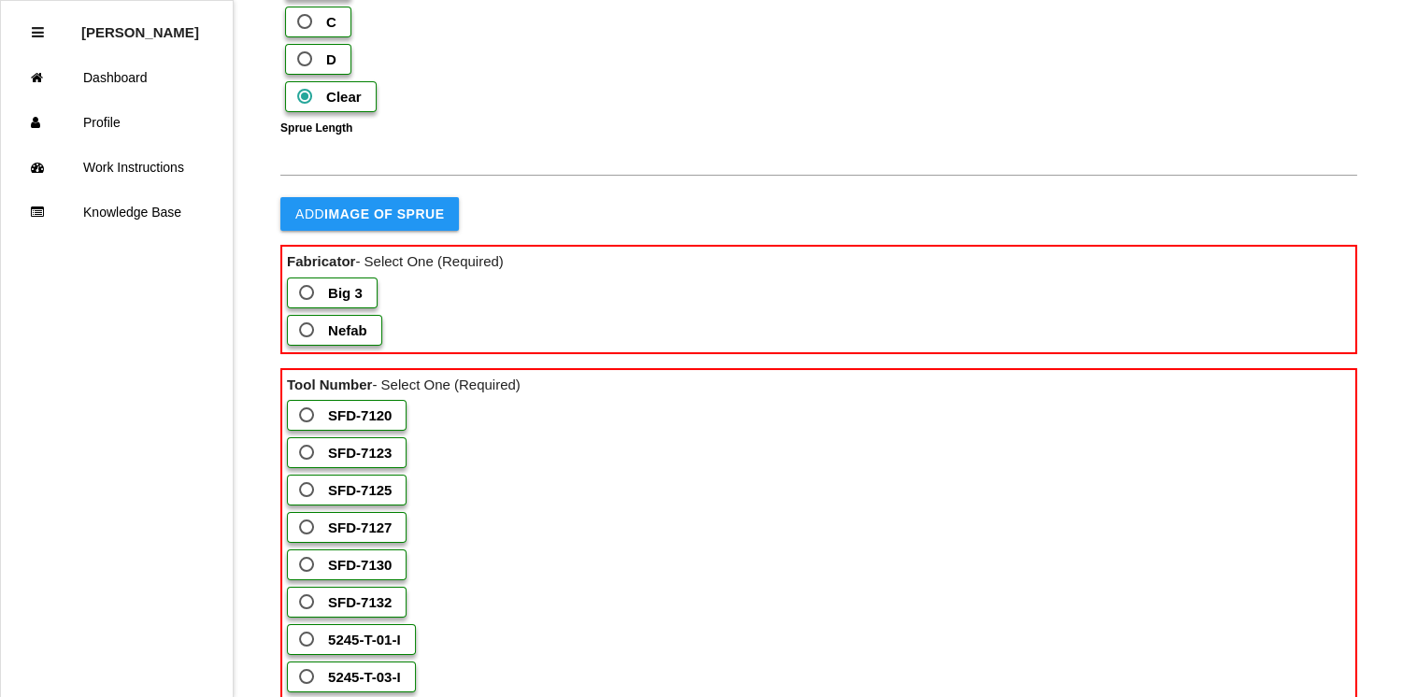
scroll to position [923, 0]
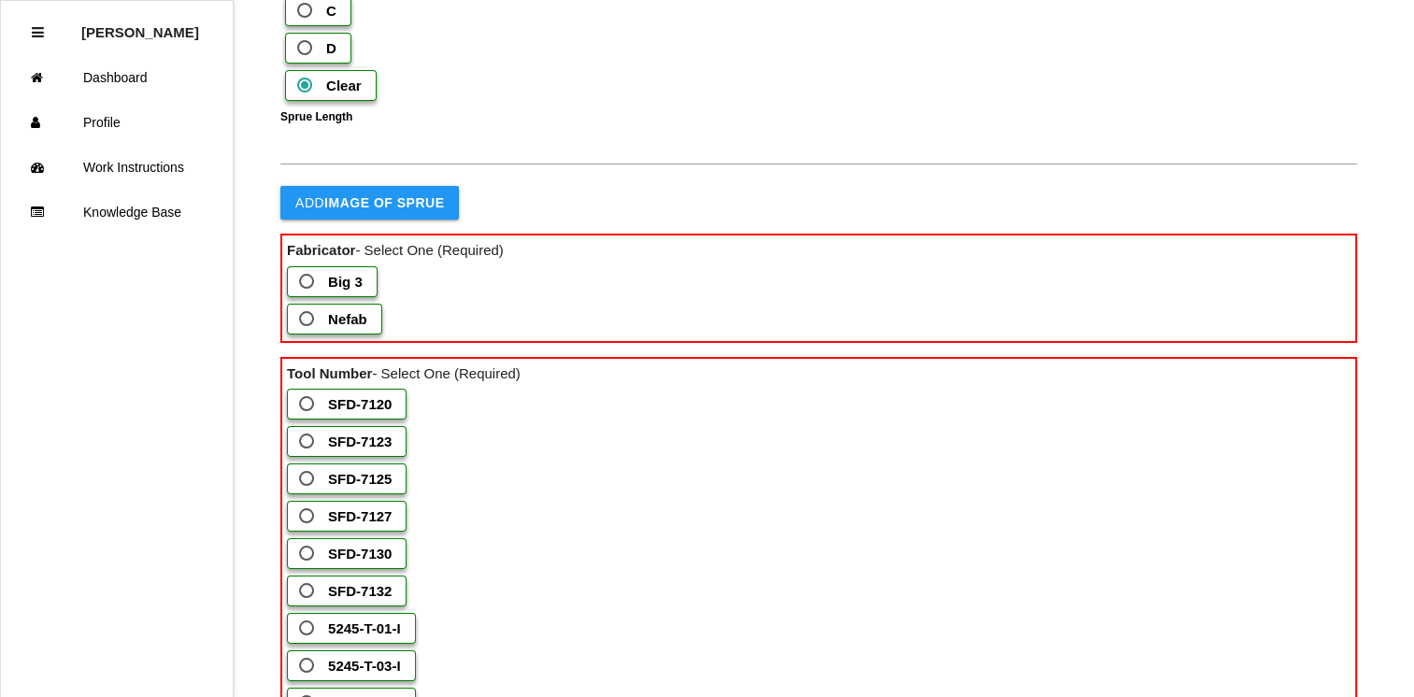
click at [306, 293] on span "Big 3" at bounding box center [328, 281] width 67 height 23
click at [306, 282] on 3 "Big 3" at bounding box center [301, 276] width 12 height 12
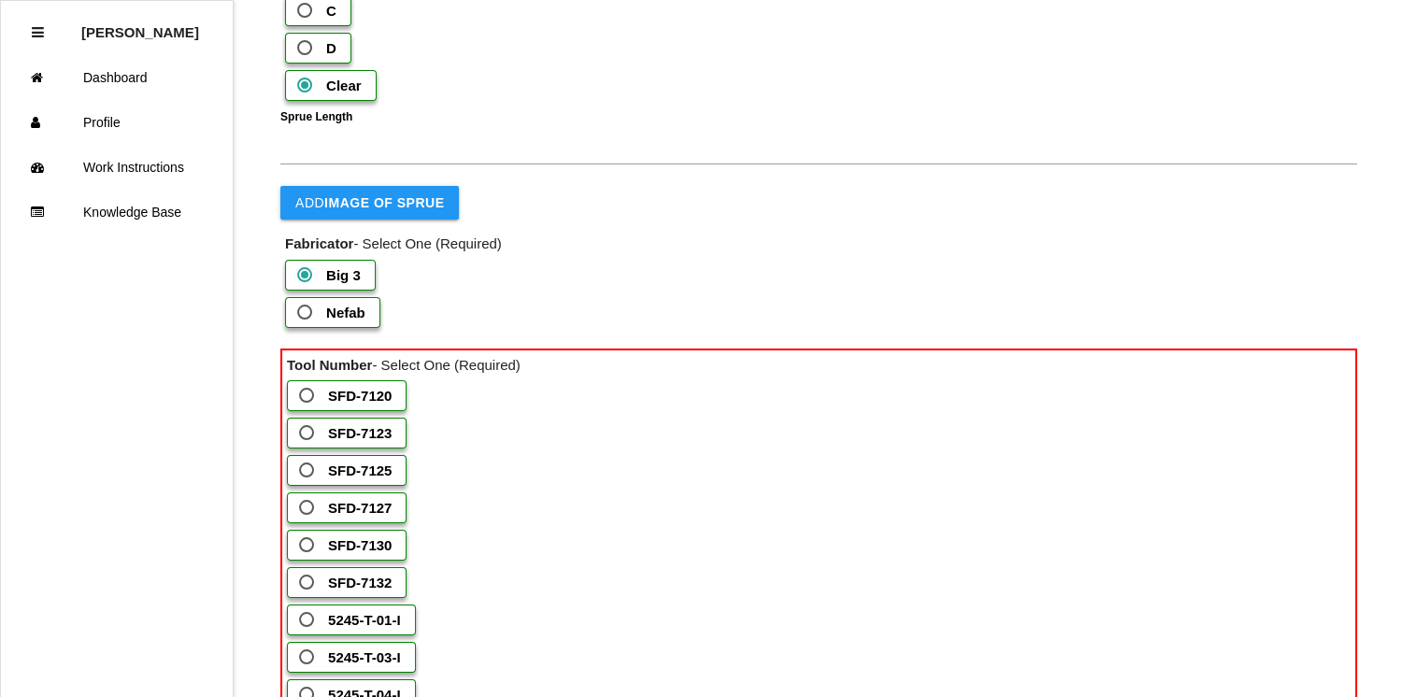
click at [306, 482] on span "SFD-7125" at bounding box center [343, 470] width 96 height 23
click at [306, 471] on input "SFD-7125" at bounding box center [301, 465] width 12 height 12
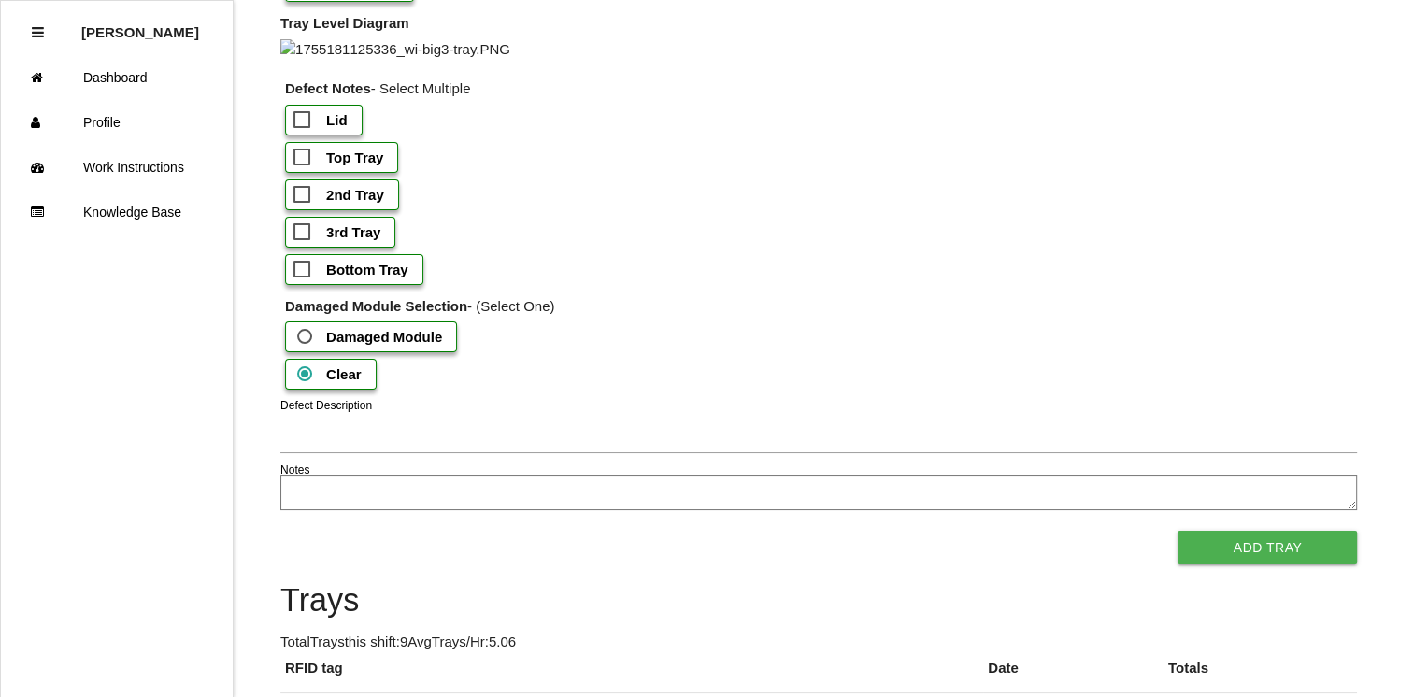
scroll to position [1664, 0]
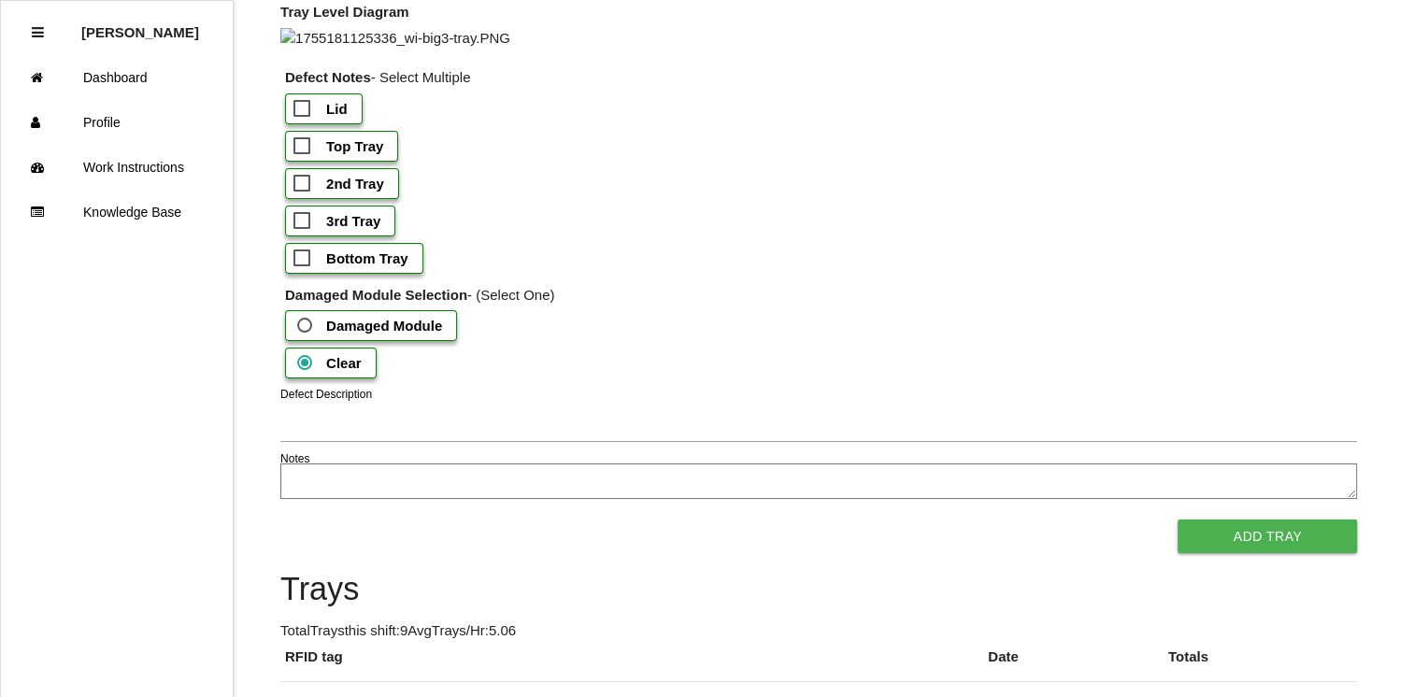
click at [384, 266] on b "Bottom Tray" at bounding box center [367, 258] width 82 height 16
click at [306, 259] on input "Bottom Tray" at bounding box center [299, 253] width 12 height 12
checkbox input "true"
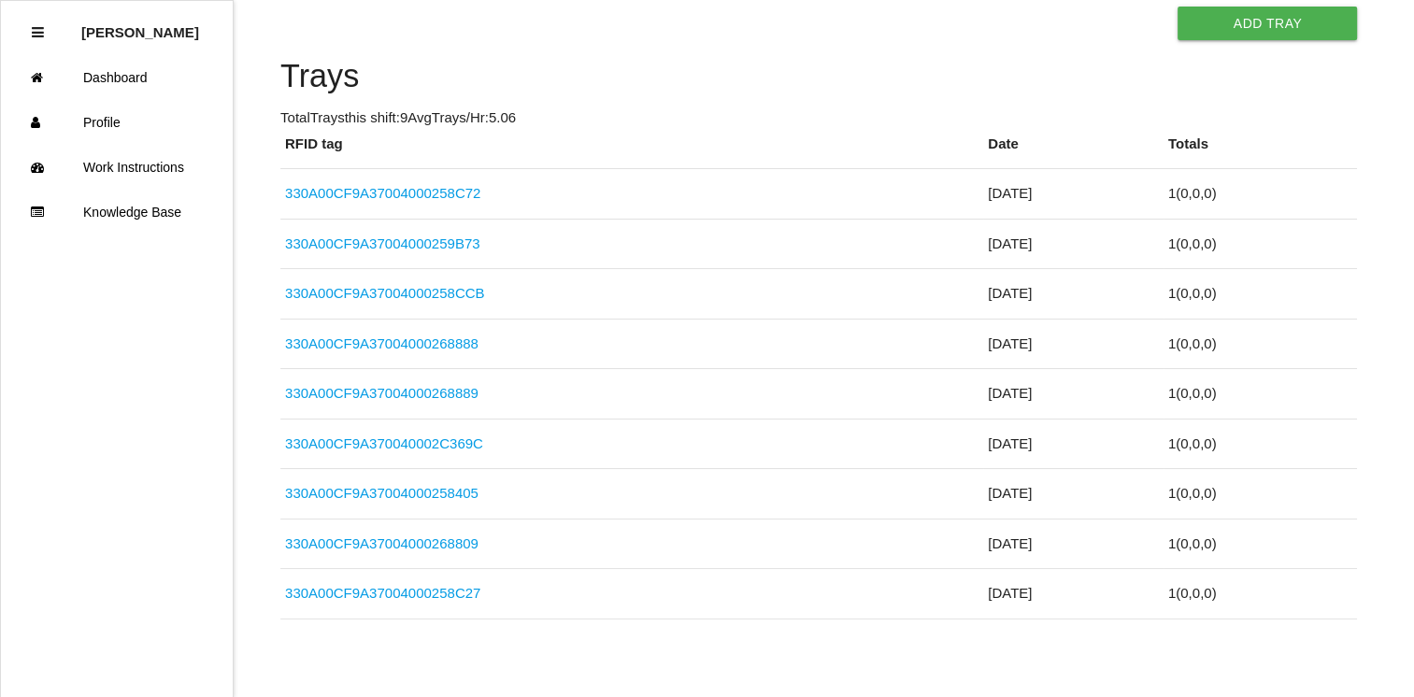
scroll to position [2173, 0]
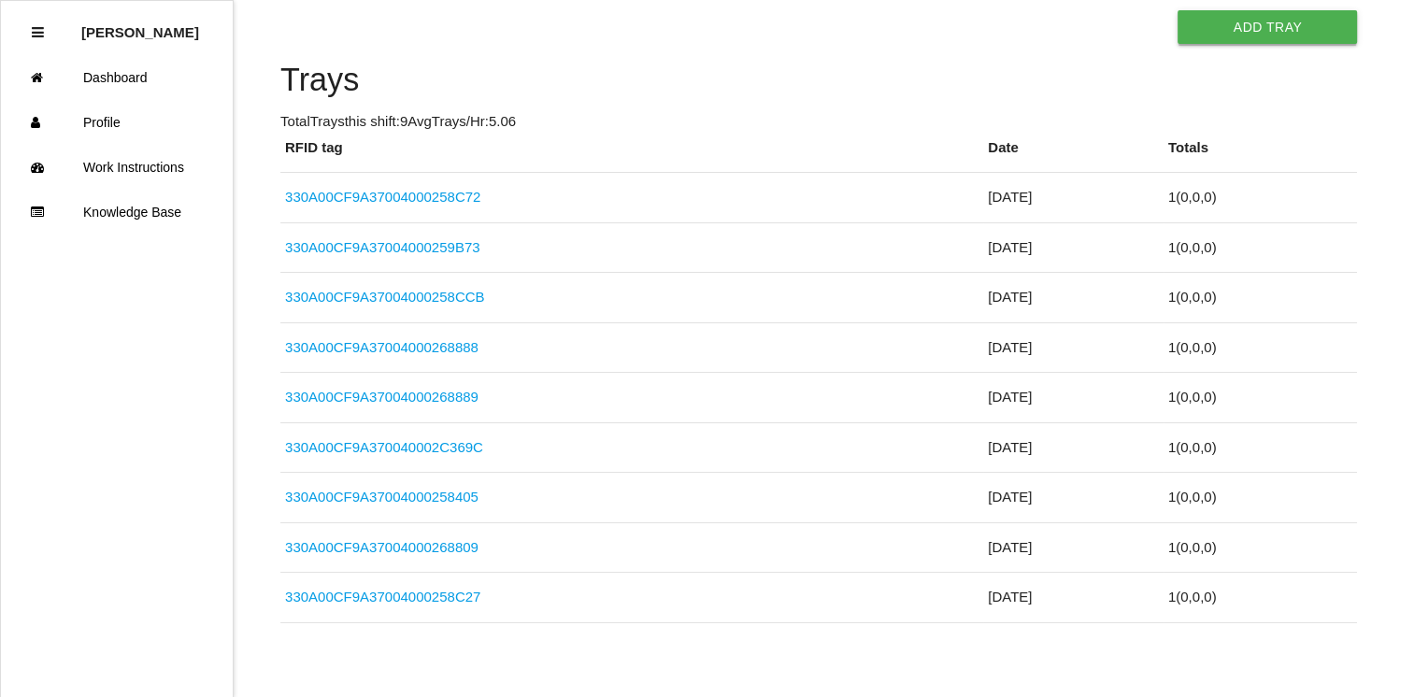
click at [1288, 44] on button "Add Tray" at bounding box center [1266, 27] width 179 height 34
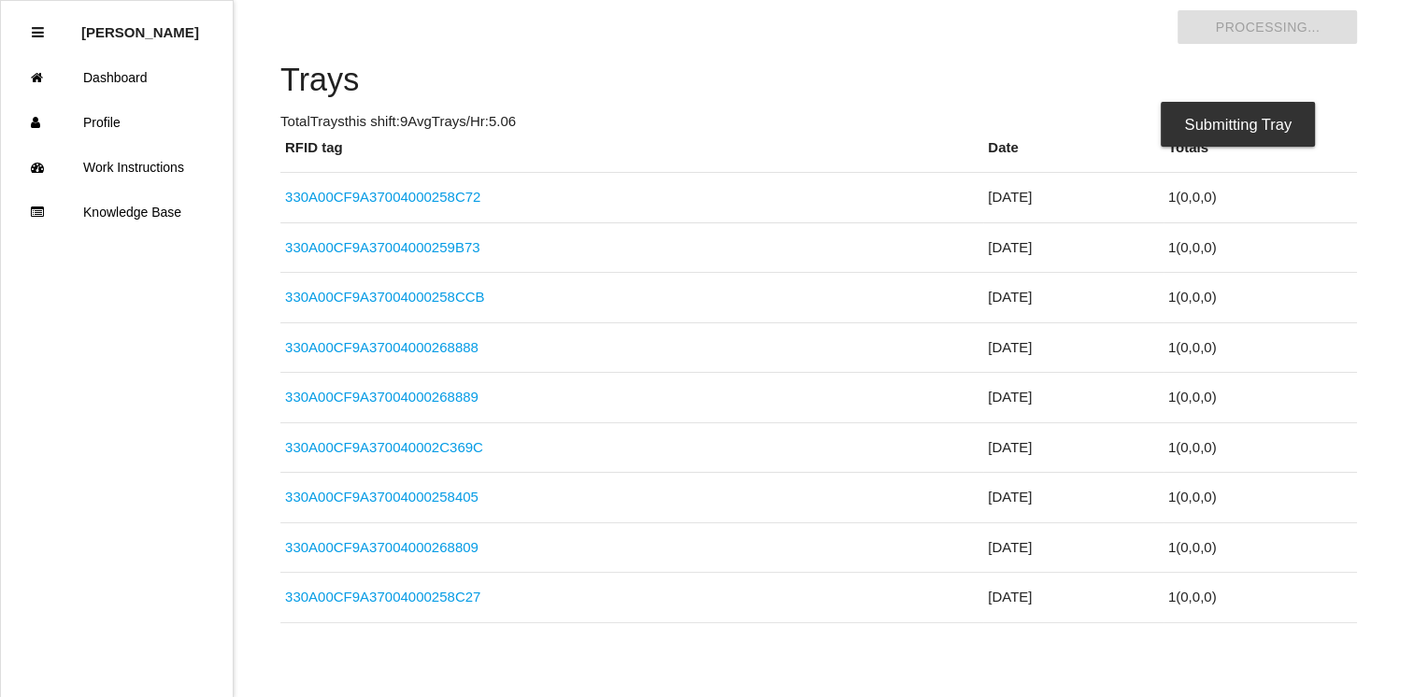
scroll to position [0, 0]
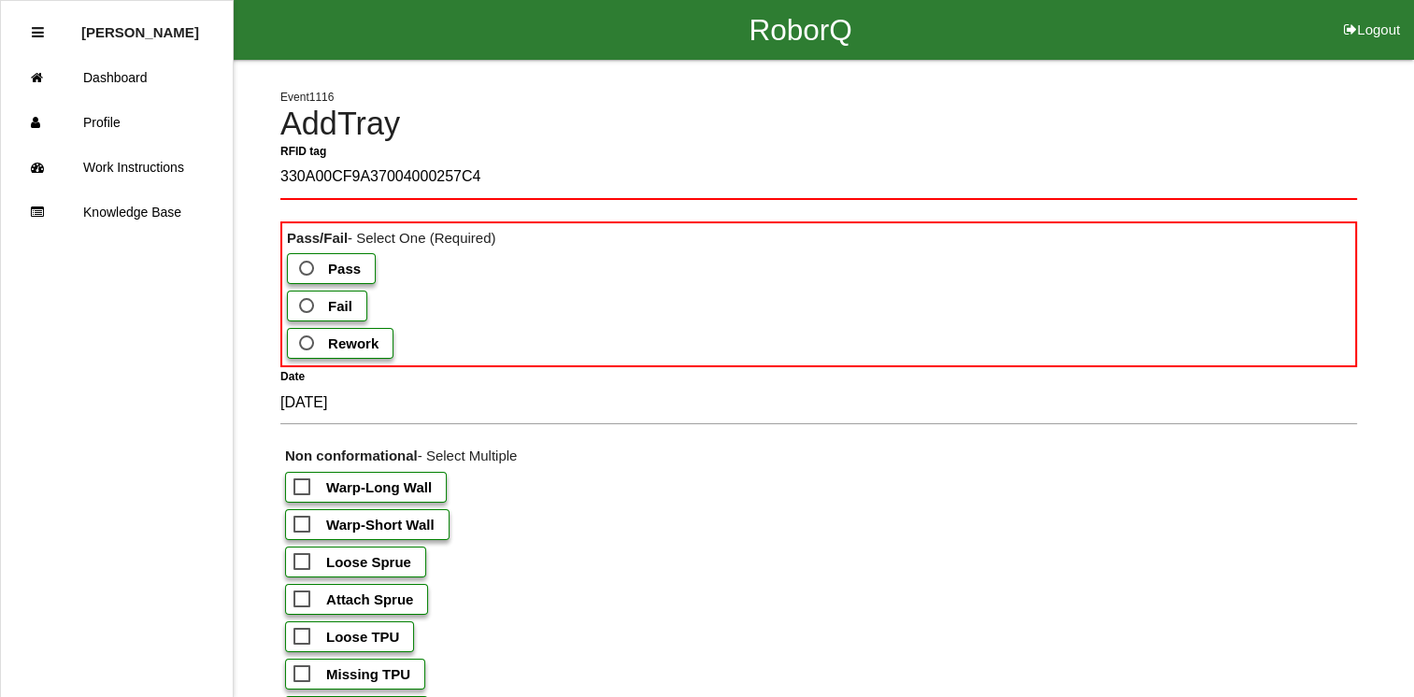
type tag "330A00CF9A37004000257C4C"
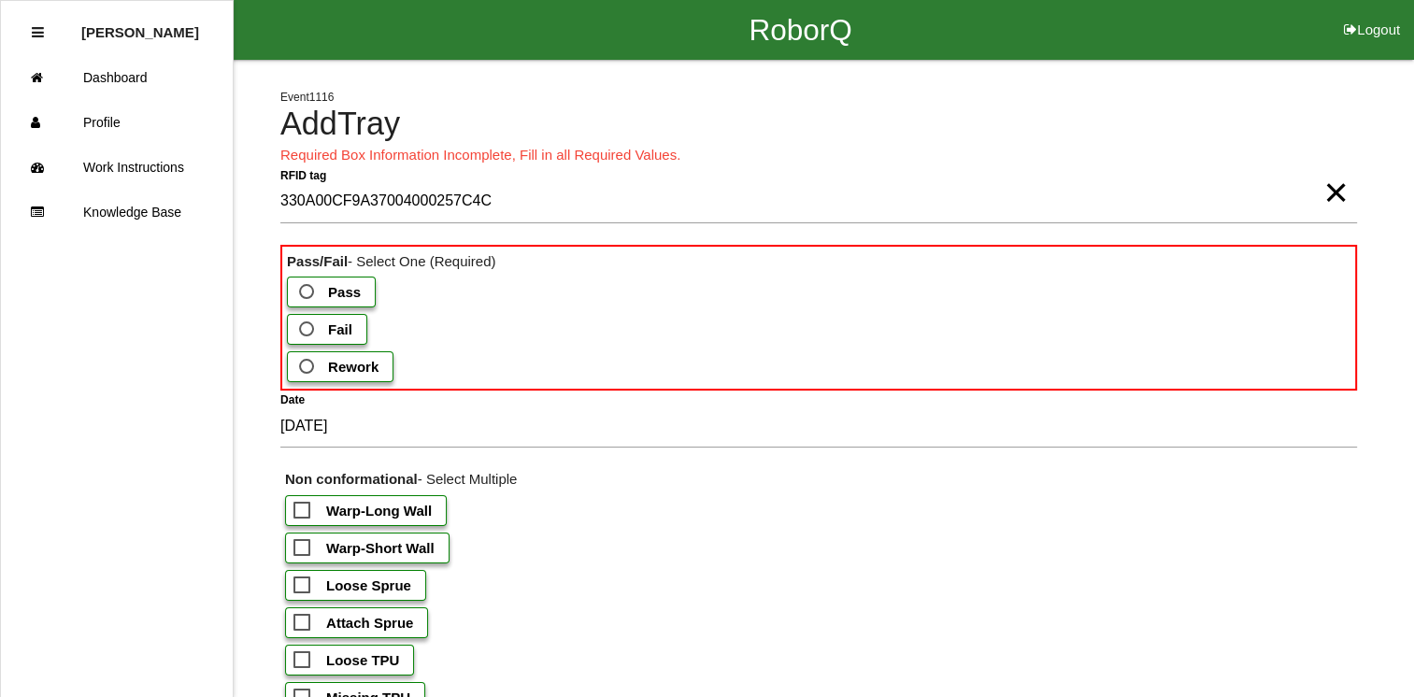
click at [341, 326] on b "Fail" at bounding box center [340, 329] width 24 height 16
click at [307, 326] on input "Fail" at bounding box center [301, 324] width 12 height 12
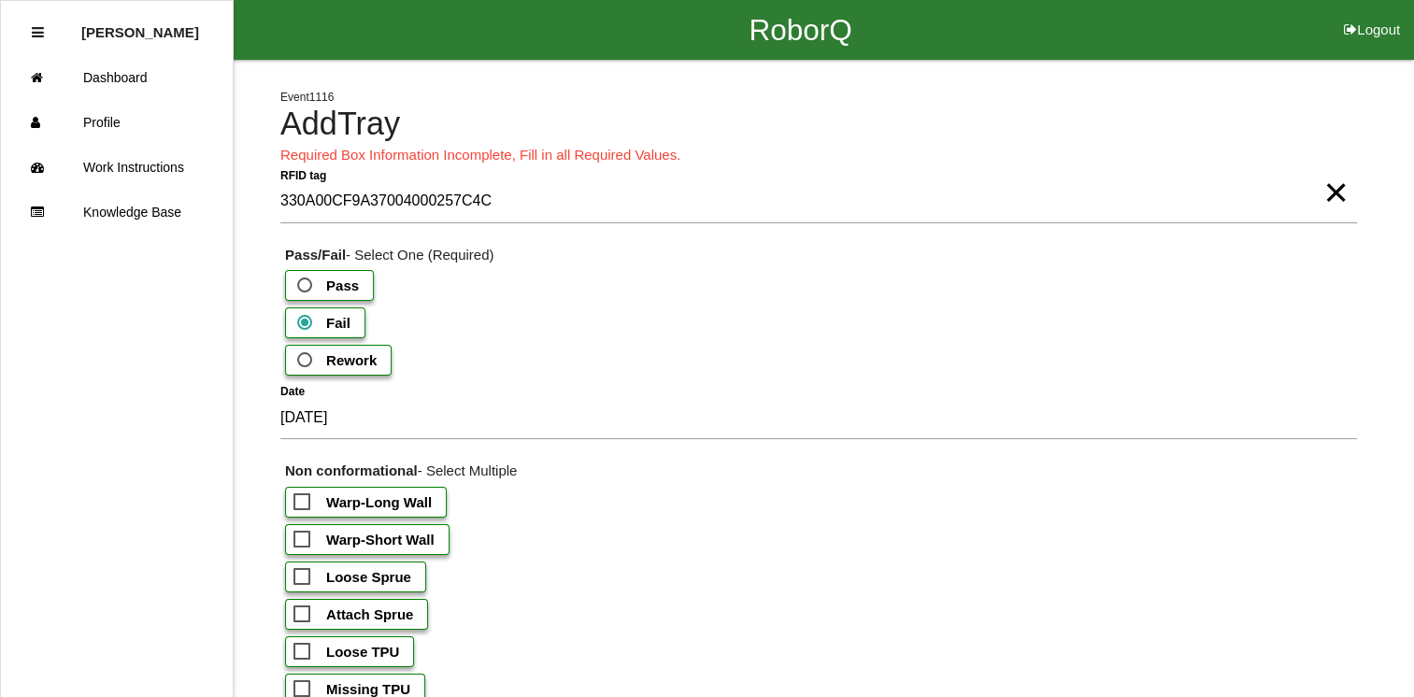
click at [366, 532] on b "Warp-Short Wall" at bounding box center [380, 540] width 108 height 16
click at [306, 531] on input "Warp-Short Wall" at bounding box center [299, 534] width 12 height 12
checkbox input "true"
click at [1336, 192] on span "×" at bounding box center [1335, 173] width 24 height 37
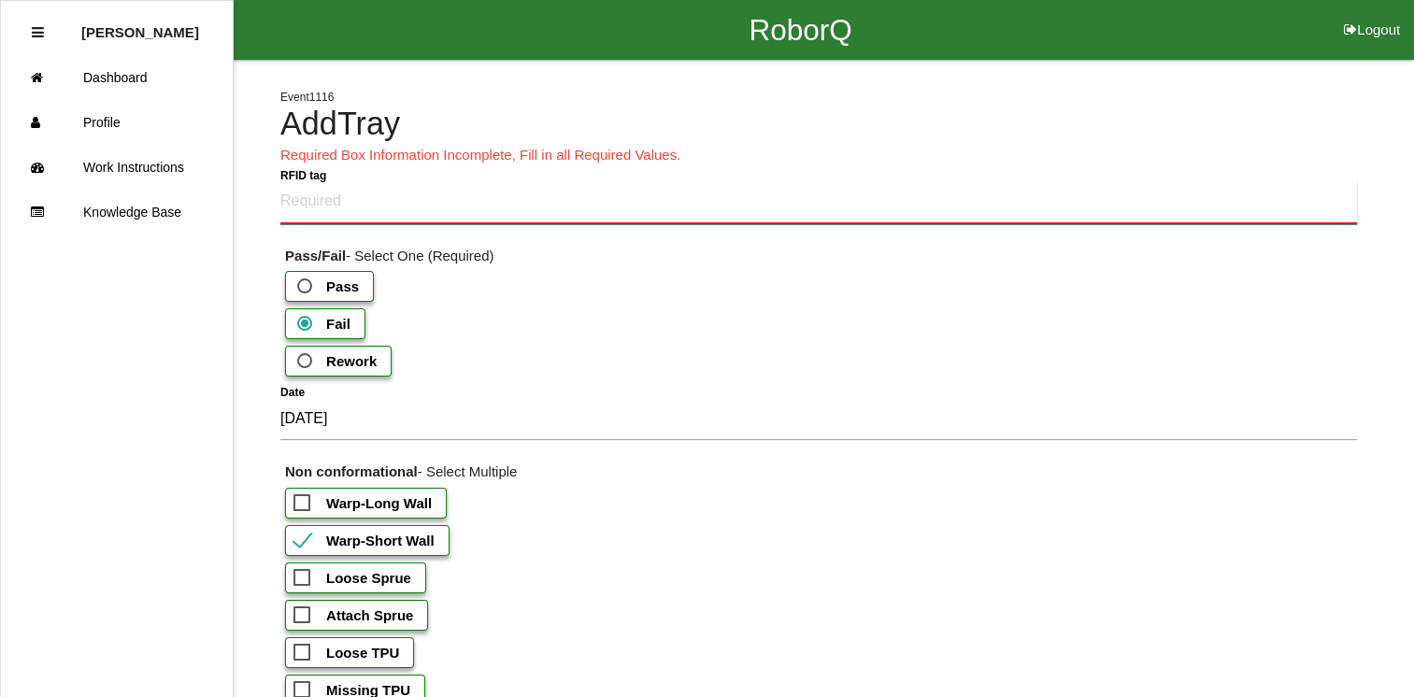
click at [336, 211] on tag "RFID tag" at bounding box center [818, 202] width 1076 height 44
type tag "330A00CF9A370040002710FA"
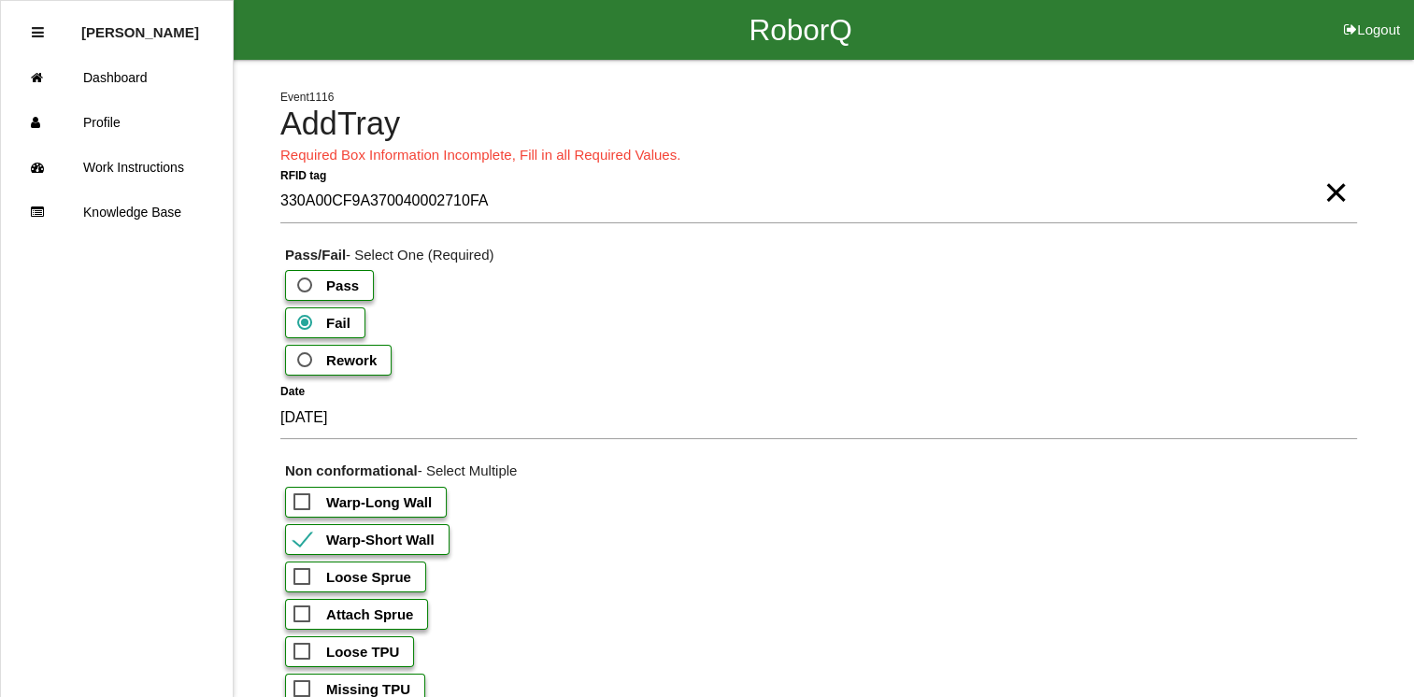
click at [1341, 192] on span "×" at bounding box center [1335, 173] width 24 height 37
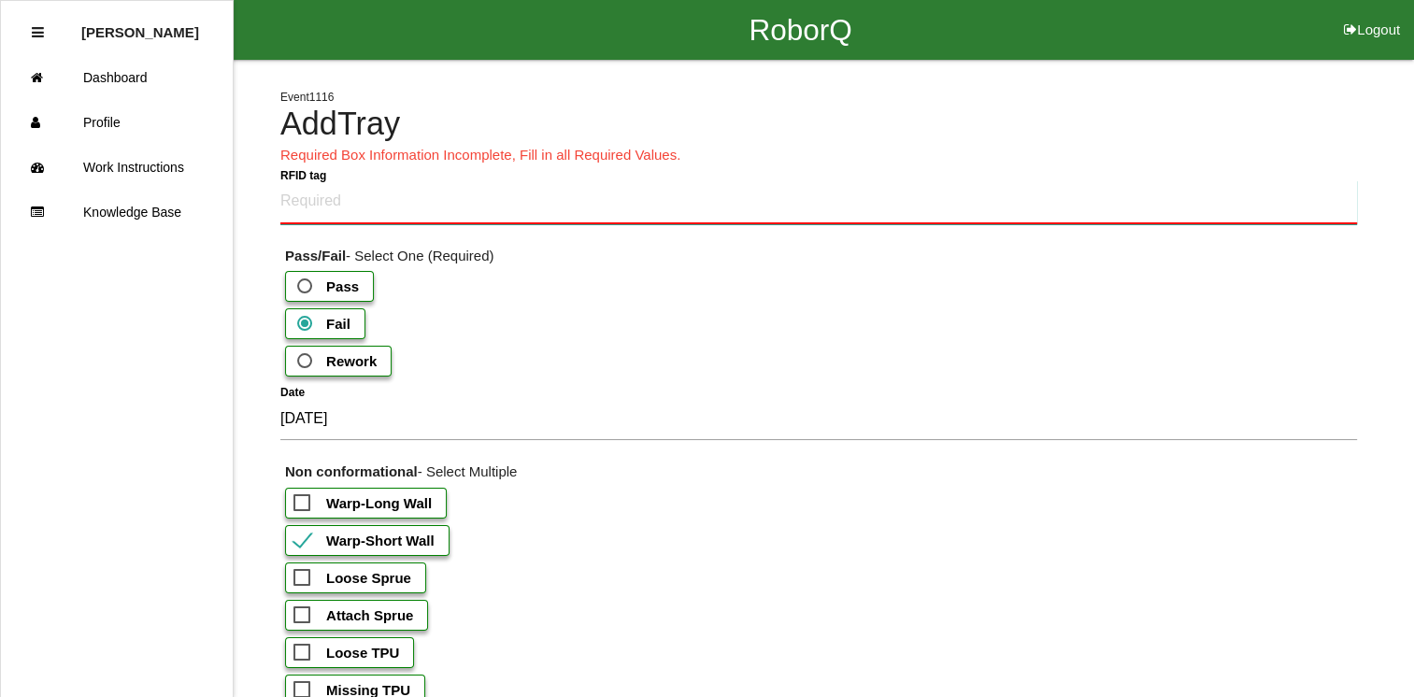
click at [1189, 191] on tag "RFID tag" at bounding box center [818, 202] width 1076 height 44
type tag "330A00CF9A37004000257C4A"
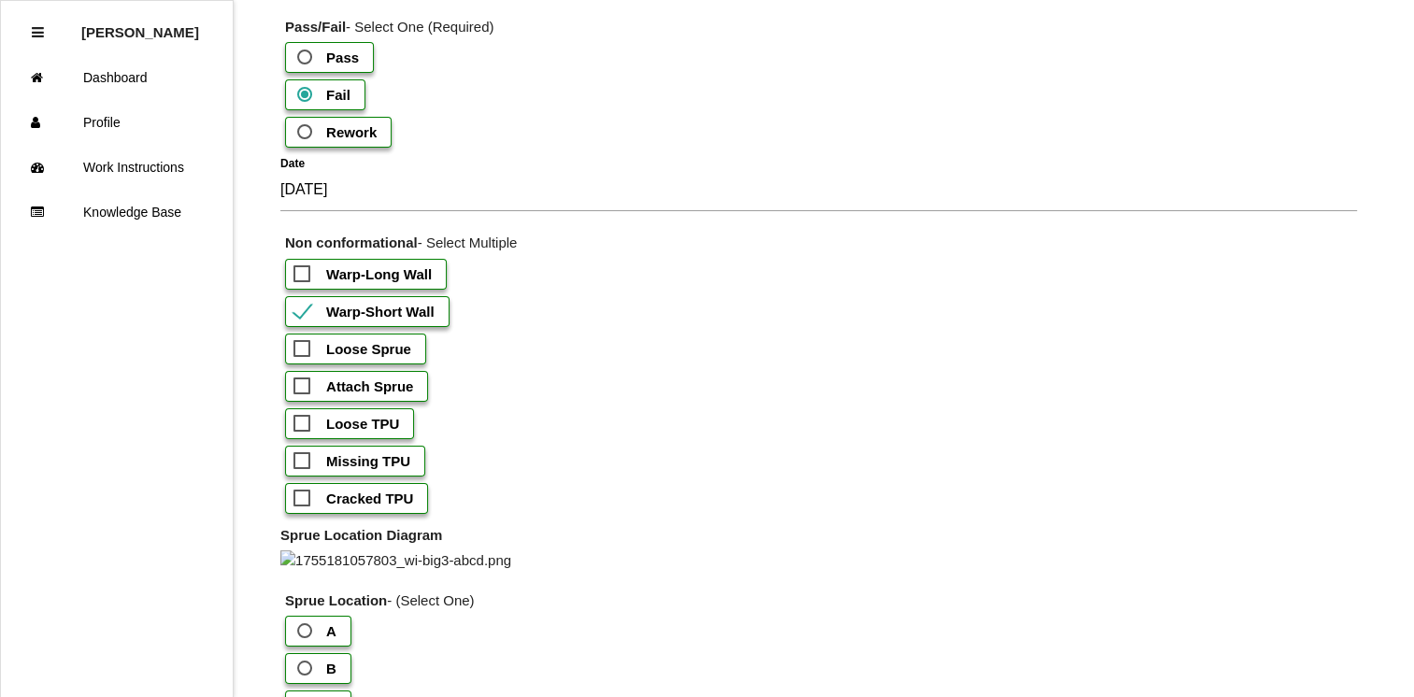
scroll to position [235, 0]
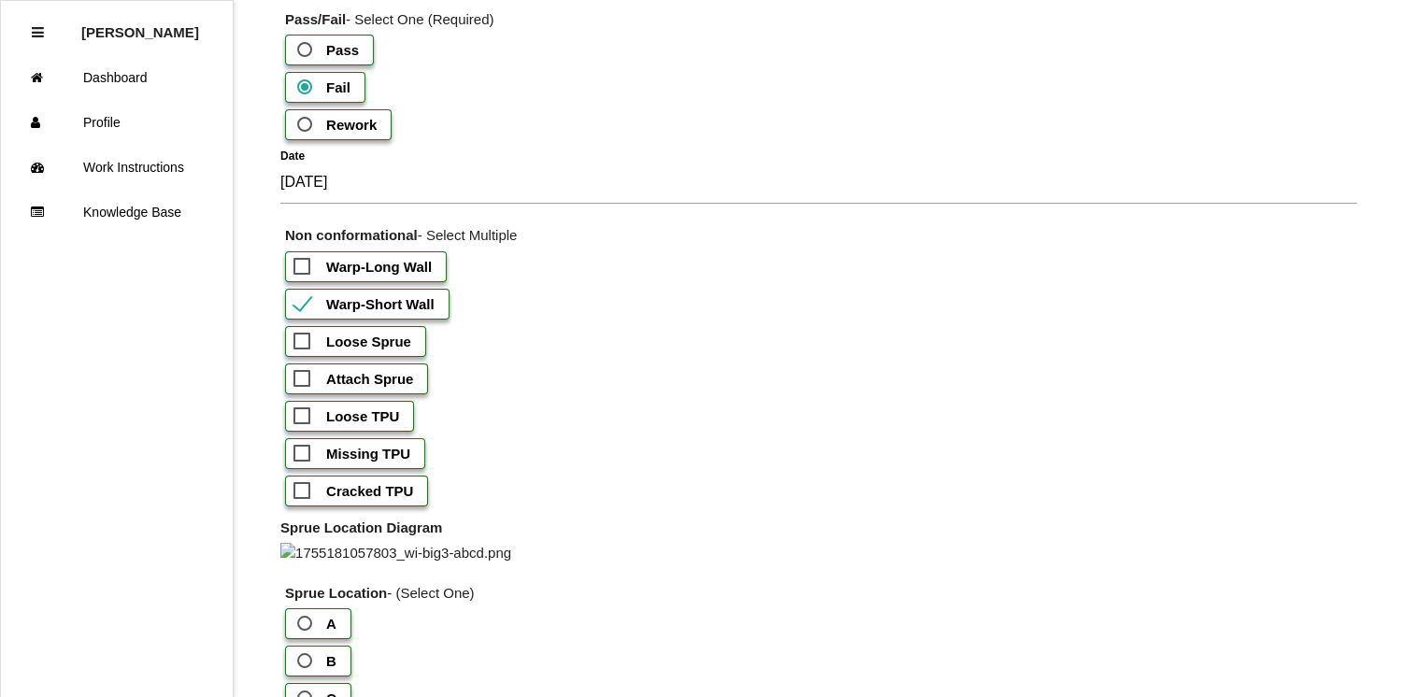
click at [306, 413] on span "Loose TPU" at bounding box center [346, 416] width 106 height 23
click at [306, 413] on input "Loose TPU" at bounding box center [299, 411] width 12 height 12
checkbox input "true"
click at [309, 304] on span "Warp-Short Wall" at bounding box center [363, 303] width 141 height 23
click at [306, 304] on input "Warp-Short Wall" at bounding box center [299, 298] width 12 height 12
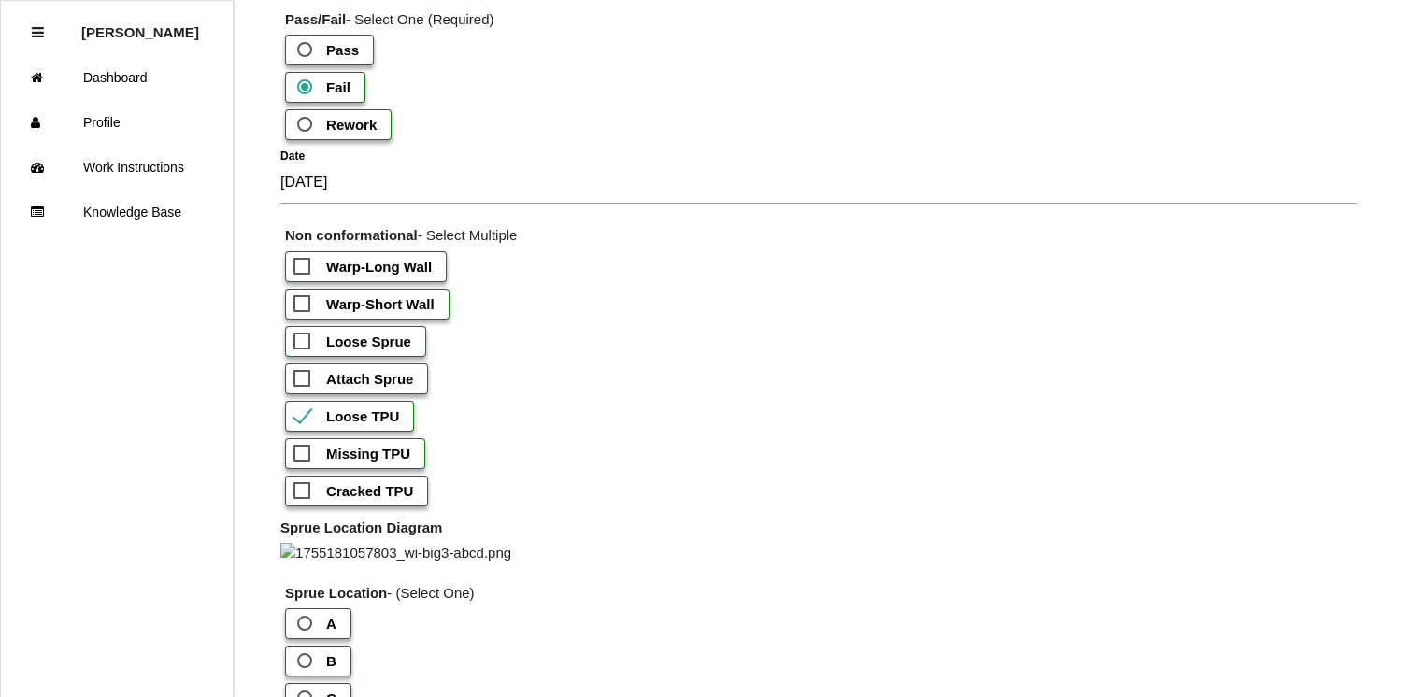
checkbox input "false"
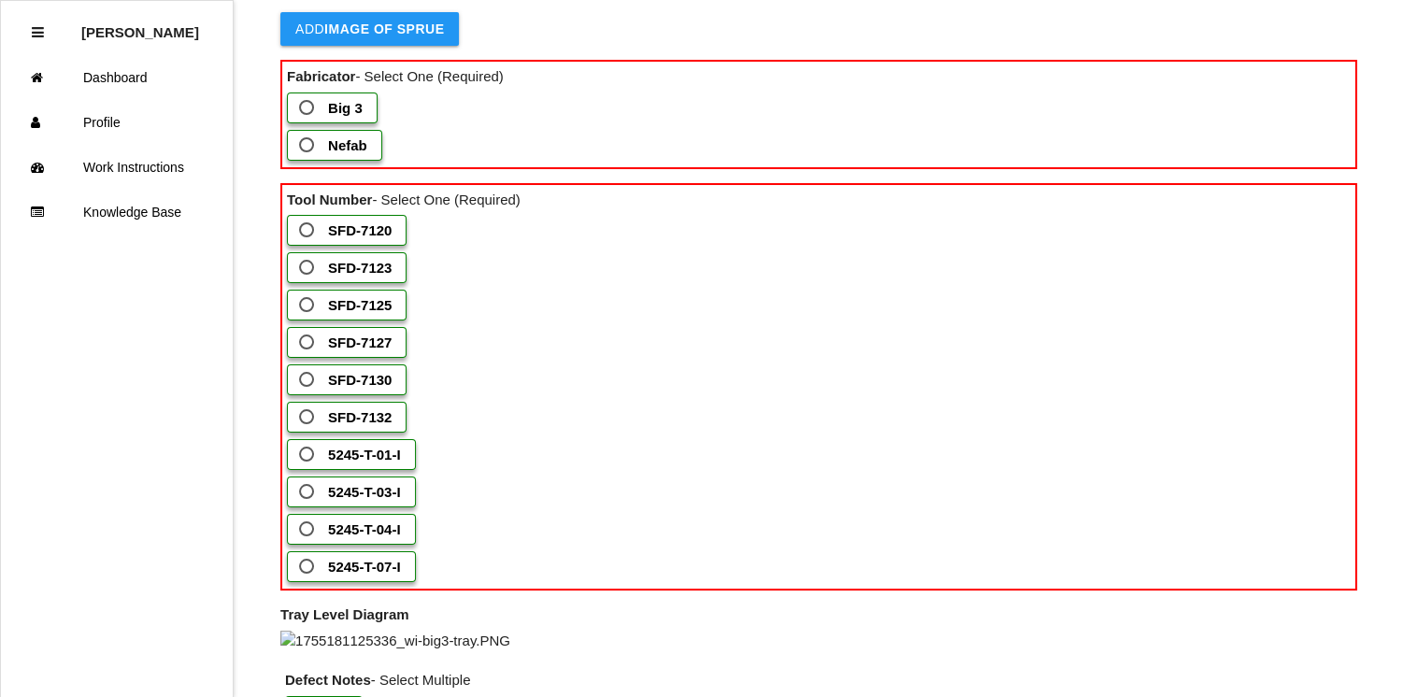
scroll to position [1108, 0]
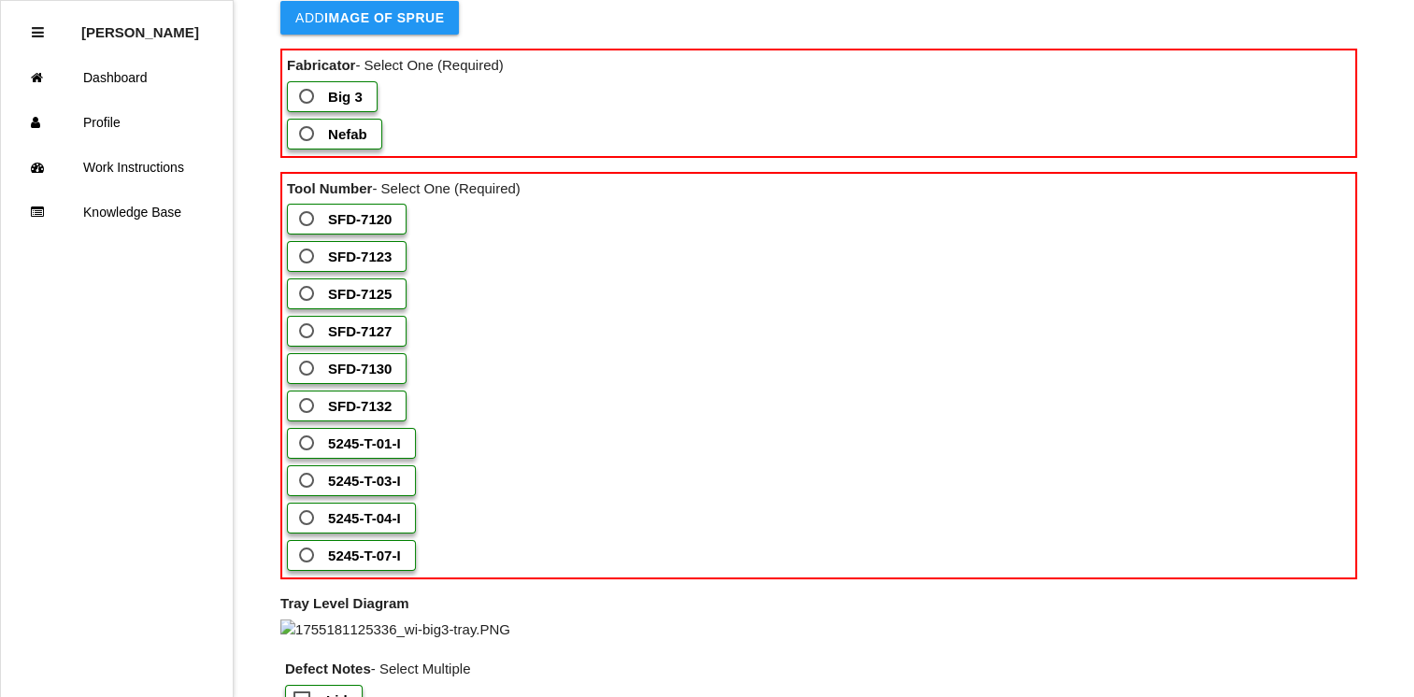
click at [336, 105] on b "Big 3" at bounding box center [345, 97] width 35 height 16
click at [307, 97] on 3 "Big 3" at bounding box center [301, 91] width 12 height 12
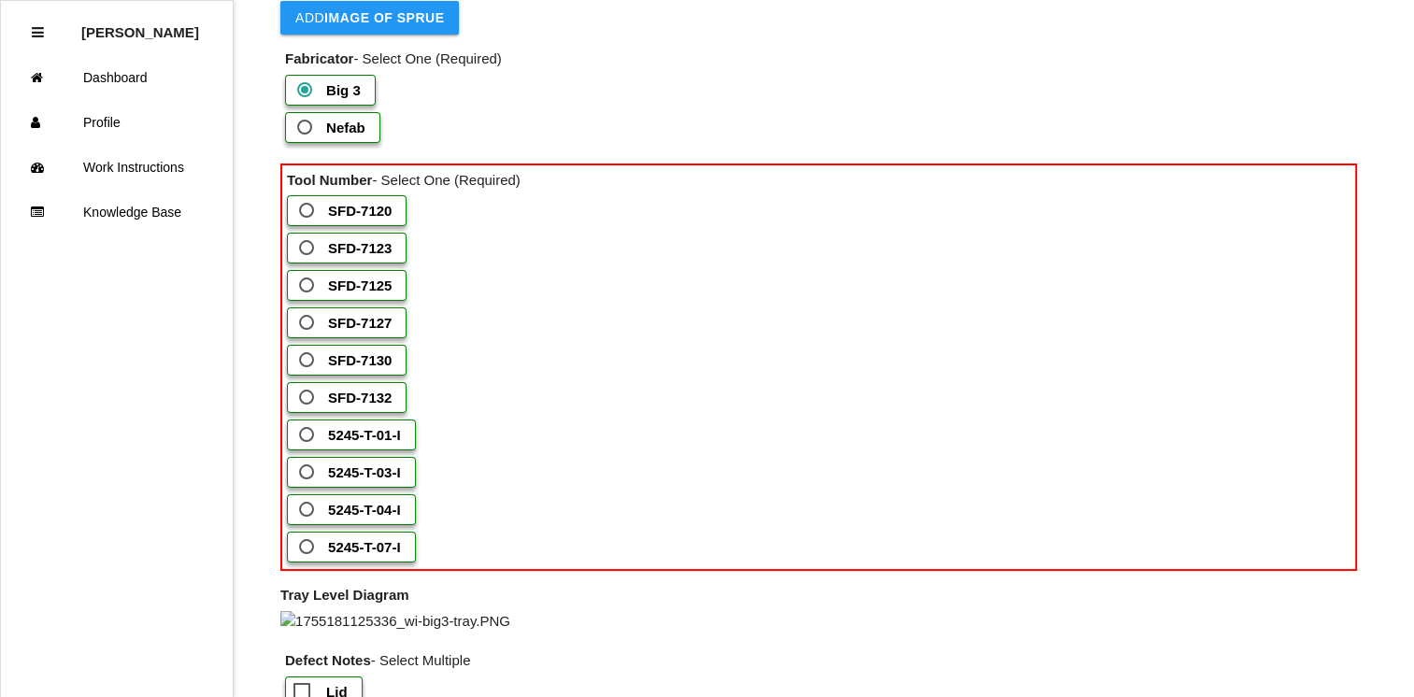
click at [321, 334] on span "SFD-7127" at bounding box center [343, 322] width 96 height 23
click at [307, 323] on input "SFD-7127" at bounding box center [301, 317] width 12 height 12
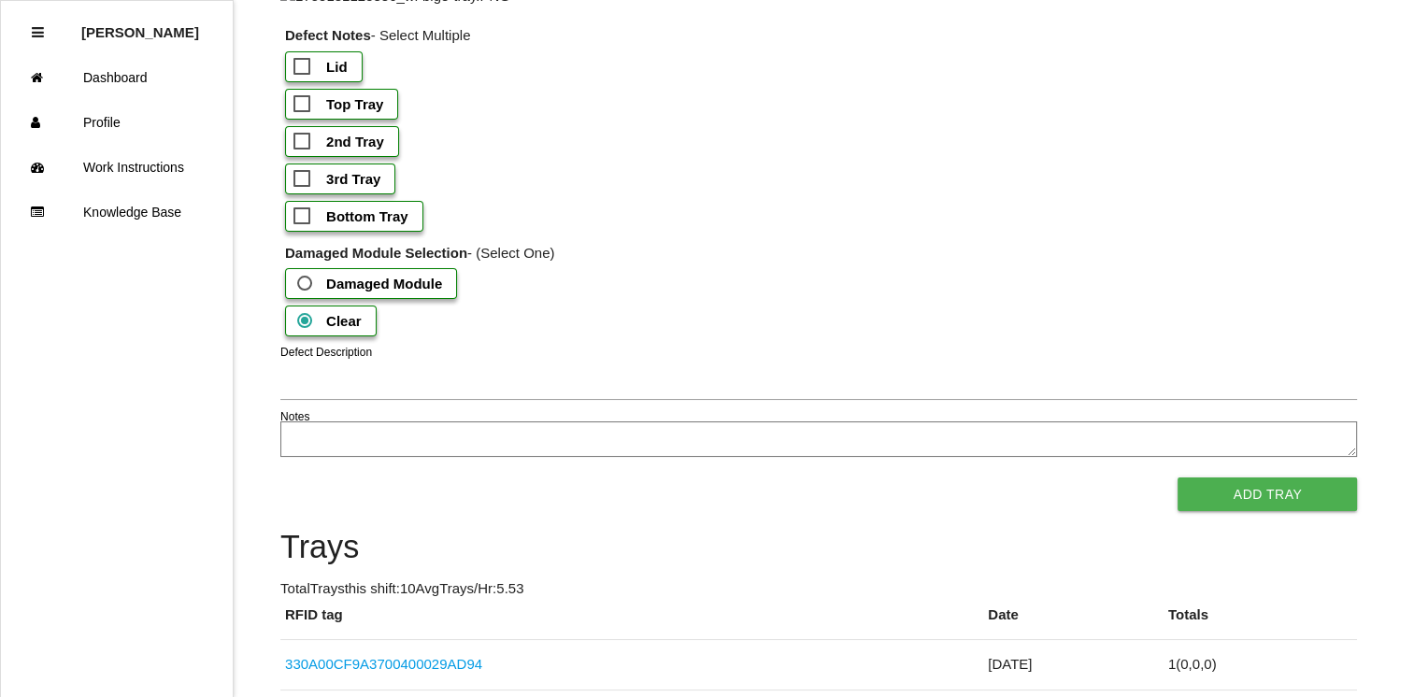
scroll to position [1776, 0]
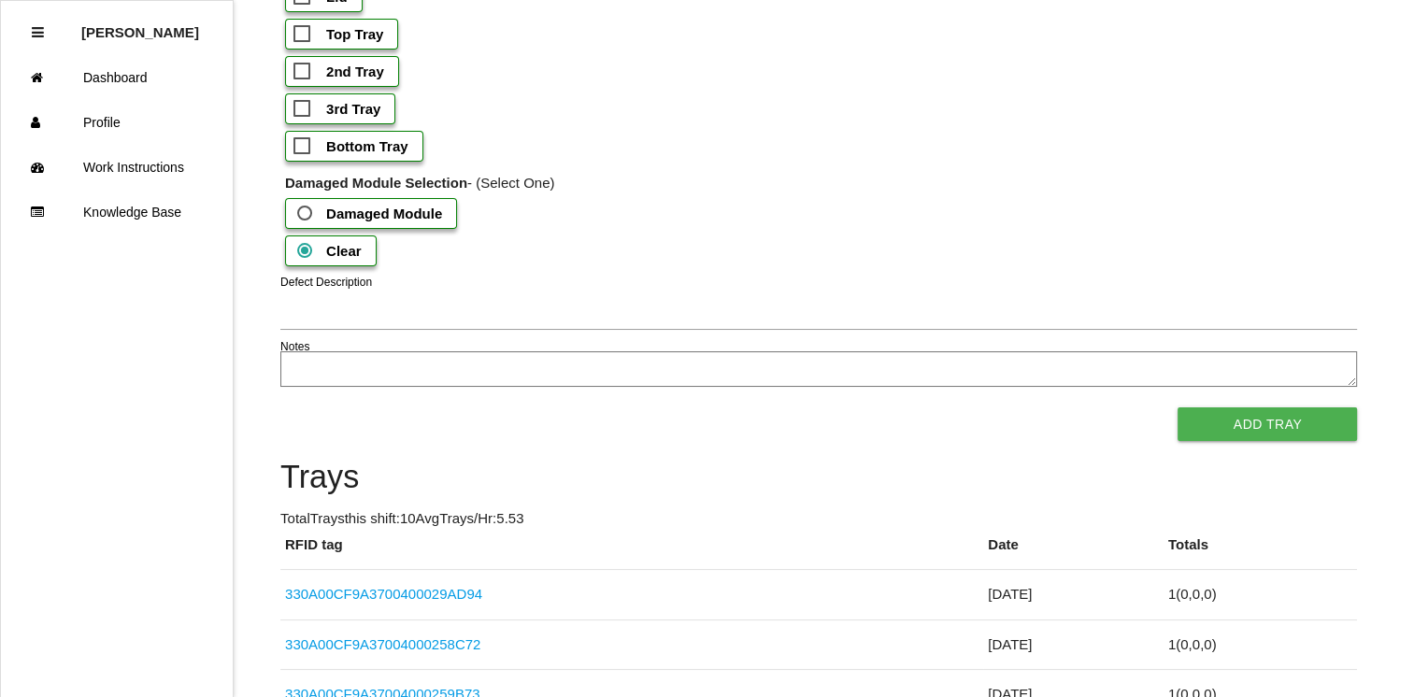
click at [297, 46] on span "Top Tray" at bounding box center [338, 33] width 90 height 23
click at [297, 35] on input "Top Tray" at bounding box center [299, 28] width 12 height 12
checkbox input "true"
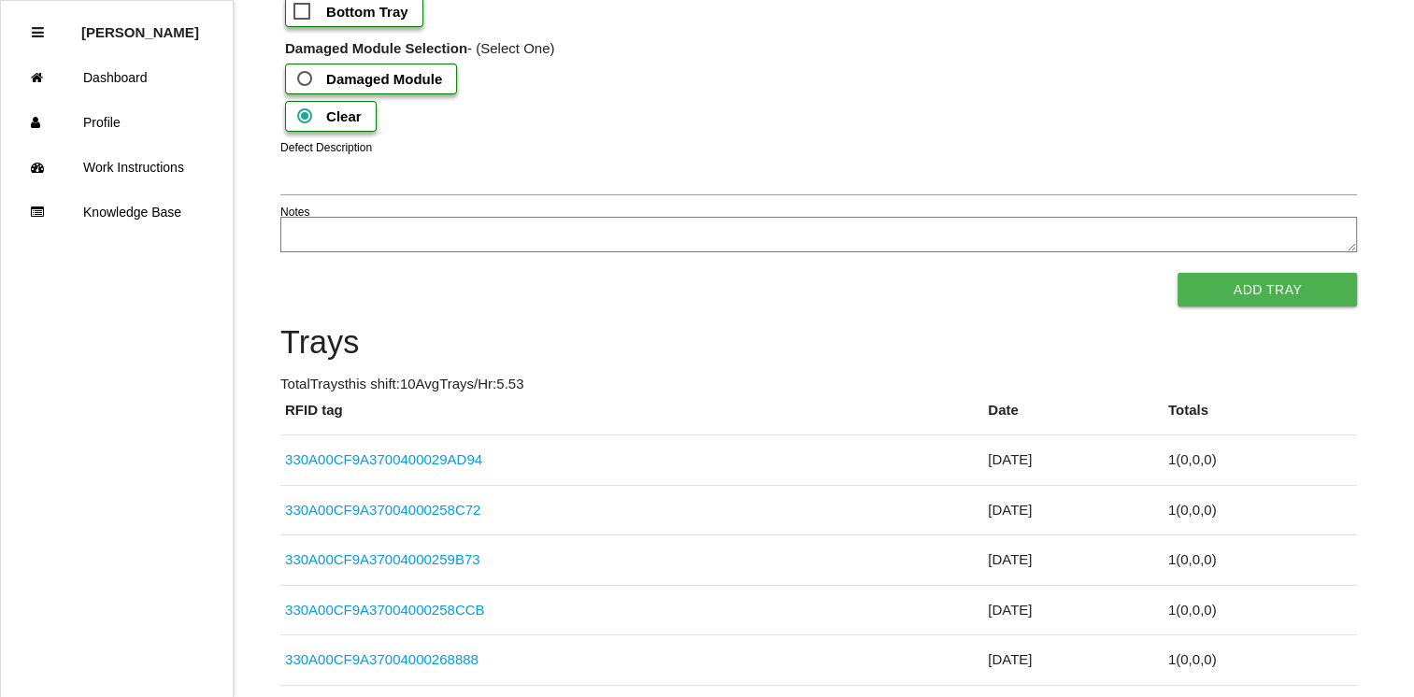
scroll to position [1955, 0]
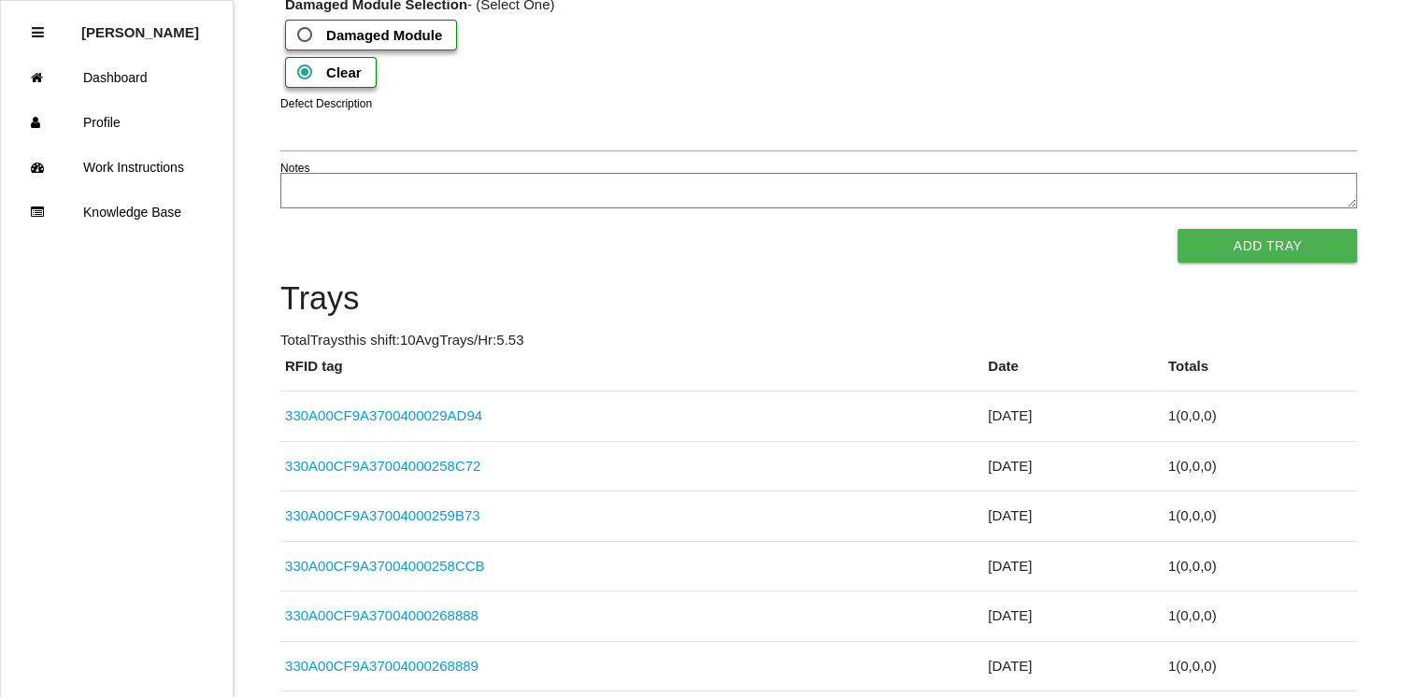
click at [351, 208] on textarea "Notes" at bounding box center [818, 191] width 1076 height 36
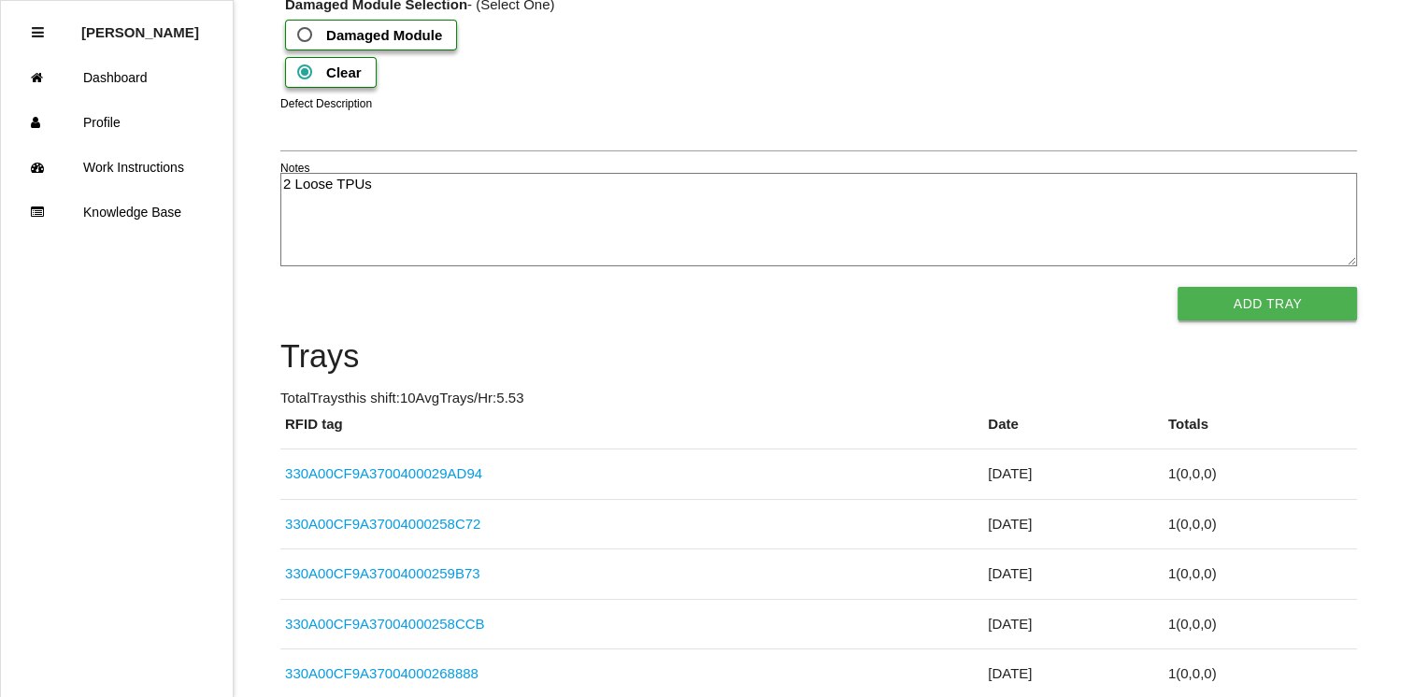
type textarea "2 Loose TPUs"
click at [1310, 320] on button "Add Tray" at bounding box center [1266, 304] width 179 height 34
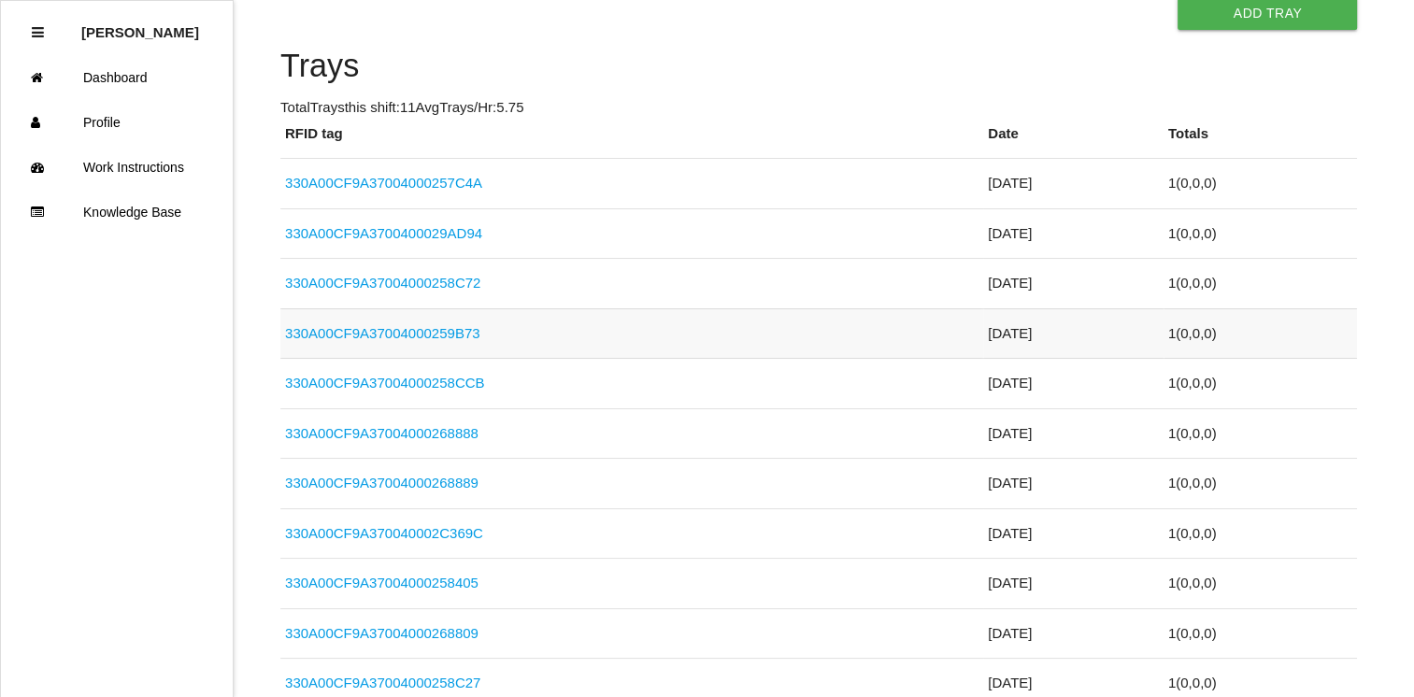
scroll to position [2234, 0]
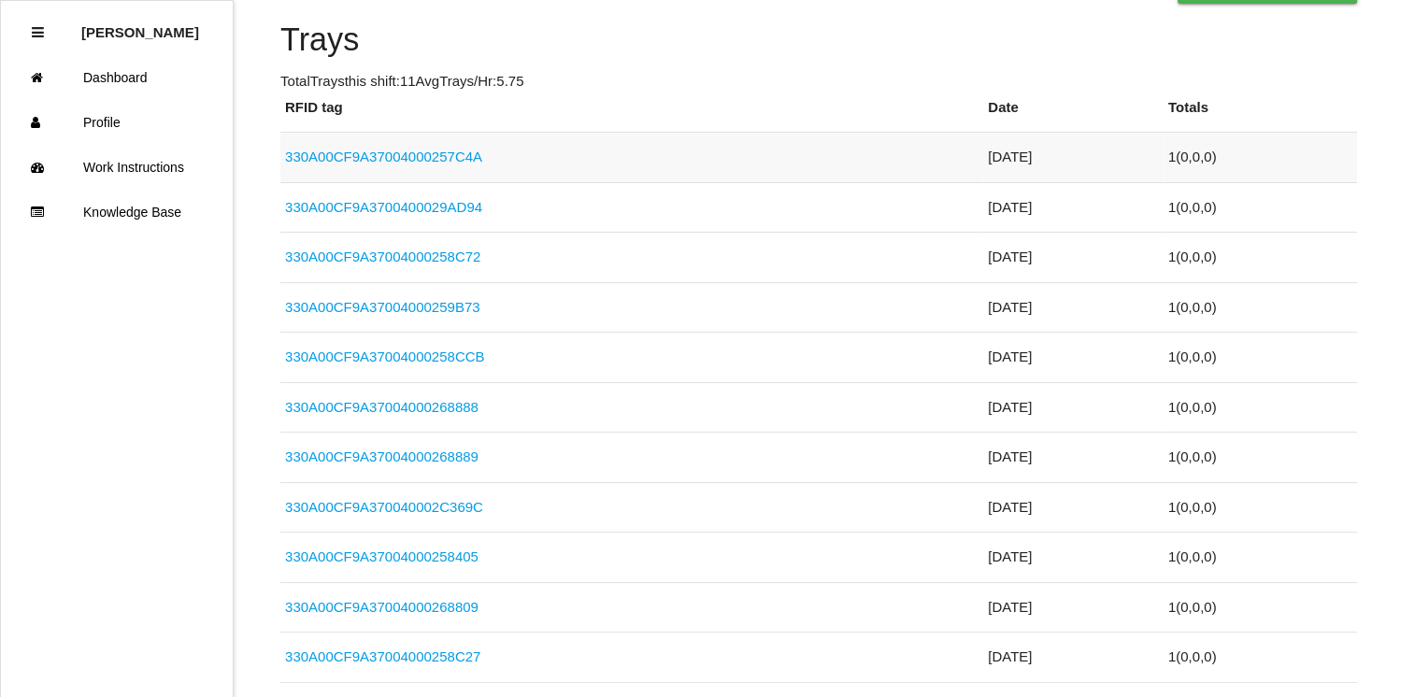
click at [437, 164] on link "330A00CF9A37004000257C4A" at bounding box center [383, 157] width 197 height 16
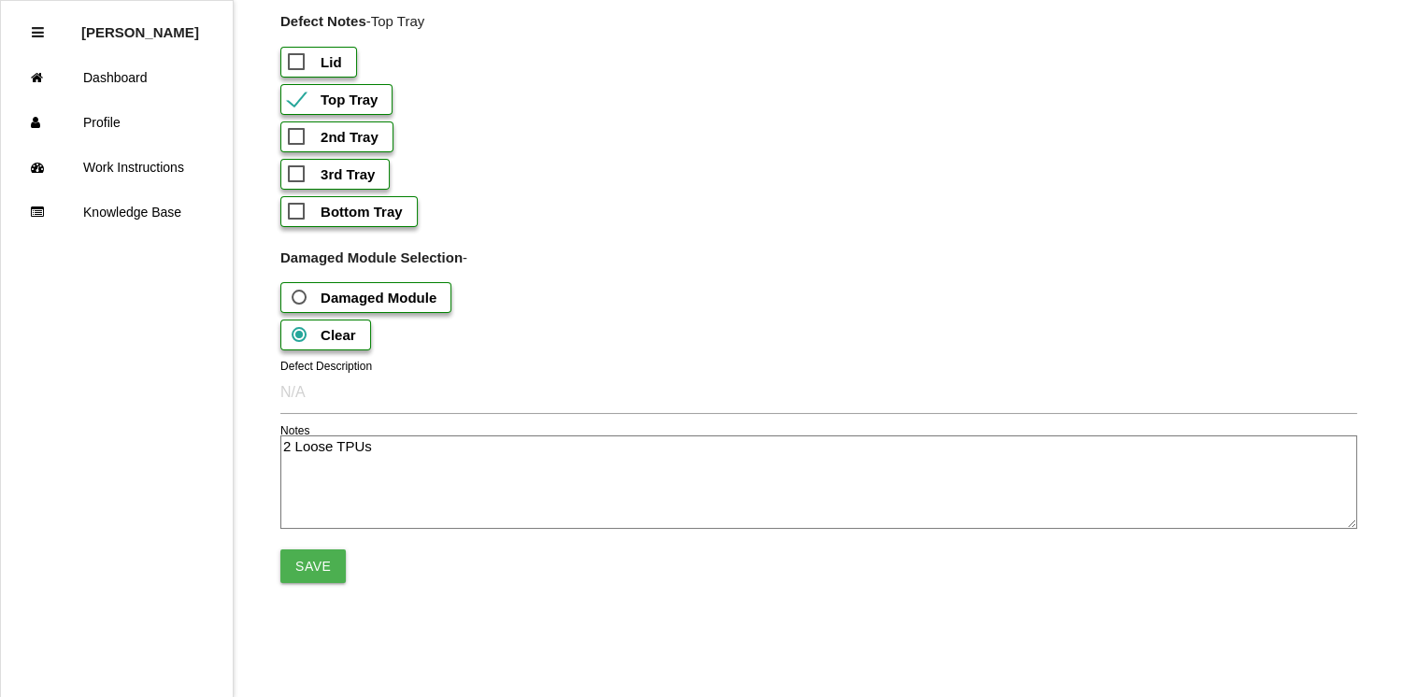
scroll to position [2097, 0]
click at [291, 443] on textarea "2 Loose TPUs" at bounding box center [818, 481] width 1076 height 93
type textarea "5 Loose TPUs"
click at [311, 555] on button "Save" at bounding box center [312, 566] width 65 height 34
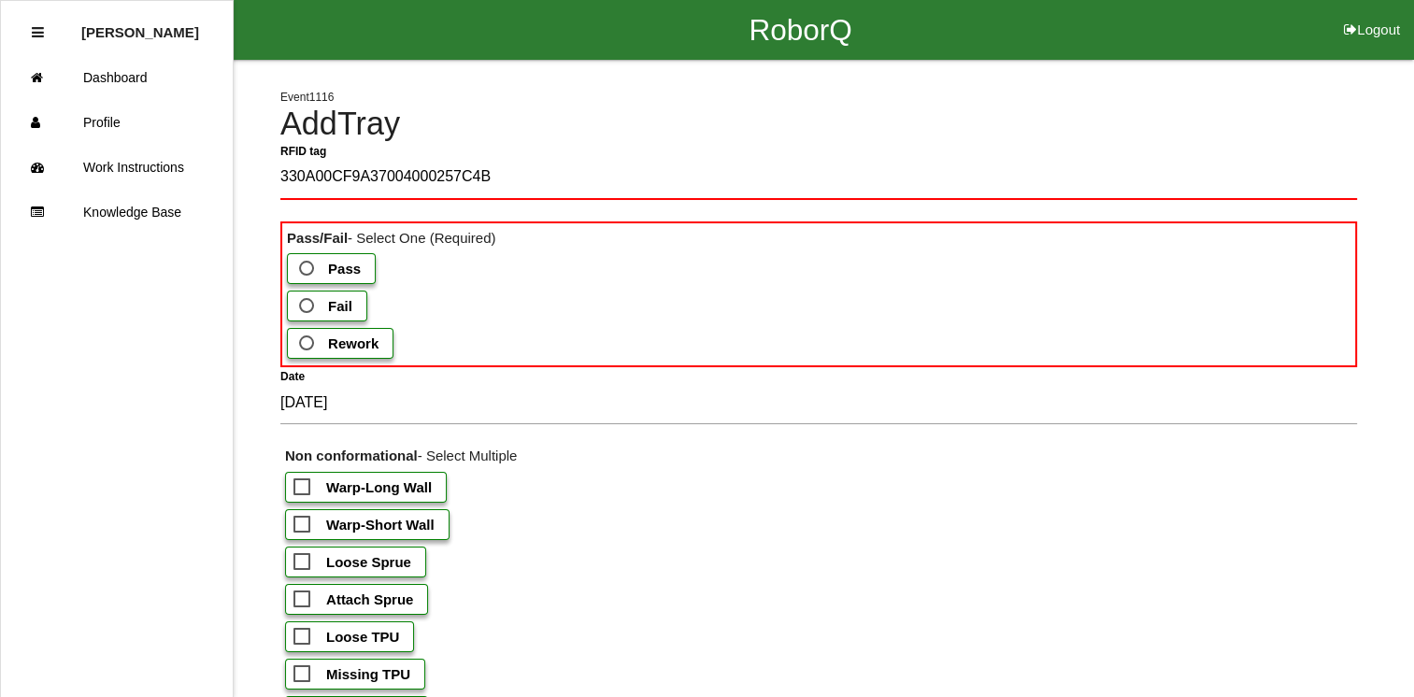
type tag "330A00CF9A37004000257C4B"
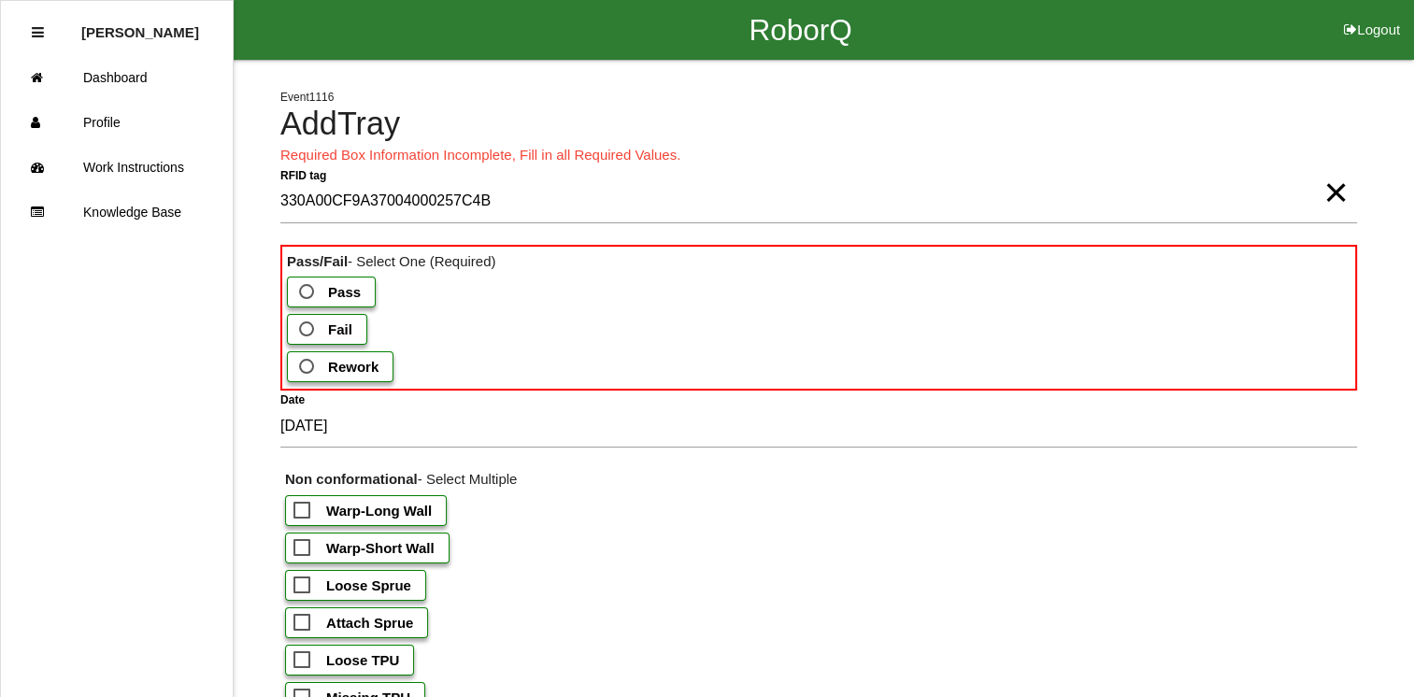
click at [320, 325] on span "Fail" at bounding box center [323, 329] width 57 height 23
click at [307, 325] on input "Fail" at bounding box center [301, 324] width 12 height 12
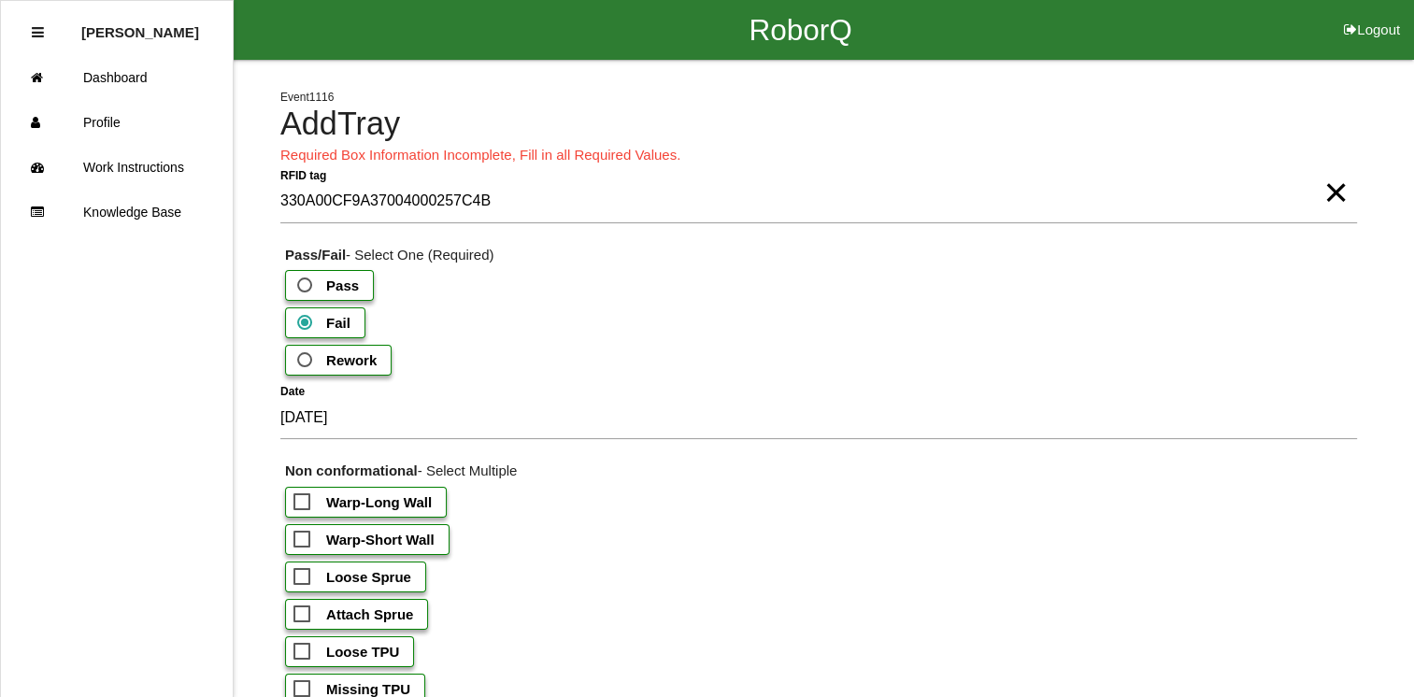
click at [376, 532] on b "Warp-Short Wall" at bounding box center [380, 540] width 108 height 16
click at [306, 528] on input "Warp-Short Wall" at bounding box center [299, 534] width 12 height 12
checkbox input "true"
drag, startPoint x: 376, startPoint y: 527, endPoint x: 1110, endPoint y: 398, distance: 745.6
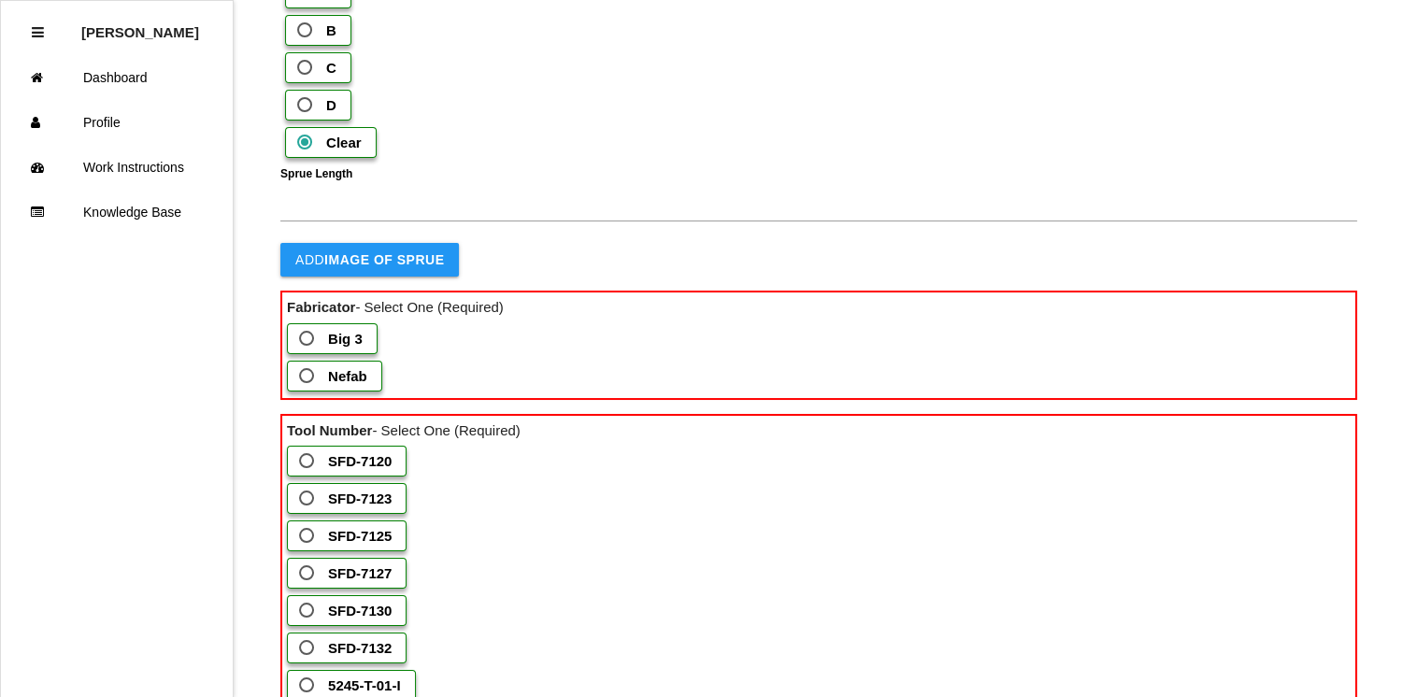
scroll to position [871, 0]
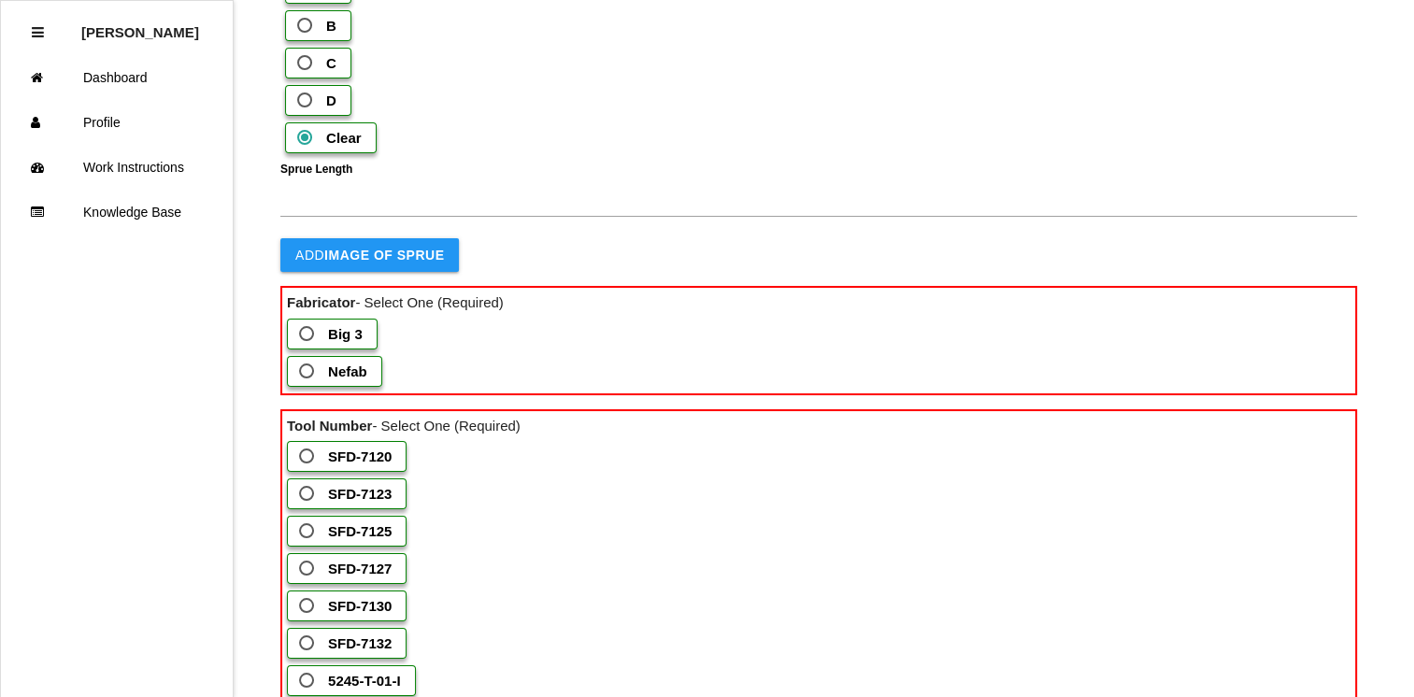
click at [353, 342] on b "Big 3" at bounding box center [345, 334] width 35 height 16
click at [307, 334] on 3 "Big 3" at bounding box center [301, 328] width 12 height 12
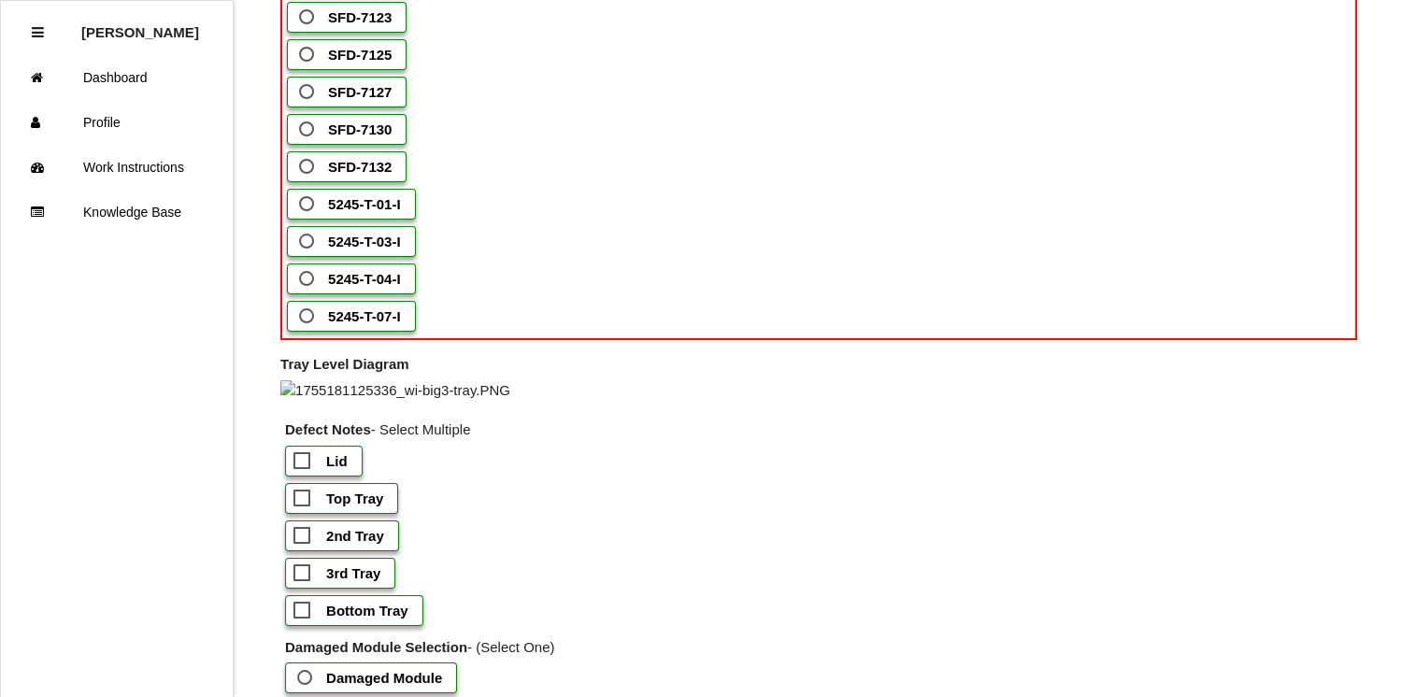
scroll to position [1346, 0]
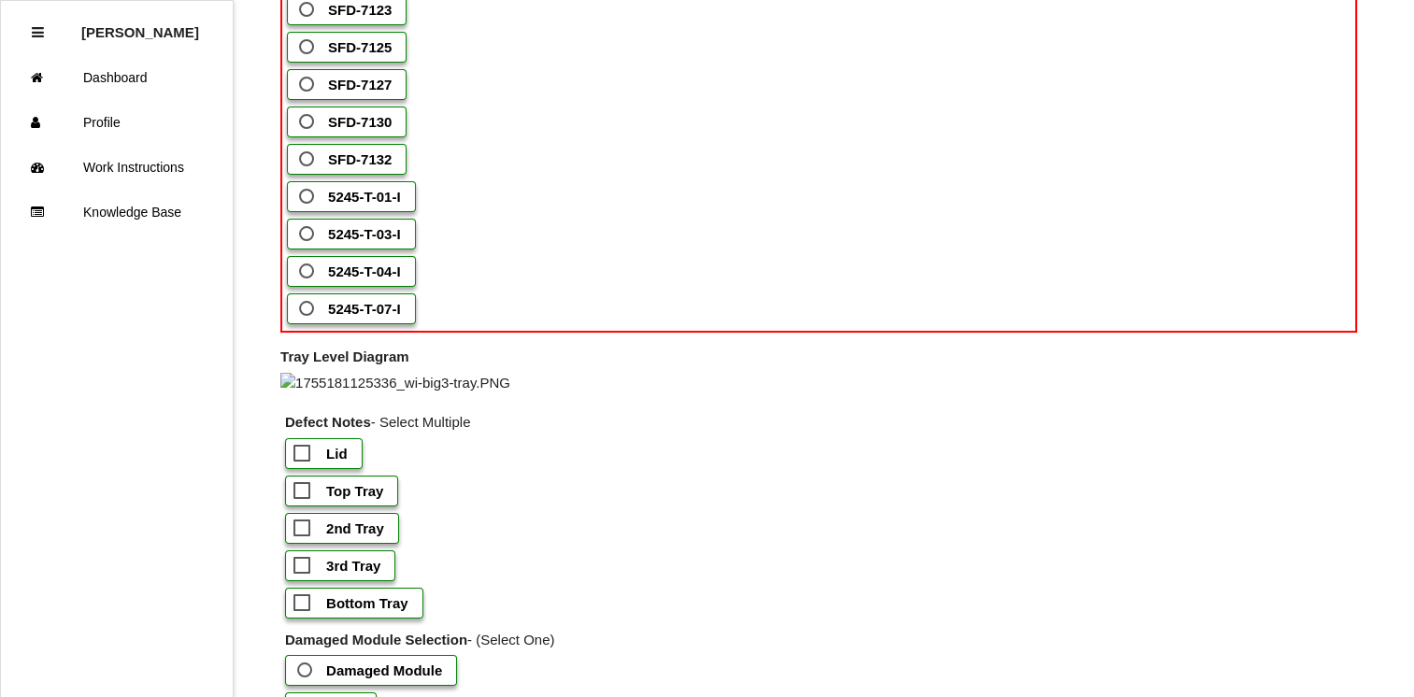
click at [343, 93] on b "SFD-7127" at bounding box center [360, 85] width 64 height 16
click at [307, 85] on input "SFD-7127" at bounding box center [301, 79] width 12 height 12
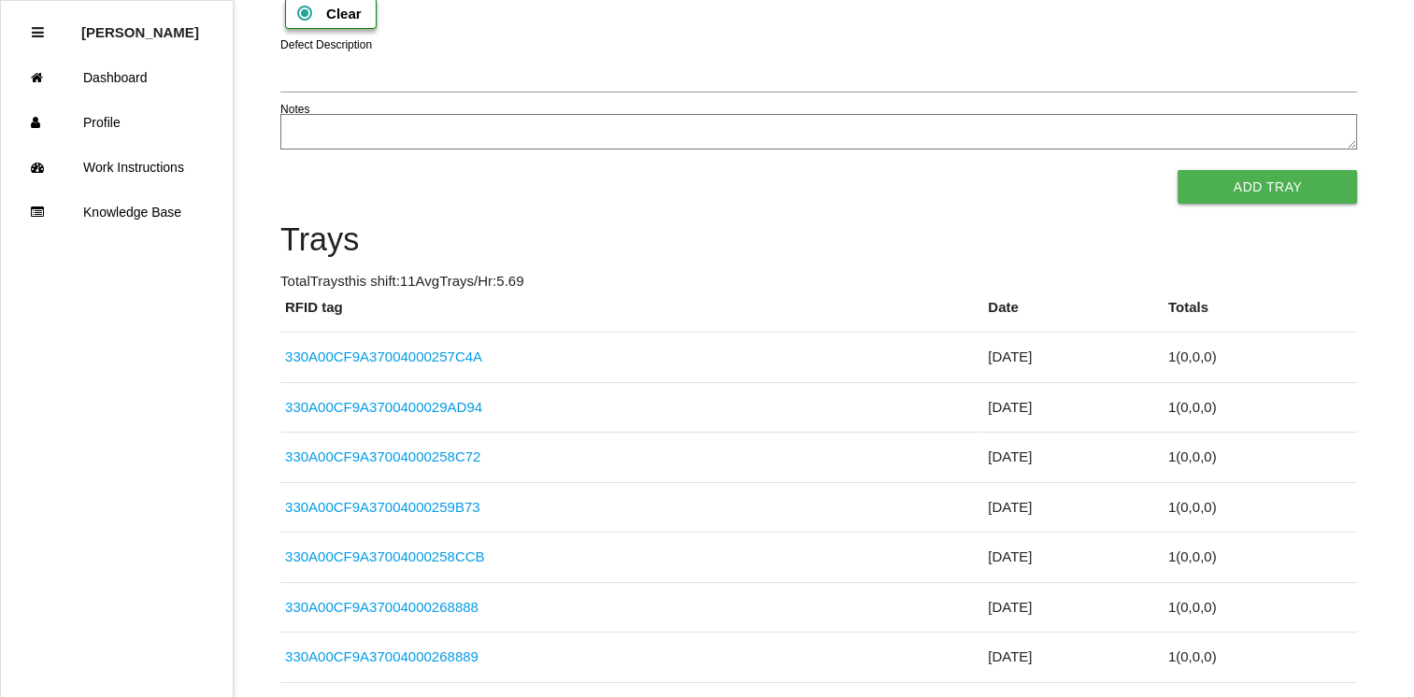
scroll to position [2017, 0]
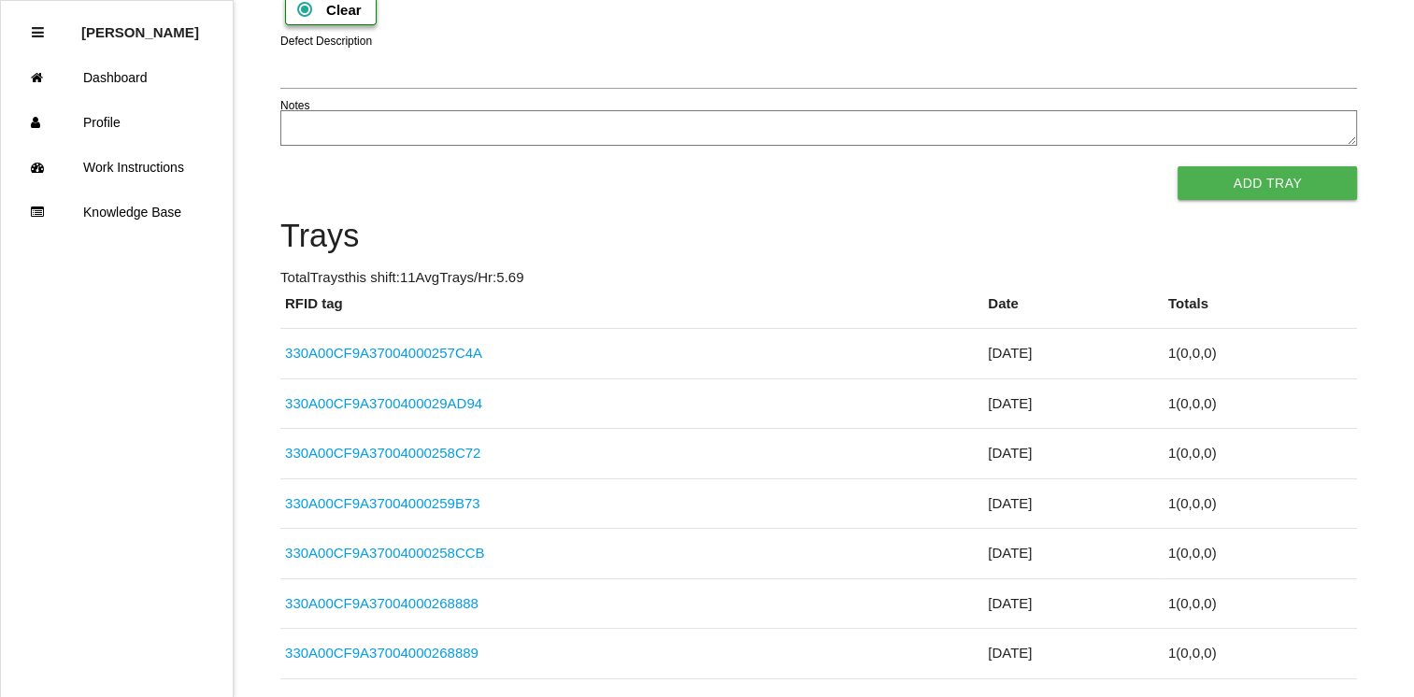
checkbox input "true"
click at [1217, 200] on button "Add Tray" at bounding box center [1266, 183] width 179 height 34
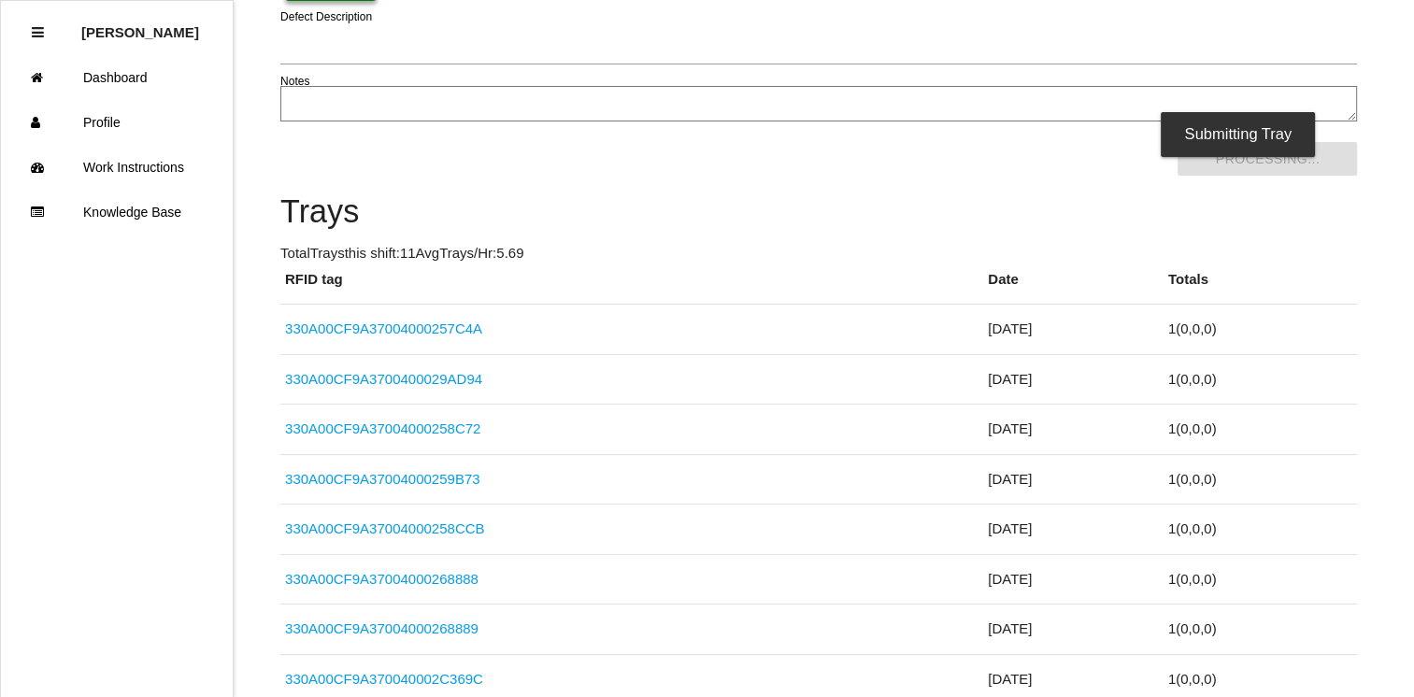
scroll to position [0, 0]
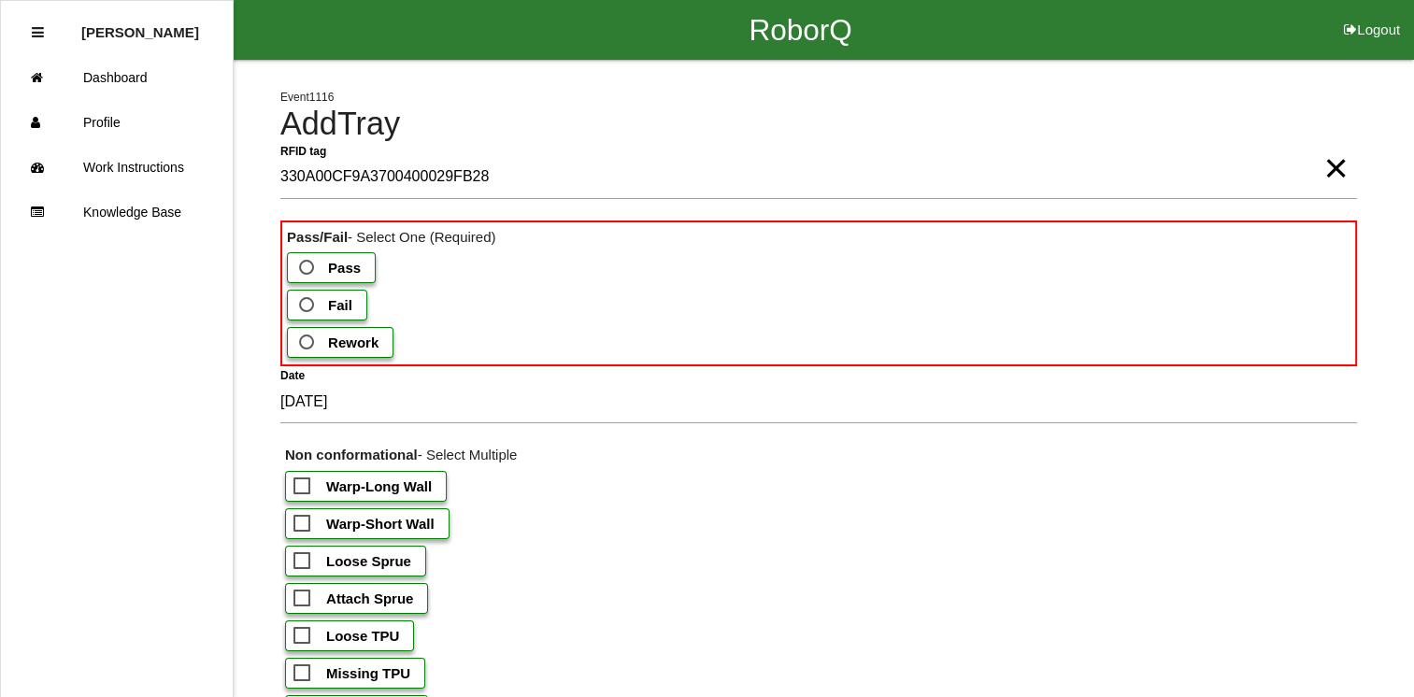
type tag "330A00CF9A3700400029FB28"
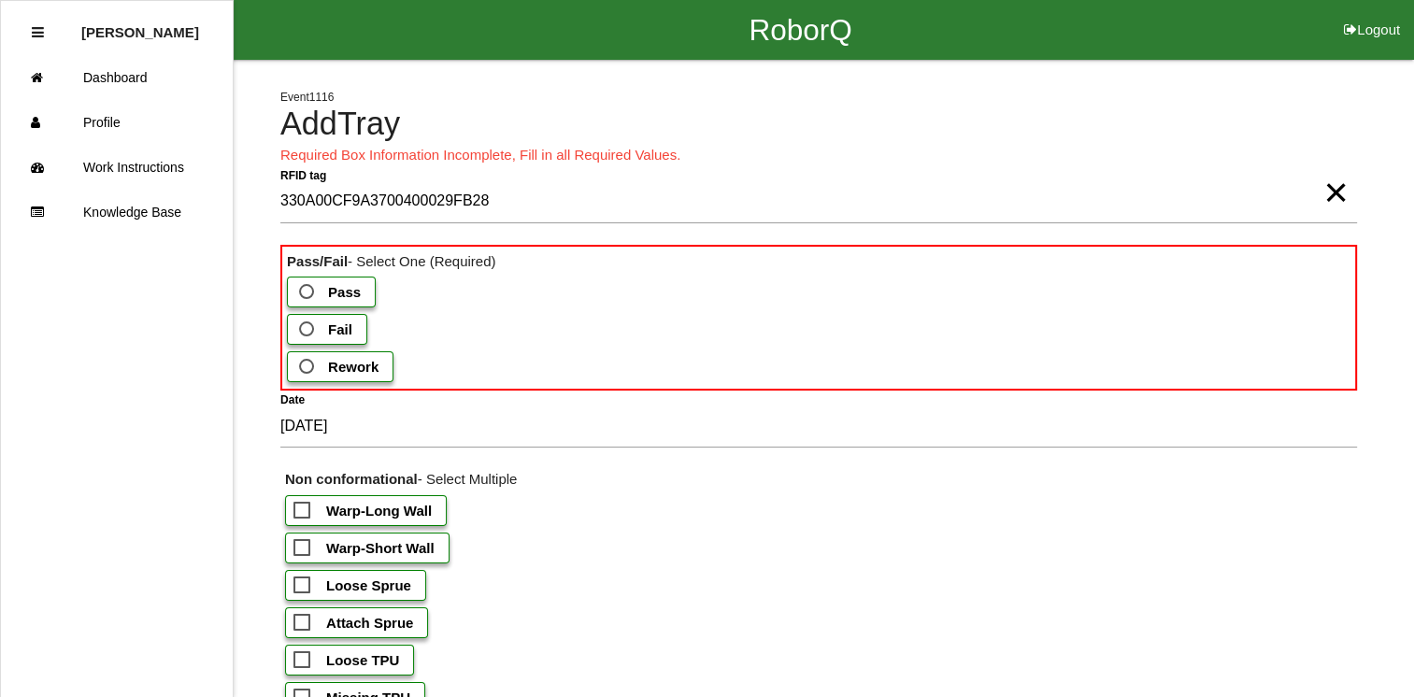
click at [311, 293] on span "Pass" at bounding box center [327, 291] width 65 height 23
click at [307, 292] on input "Pass" at bounding box center [301, 286] width 12 height 12
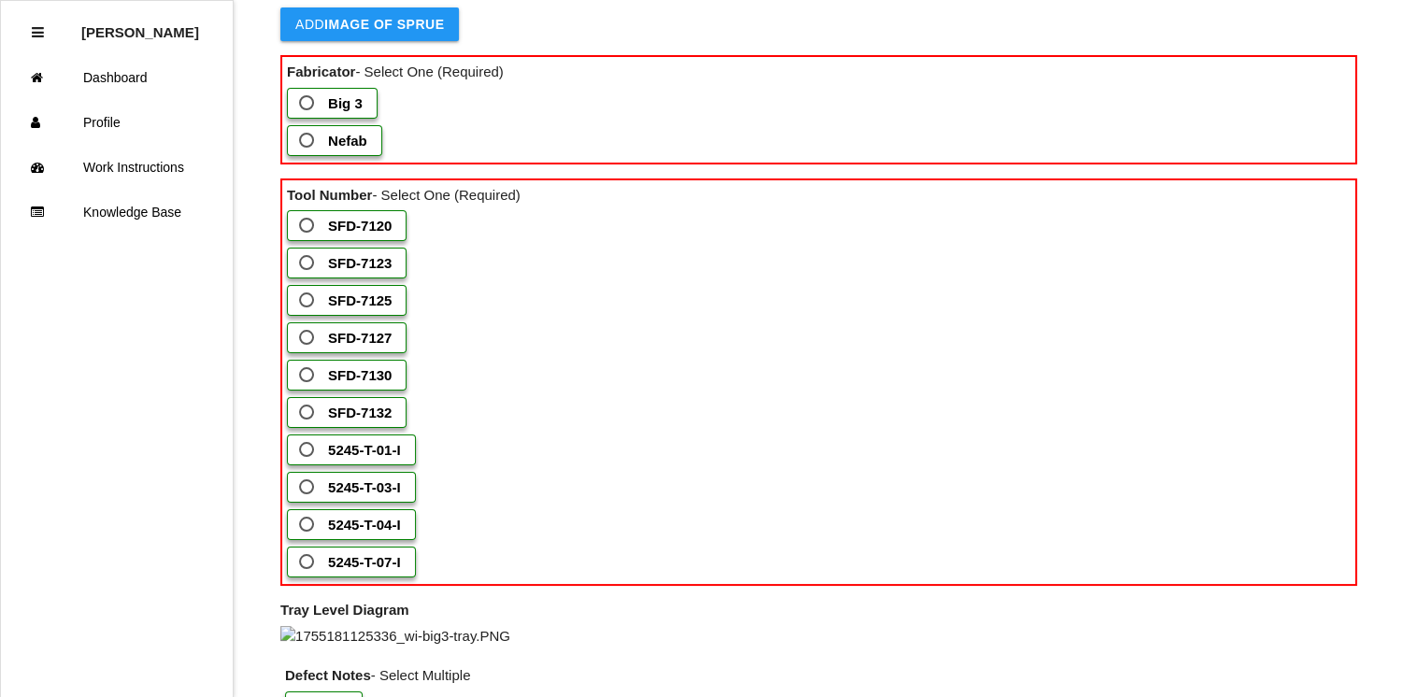
scroll to position [1020, 0]
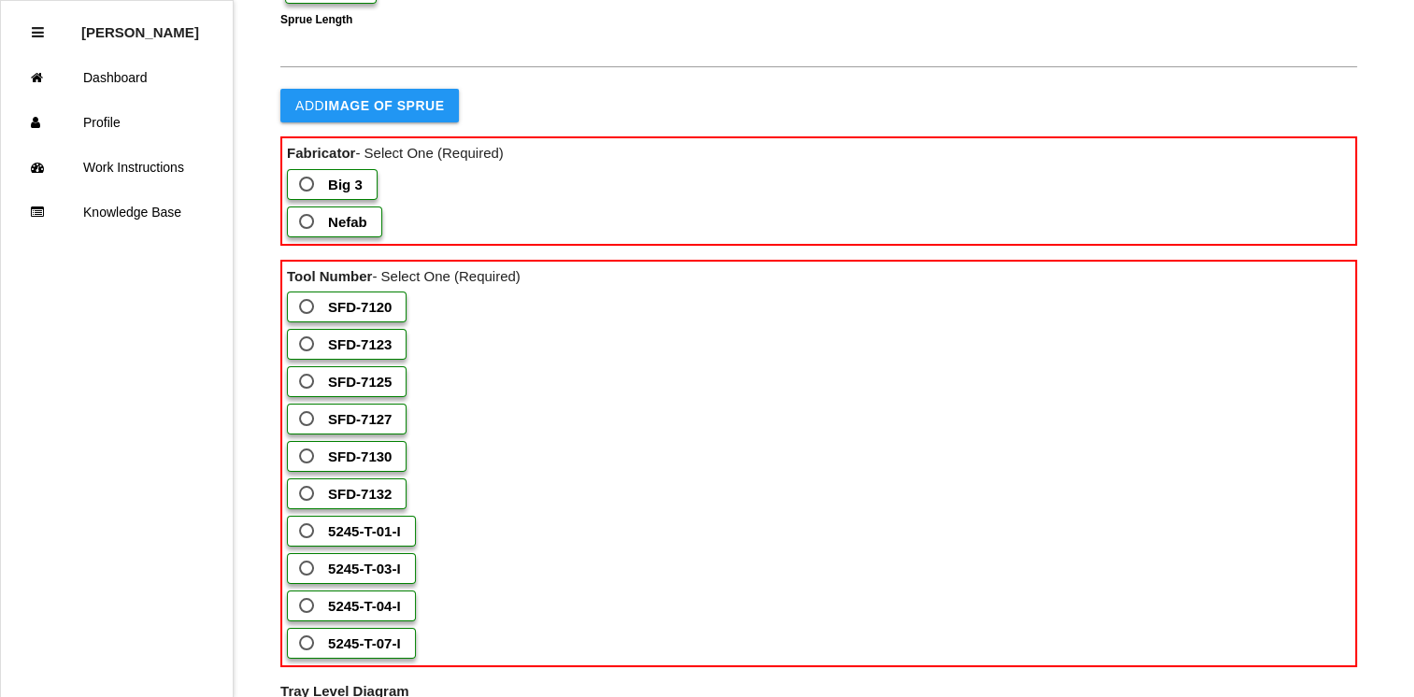
click at [371, 237] on label "Nefab" at bounding box center [334, 221] width 95 height 31
click at [307, 222] on input "Nefab" at bounding box center [301, 216] width 12 height 12
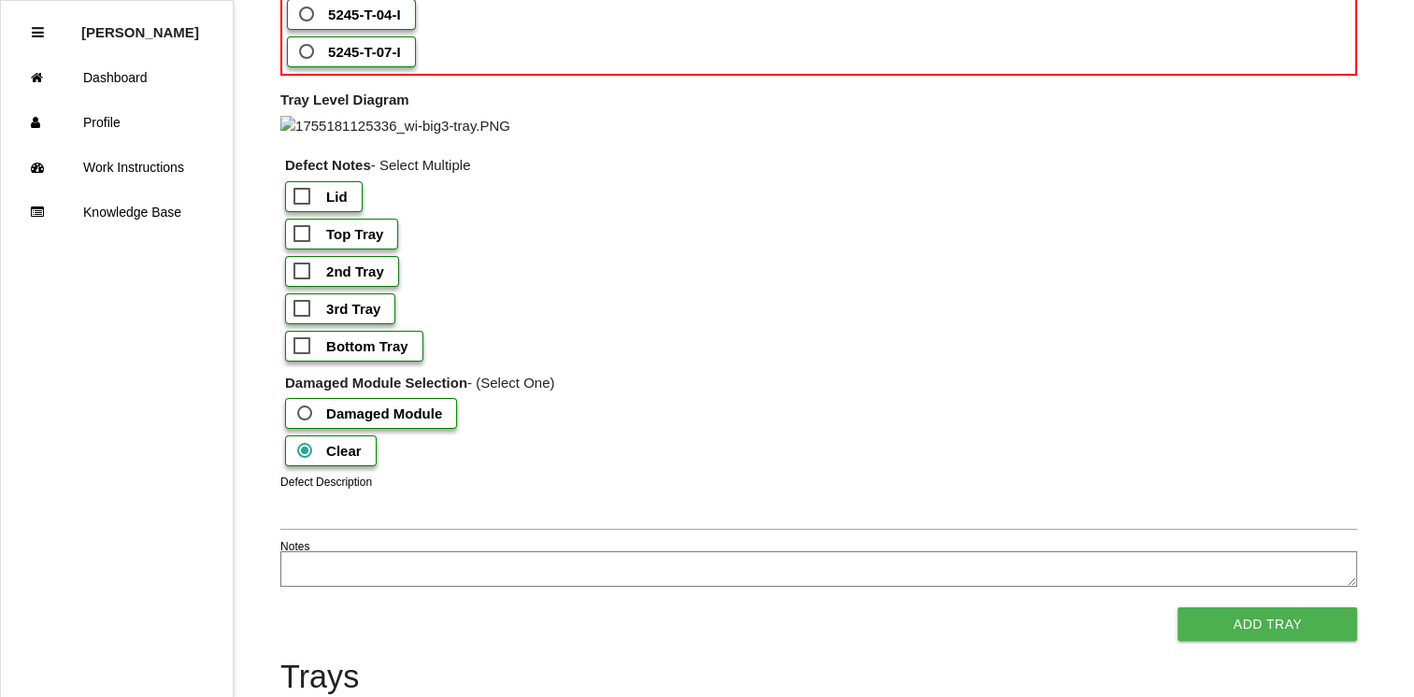
scroll to position [1588, 0]
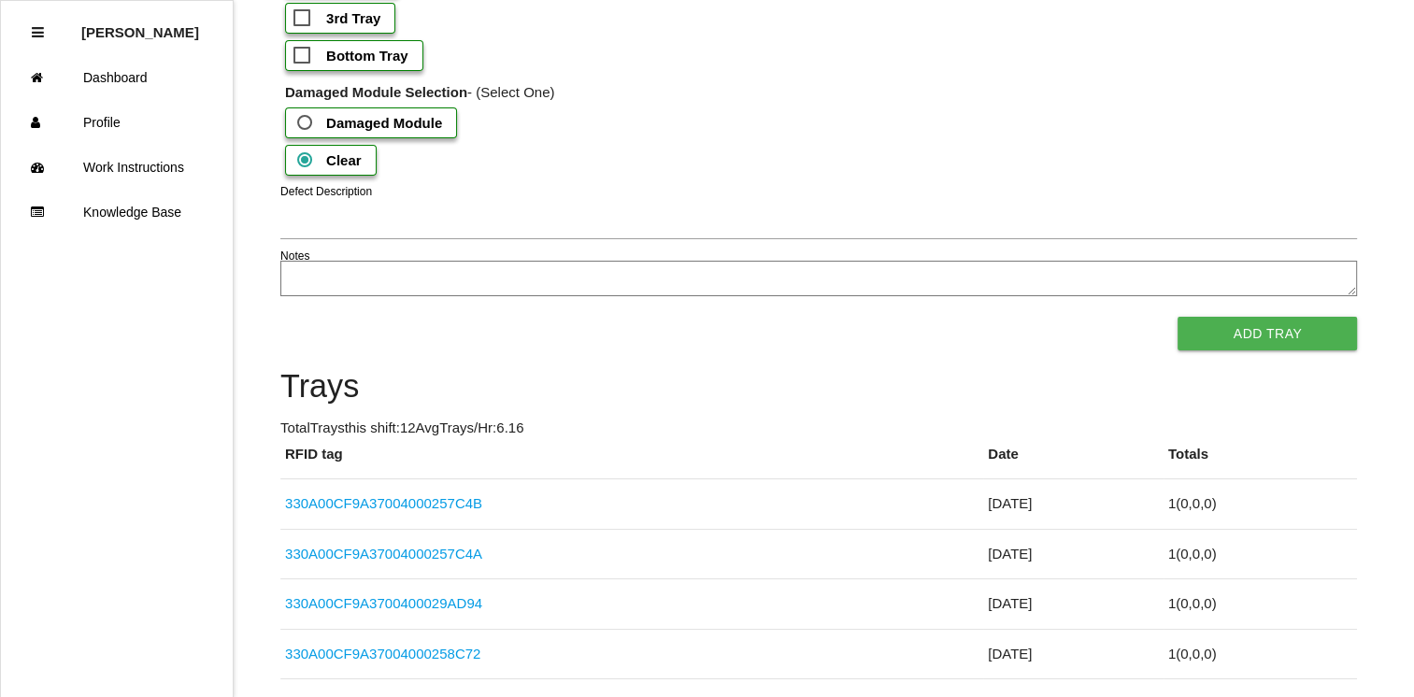
scroll to position [1802, 0]
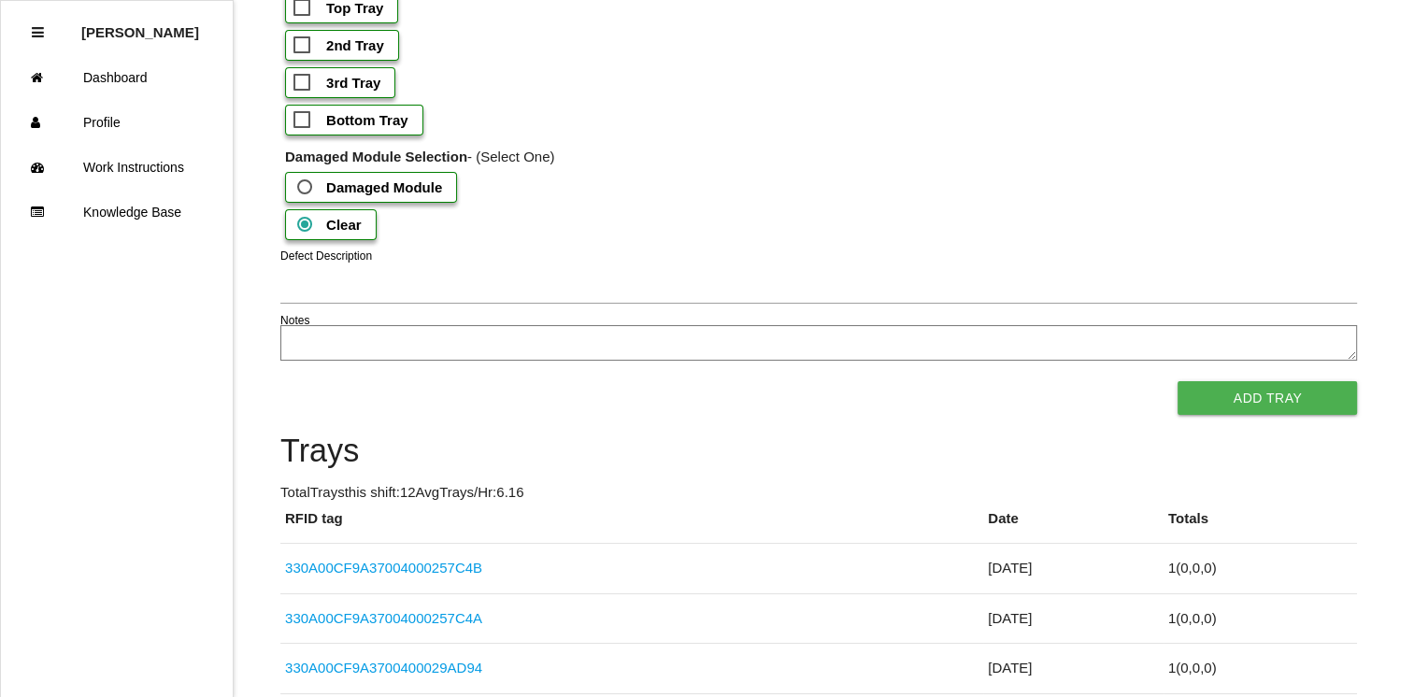
click at [314, 132] on span "Bottom Tray" at bounding box center [350, 119] width 115 height 23
click at [306, 121] on input "Bottom Tray" at bounding box center [299, 114] width 12 height 12
checkbox input "true"
click at [1304, 67] on div "2nd Tray" at bounding box center [821, 48] width 1072 height 37
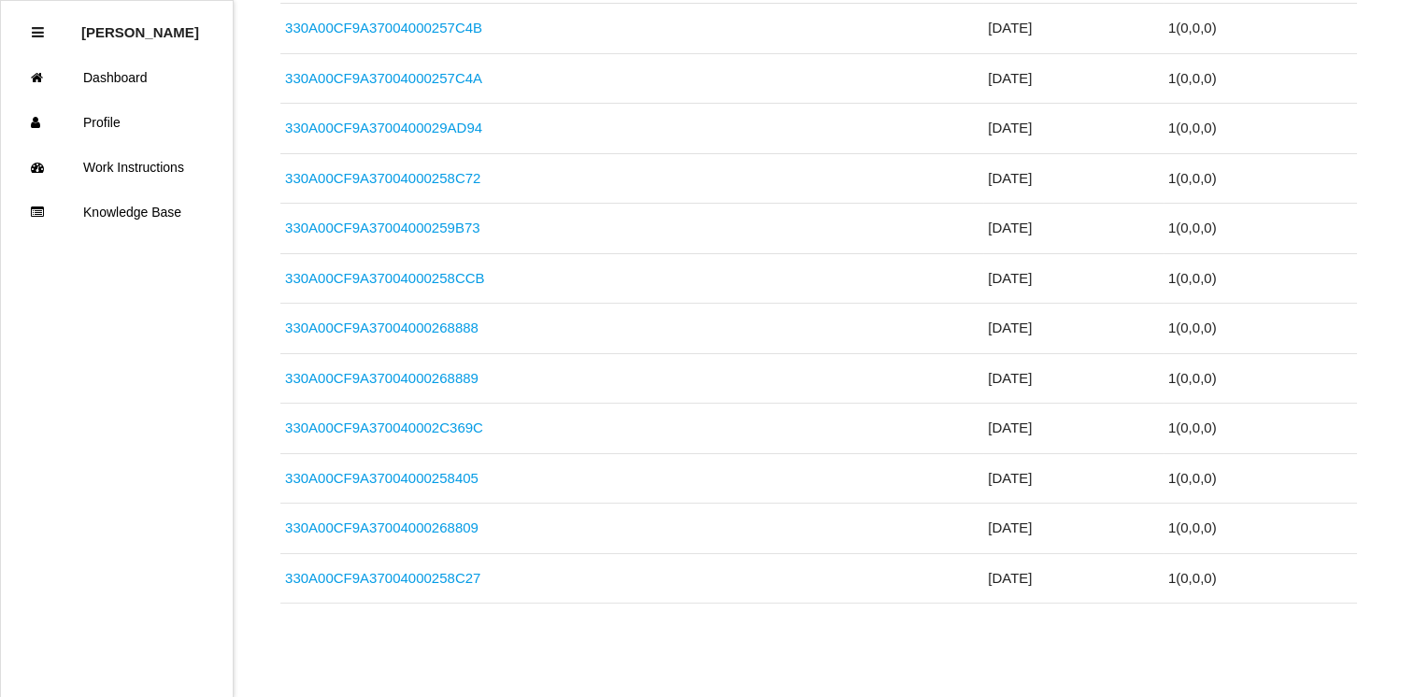
scroll to position [2430, 0]
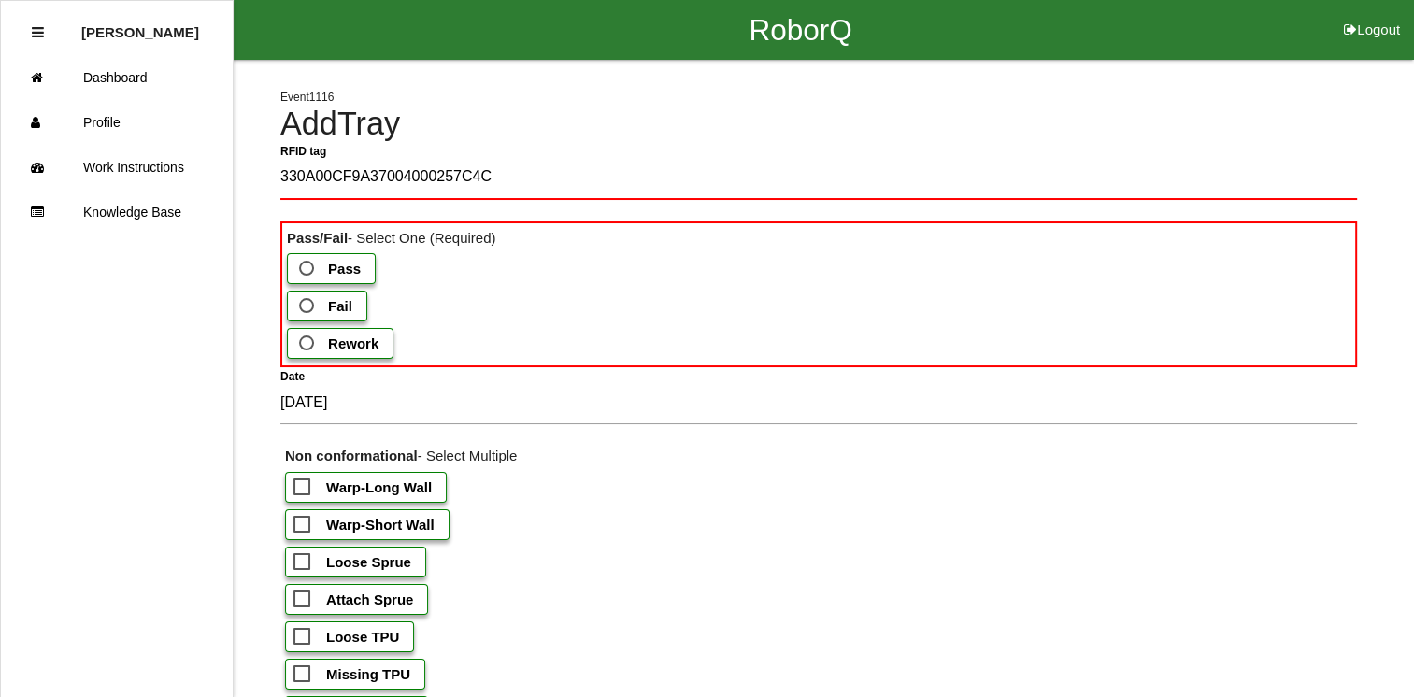
type tag "330A00CF9A37004000257C4C"
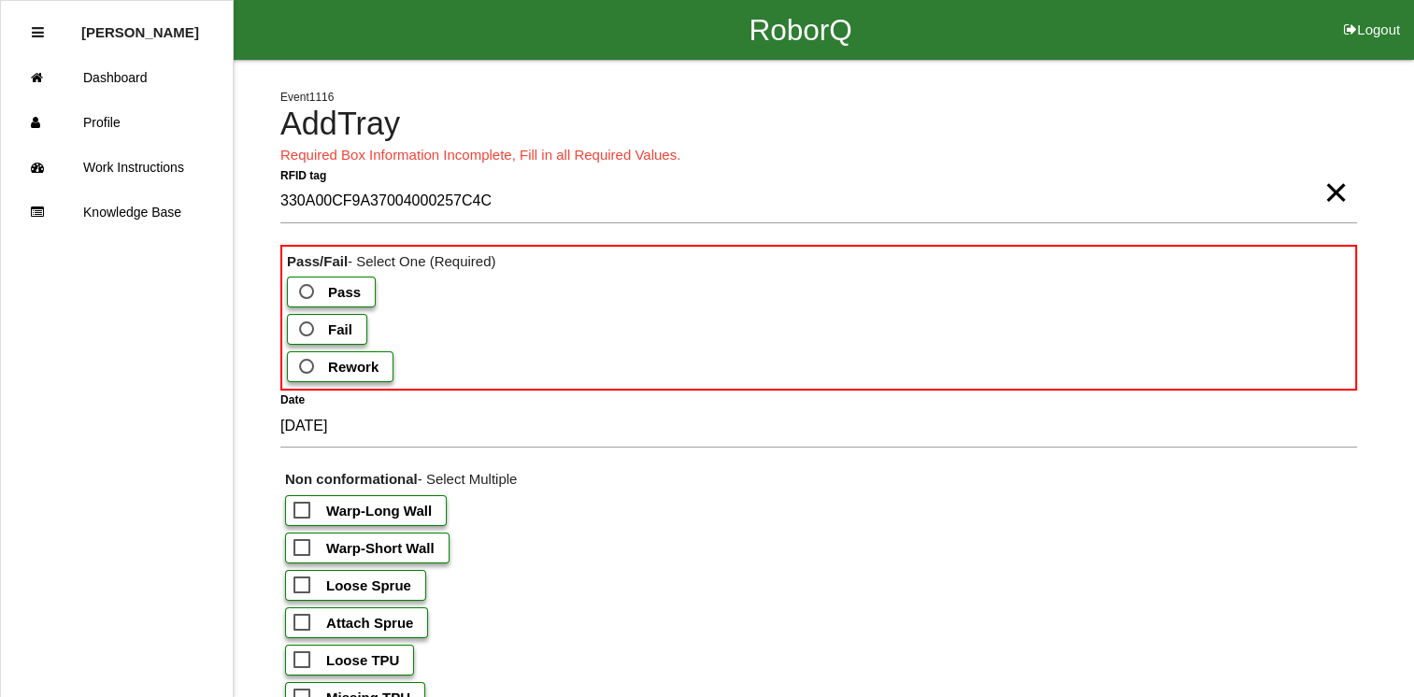
click at [334, 336] on b "Fail" at bounding box center [340, 329] width 24 height 16
click at [307, 330] on input "Fail" at bounding box center [301, 324] width 12 height 12
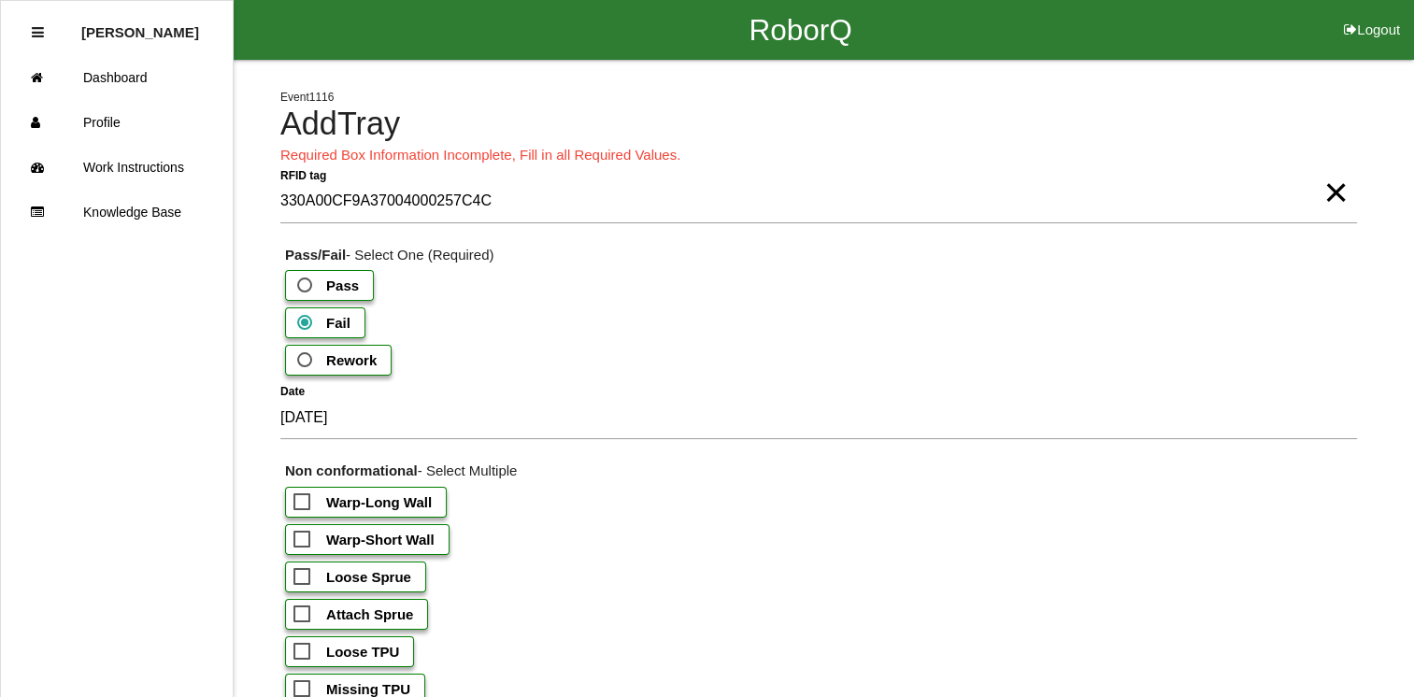
click at [314, 538] on span "Warp-Short Wall" at bounding box center [363, 539] width 141 height 23
click at [306, 538] on input "Warp-Short Wall" at bounding box center [299, 534] width 12 height 12
checkbox input "true"
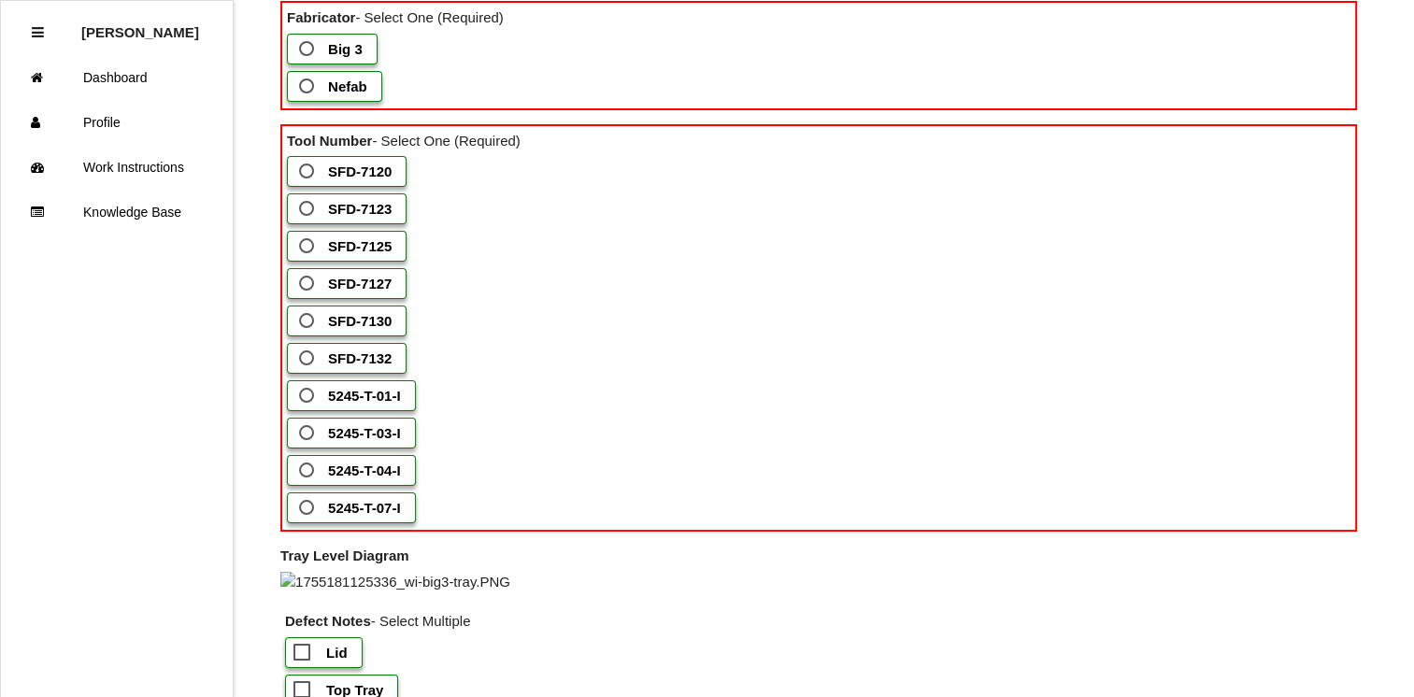
scroll to position [1179, 0]
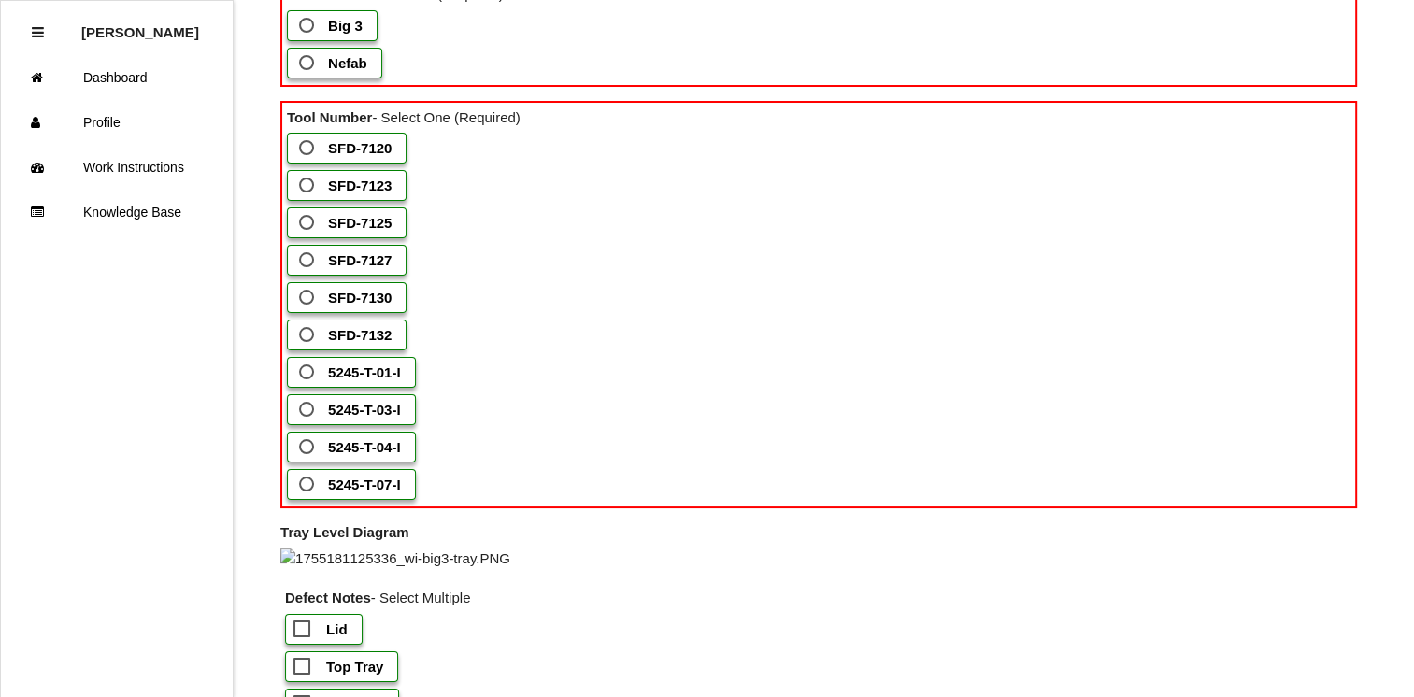
click at [304, 272] on span "SFD-7127" at bounding box center [343, 260] width 96 height 23
click at [304, 261] on input "SFD-7127" at bounding box center [301, 255] width 12 height 12
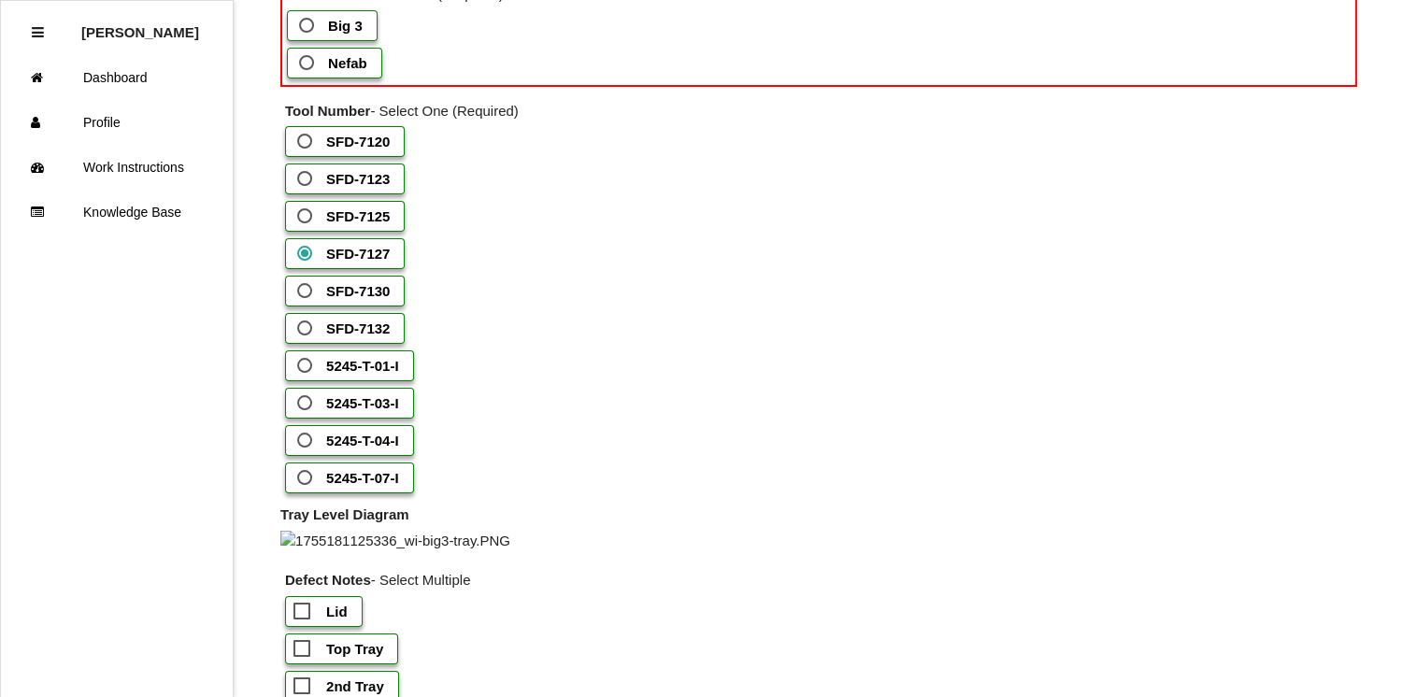
click at [316, 37] on span "Big 3" at bounding box center [328, 25] width 67 height 23
click at [307, 26] on 3 "Big 3" at bounding box center [301, 20] width 12 height 12
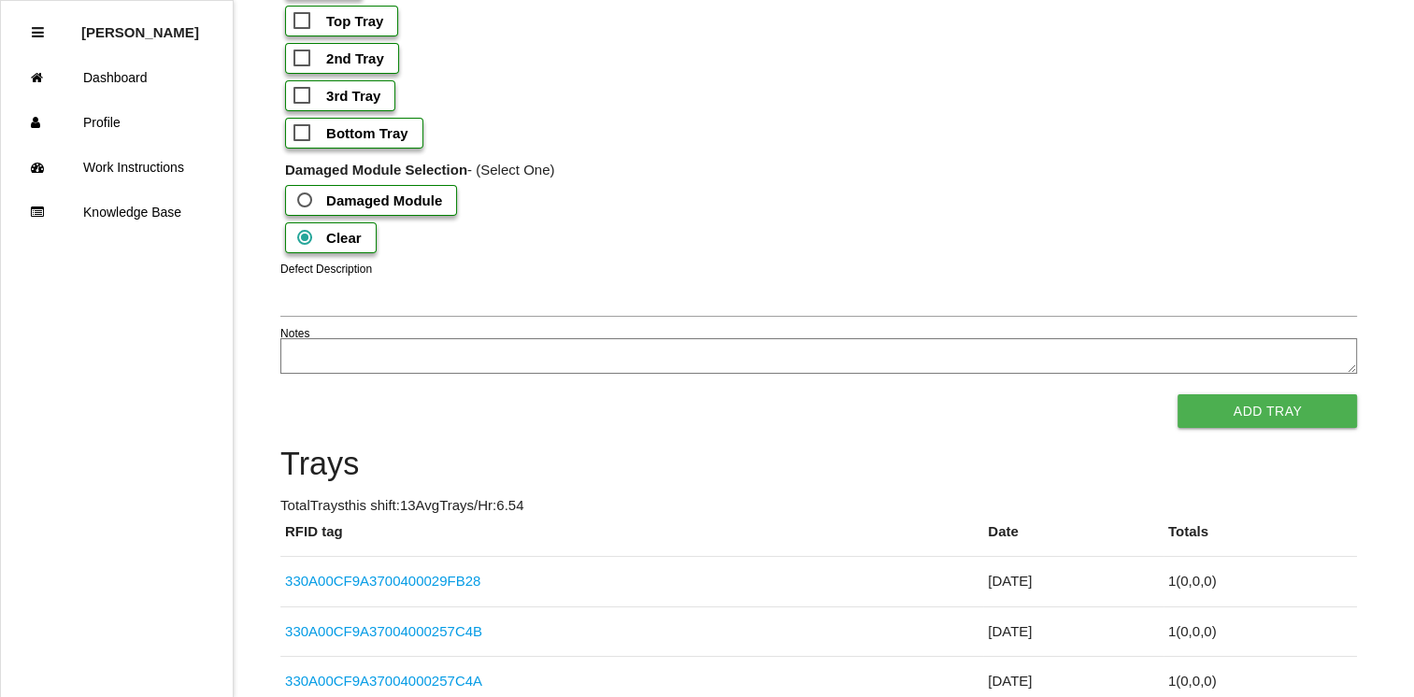
scroll to position [1839, 0]
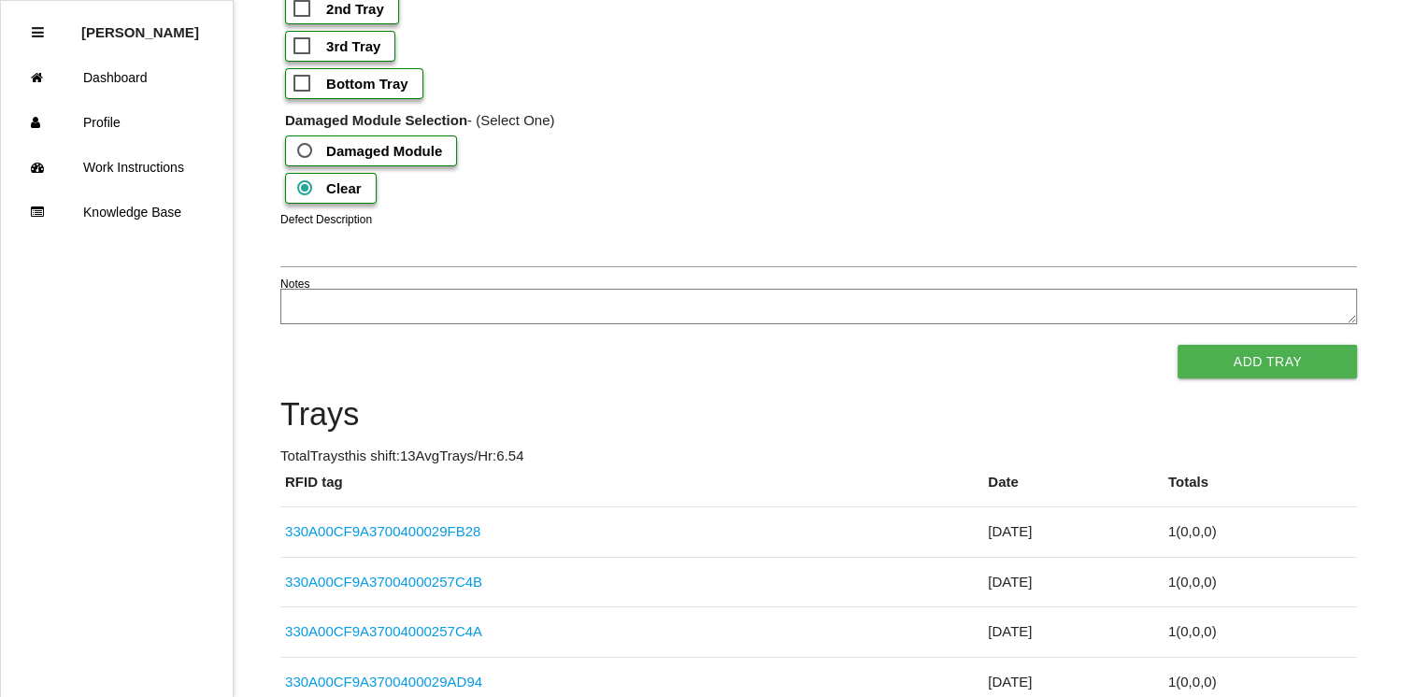
click at [360, 17] on b "2nd Tray" at bounding box center [355, 9] width 58 height 16
click at [306, 9] on input "2nd Tray" at bounding box center [299, 3] width 12 height 12
checkbox input "true"
click at [1202, 378] on button "Add Tray" at bounding box center [1266, 362] width 179 height 34
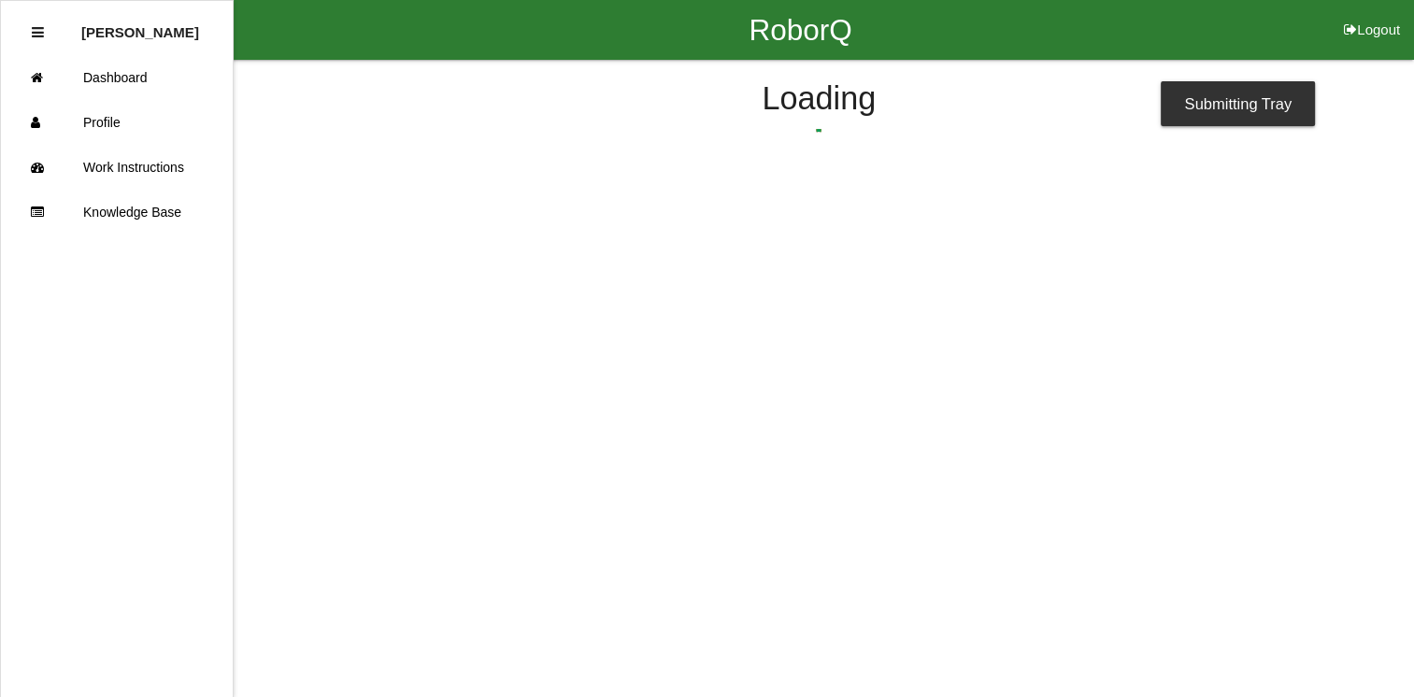
scroll to position [0, 0]
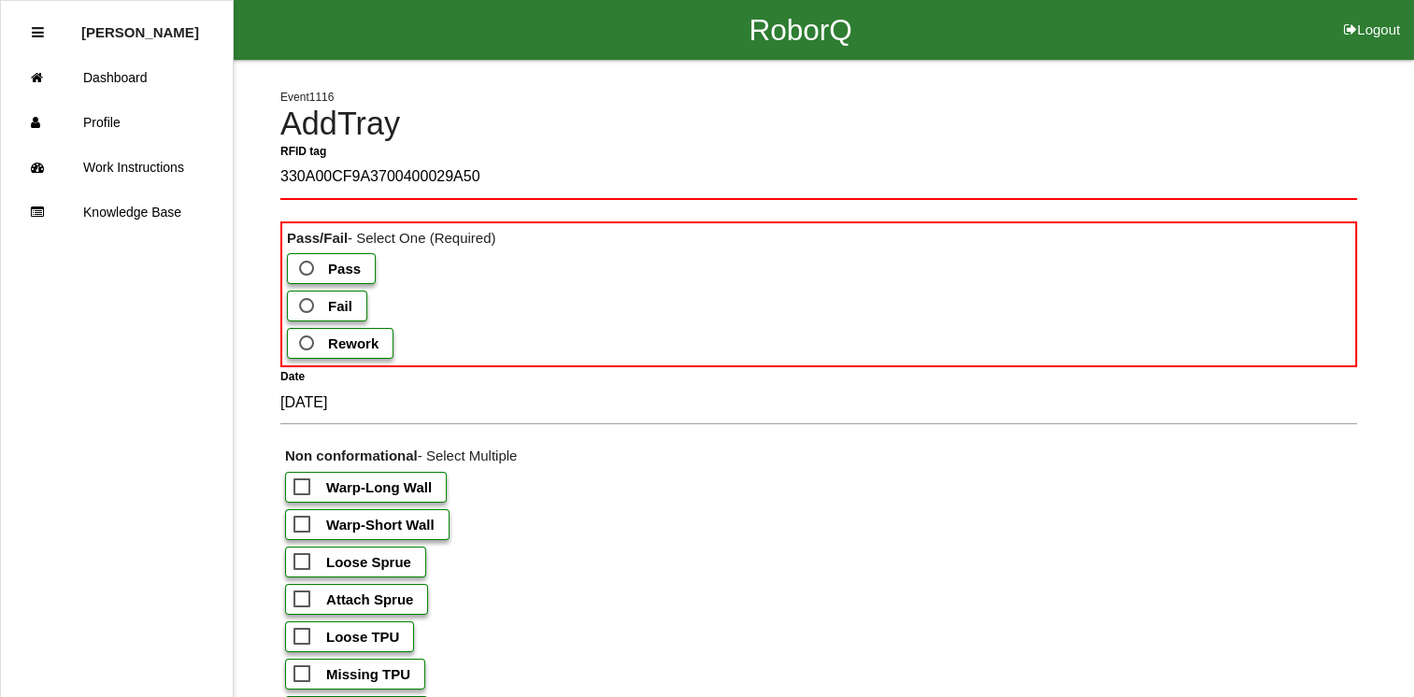
type tag "330A00CF9A3700400029A505"
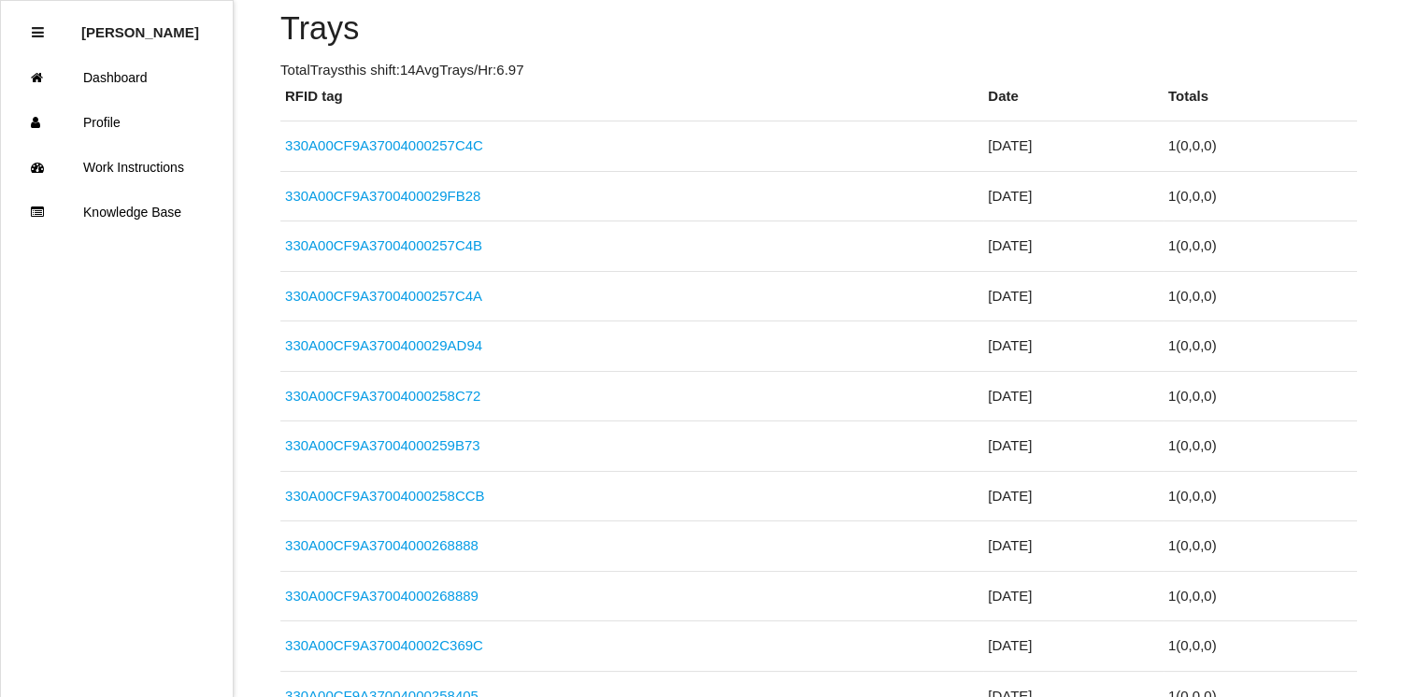
scroll to position [2276, 0]
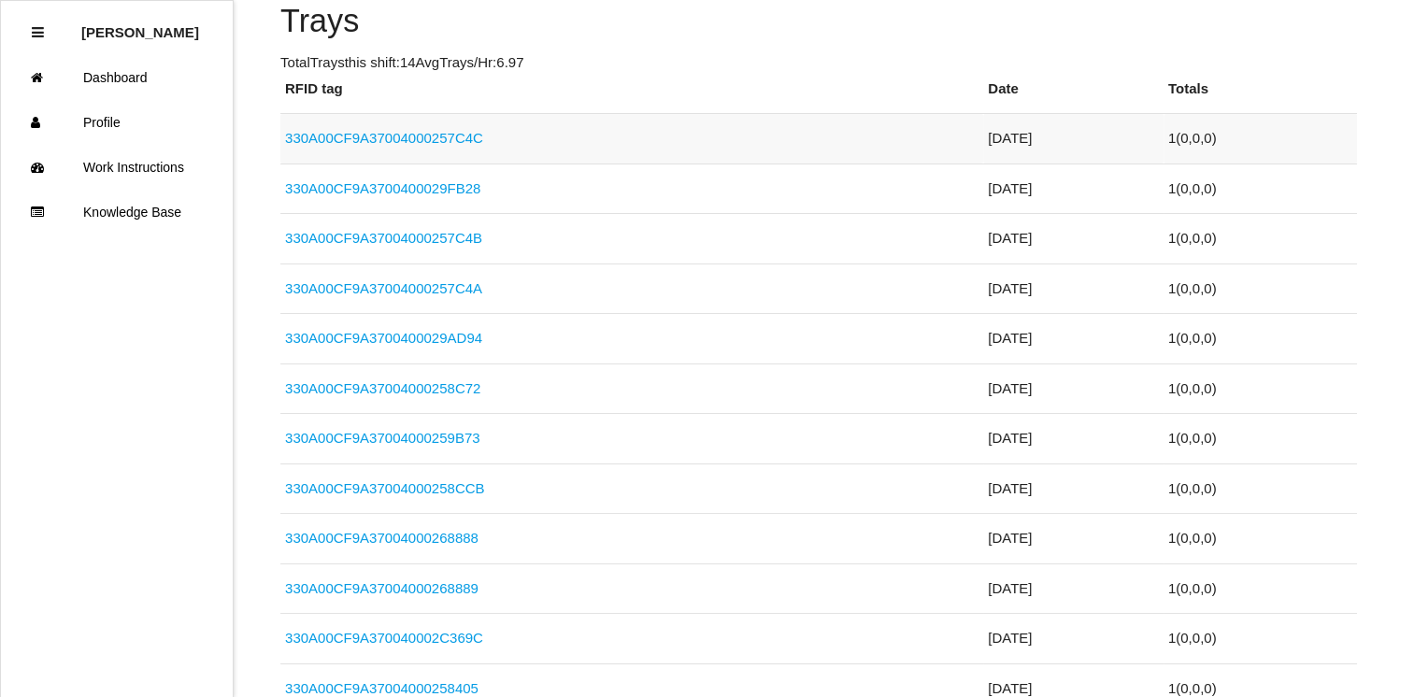
click at [403, 146] on link "330A00CF9A37004000257C4C" at bounding box center [384, 138] width 198 height 16
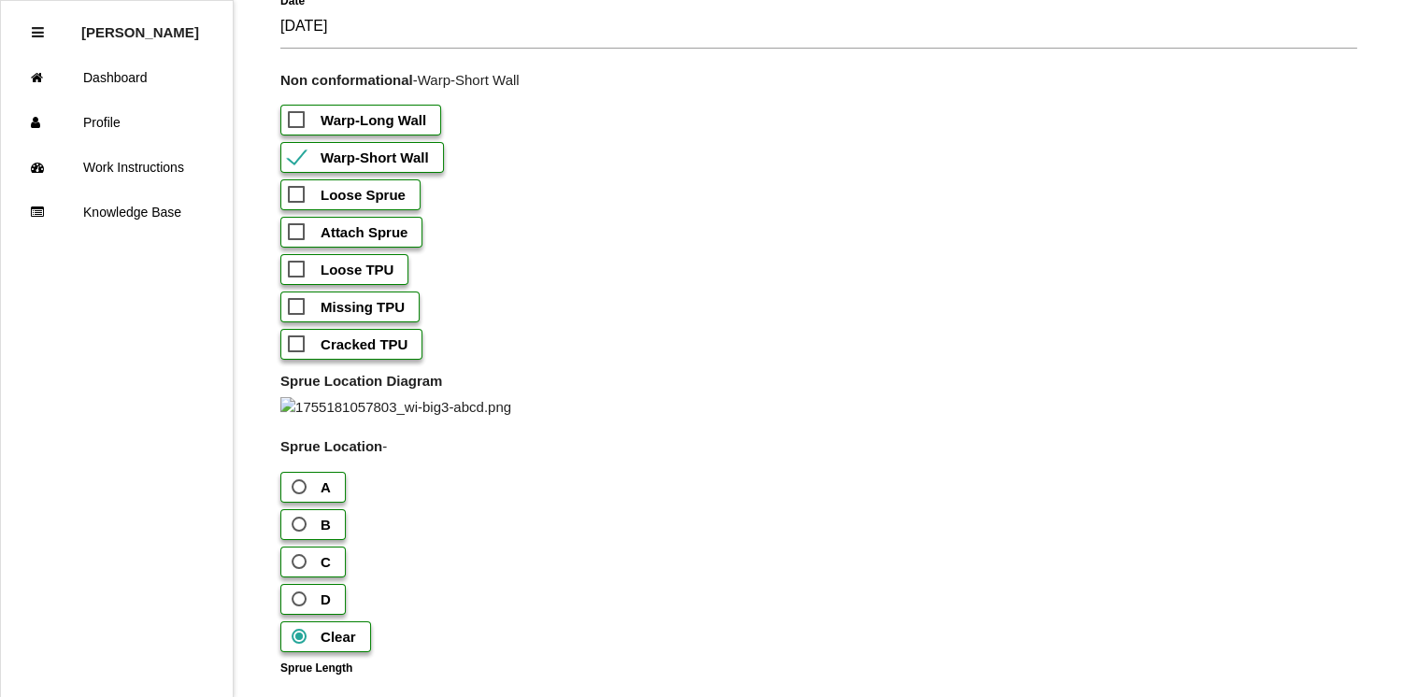
scroll to position [402, 0]
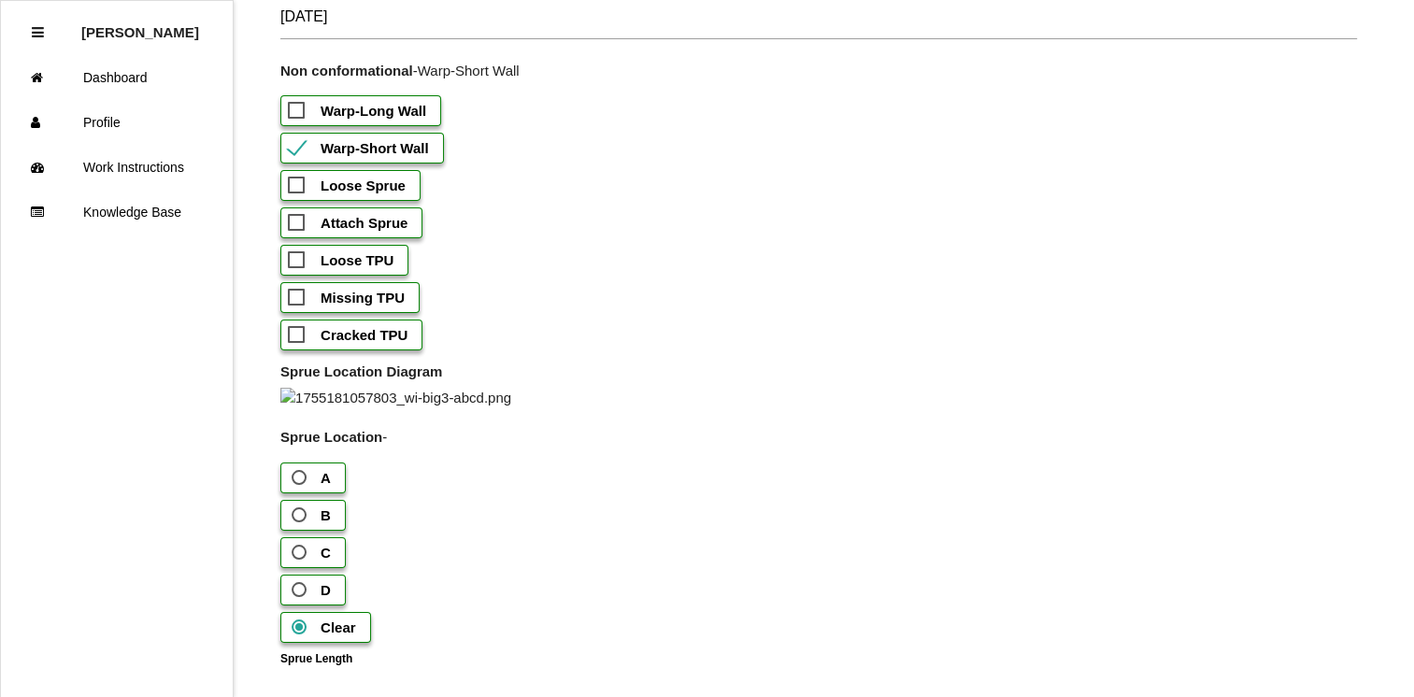
click at [377, 267] on span "Loose TPU" at bounding box center [341, 260] width 106 height 23
click at [300, 261] on input "Loose TPU" at bounding box center [294, 255] width 12 height 12
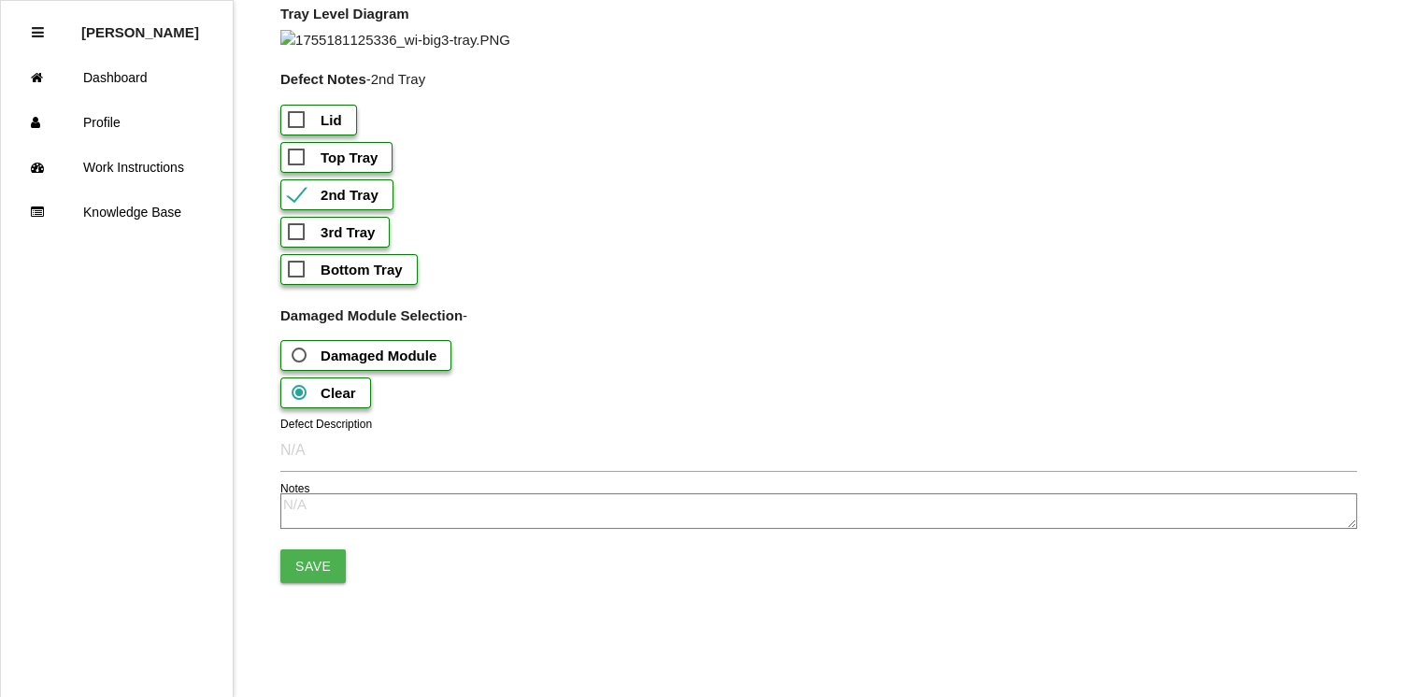
scroll to position [2040, 0]
click at [954, 523] on textarea at bounding box center [818, 511] width 1076 height 36
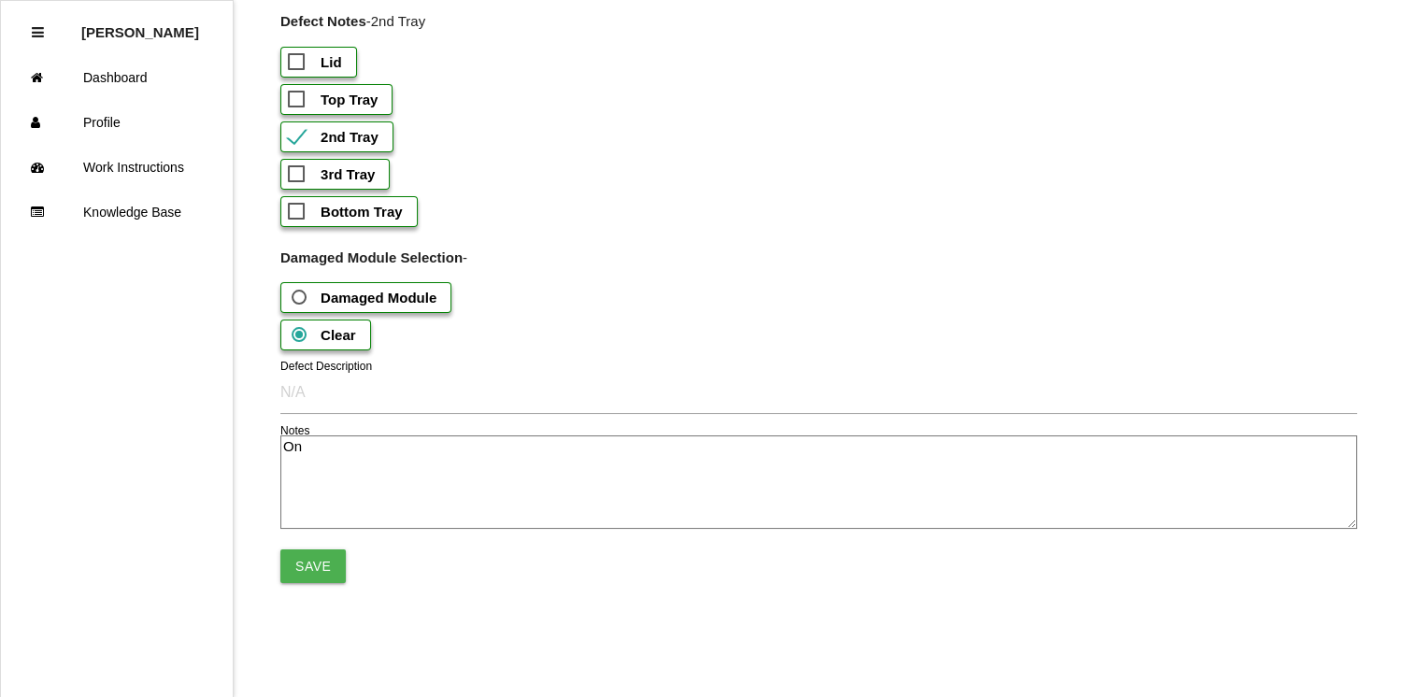
type textarea "O"
type textarea "1 Loose TPU"
click at [318, 583] on button "Save" at bounding box center [312, 566] width 65 height 34
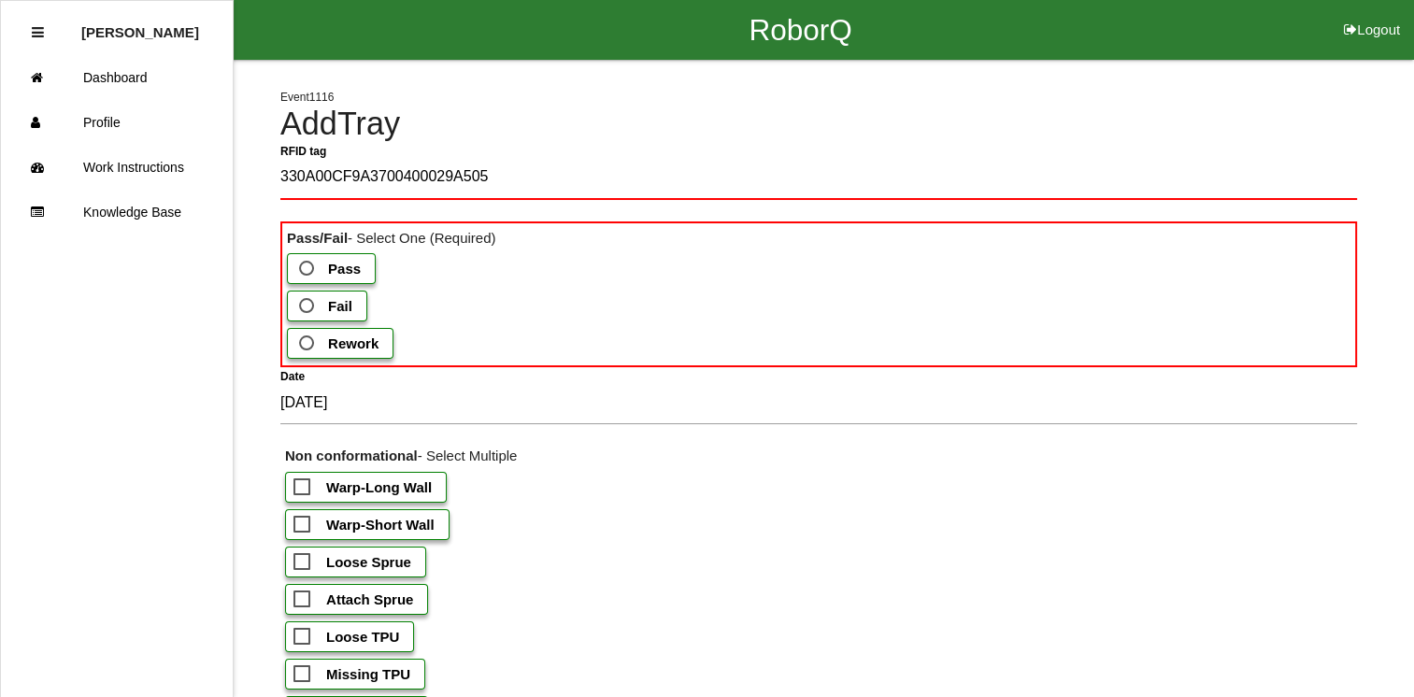
type tag "330A00CF9A3700400029A505"
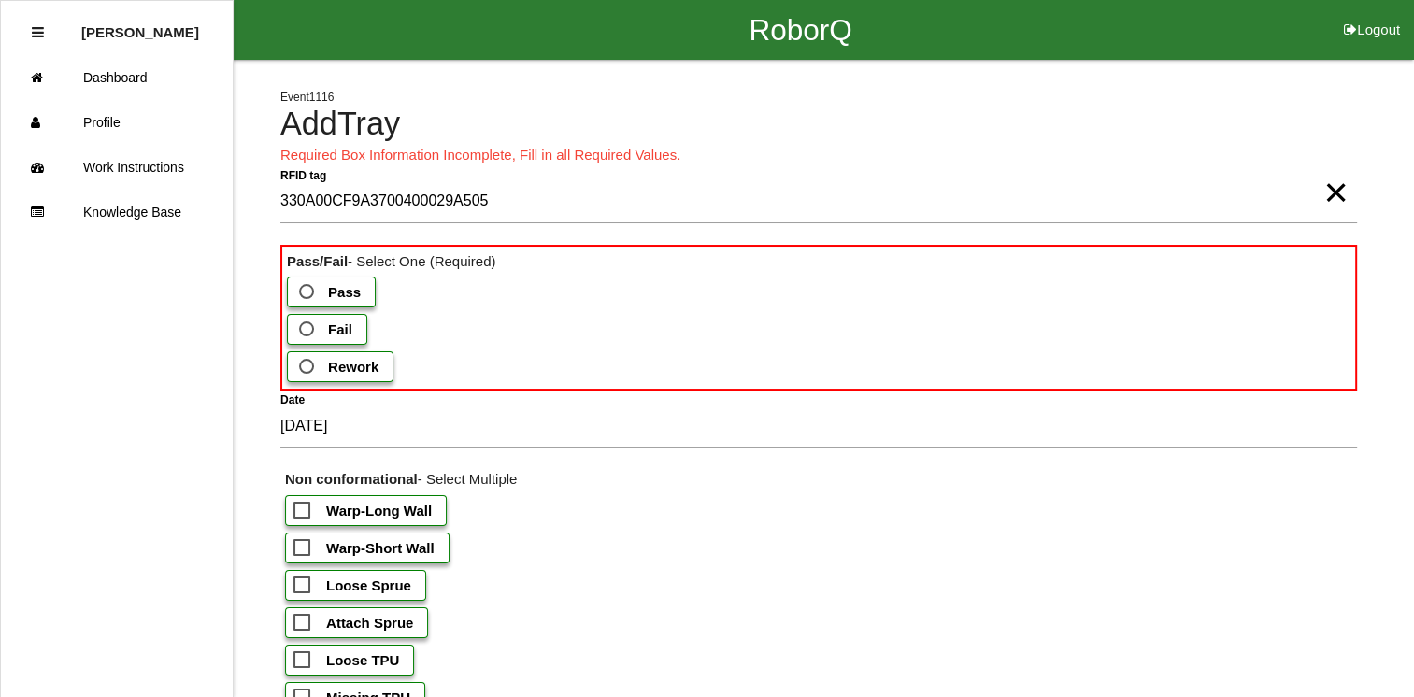
click at [349, 335] on label "Fail" at bounding box center [327, 329] width 80 height 31
click at [307, 330] on input "Fail" at bounding box center [301, 324] width 12 height 12
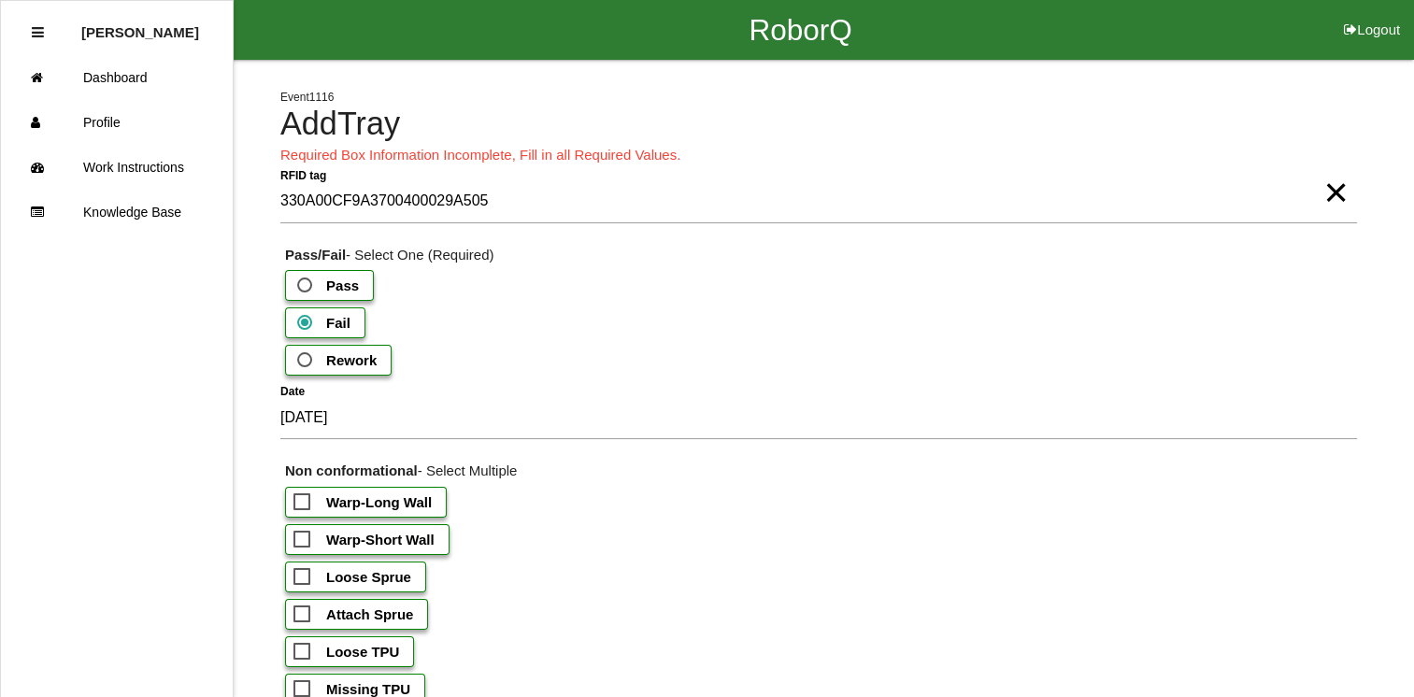
click at [331, 534] on b "Warp-Short Wall" at bounding box center [380, 540] width 108 height 16
click at [306, 534] on input "Warp-Short Wall" at bounding box center [299, 534] width 12 height 12
checkbox input "true"
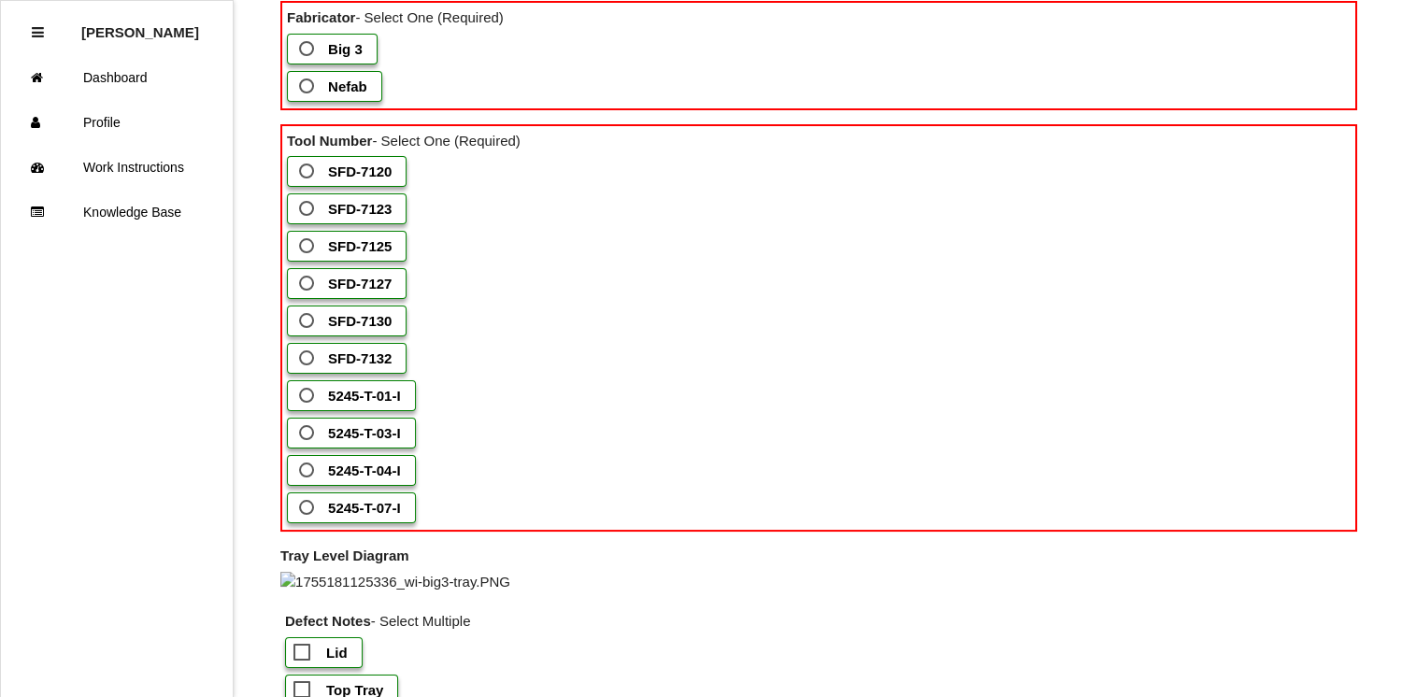
scroll to position [1175, 0]
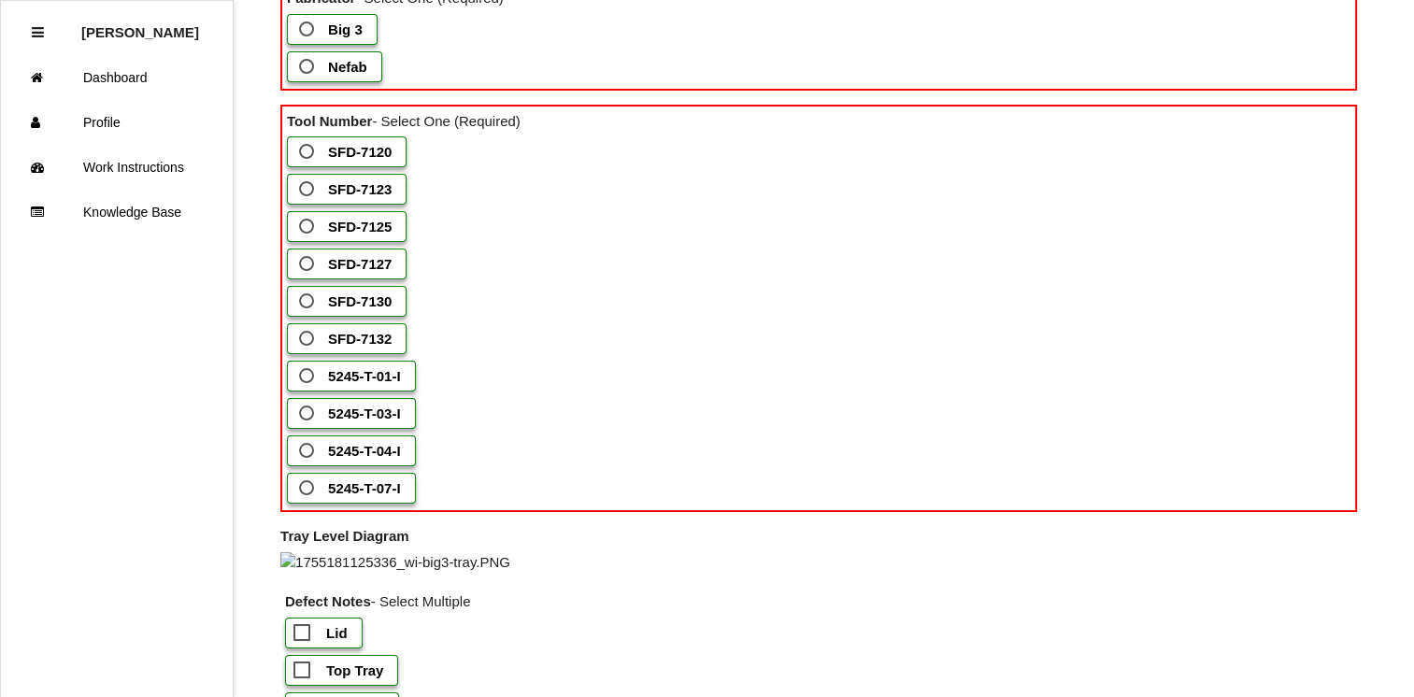
click at [341, 37] on b "Big 3" at bounding box center [345, 29] width 35 height 16
click at [307, 30] on 3 "Big 3" at bounding box center [301, 24] width 12 height 12
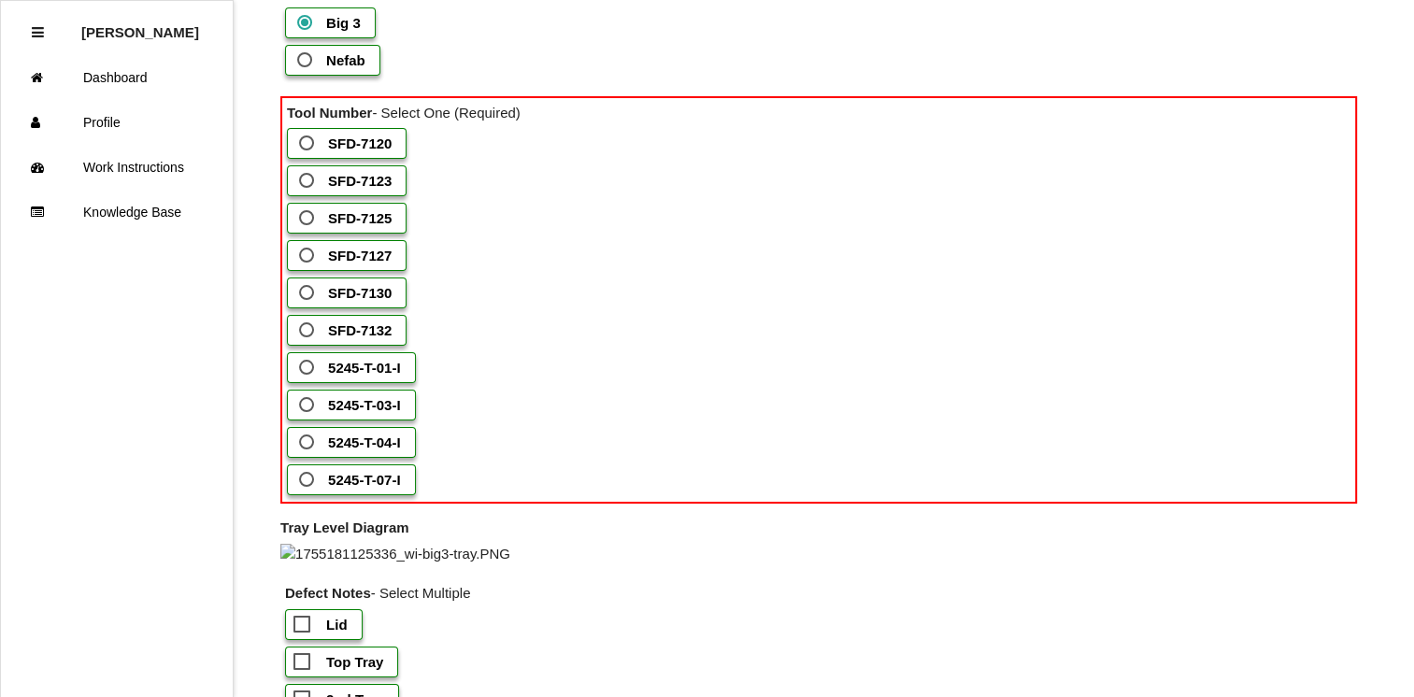
click at [331, 234] on label "SFD-7125" at bounding box center [347, 218] width 120 height 31
click at [307, 219] on input "SFD-7125" at bounding box center [301, 212] width 12 height 12
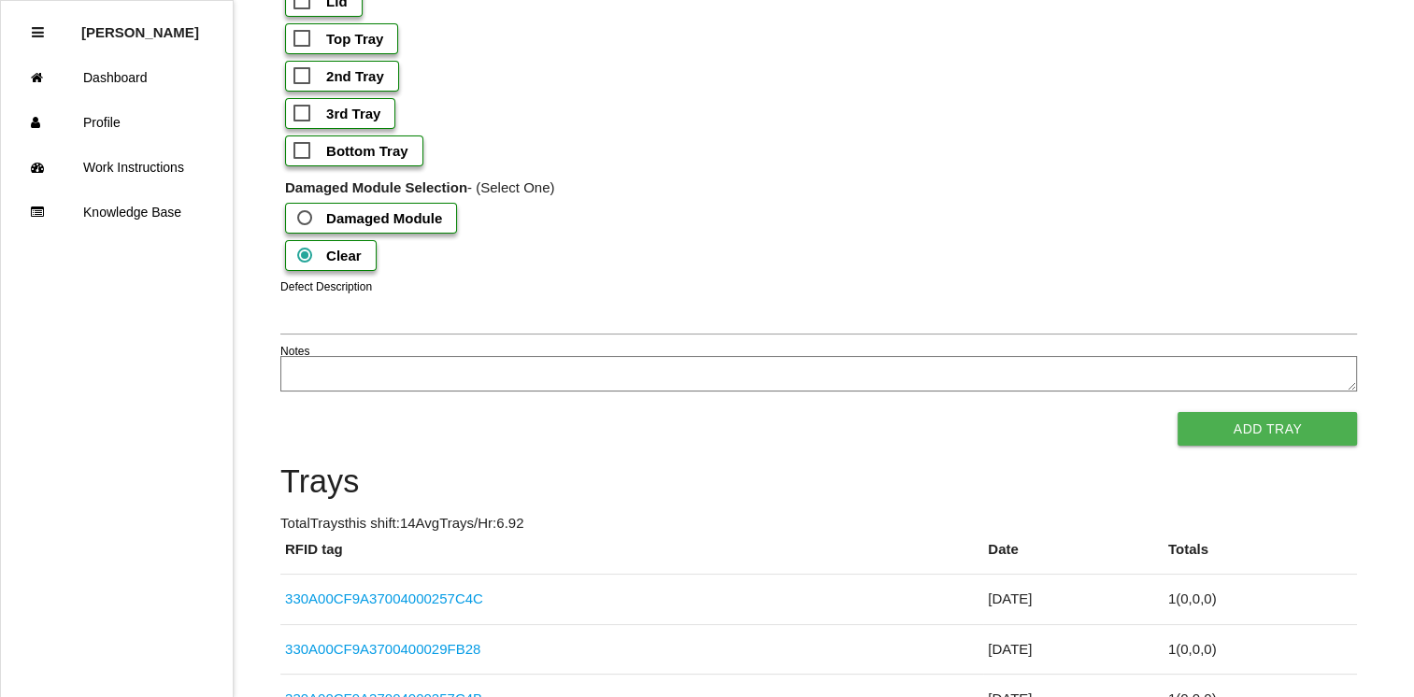
scroll to position [1791, 0]
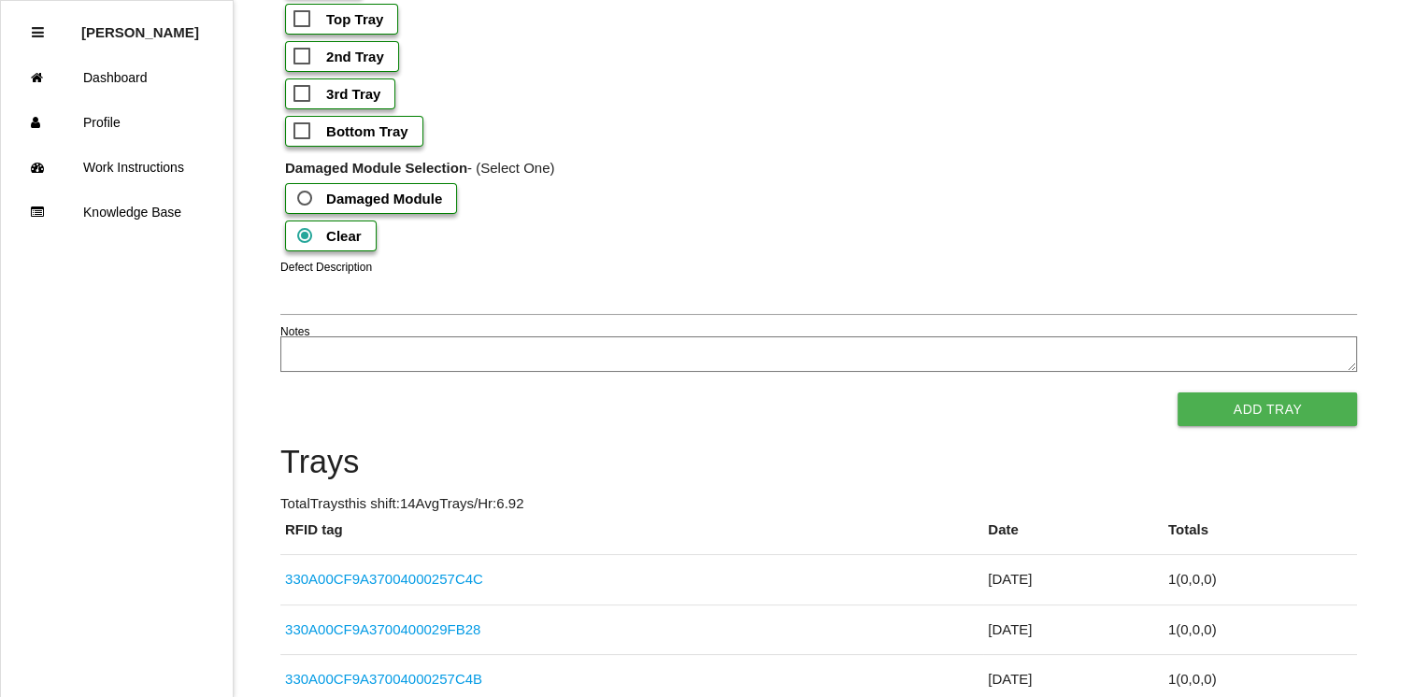
click at [394, 139] on b "Bottom Tray" at bounding box center [367, 131] width 82 height 16
click at [306, 132] on input "Bottom Tray" at bounding box center [299, 126] width 12 height 12
checkbox input "true"
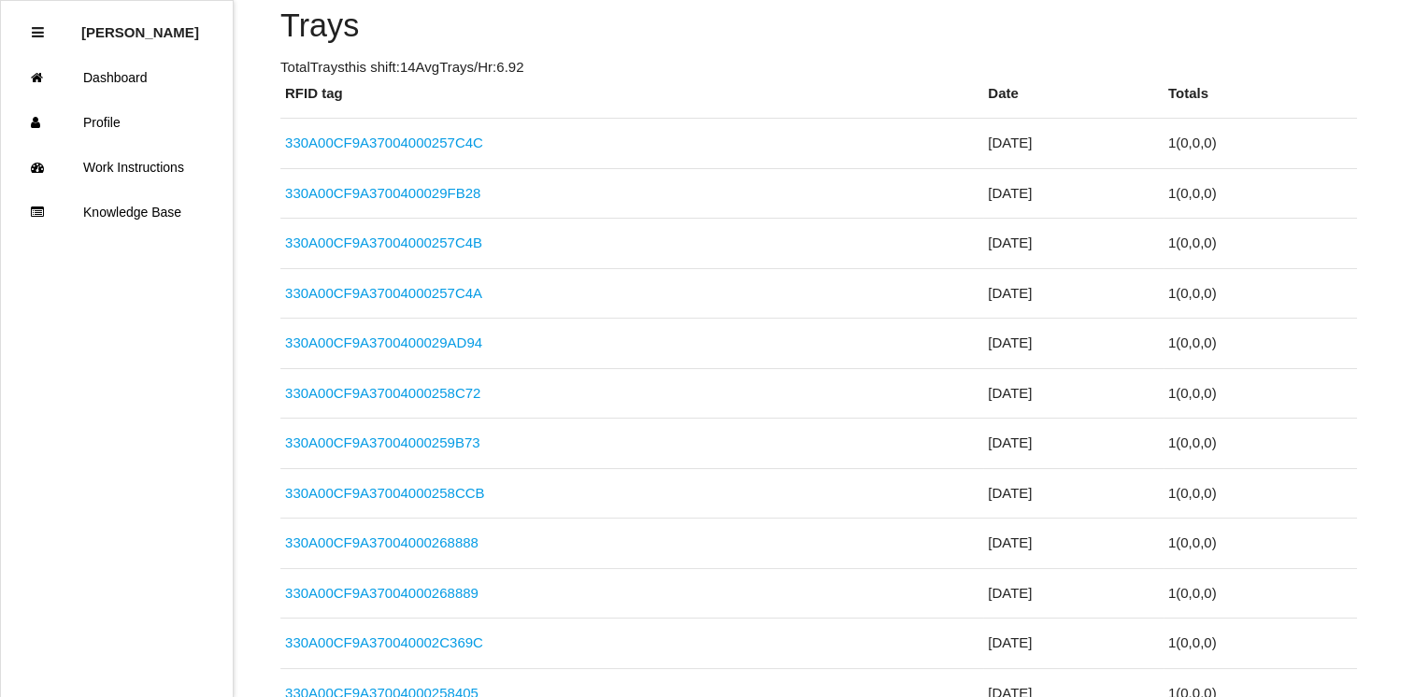
scroll to position [2220, 0]
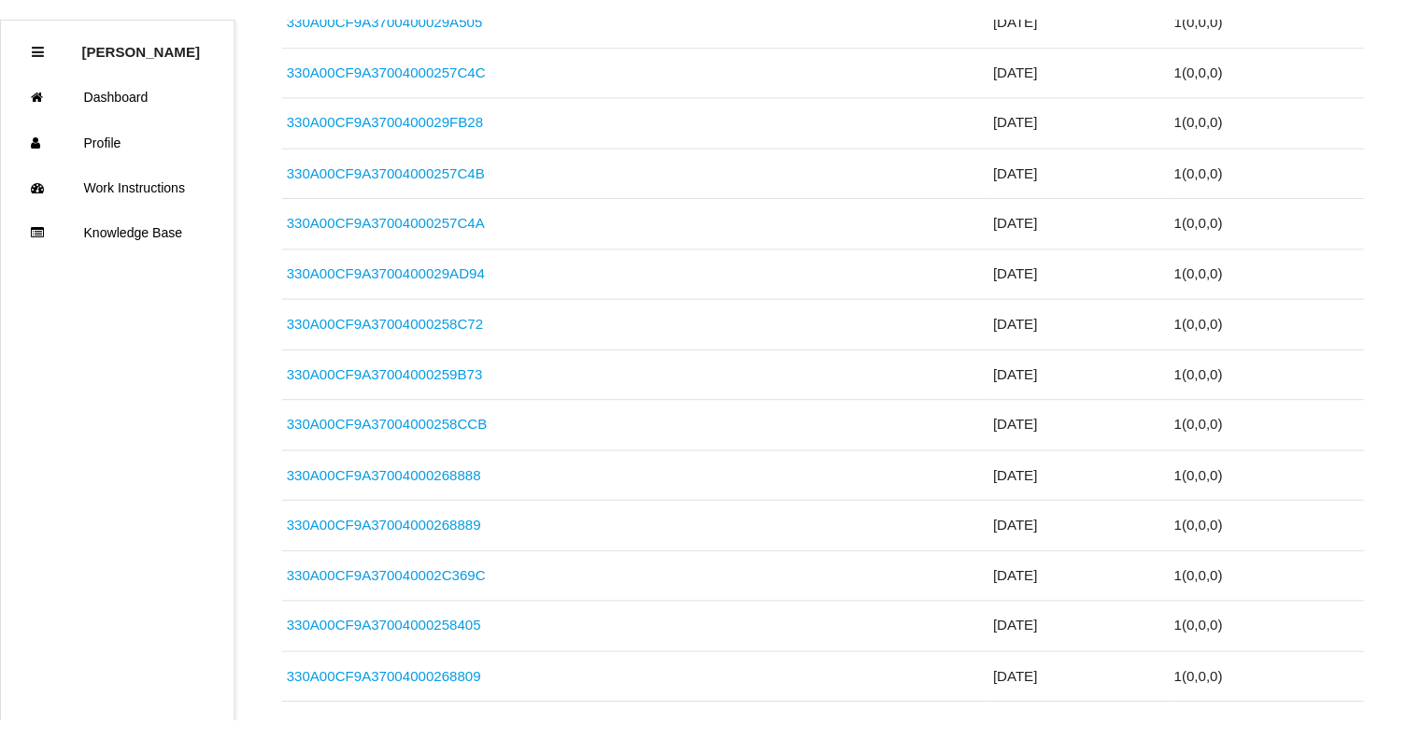
scroll to position [2388, 0]
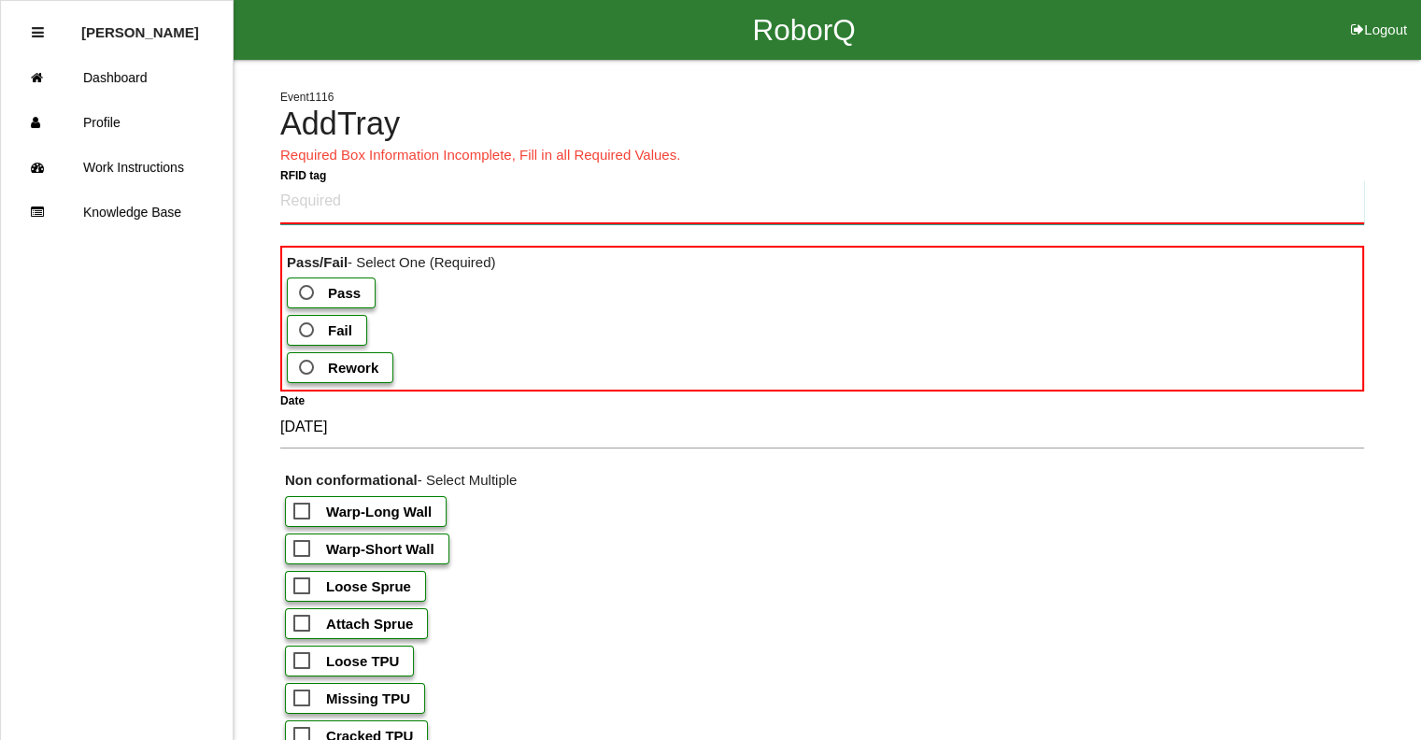
click at [314, 209] on tag "RFID tag" at bounding box center [822, 202] width 1084 height 44
type tag "330A00CF9A370040002B7220"
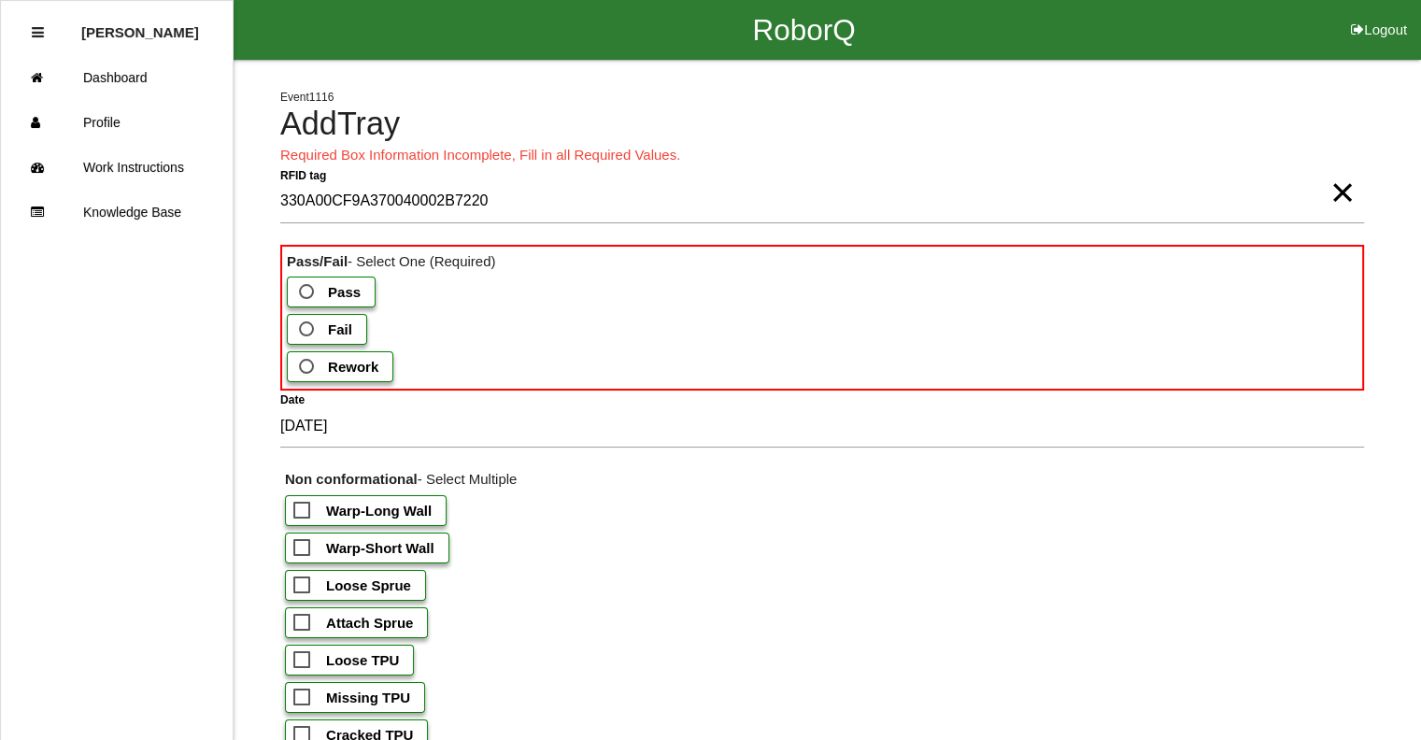
click at [309, 326] on span "Fail" at bounding box center [323, 329] width 57 height 23
click at [307, 326] on input "Fail" at bounding box center [301, 324] width 12 height 12
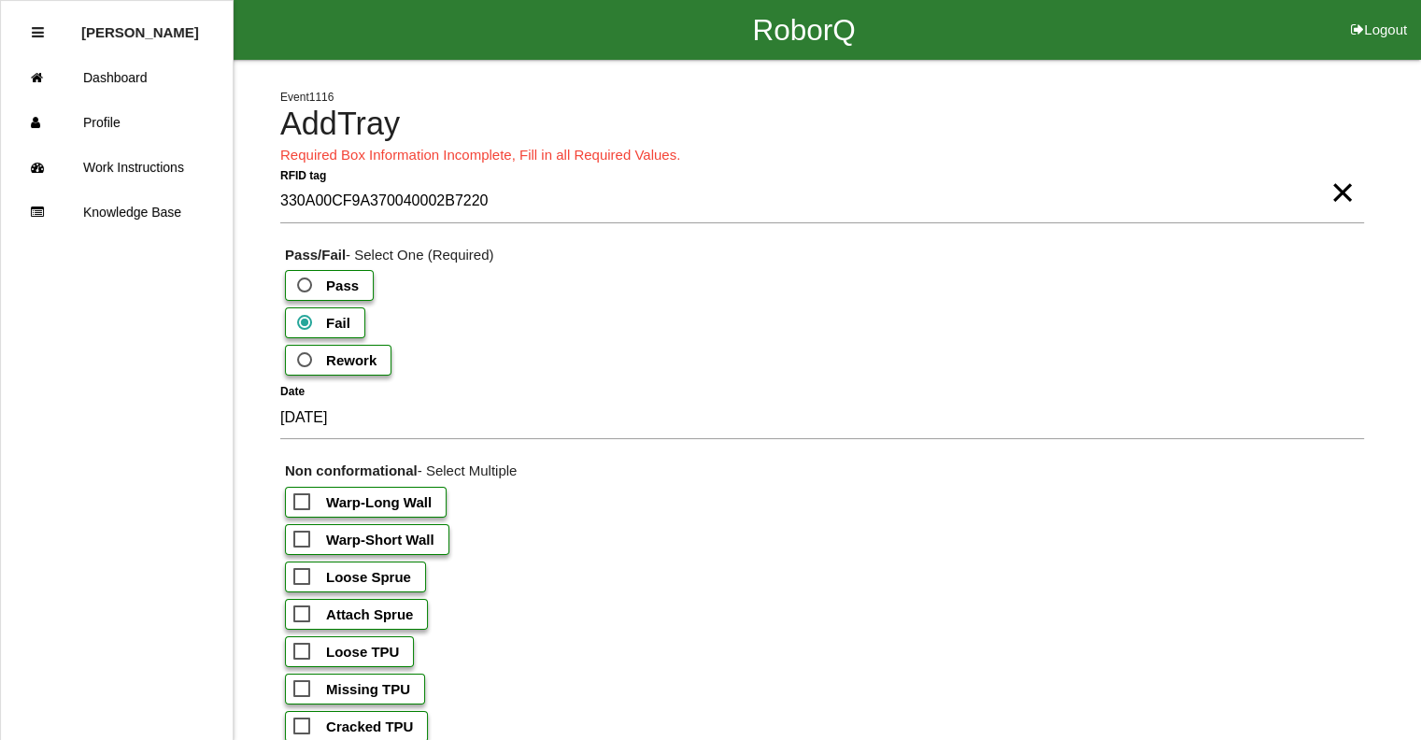
click at [329, 539] on b "Warp-Short Wall" at bounding box center [380, 540] width 108 height 16
click at [306, 539] on input "Warp-Short Wall" at bounding box center [299, 534] width 12 height 12
checkbox input "true"
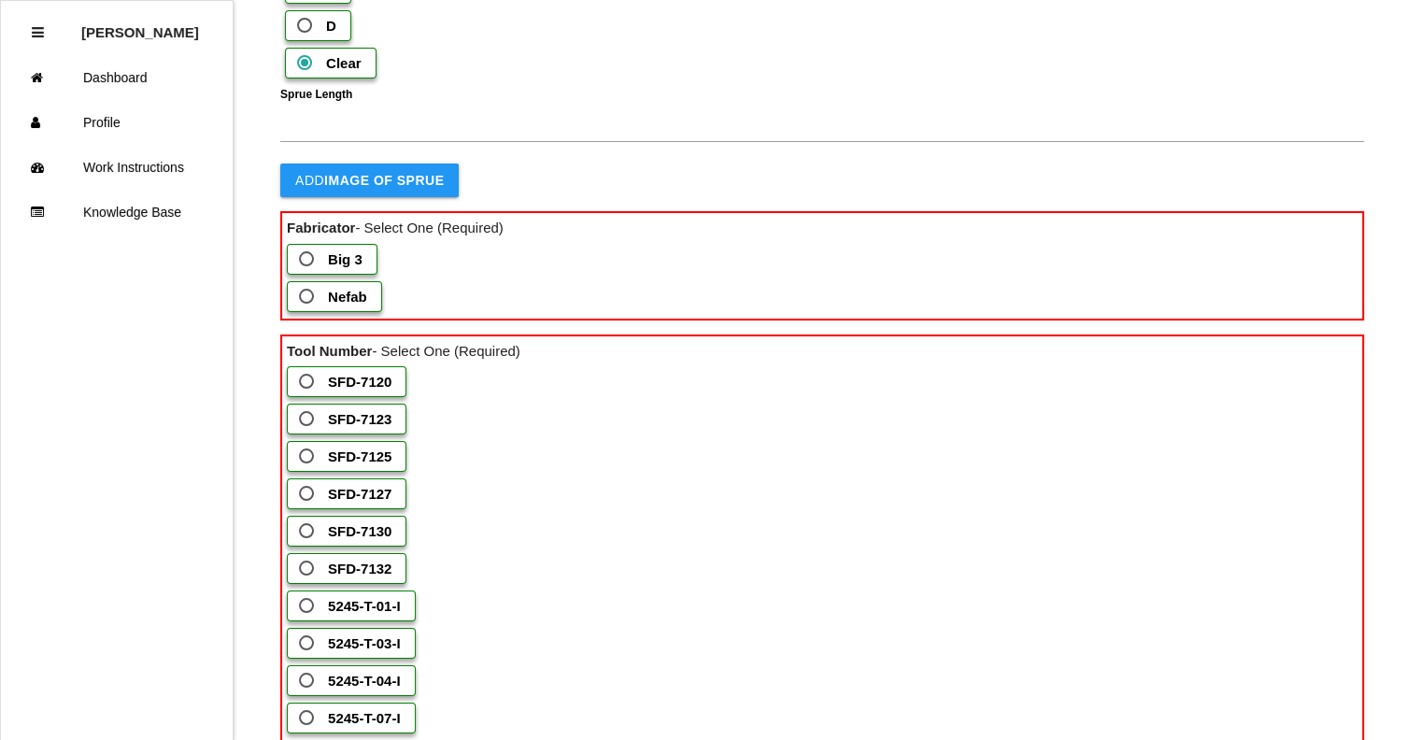
scroll to position [1028, 0]
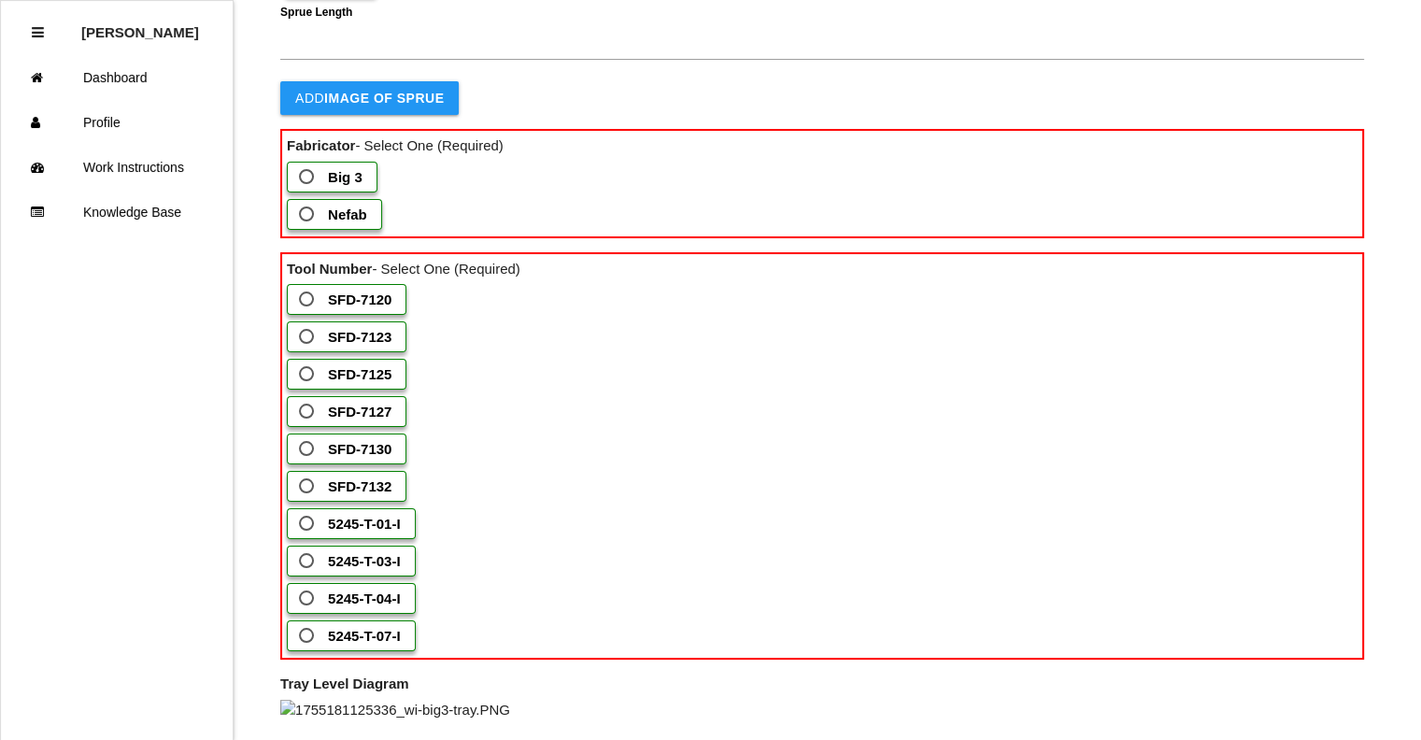
click at [335, 185] on b "Big 3" at bounding box center [345, 177] width 35 height 16
click at [307, 178] on 3 "Big 3" at bounding box center [301, 171] width 12 height 12
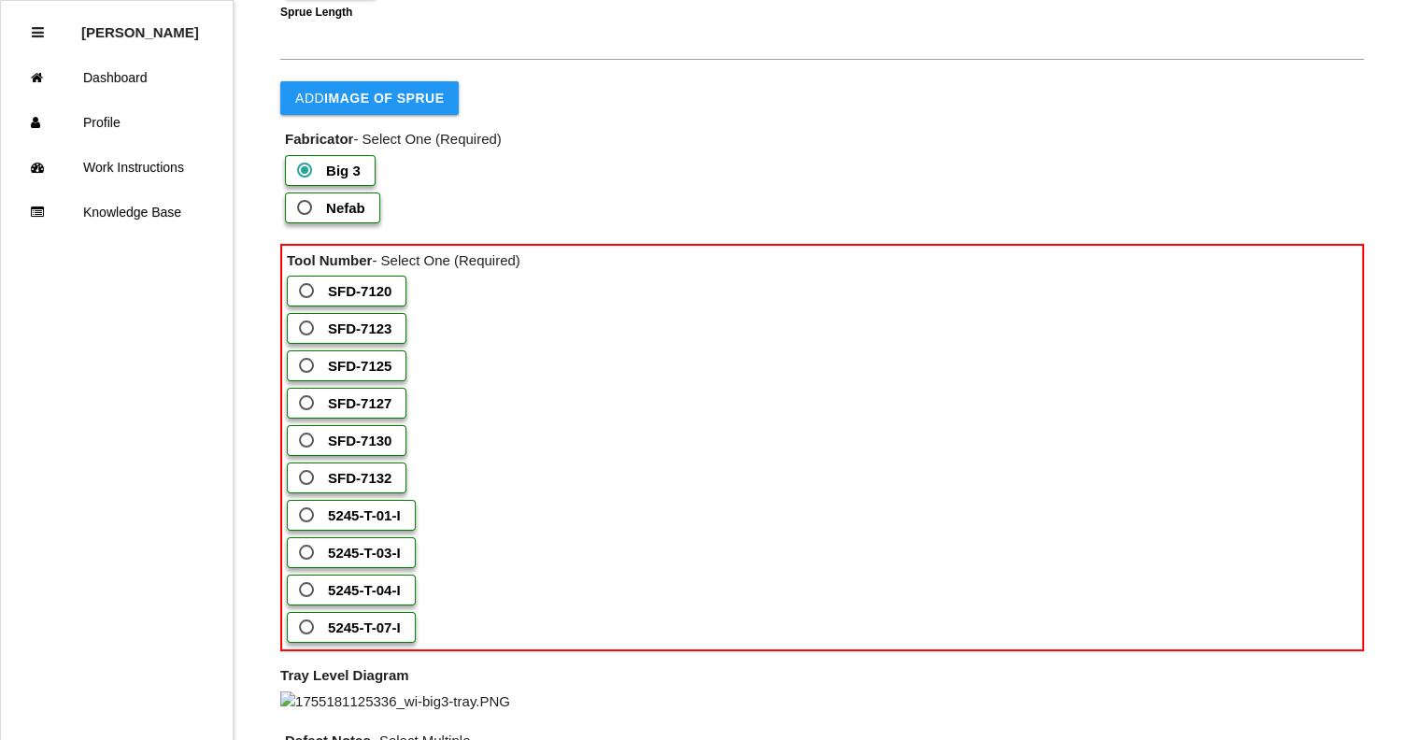
click at [299, 220] on span "Nefab" at bounding box center [329, 207] width 72 height 23
click at [299, 208] on input "Nefab" at bounding box center [299, 202] width 12 height 12
click at [355, 561] on b "5245-T-03-I" at bounding box center [364, 553] width 73 height 16
click at [307, 553] on input "5245-T-03-I" at bounding box center [301, 547] width 12 height 12
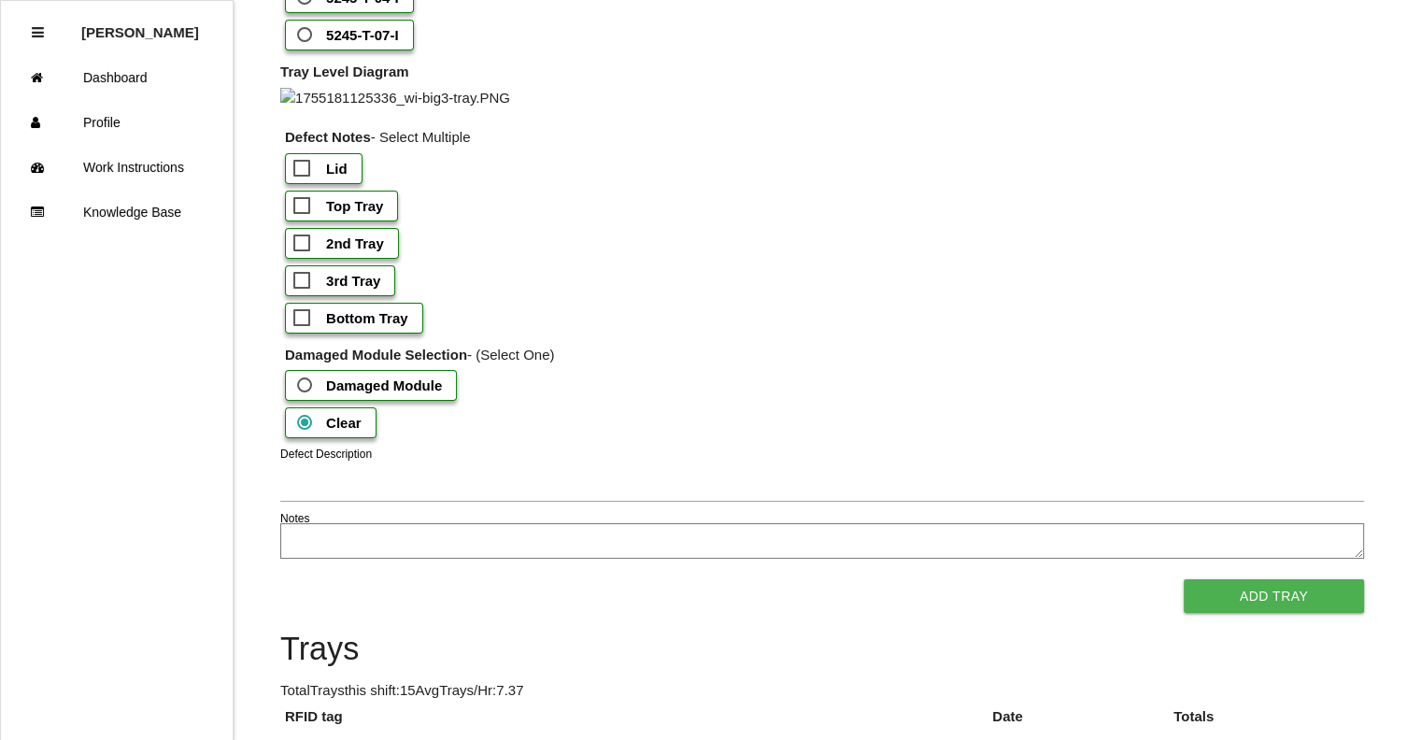
scroll to position [1709, 0]
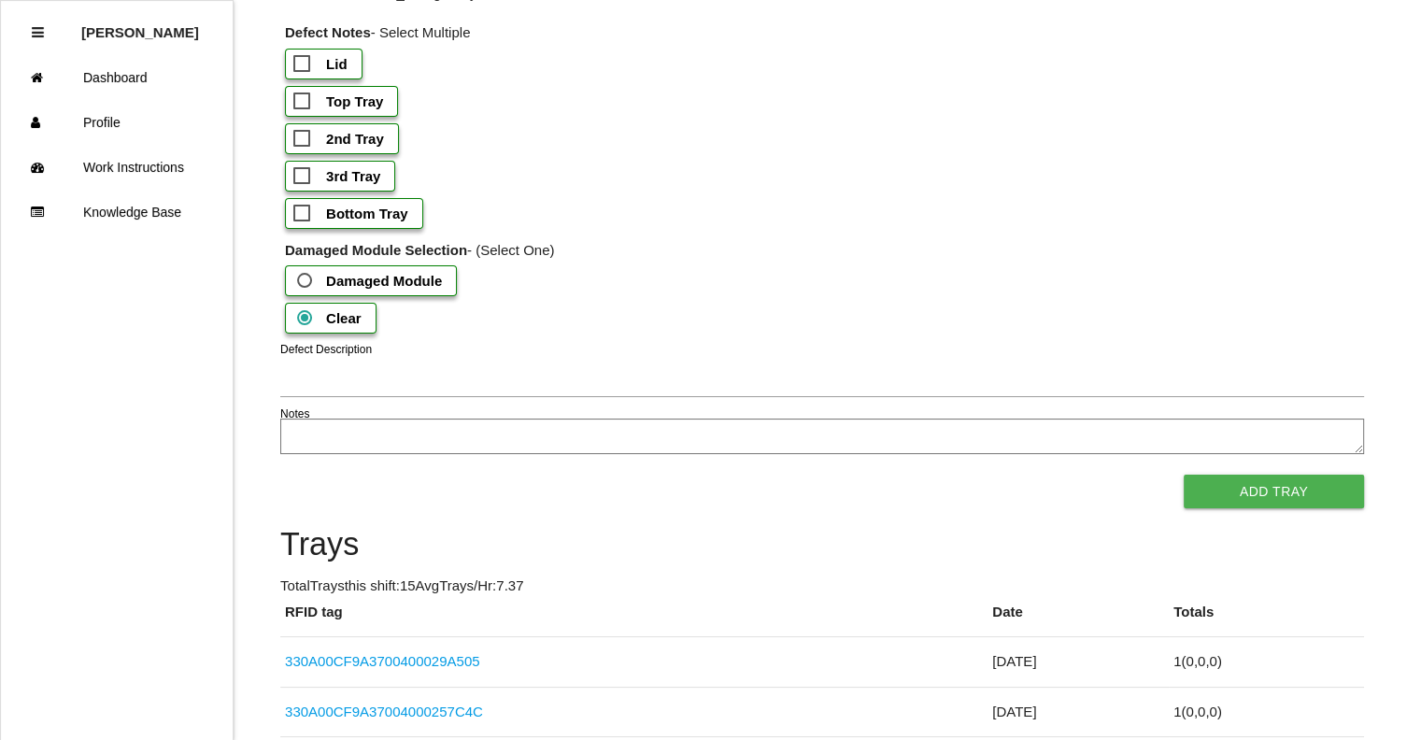
click at [385, 221] on b "Bottom Tray" at bounding box center [367, 214] width 82 height 16
click at [306, 214] on input "Bottom Tray" at bounding box center [299, 208] width 12 height 12
checkbox input "true"
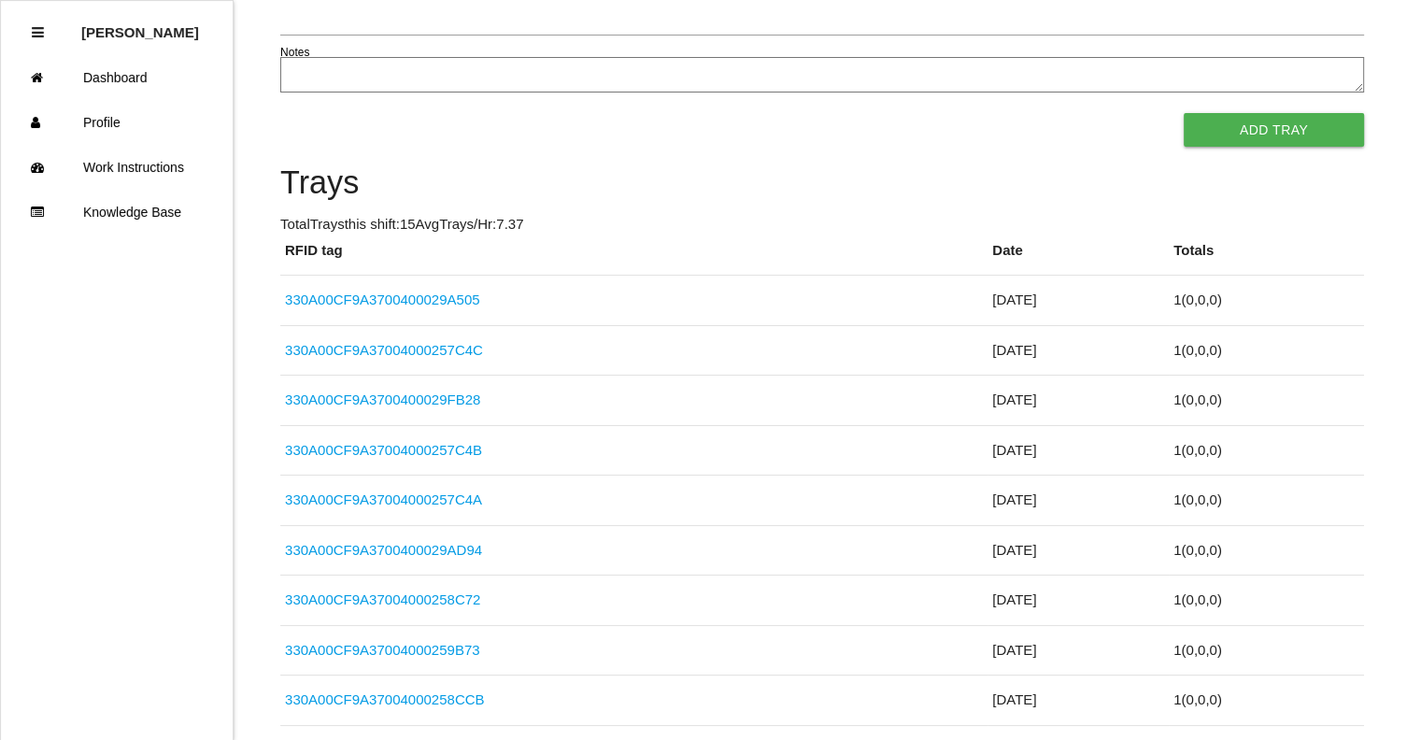
scroll to position [2077, 0]
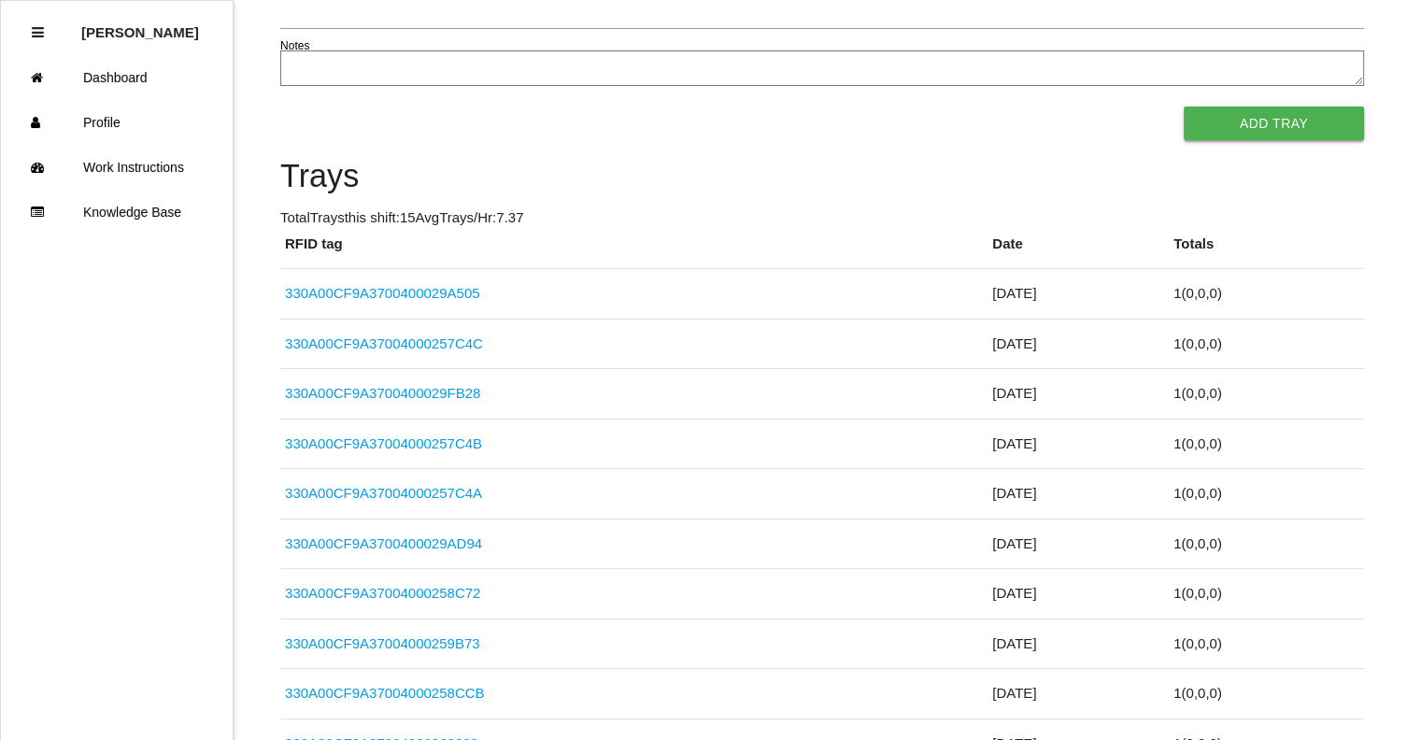
click at [1254, 140] on button "Add Tray" at bounding box center [1274, 124] width 180 height 34
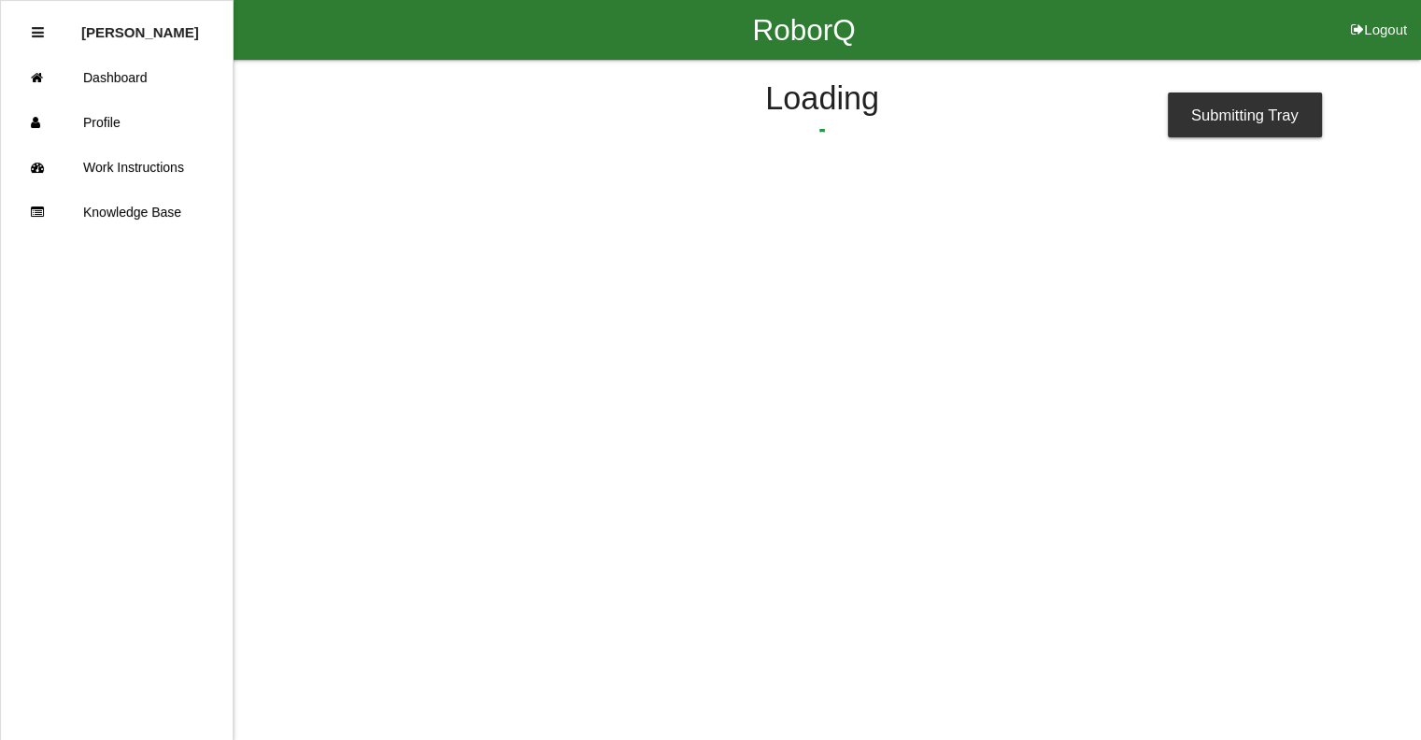
scroll to position [0, 0]
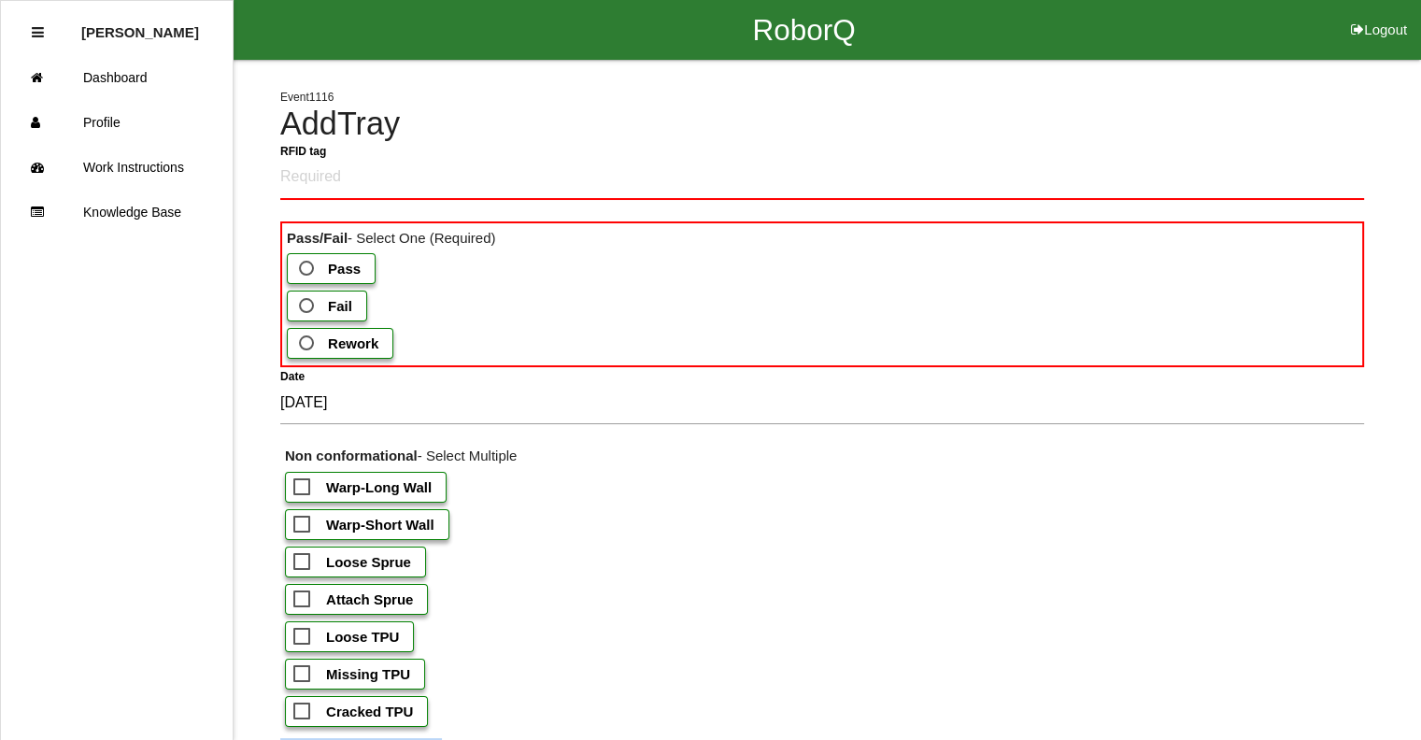
drag, startPoint x: 1323, startPoint y: 581, endPoint x: 1410, endPoint y: 776, distance: 213.7
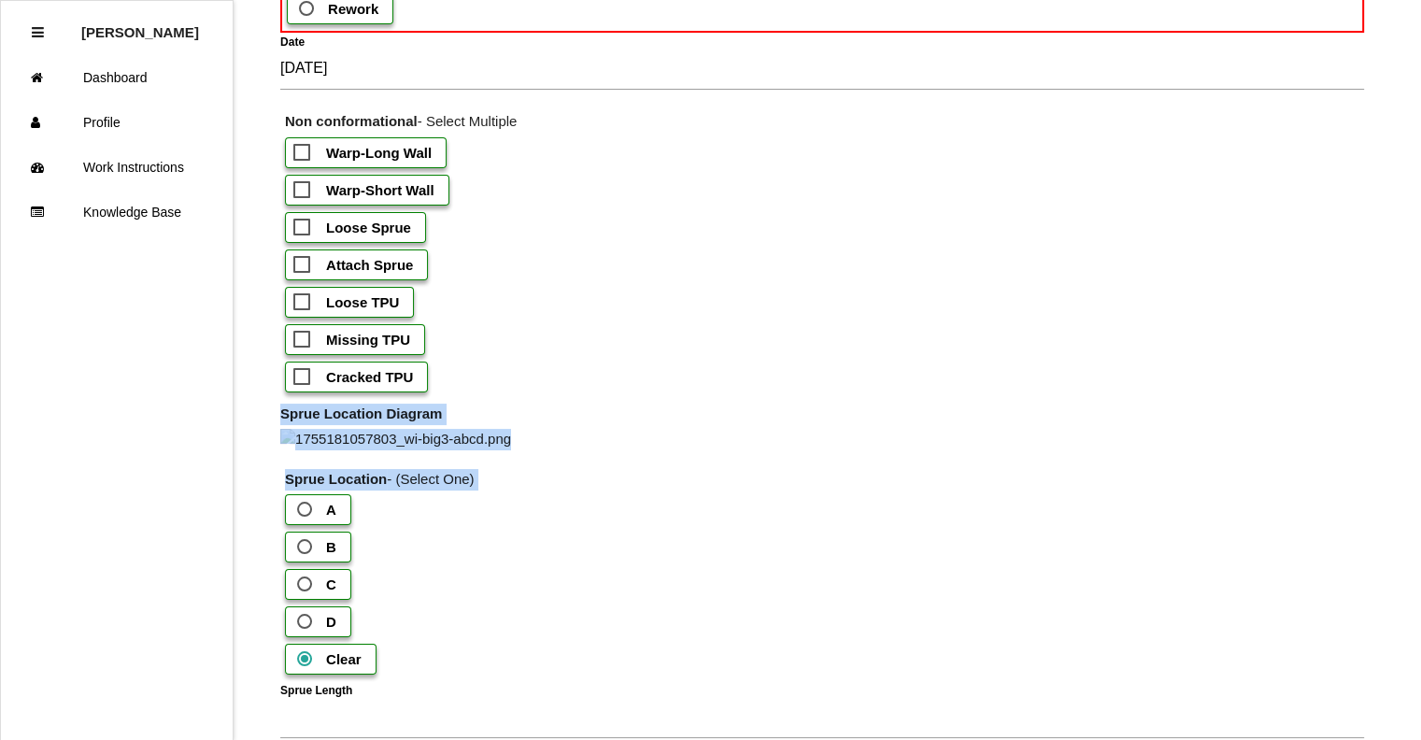
click at [922, 379] on div "Cracked TPU" at bounding box center [824, 380] width 1079 height 37
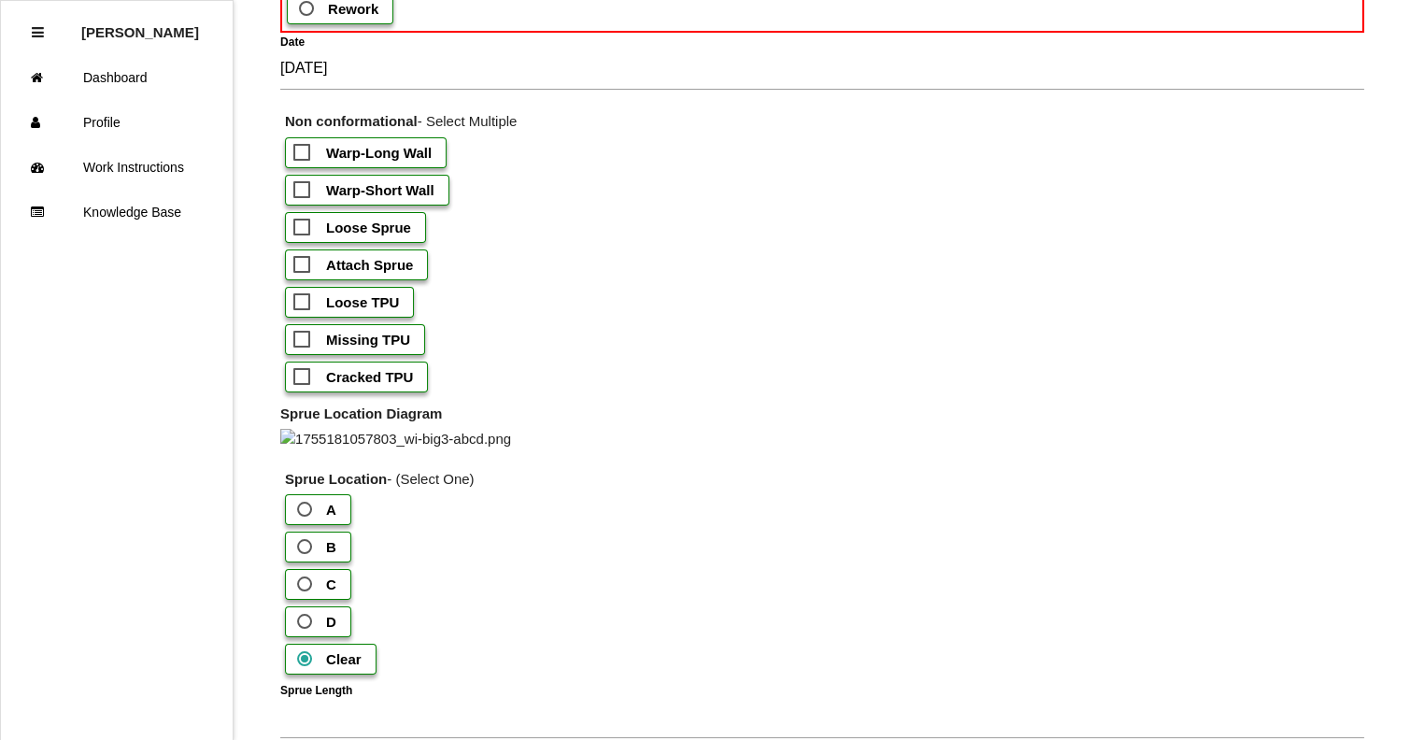
scroll to position [0, 0]
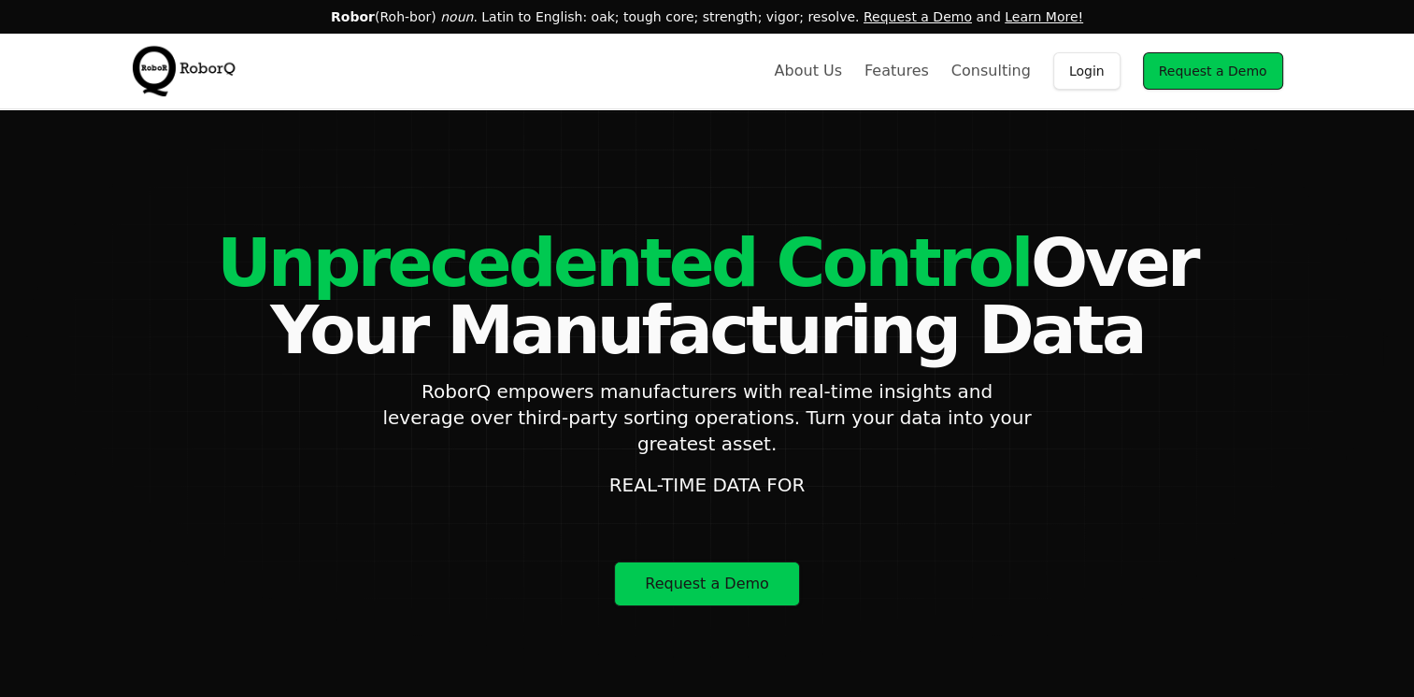
click at [1100, 77] on link "Login" at bounding box center [1086, 70] width 67 height 37
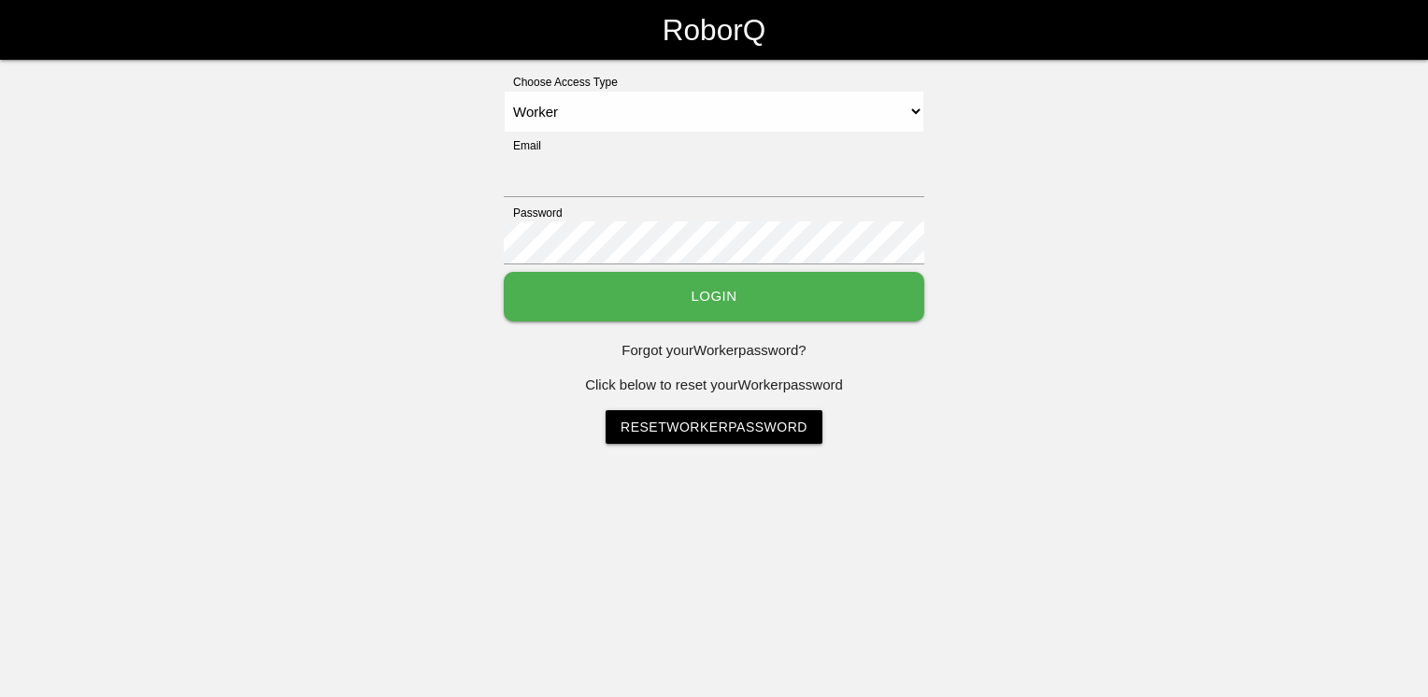
select select "Worker"
